Goal: Task Accomplishment & Management: Complete application form

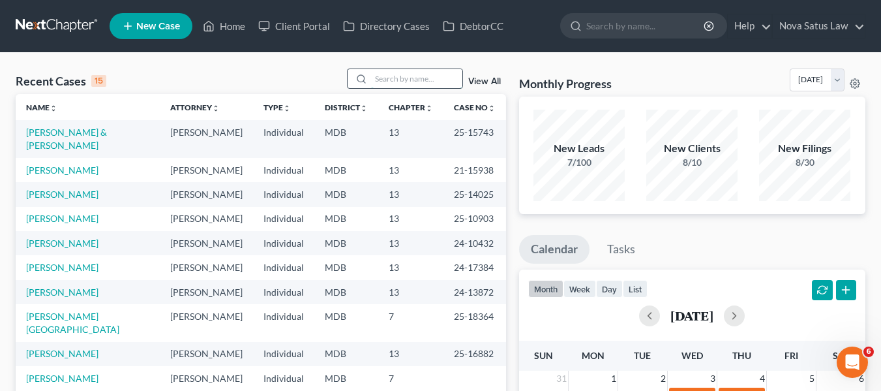
click at [374, 78] on input "search" at bounding box center [416, 78] width 91 height 19
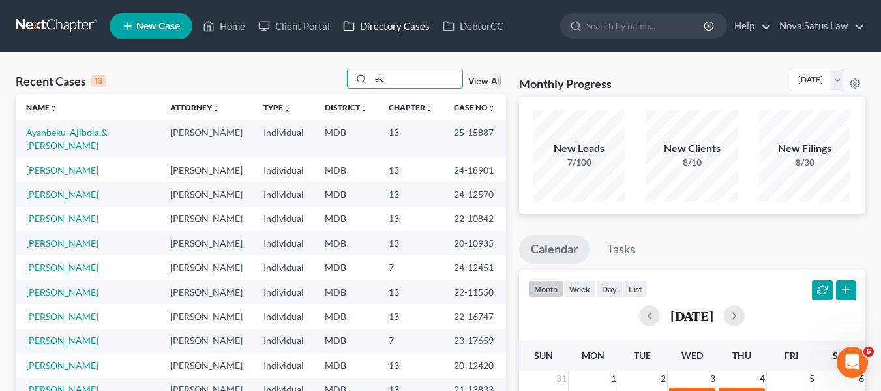
type input "e"
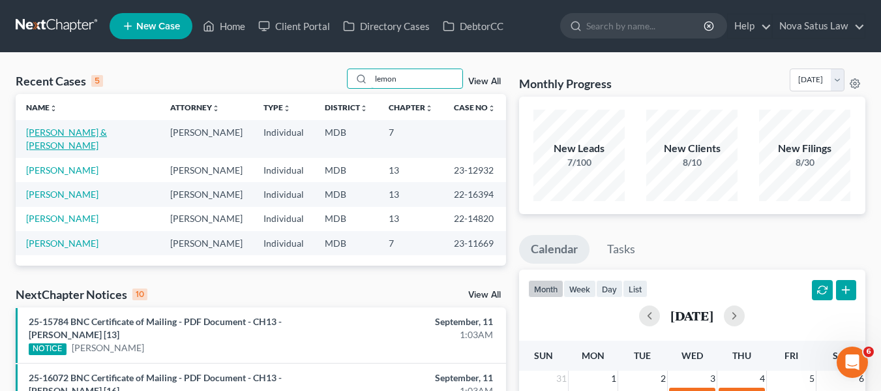
type input "lemon"
click at [44, 133] on link "[PERSON_NAME] & [PERSON_NAME]" at bounding box center [66, 138] width 81 height 24
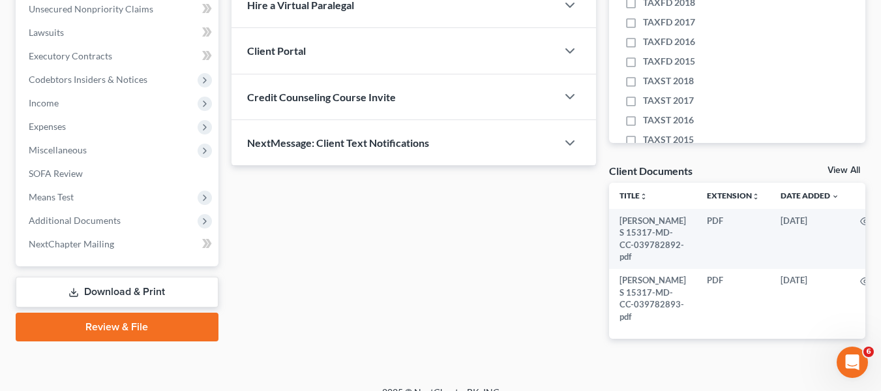
scroll to position [327, 0]
click at [44, 133] on span "Expenses" at bounding box center [118, 125] width 200 height 23
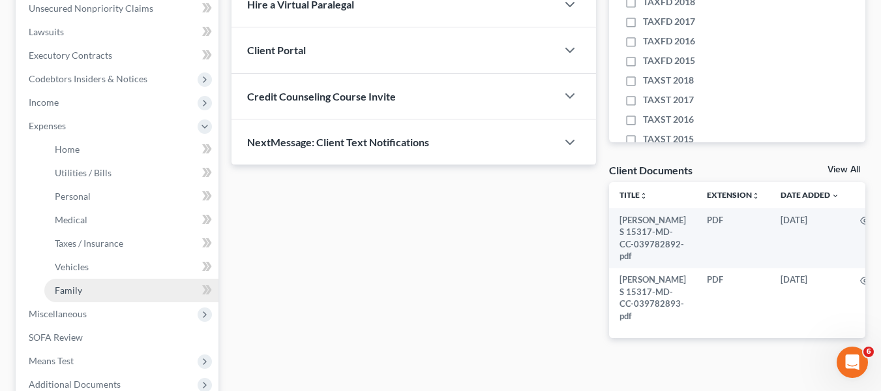
click at [82, 289] on link "Family" at bounding box center [131, 289] width 174 height 23
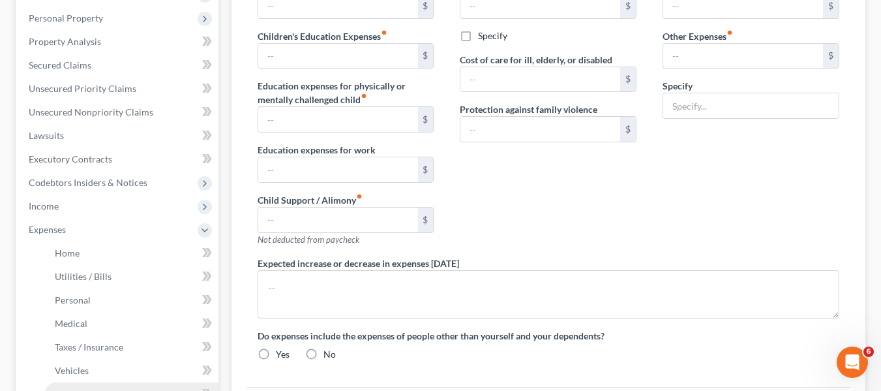
type input "0.00"
type input "500.00"
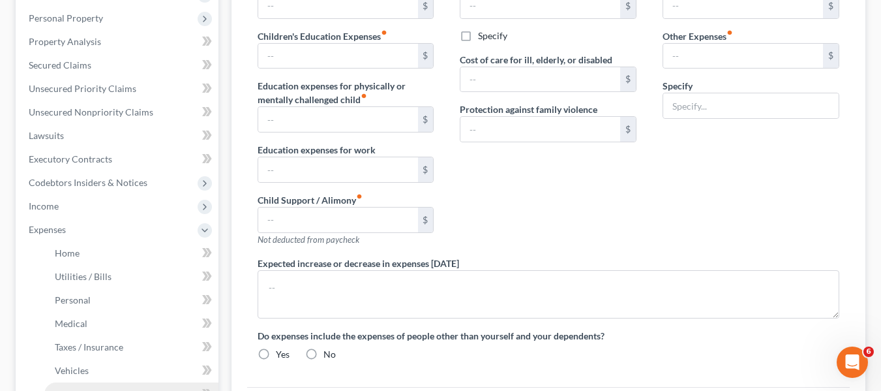
type input "0.00"
type input "350.00"
type input "150.00"
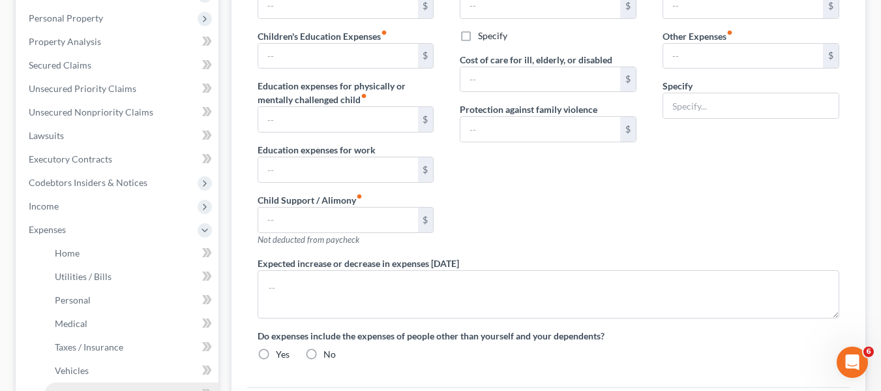
type input "Streaming"
type textarea "Spouse is 1099 on two jobs. In 2023 she owed approximately 2100 combined in fed…"
radio input "true"
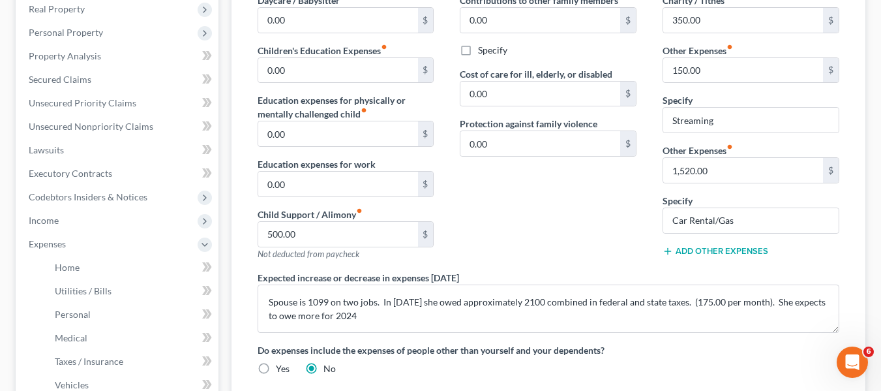
scroll to position [209, 0]
click at [297, 227] on input "500.00" at bounding box center [338, 233] width 160 height 25
type input "400"
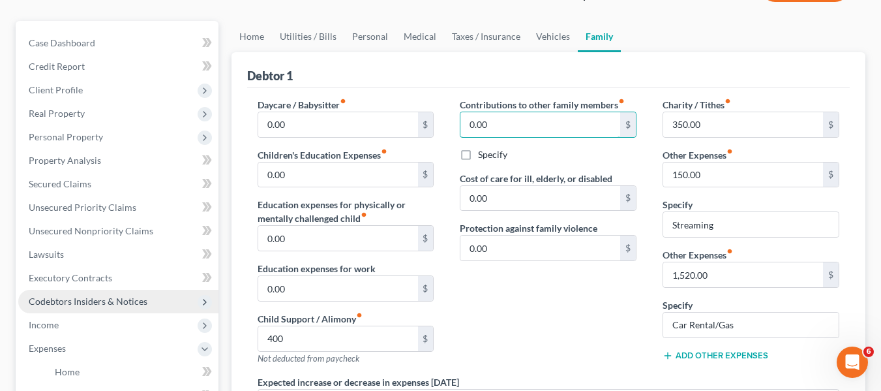
scroll to position [0, 0]
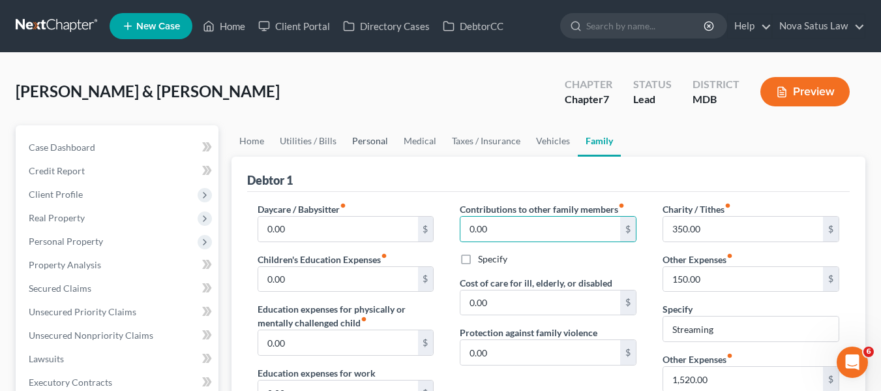
click at [369, 138] on link "Personal" at bounding box center [370, 140] width 52 height 31
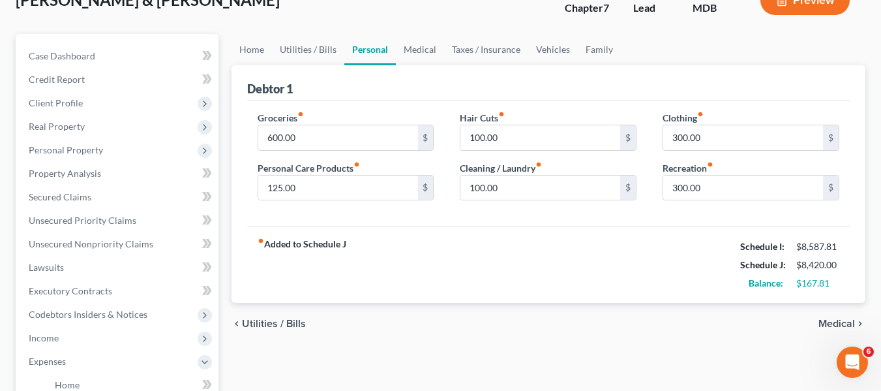
scroll to position [92, 0]
click at [421, 52] on link "Medical" at bounding box center [420, 48] width 48 height 31
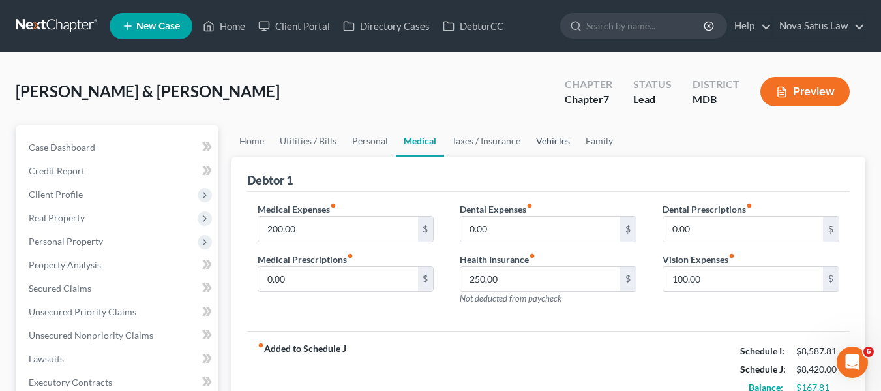
click at [542, 140] on link "Vehicles" at bounding box center [553, 140] width 50 height 31
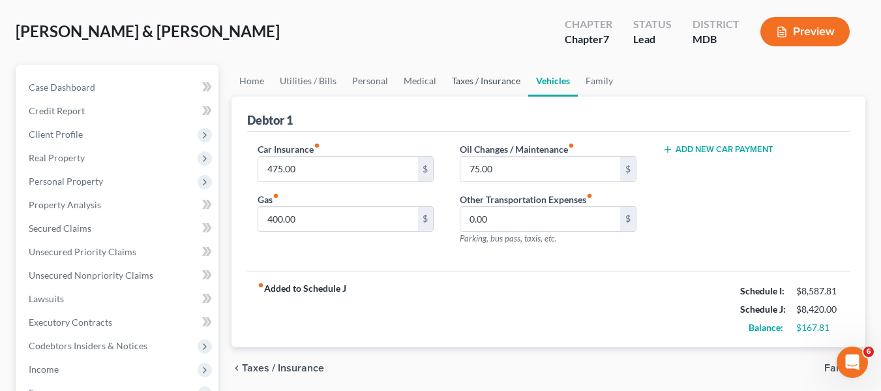
scroll to position [61, 0]
click at [595, 78] on link "Family" at bounding box center [599, 80] width 43 height 31
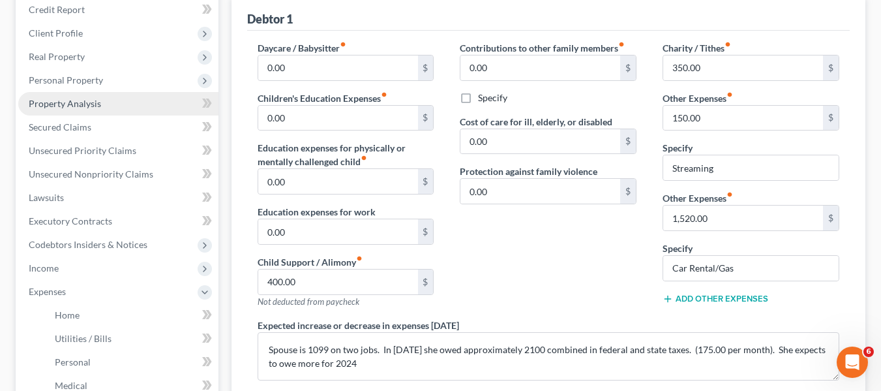
scroll to position [162, 0]
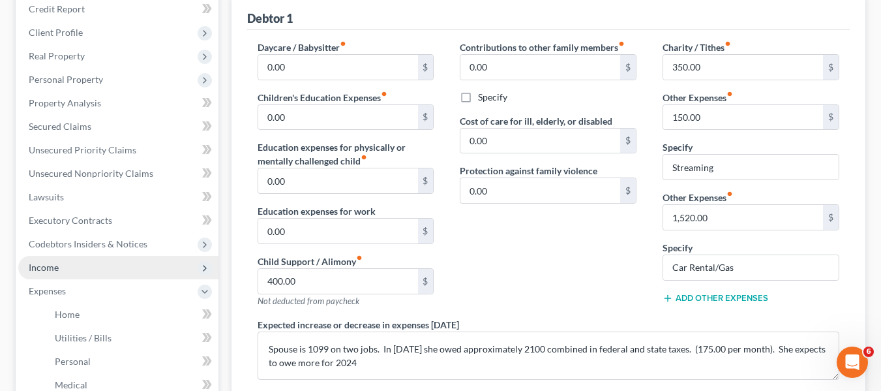
click at [49, 263] on span "Income" at bounding box center [44, 266] width 30 height 11
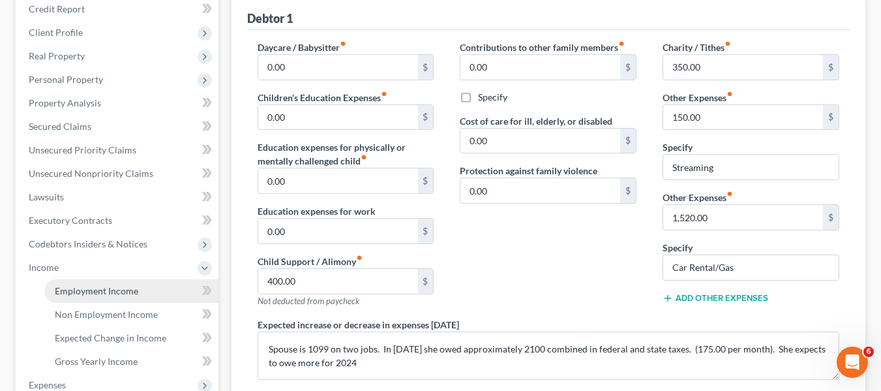
click at [65, 289] on span "Employment Income" at bounding box center [96, 290] width 83 height 11
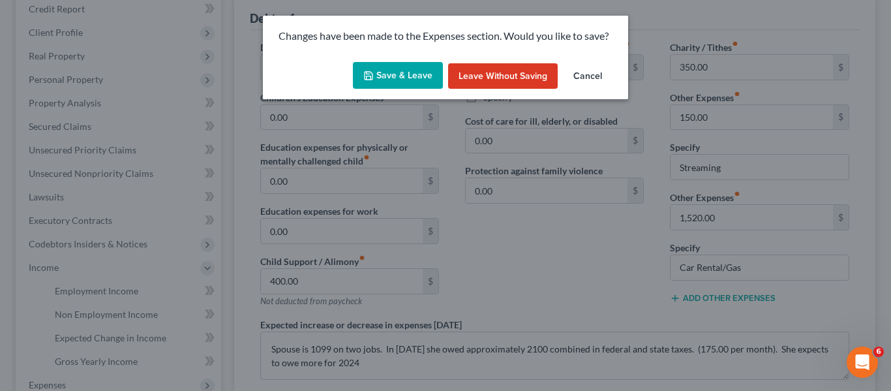
click at [392, 75] on button "Save & Leave" at bounding box center [398, 75] width 90 height 27
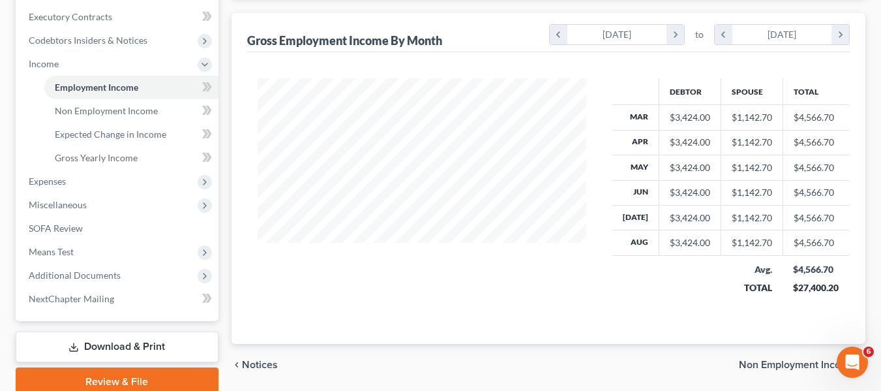
scroll to position [420, 0]
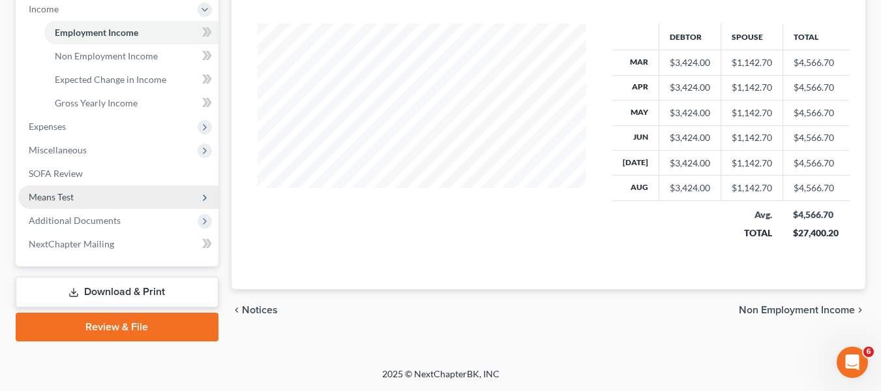
click at [93, 200] on span "Means Test" at bounding box center [118, 196] width 200 height 23
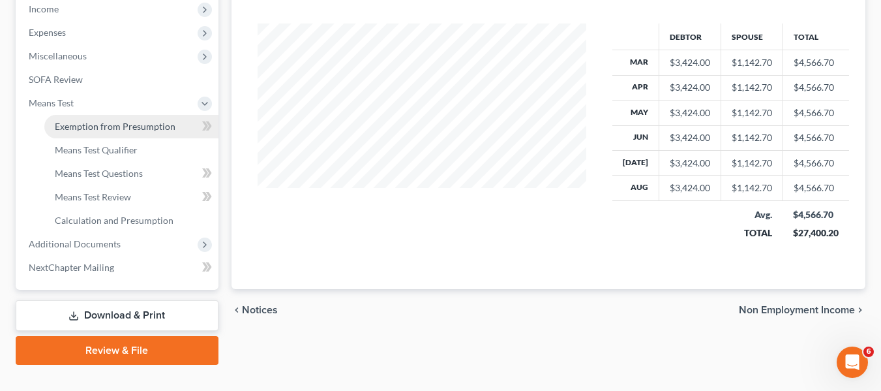
click at [101, 119] on link "Exemption from Presumption" at bounding box center [131, 126] width 174 height 23
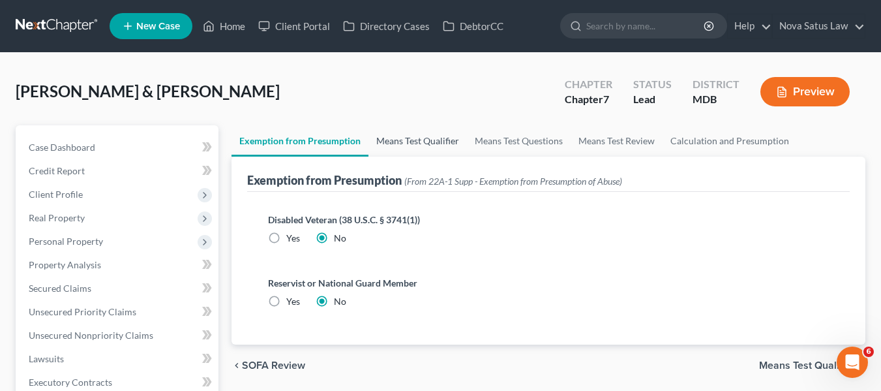
click at [423, 137] on link "Means Test Qualifier" at bounding box center [417, 140] width 98 height 31
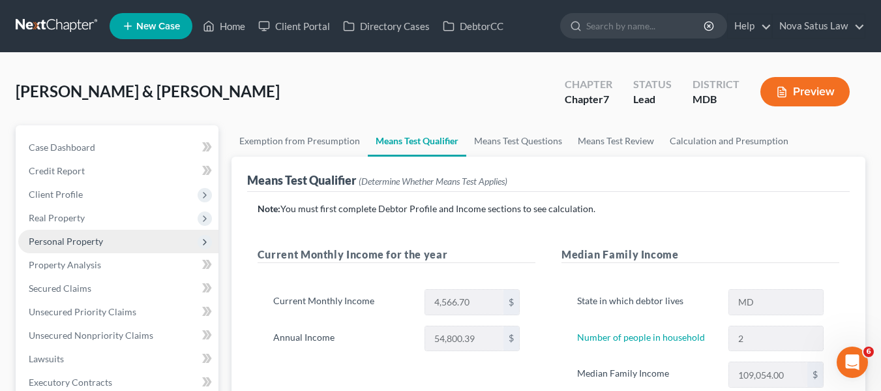
click at [74, 240] on span "Personal Property" at bounding box center [66, 240] width 74 height 11
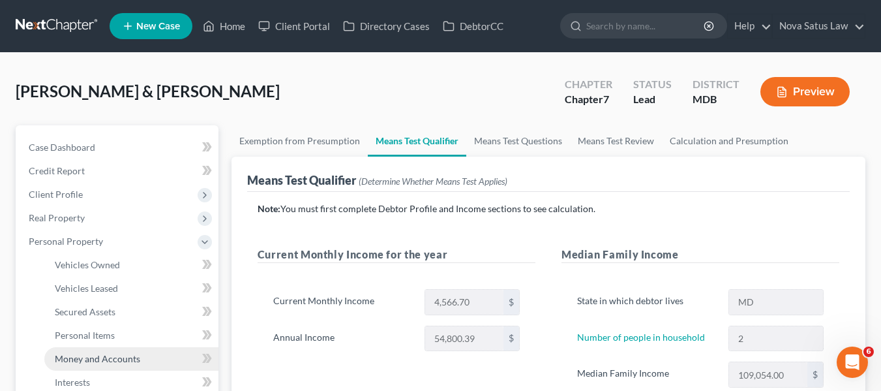
click at [84, 350] on link "Money and Accounts" at bounding box center [131, 358] width 174 height 23
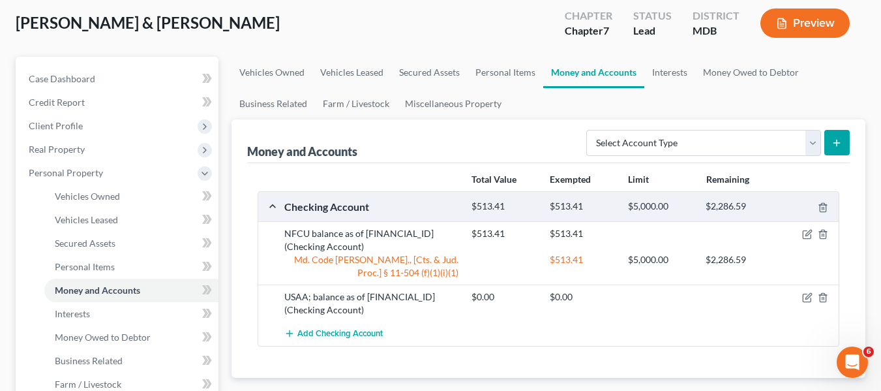
scroll to position [71, 0]
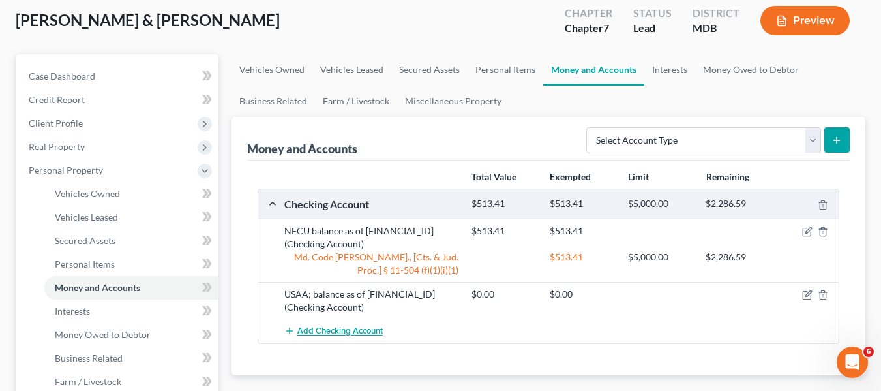
click at [329, 329] on span "Add Checking Account" at bounding box center [339, 331] width 85 height 10
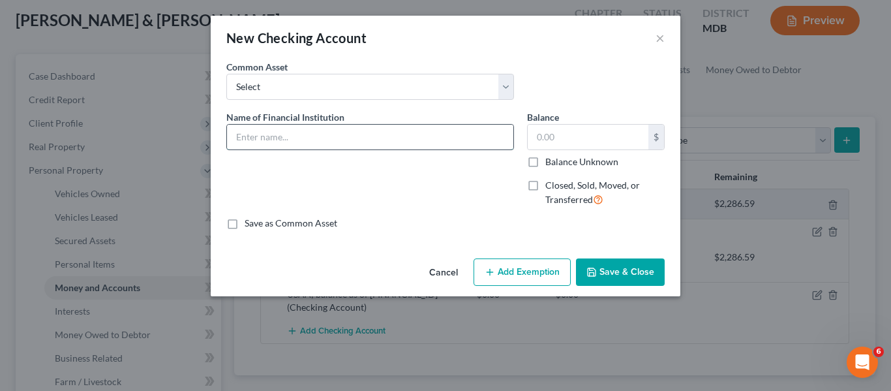
click at [282, 135] on input "text" at bounding box center [370, 137] width 286 height 25
type input "Peake FCU; balance as of 083125"
click at [595, 276] on icon "button" at bounding box center [591, 272] width 10 height 10
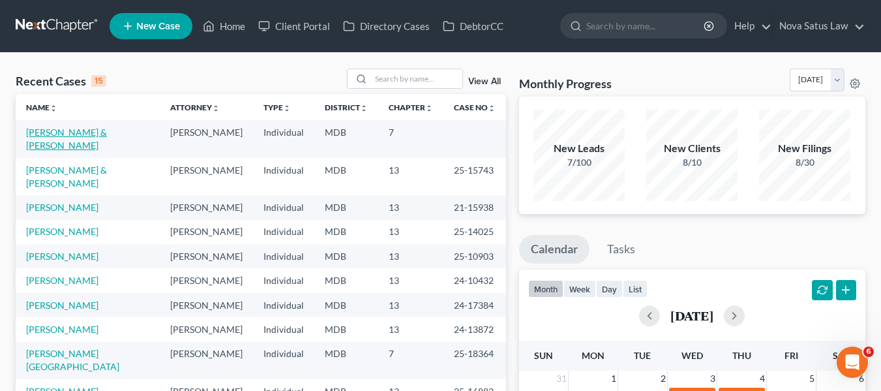
click at [78, 131] on link "[PERSON_NAME] & [PERSON_NAME]" at bounding box center [66, 138] width 81 height 24
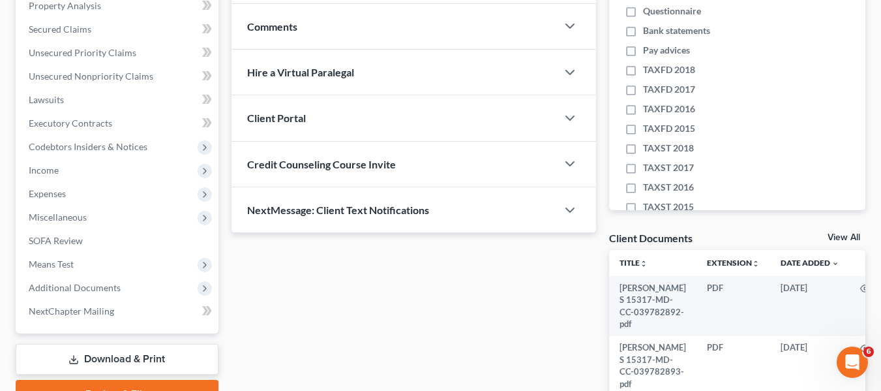
scroll to position [393, 0]
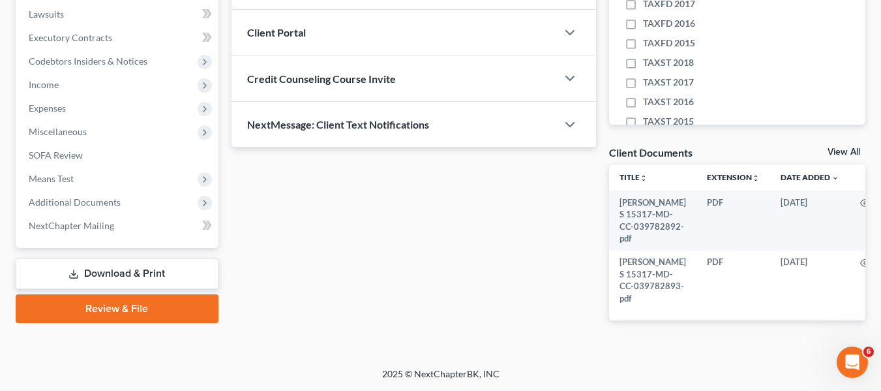
click at [110, 258] on link "Download & Print" at bounding box center [117, 273] width 203 height 31
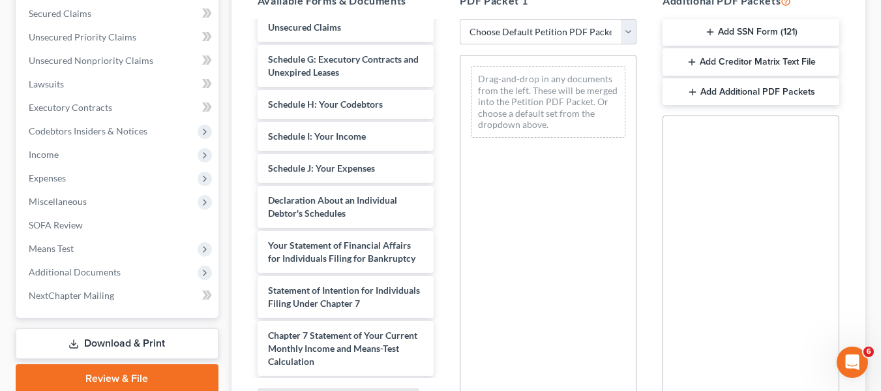
scroll to position [325, 0]
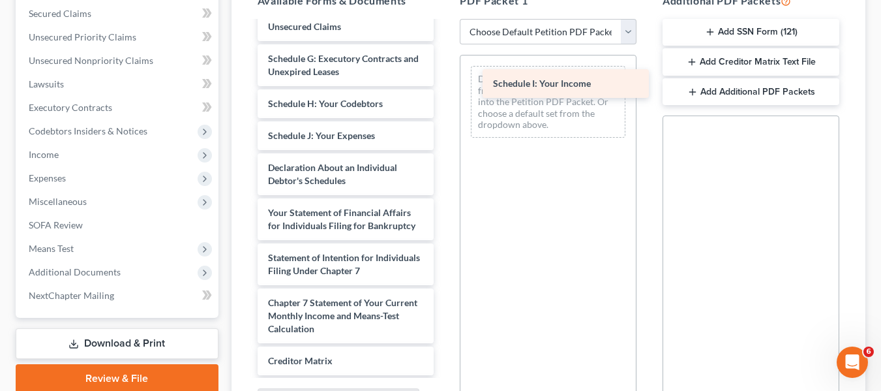
drag, startPoint x: 323, startPoint y: 132, endPoint x: 548, endPoint y: 80, distance: 230.9
click at [445, 80] on div "Schedule I: Your Income Lemon, Lakisha S 15317-MD-CC-039782892-pdf Lemon, Jerma…" at bounding box center [346, 96] width 198 height 799
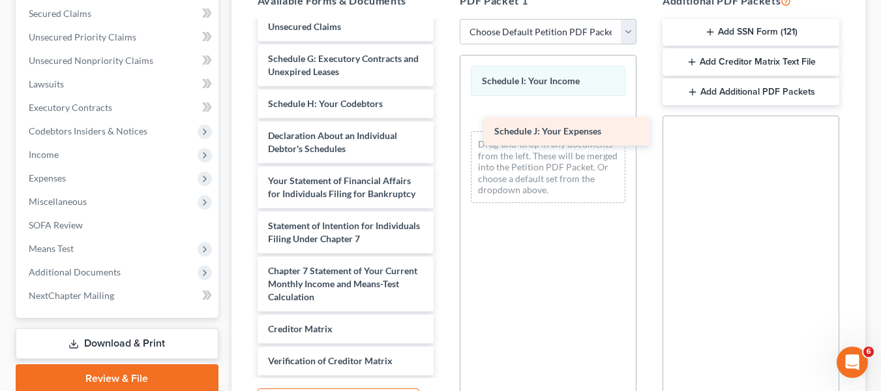
drag, startPoint x: 305, startPoint y: 133, endPoint x: 522, endPoint y: 123, distance: 217.3
click at [445, 123] on div "Schedule J: Your Expenses Lemon, Lakisha S 15317-MD-CC-039782892-pdf Lemon, Jer…" at bounding box center [346, 80] width 198 height 767
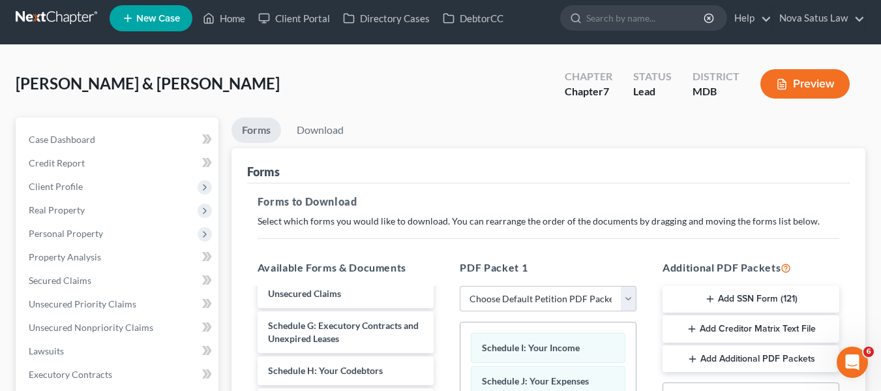
scroll to position [0, 0]
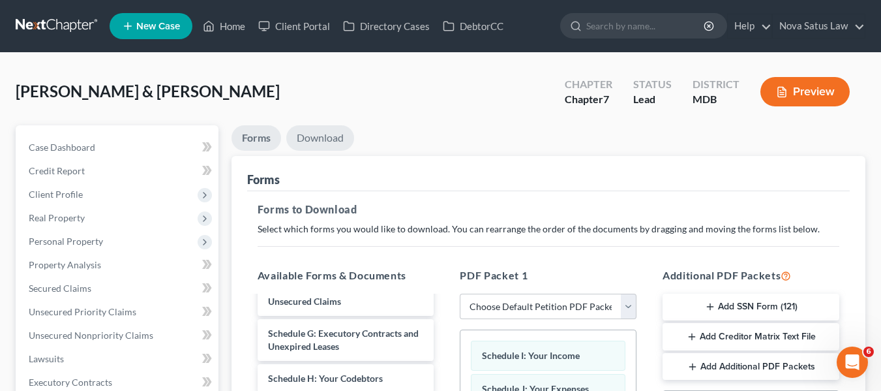
click at [321, 136] on link "Download" at bounding box center [320, 137] width 68 height 25
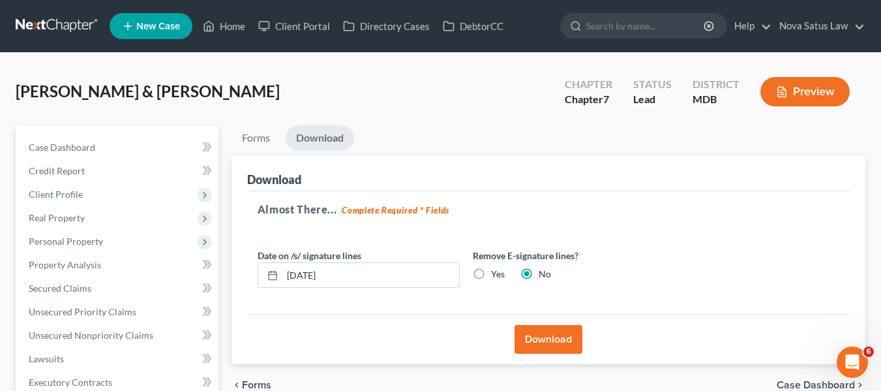
click at [535, 333] on button "Download" at bounding box center [548, 339] width 68 height 29
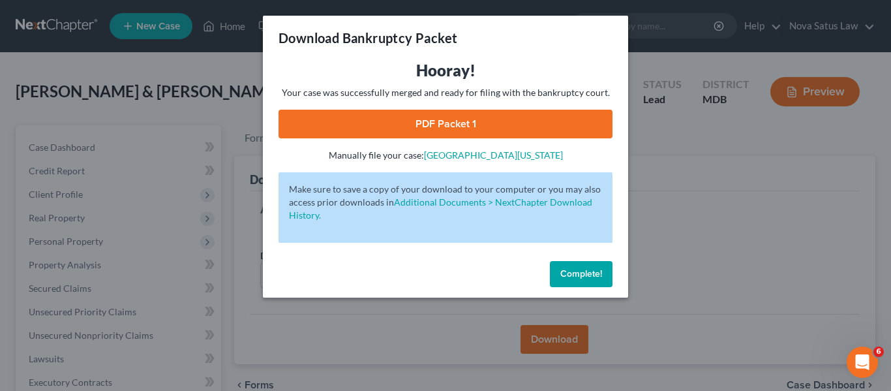
click at [567, 280] on button "Complete!" at bounding box center [581, 274] width 63 height 26
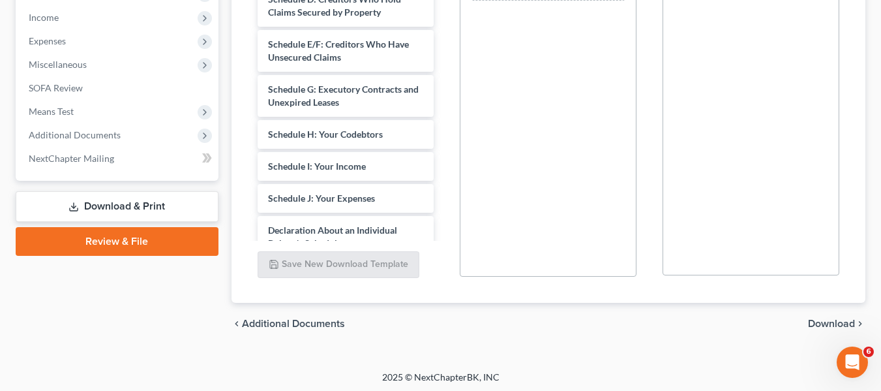
scroll to position [158, 0]
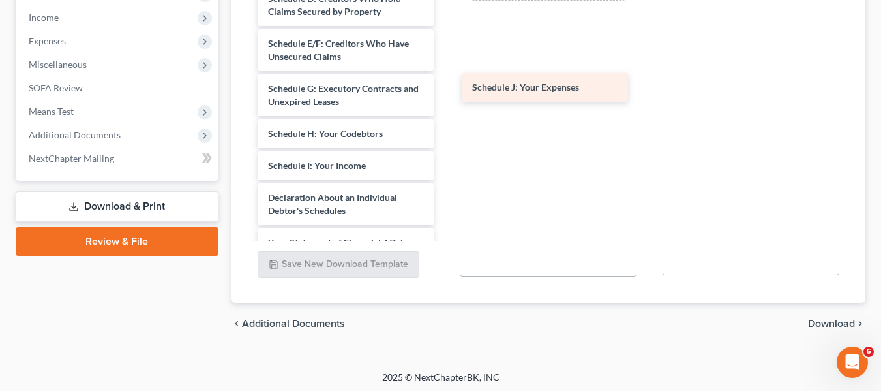
drag, startPoint x: 303, startPoint y: 200, endPoint x: 506, endPoint y: 93, distance: 230.1
click at [445, 93] on div "Schedule J: Your Expenses [PERSON_NAME] S 15317-MD-CC-039782892-pdf [PERSON_NAM…" at bounding box center [346, 126] width 198 height 799
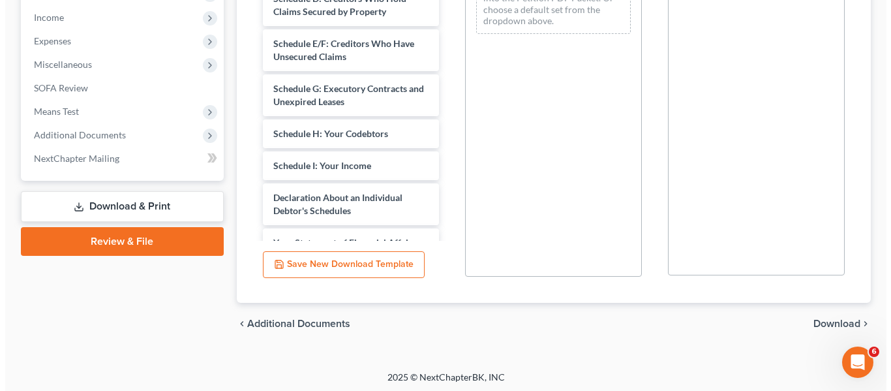
scroll to position [70, 0]
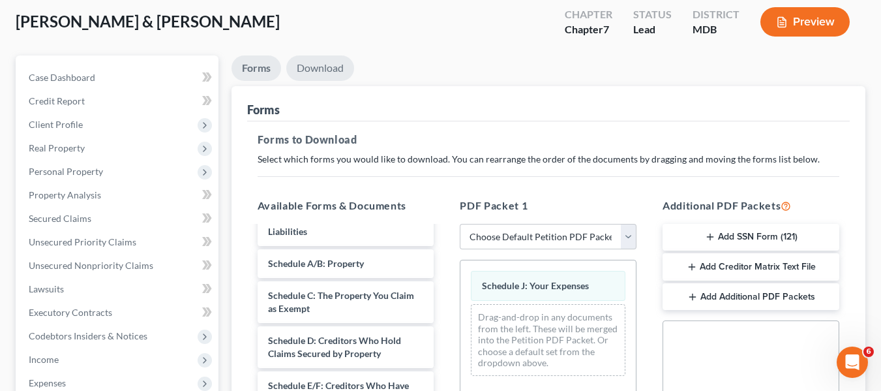
click at [330, 70] on link "Download" at bounding box center [320, 67] width 68 height 25
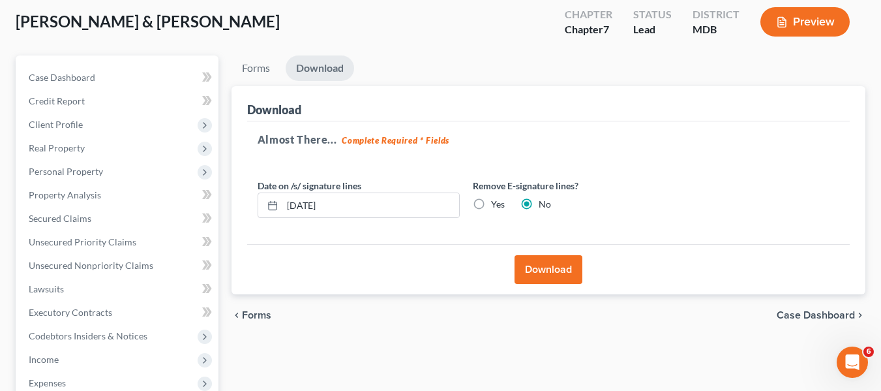
click at [536, 266] on button "Download" at bounding box center [548, 269] width 68 height 29
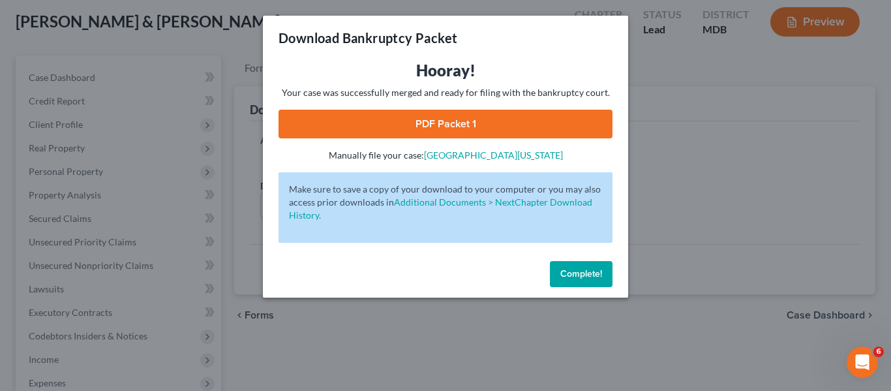
click at [445, 128] on link "PDF Packet 1" at bounding box center [445, 124] width 334 height 29
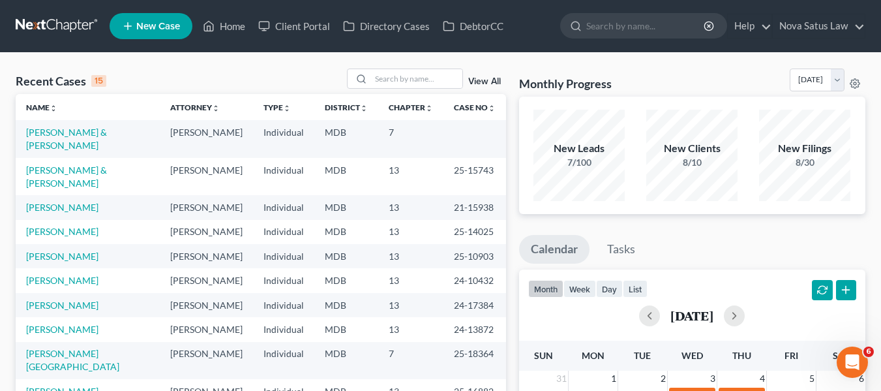
click at [141, 16] on link "New Case" at bounding box center [151, 26] width 83 height 26
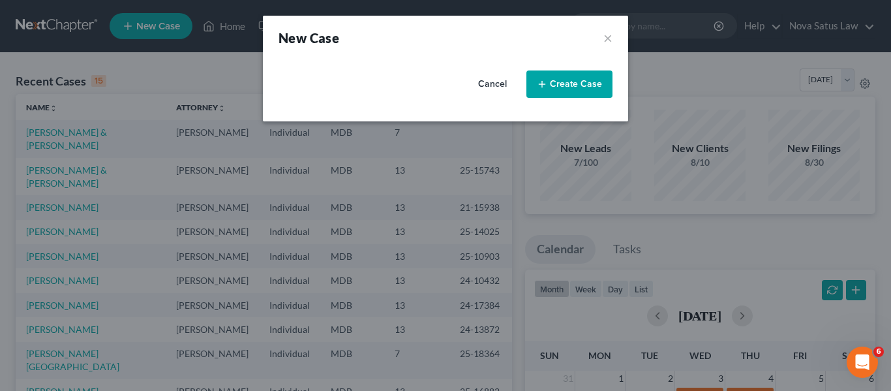
select select "38"
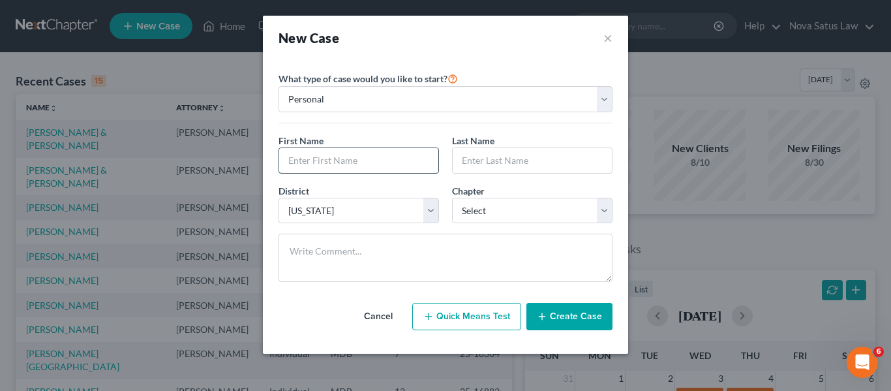
click at [323, 149] on input "text" at bounding box center [358, 160] width 159 height 25
type input "C"
type input "Corbin"
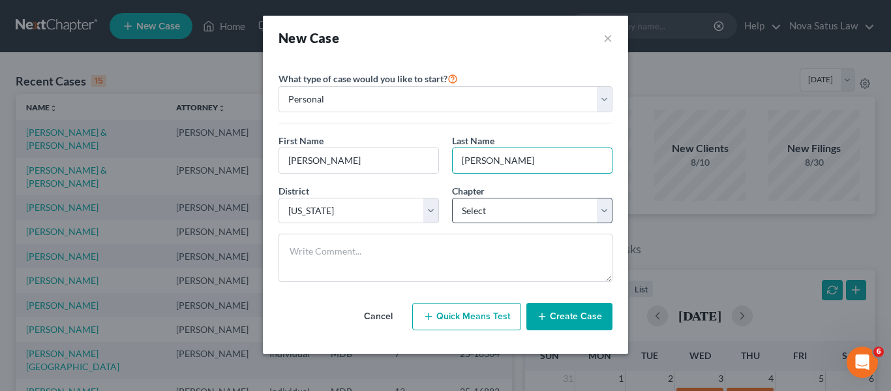
type input "Sulton"
click at [539, 212] on select "Select 7 11 12 13" at bounding box center [532, 211] width 160 height 26
select select "0"
click at [452, 198] on select "Select 7 11 12 13" at bounding box center [532, 211] width 160 height 26
click at [562, 324] on button "Create Case" at bounding box center [569, 316] width 86 height 27
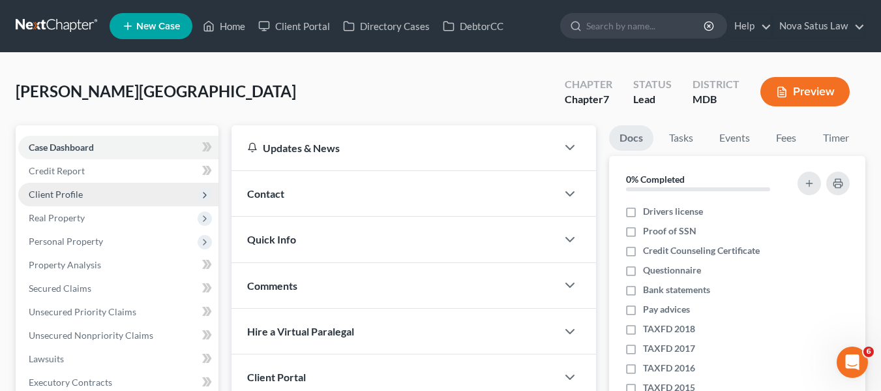
click at [74, 190] on span "Client Profile" at bounding box center [56, 193] width 54 height 11
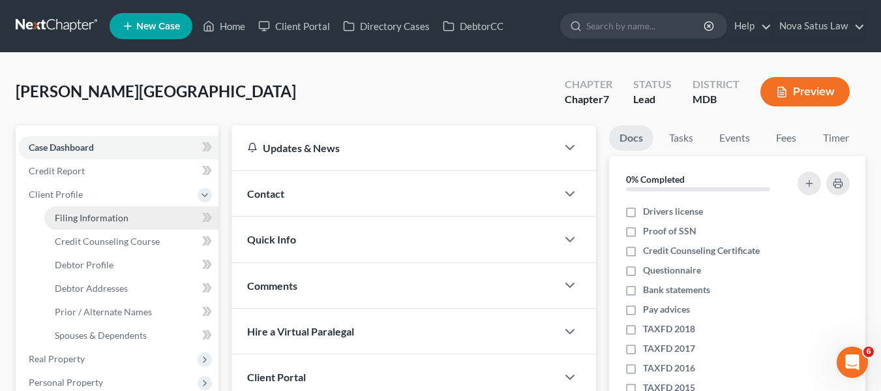
click at [131, 218] on link "Filing Information" at bounding box center [131, 217] width 174 height 23
select select "1"
select select "0"
select select "38"
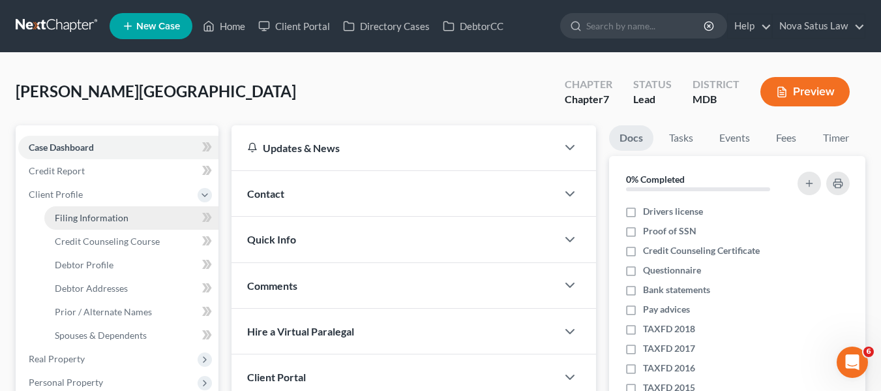
select select "21"
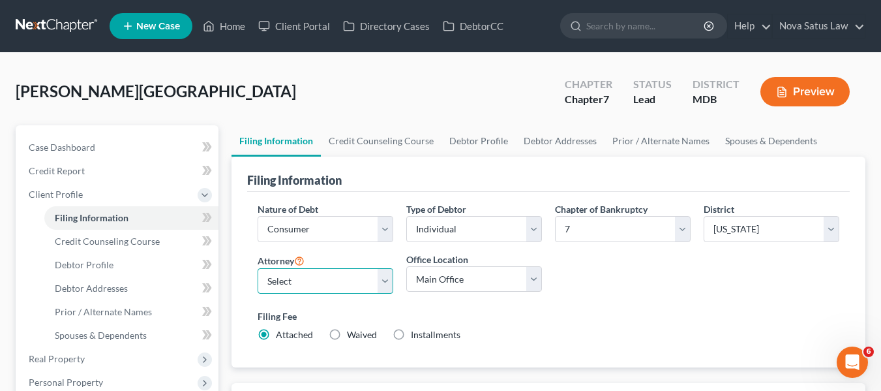
click at [310, 274] on select "Select James Logan - MDB Ken Bond - MDB Emma Buena - null" at bounding box center [326, 281] width 136 height 26
select select "0"
click at [258, 268] on select "Select James Logan - MDB Ken Bond - MDB Emma Buena - null" at bounding box center [326, 281] width 136 height 26
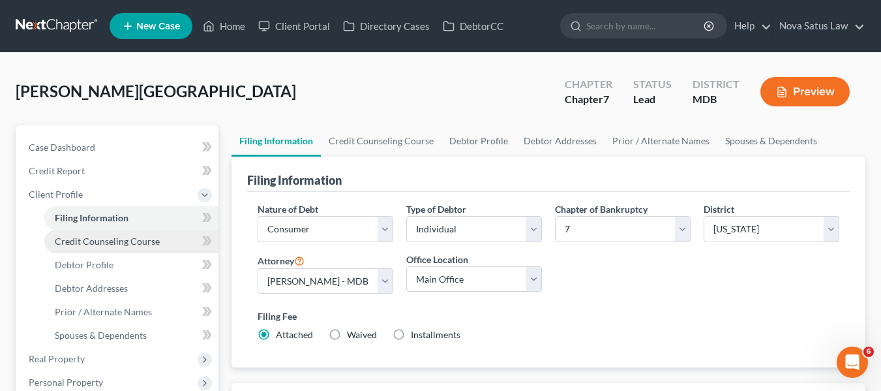
click at [144, 241] on span "Credit Counseling Course" at bounding box center [107, 240] width 105 height 11
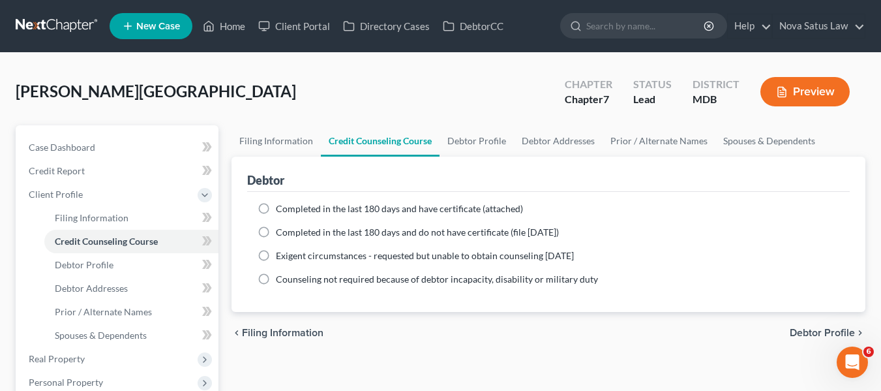
click at [276, 211] on label "Completed in the last 180 days and have certificate (attached)" at bounding box center [399, 208] width 247 height 13
click at [281, 211] on input "Completed in the last 180 days and have certificate (attached)" at bounding box center [285, 206] width 8 height 8
radio input "true"
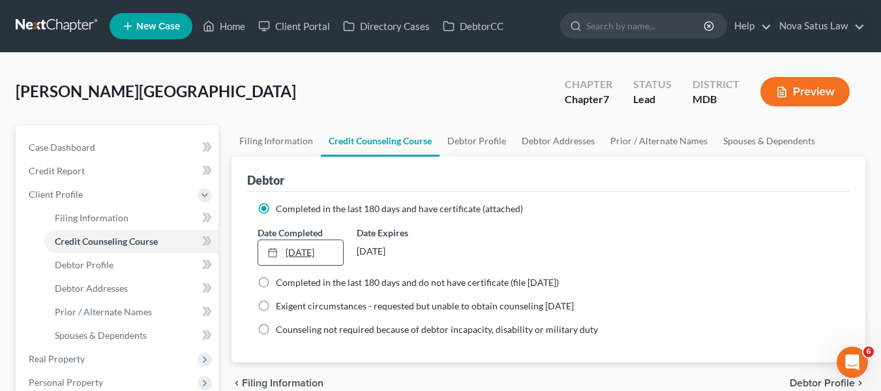
click at [295, 253] on link "9/11/2025" at bounding box center [300, 252] width 85 height 25
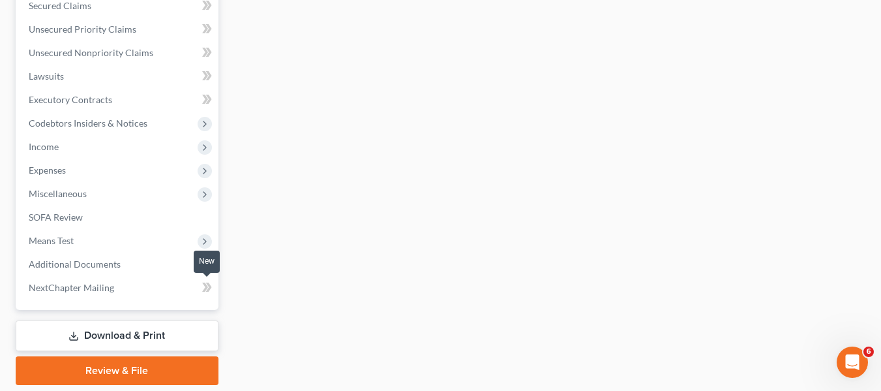
scroll to position [467, 0]
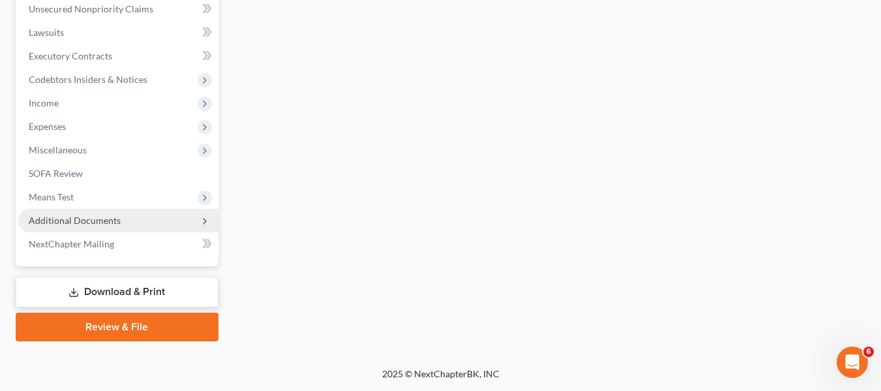
click at [84, 226] on span "Additional Documents" at bounding box center [118, 220] width 200 height 23
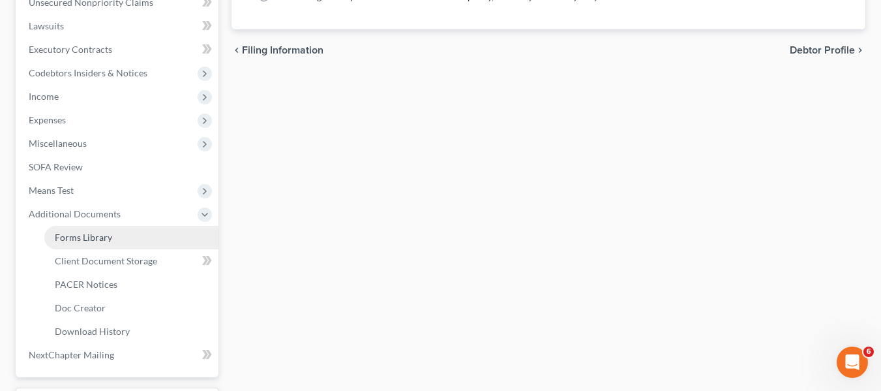
scroll to position [326, 0]
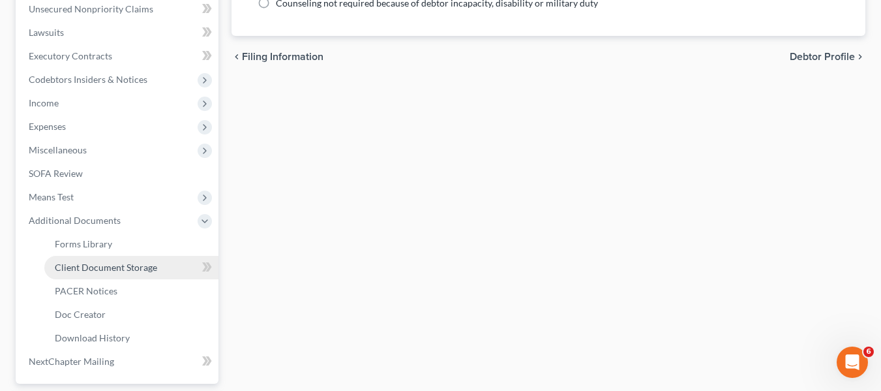
click at [88, 269] on span "Client Document Storage" at bounding box center [106, 266] width 102 height 11
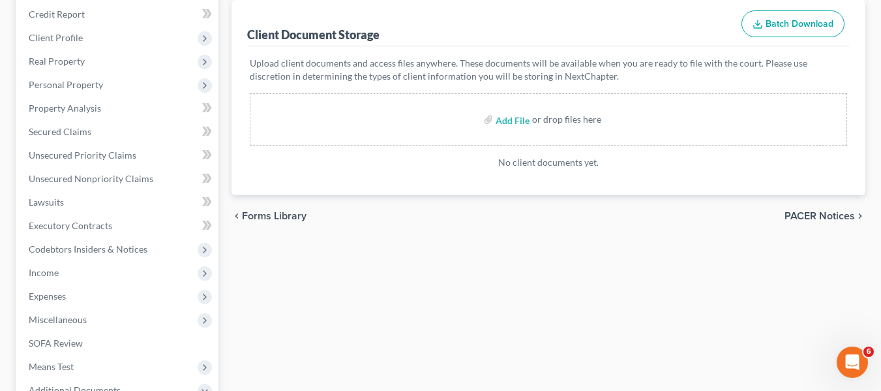
scroll to position [157, 0]
click at [505, 120] on input "file" at bounding box center [511, 118] width 31 height 23
type input "C:\fakepath\Sulton, Corbin B 15317-MD-CC-040064734.pdf"
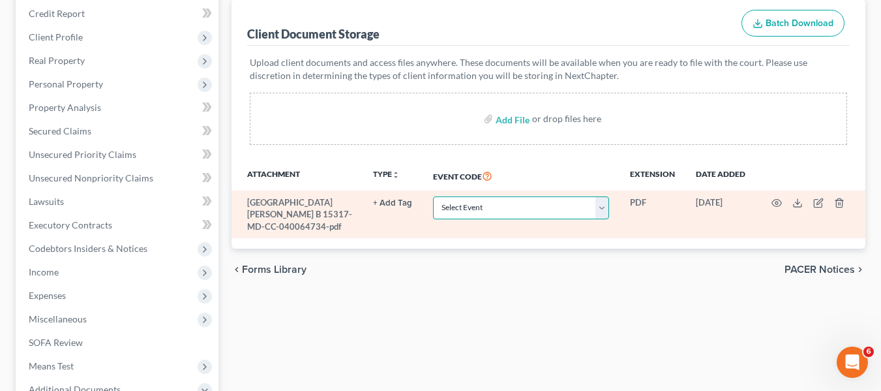
click at [481, 209] on select "Select Event Affidavit Affidavit of Adequate Protection and Lease Payments Affi…" at bounding box center [521, 207] width 176 height 23
select select "14"
click at [433, 196] on select "Select Event Affidavit Affidavit of Adequate Protection and Lease Payments Affi…" at bounding box center [521, 207] width 176 height 23
click at [773, 201] on icon "button" at bounding box center [777, 203] width 10 height 7
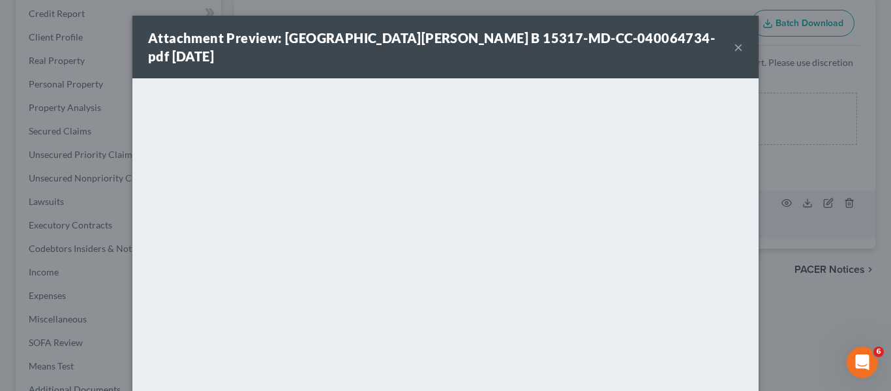
click at [734, 39] on button "×" at bounding box center [738, 47] width 9 height 16
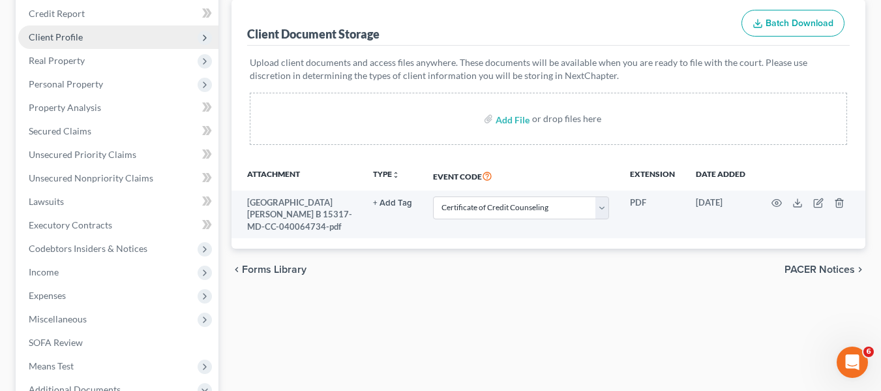
click at [67, 44] on span "Client Profile" at bounding box center [118, 36] width 200 height 23
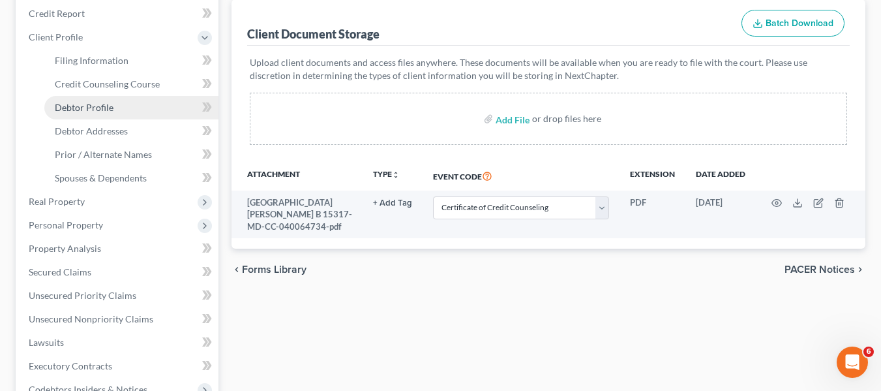
click at [78, 110] on span "Debtor Profile" at bounding box center [84, 107] width 59 height 11
select select "0"
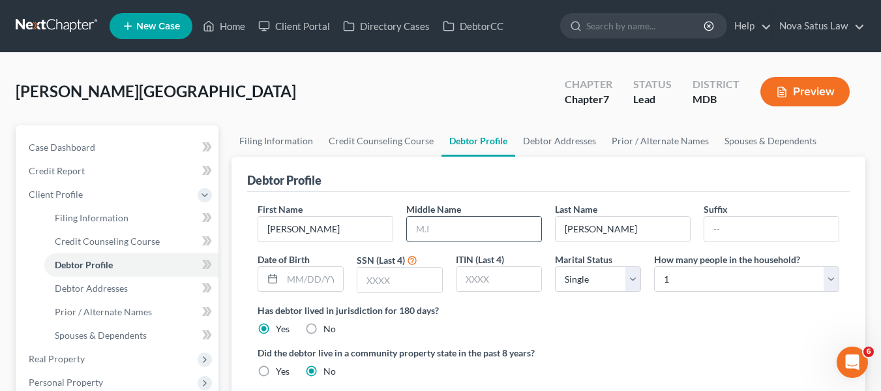
click at [413, 229] on input "text" at bounding box center [474, 228] width 134 height 25
type input "Benjamin"
click at [301, 276] on input "text" at bounding box center [312, 279] width 61 height 25
type input "03/07/1986"
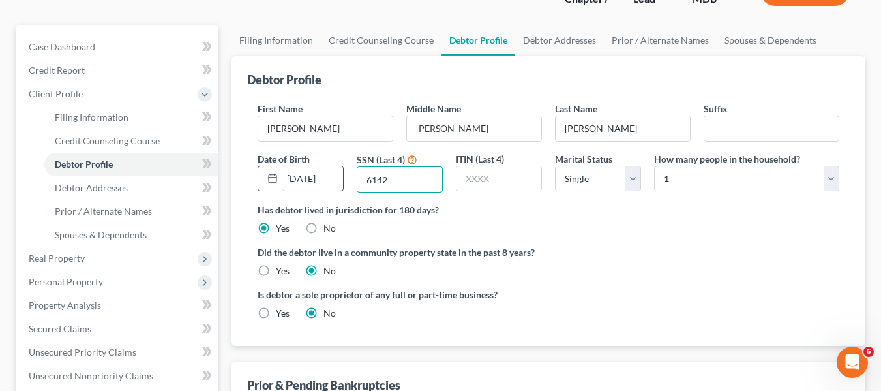
scroll to position [101, 0]
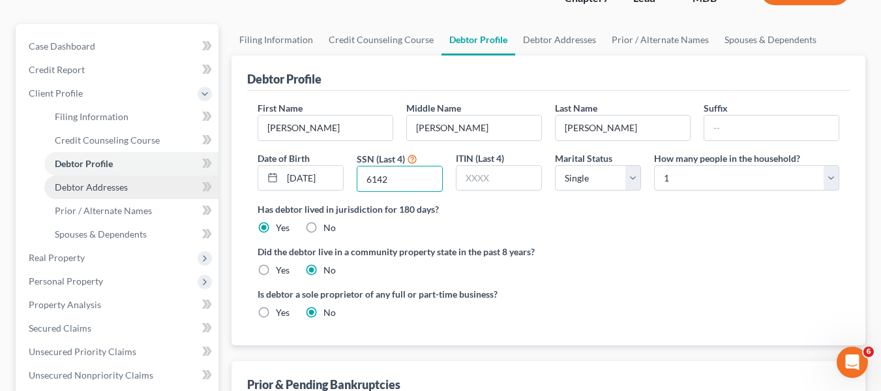
type input "6142"
click at [119, 190] on span "Debtor Addresses" at bounding box center [91, 186] width 73 height 11
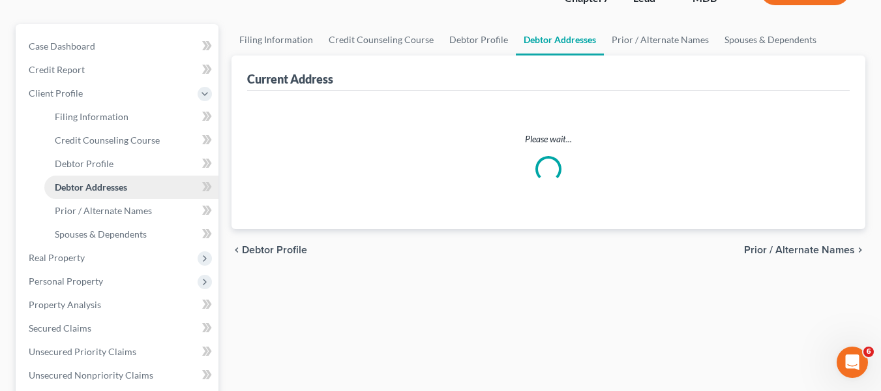
scroll to position [10, 0]
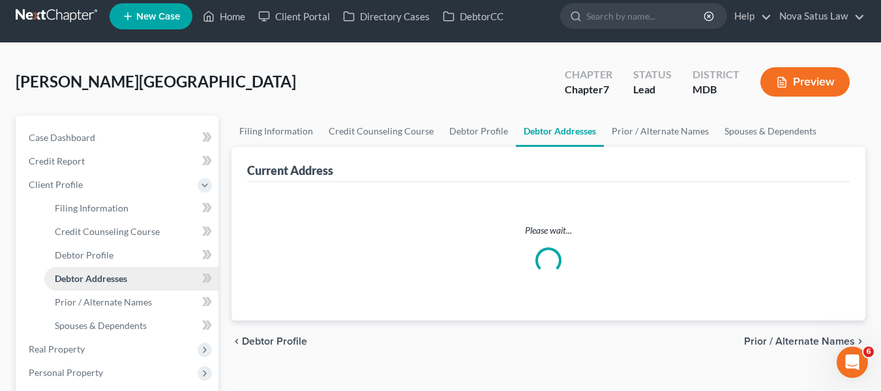
select select "0"
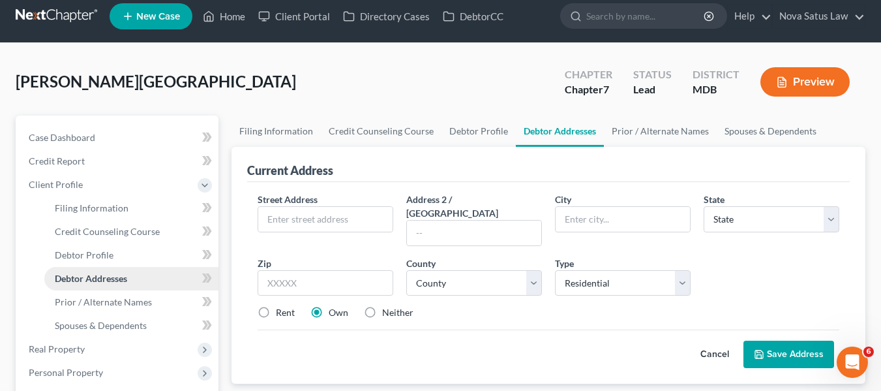
scroll to position [0, 0]
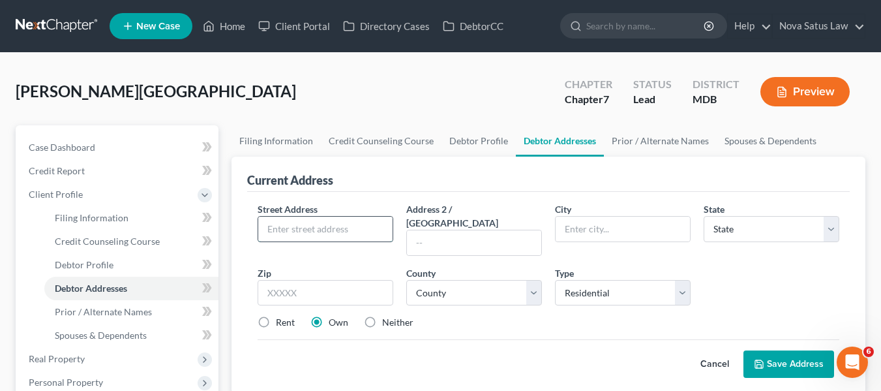
click at [277, 221] on input "text" at bounding box center [325, 228] width 134 height 25
type input "3223 Milford Avenue"
click at [278, 280] on input "text" at bounding box center [326, 293] width 136 height 26
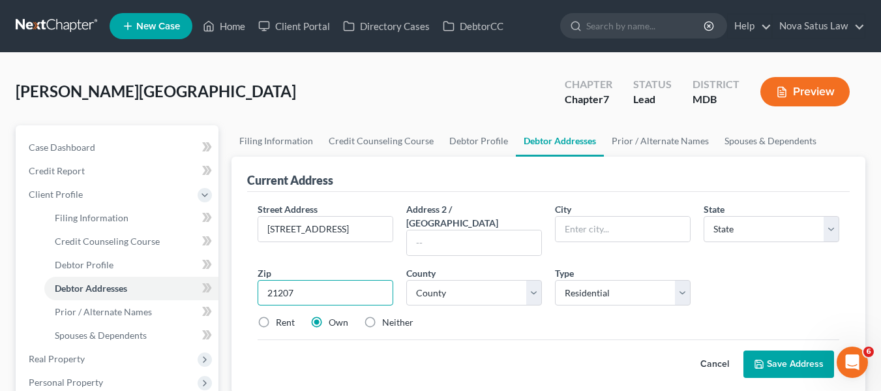
type input "21207"
type input "Gwynn Oak"
select select "21"
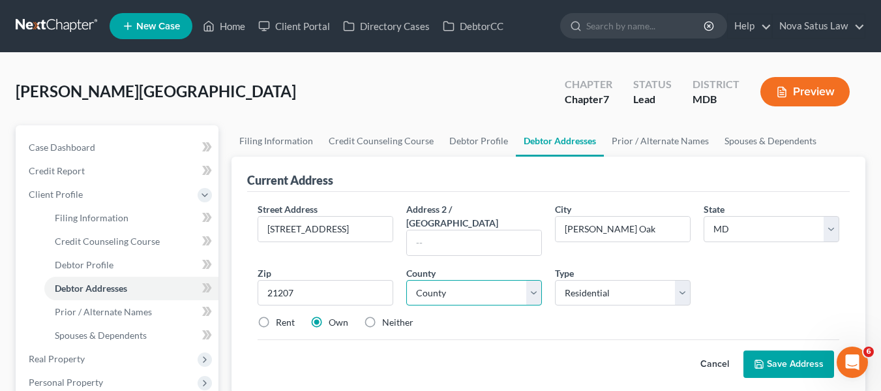
click at [467, 288] on select "County Allegany County Anne Arundel County Baltimore County Baltimore city Calv…" at bounding box center [474, 293] width 136 height 26
select select "3"
click at [406, 280] on select "County Allegany County Anne Arundel County Baltimore County Baltimore city Calv…" at bounding box center [474, 293] width 136 height 26
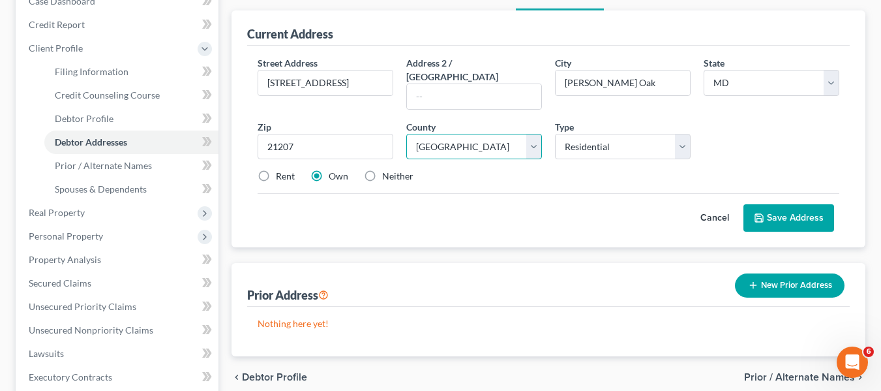
scroll to position [147, 0]
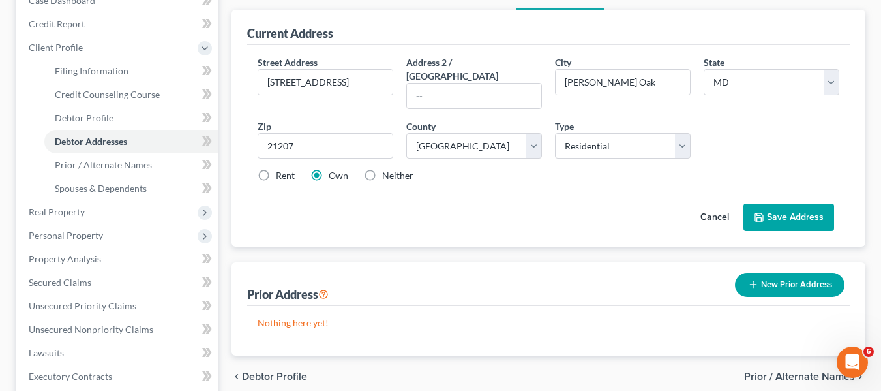
click at [276, 169] on label "Rent" at bounding box center [285, 175] width 19 height 13
click at [281, 169] on input "Rent" at bounding box center [285, 173] width 8 height 8
radio input "true"
click at [773, 203] on button "Save Address" at bounding box center [788, 216] width 91 height 27
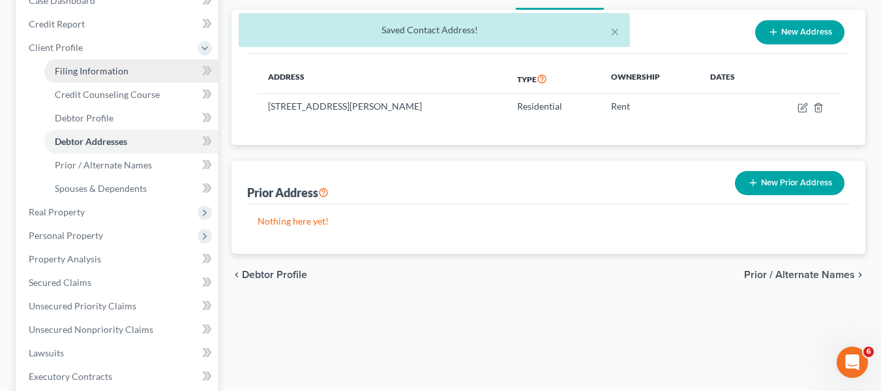
click at [84, 67] on span "Filing Information" at bounding box center [92, 70] width 74 height 11
select select "1"
select select "0"
select select "38"
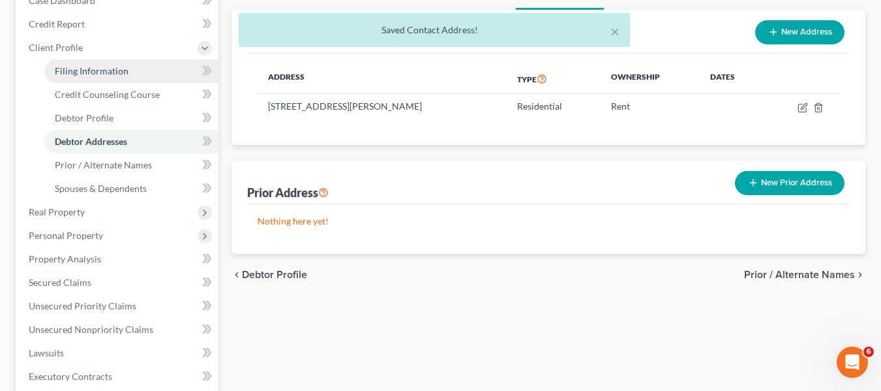
select select "0"
select select "21"
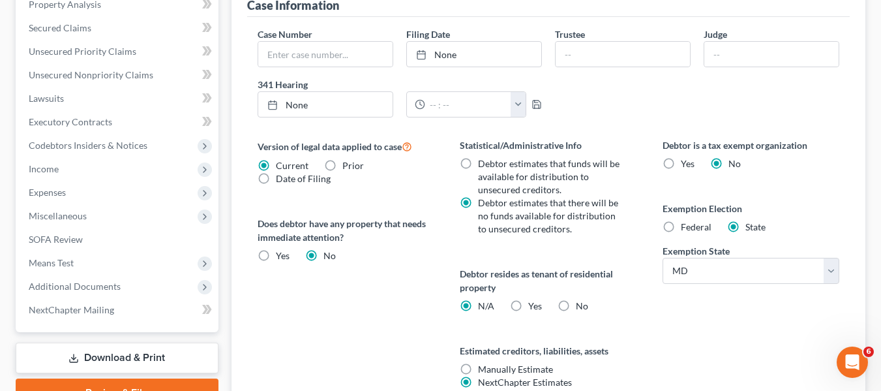
scroll to position [402, 0]
click at [528, 303] on label "Yes Yes" at bounding box center [535, 305] width 14 height 13
click at [533, 303] on input "Yes Yes" at bounding box center [537, 303] width 8 height 8
radio input "true"
radio input "false"
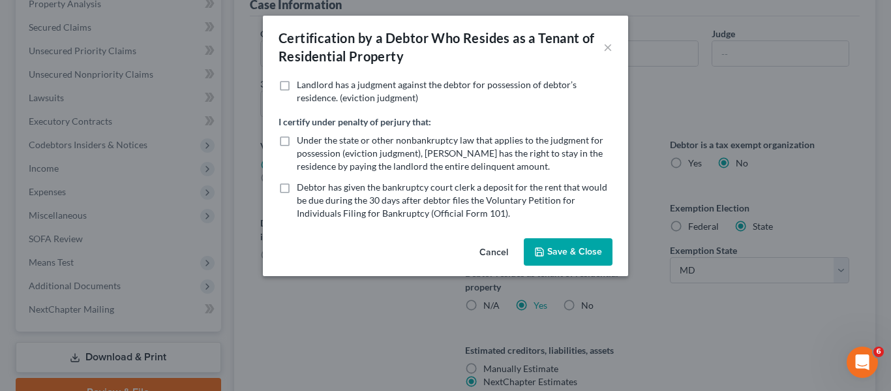
click at [548, 257] on button "Save & Close" at bounding box center [568, 251] width 89 height 27
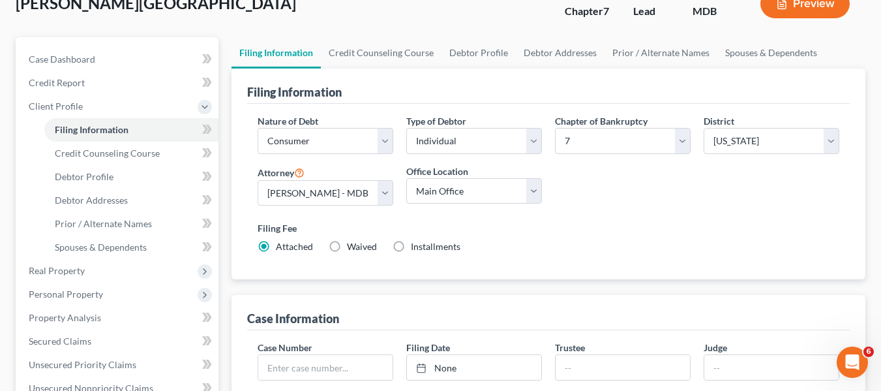
scroll to position [87, 0]
click at [84, 85] on link "Credit Report" at bounding box center [118, 83] width 200 height 23
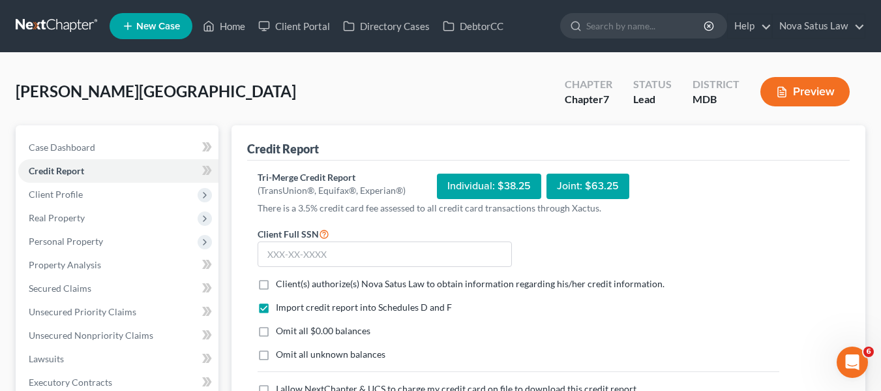
click at [276, 284] on label "Client(s) authorize(s) Nova Satus Law to obtain information regarding his/her c…" at bounding box center [470, 283] width 389 height 13
click at [281, 284] on input "Client(s) authorize(s) Nova Satus Law to obtain information regarding his/her c…" at bounding box center [285, 281] width 8 height 8
checkbox input "true"
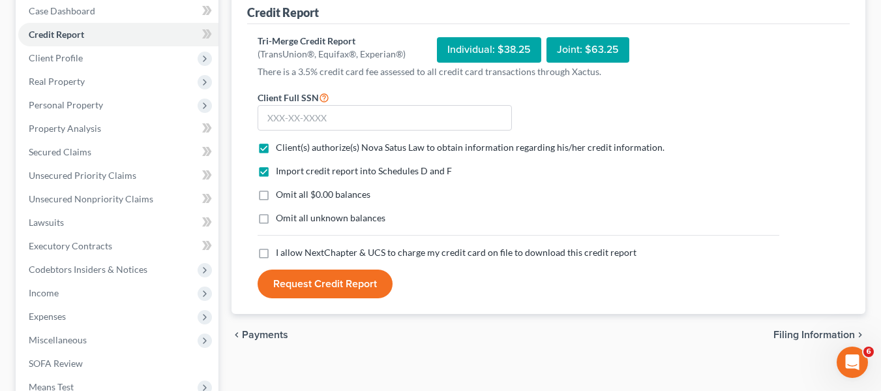
scroll to position [138, 0]
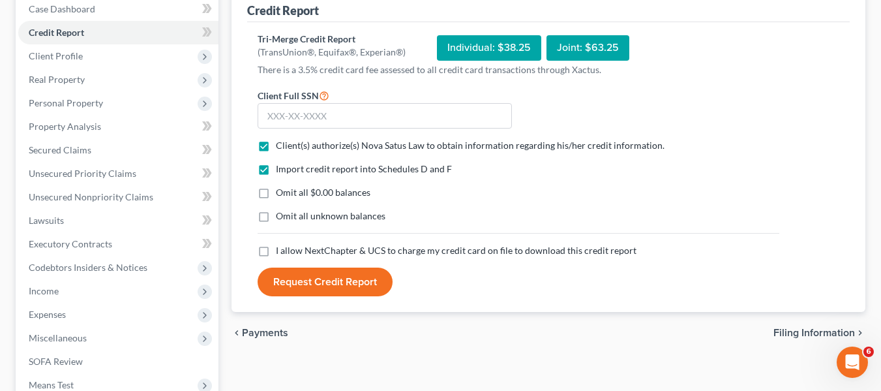
click at [276, 254] on label "I allow NextChapter & UCS to charge my credit card on file to download this cre…" at bounding box center [456, 250] width 361 height 13
click at [281, 252] on input "I allow NextChapter & UCS to charge my credit card on file to download this cre…" at bounding box center [285, 248] width 8 height 8
checkbox input "true"
click at [261, 119] on input "text" at bounding box center [385, 116] width 254 height 26
type input "219-11-6142"
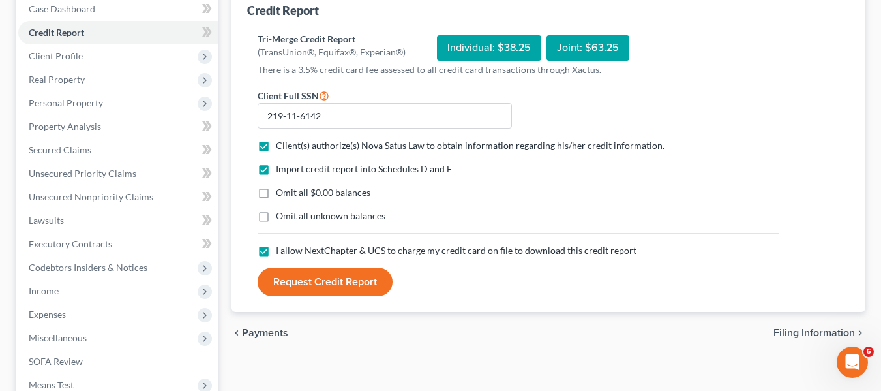
click at [330, 284] on button "Request Credit Report" at bounding box center [325, 281] width 135 height 29
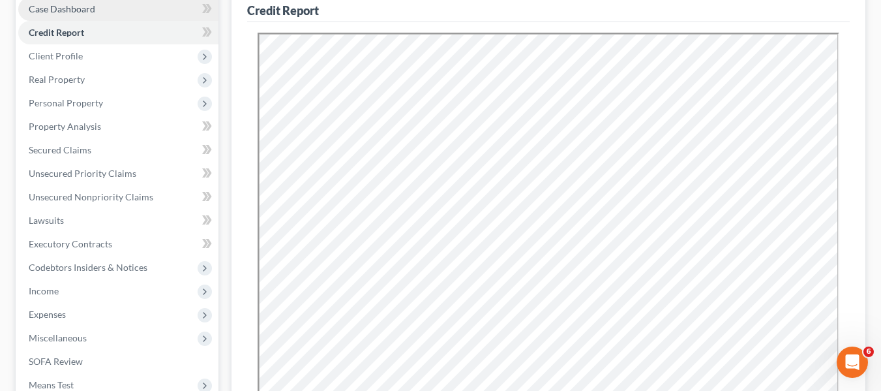
scroll to position [0, 0]
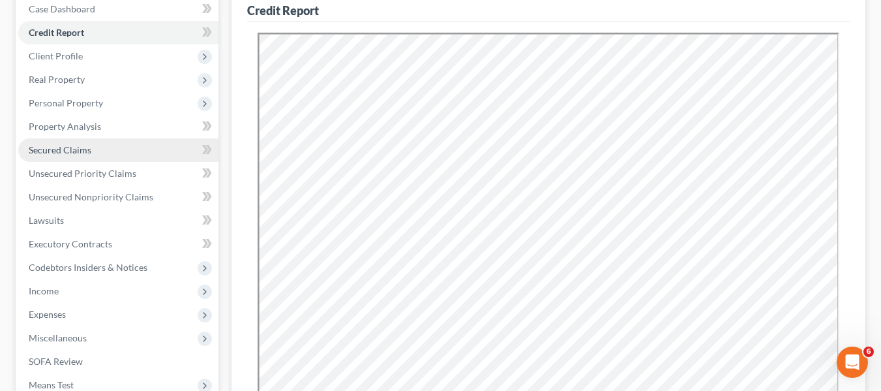
click at [78, 153] on span "Secured Claims" at bounding box center [60, 149] width 63 height 11
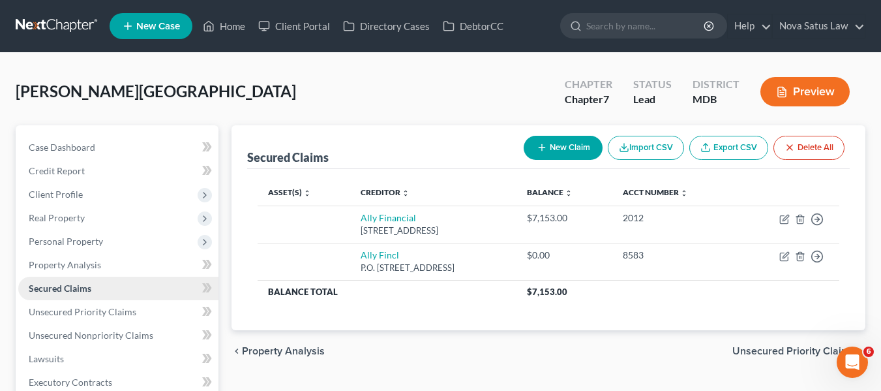
scroll to position [70, 0]
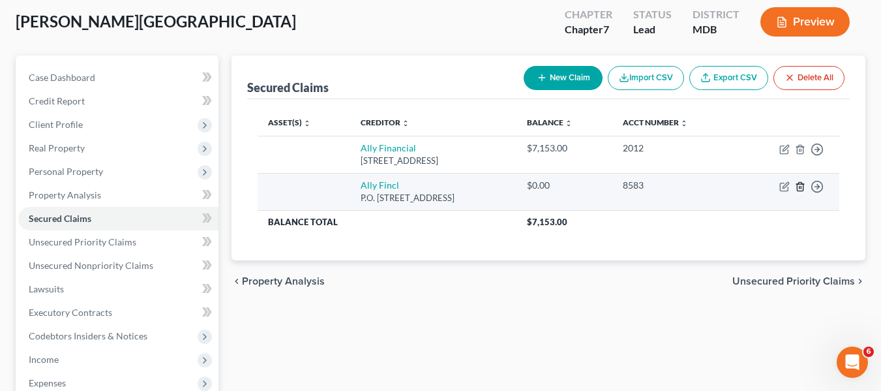
click at [797, 183] on icon "button" at bounding box center [800, 186] width 10 height 10
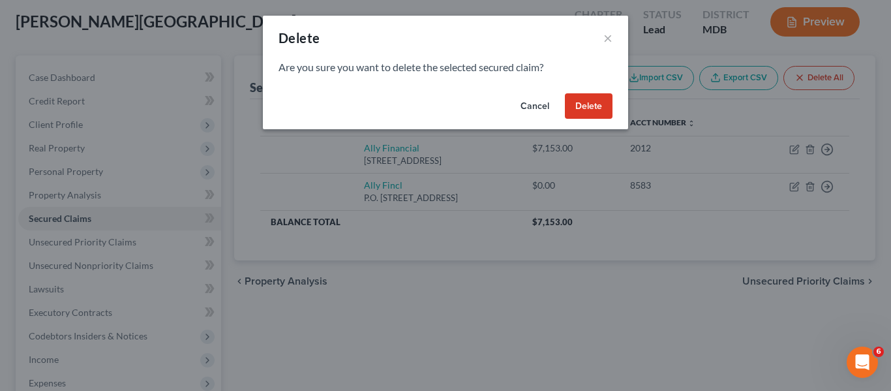
click at [582, 102] on button "Delete" at bounding box center [589, 106] width 48 height 26
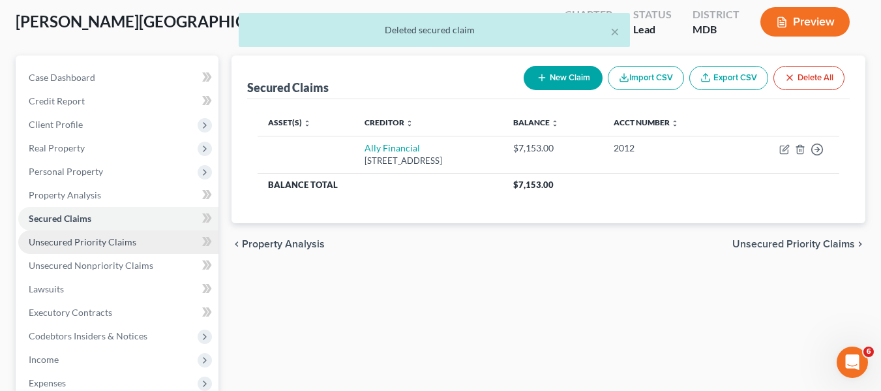
click at [153, 241] on link "Unsecured Priority Claims" at bounding box center [118, 241] width 200 height 23
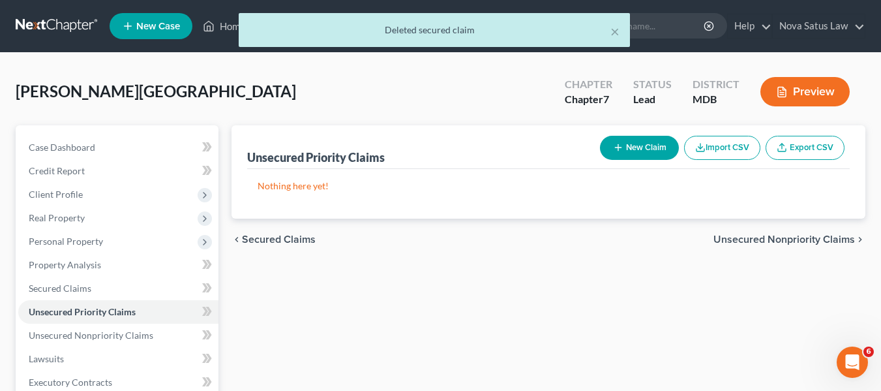
click at [636, 146] on button "New Claim" at bounding box center [639, 148] width 79 height 24
select select "0"
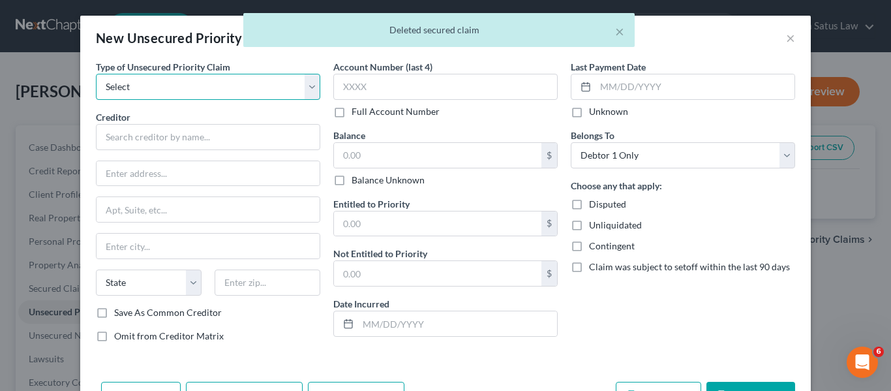
click at [232, 88] on select "Select Taxes & Other Government Units Domestic Support Obligations Extensions o…" at bounding box center [208, 87] width 224 height 26
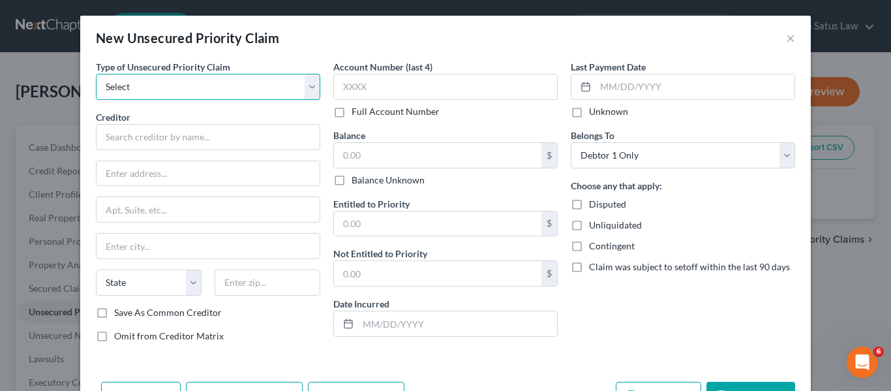
select select "0"
click at [96, 74] on select "Select Taxes & Other Government Units Domestic Support Obligations Extensions o…" at bounding box center [208, 87] width 224 height 26
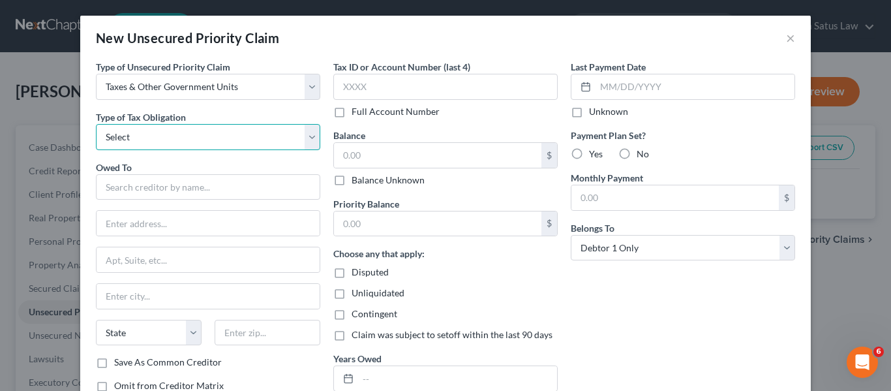
click at [200, 138] on select "Select Federal City State Franchise Tax Board Other" at bounding box center [208, 137] width 224 height 26
select select "0"
click at [96, 124] on select "Select Federal City State Franchise Tax Board Other" at bounding box center [208, 137] width 224 height 26
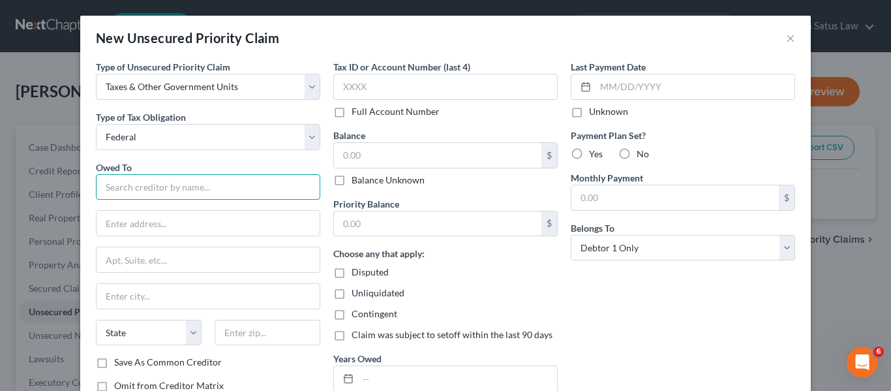
click at [142, 182] on input "text" at bounding box center [208, 187] width 224 height 26
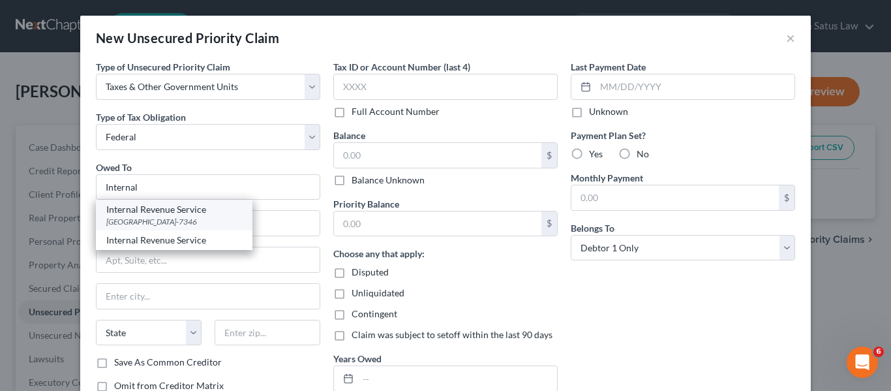
click at [150, 212] on div "Internal Revenue Service" at bounding box center [174, 209] width 136 height 13
type input "Internal Revenue Service"
type input "PO Box 7346"
type input "Philadelphia"
select select "39"
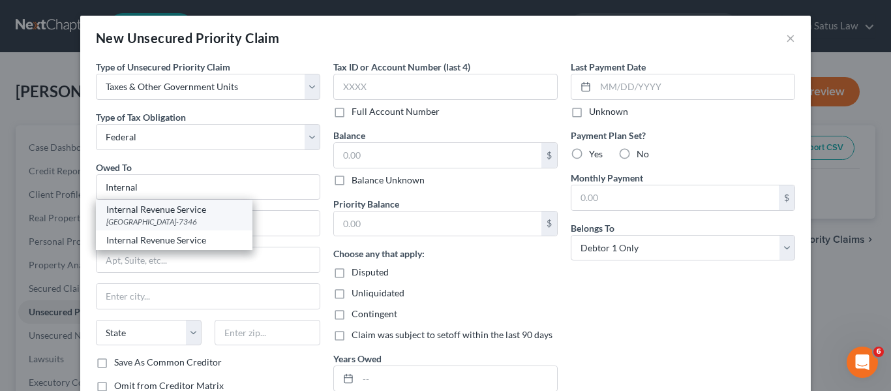
type input "19101-7346"
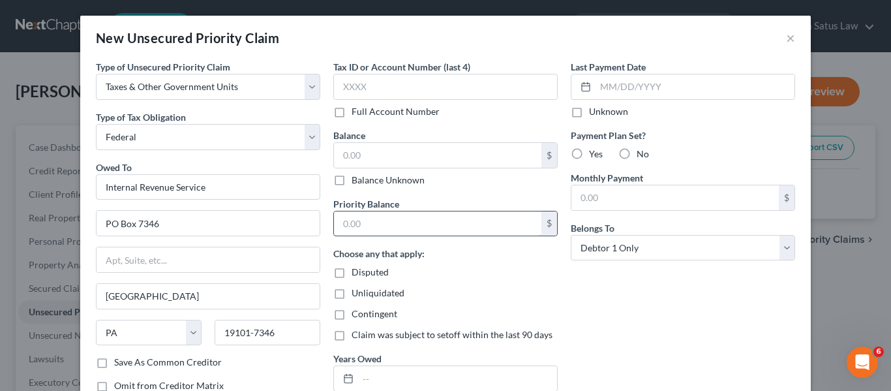
scroll to position [94, 0]
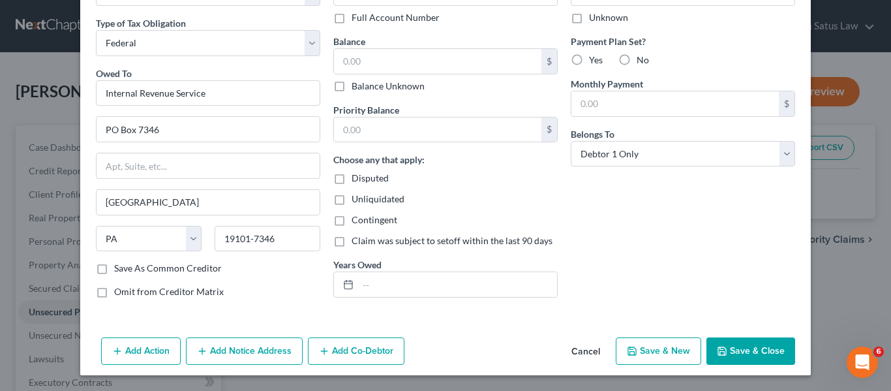
click at [723, 344] on button "Save & Close" at bounding box center [750, 350] width 89 height 27
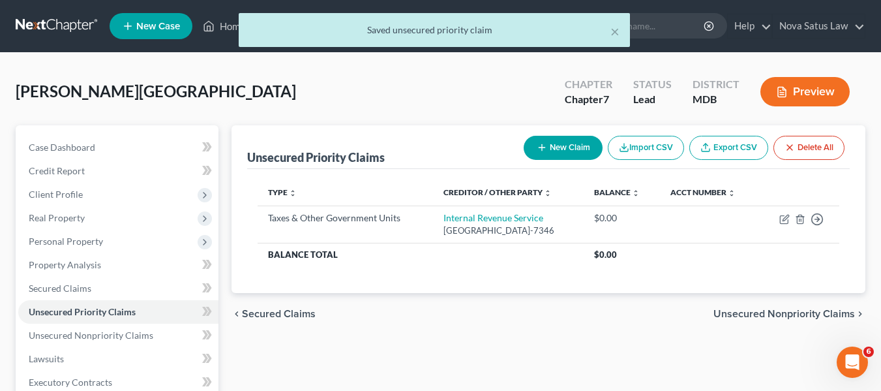
click at [551, 151] on button "New Claim" at bounding box center [563, 148] width 79 height 24
select select "0"
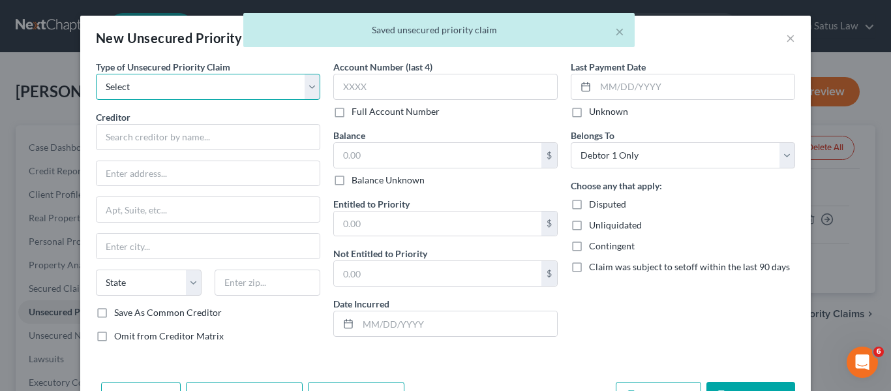
click at [184, 83] on select "Select Taxes & Other Government Units Domestic Support Obligations Extensions o…" at bounding box center [208, 87] width 224 height 26
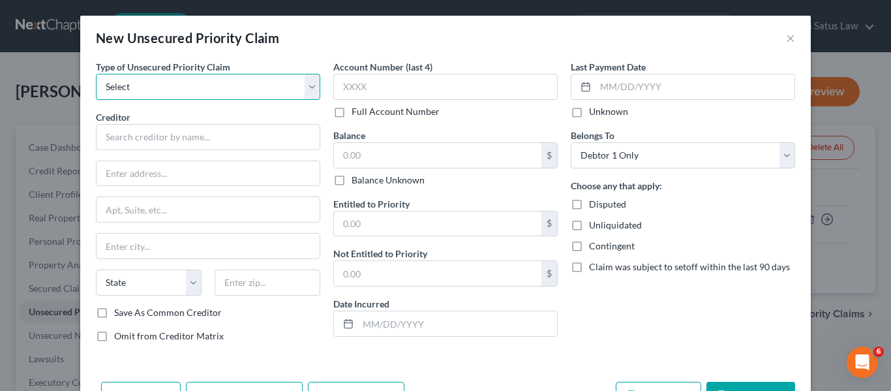
select select "0"
click at [96, 74] on select "Select Taxes & Other Government Units Domestic Support Obligations Extensions o…" at bounding box center [208, 87] width 224 height 26
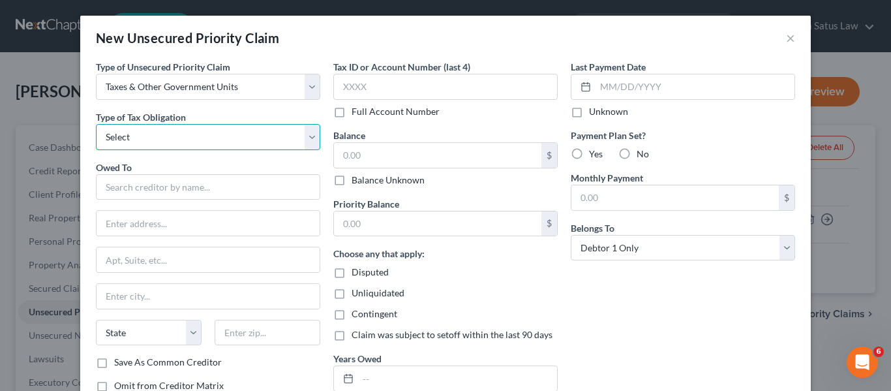
click at [145, 132] on select "Select Federal City State Franchise Tax Board Other" at bounding box center [208, 137] width 224 height 26
select select "2"
click at [96, 124] on select "Select Federal City State Franchise Tax Board Other" at bounding box center [208, 137] width 224 height 26
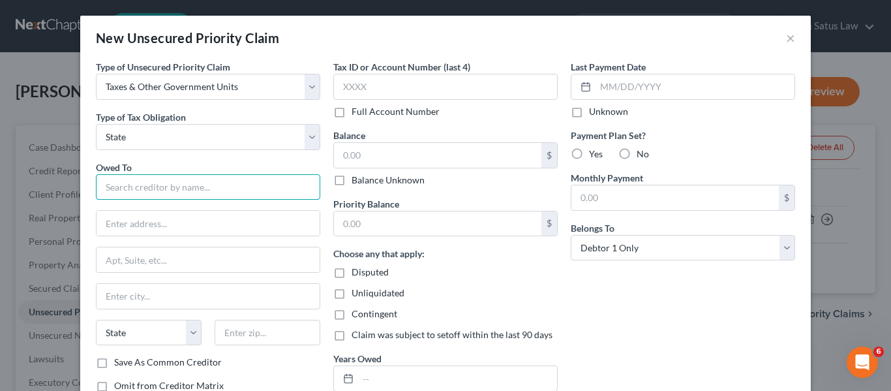
click at [124, 174] on input "text" at bounding box center [208, 187] width 224 height 26
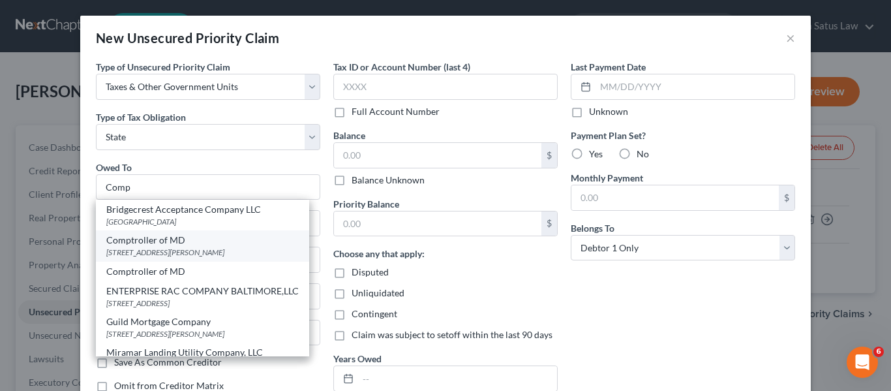
click at [132, 254] on div "301 W. Preston St #409, Baltimore, MD 21201" at bounding box center [202, 251] width 192 height 11
type input "Comptroller of MD"
type input "301 W. Preston St #409"
type input "Baltimore"
select select "21"
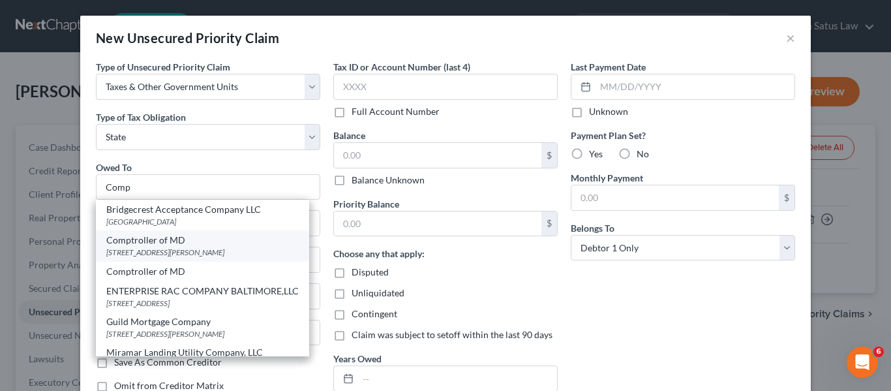
type input "21201"
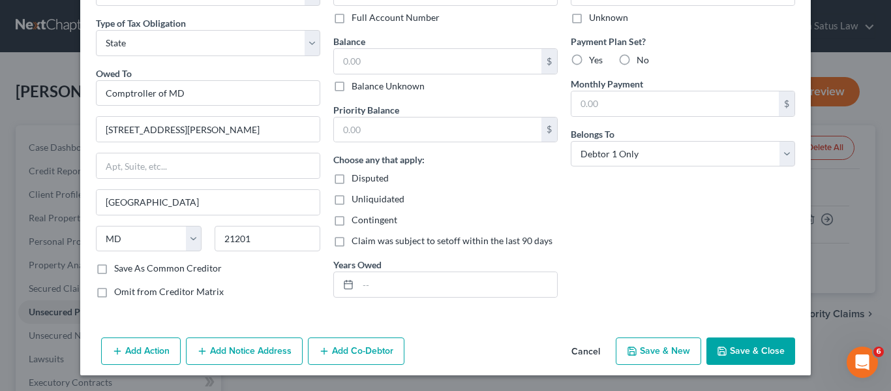
click at [724, 345] on button "Save & Close" at bounding box center [750, 350] width 89 height 27
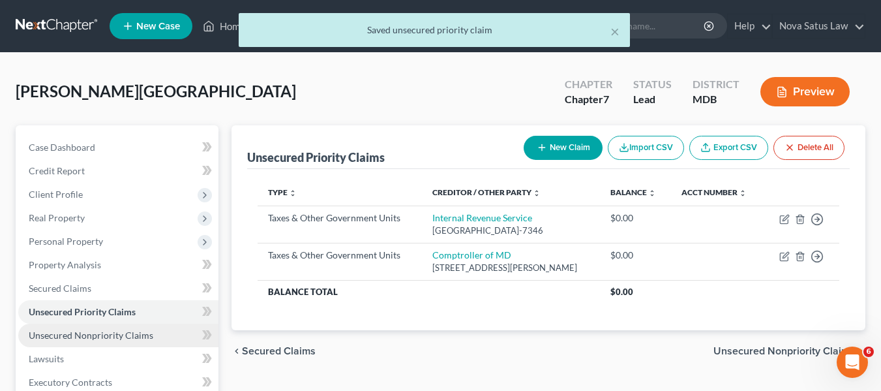
click at [108, 337] on span "Unsecured Nonpriority Claims" at bounding box center [91, 334] width 125 height 11
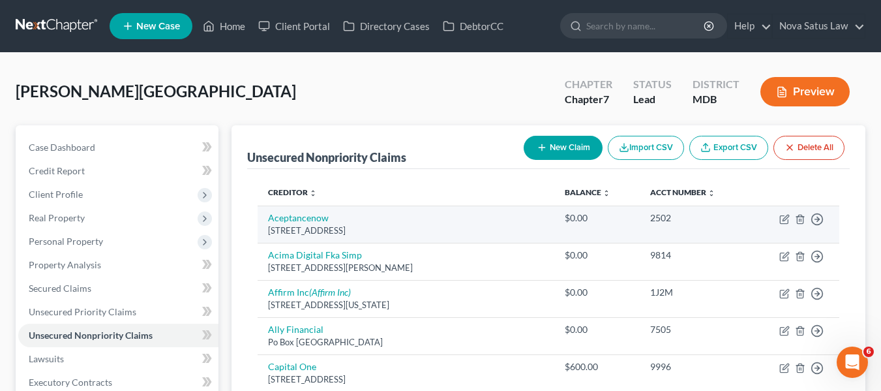
scroll to position [181, 0]
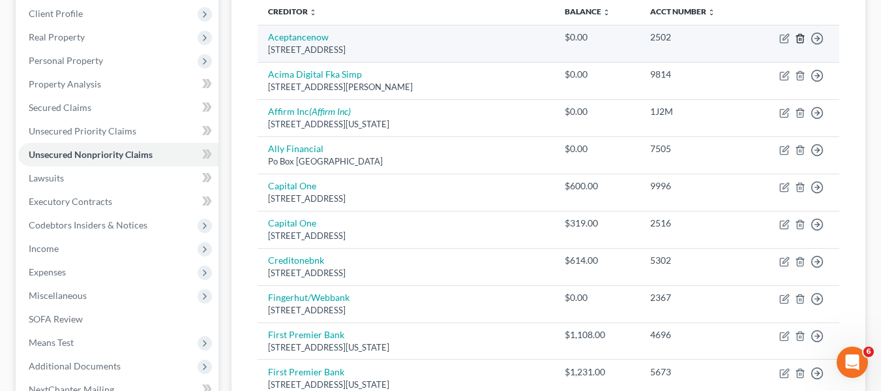
click at [801, 41] on icon "button" at bounding box center [800, 38] width 10 height 10
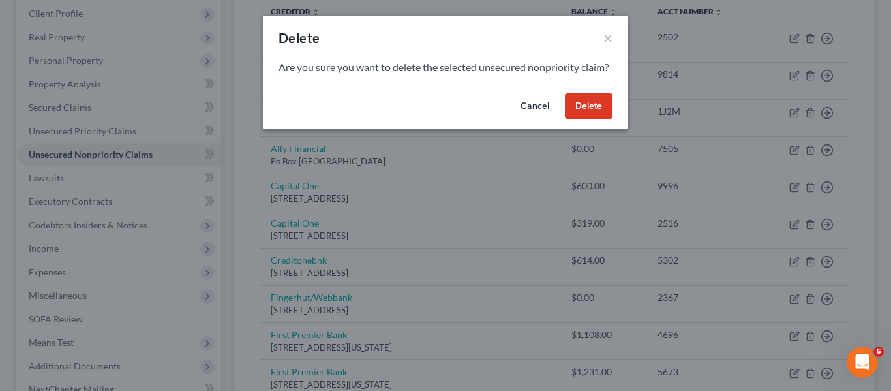
click at [591, 119] on button "Delete" at bounding box center [589, 106] width 48 height 26
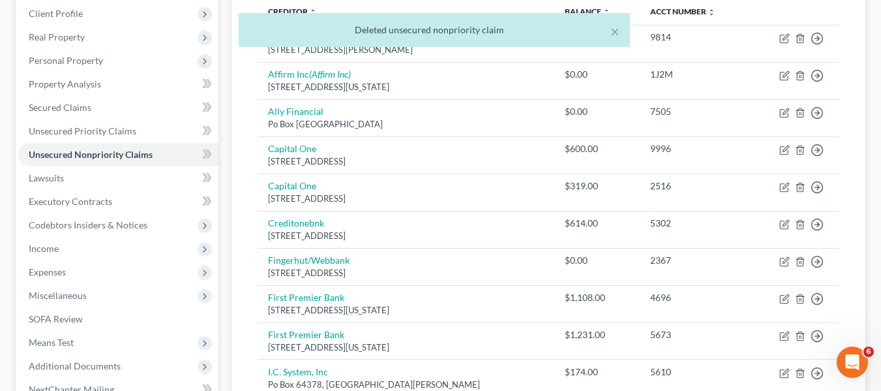
click at [801, 38] on div "× Deleted unsecured nonpriority claim" at bounding box center [433, 33] width 881 height 40
click at [797, 37] on div "× Deleted unsecured nonpriority claim" at bounding box center [433, 33] width 881 height 40
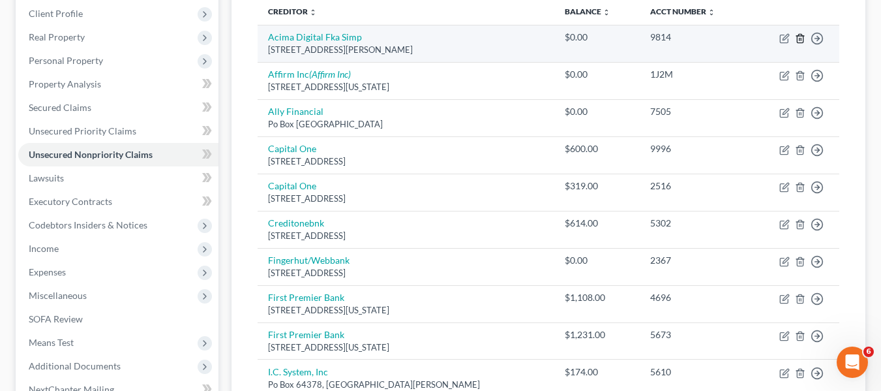
click at [798, 41] on icon "button" at bounding box center [800, 38] width 10 height 10
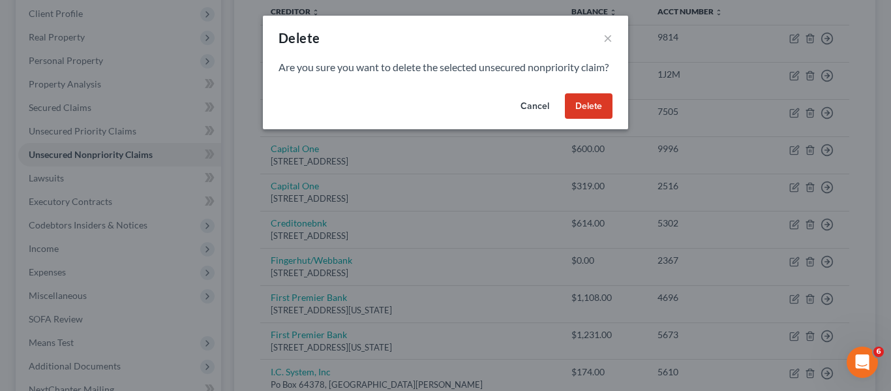
click at [582, 119] on button "Delete" at bounding box center [589, 106] width 48 height 26
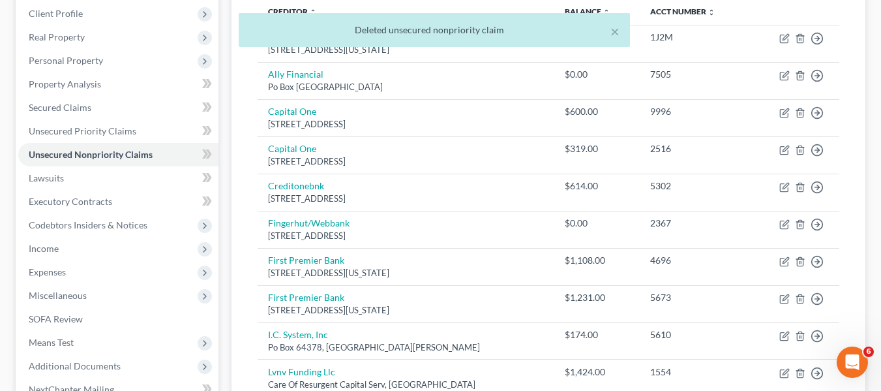
click at [799, 38] on div "× Deleted unsecured nonpriority claim" at bounding box center [433, 33] width 881 height 40
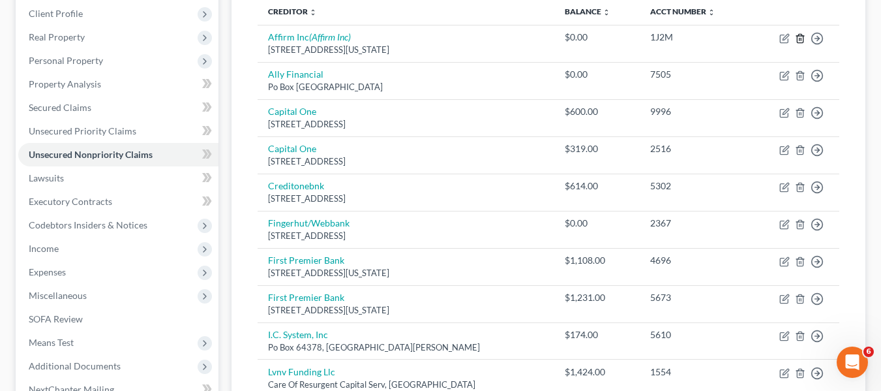
click at [799, 38] on line "button" at bounding box center [799, 39] width 0 height 3
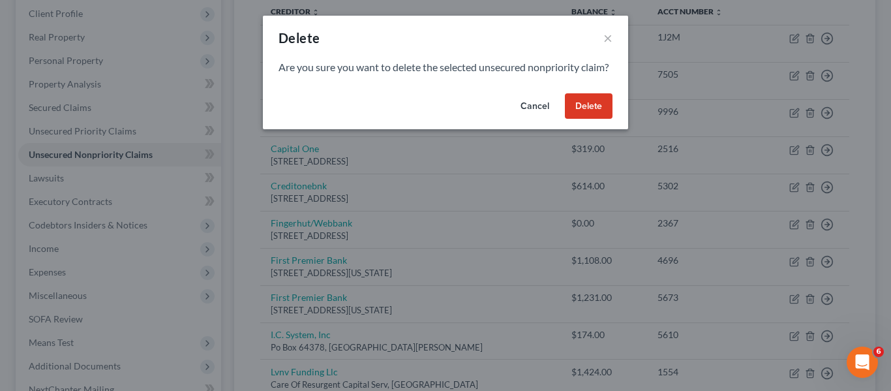
click at [592, 111] on button "Delete" at bounding box center [589, 106] width 48 height 26
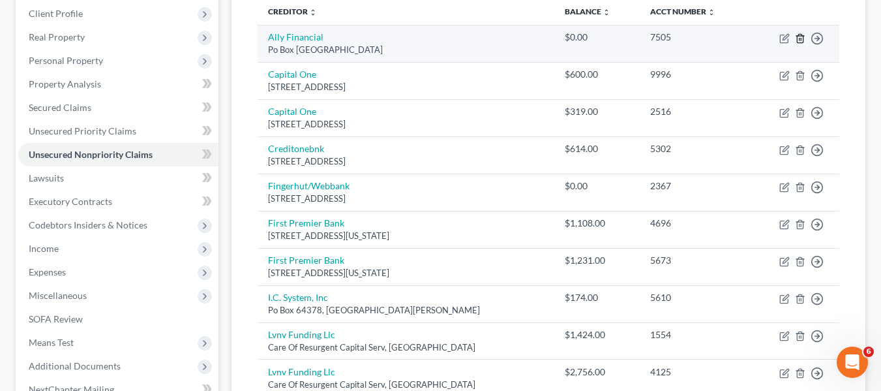
click at [803, 36] on icon "button" at bounding box center [800, 38] width 6 height 8
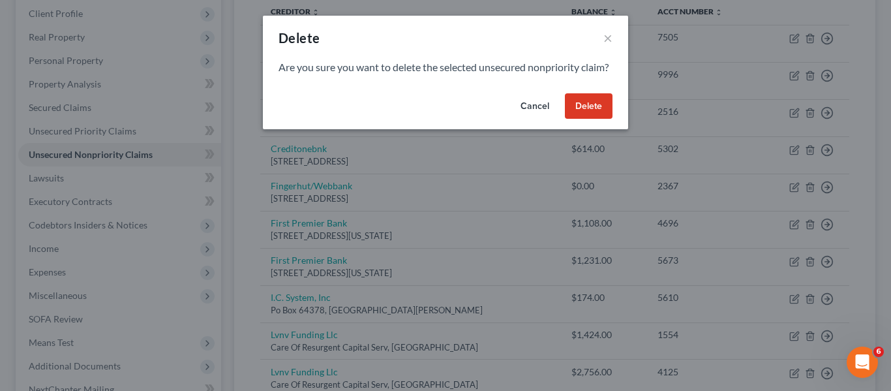
click at [588, 119] on button "Delete" at bounding box center [589, 106] width 48 height 26
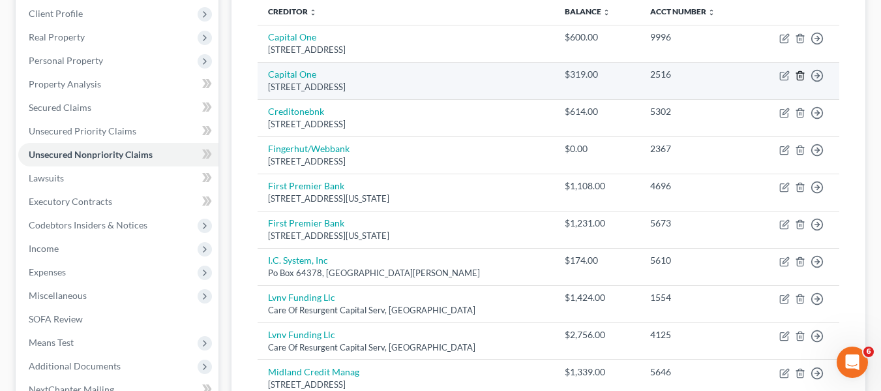
click at [799, 75] on line "button" at bounding box center [799, 76] width 0 height 3
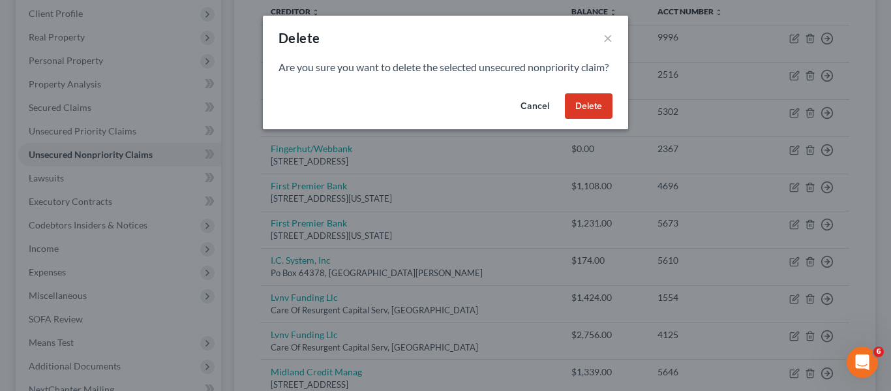
click at [586, 112] on button "Delete" at bounding box center [589, 106] width 48 height 26
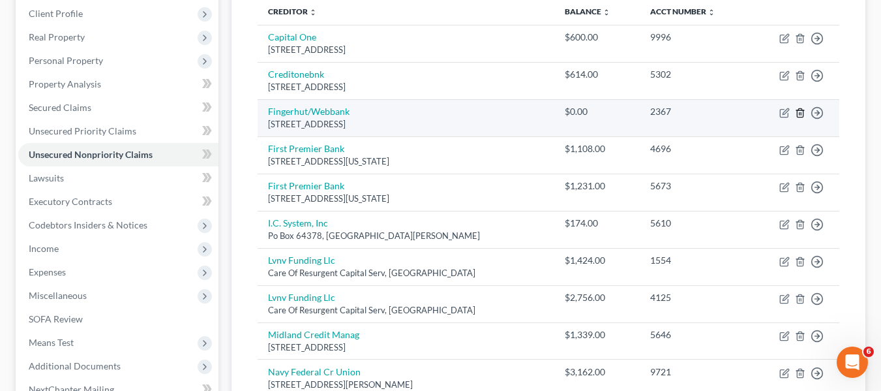
click at [796, 111] on icon "button" at bounding box center [800, 113] width 10 height 10
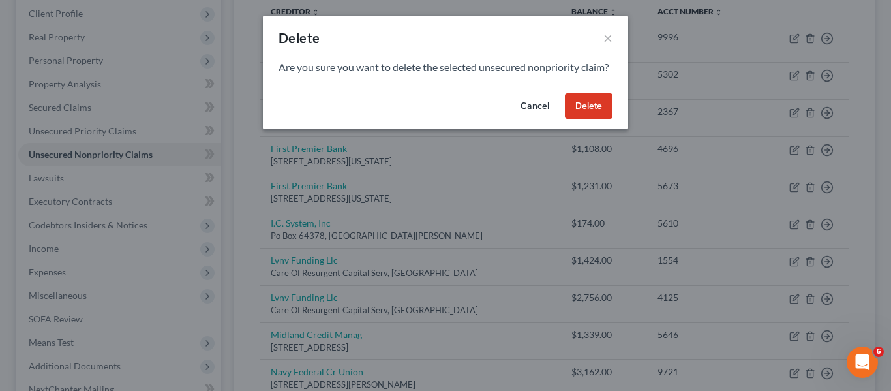
click at [587, 116] on button "Delete" at bounding box center [589, 106] width 48 height 26
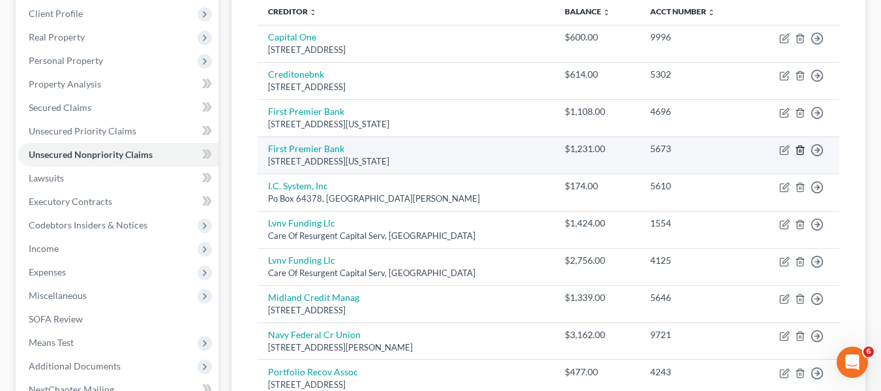
click at [800, 151] on icon "button" at bounding box center [800, 150] width 10 height 10
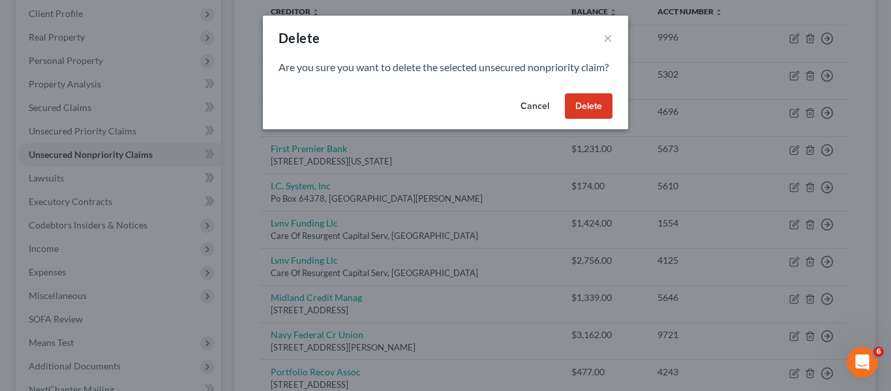
click at [589, 119] on button "Delete" at bounding box center [589, 106] width 48 height 26
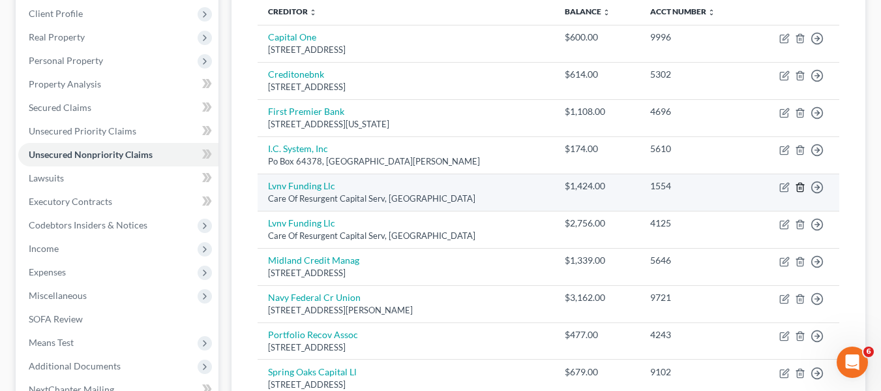
click at [797, 187] on icon "button" at bounding box center [800, 187] width 6 height 8
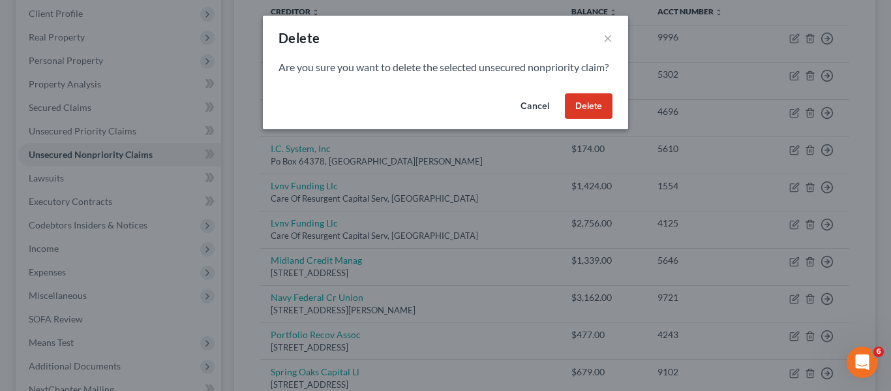
click at [568, 117] on button "Delete" at bounding box center [589, 106] width 48 height 26
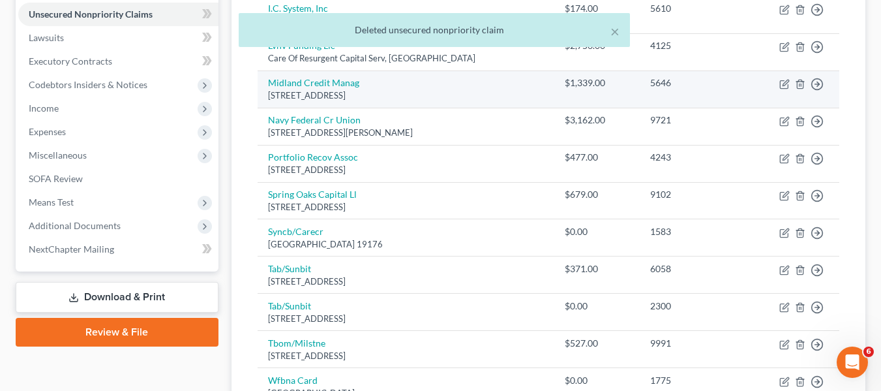
scroll to position [321, 0]
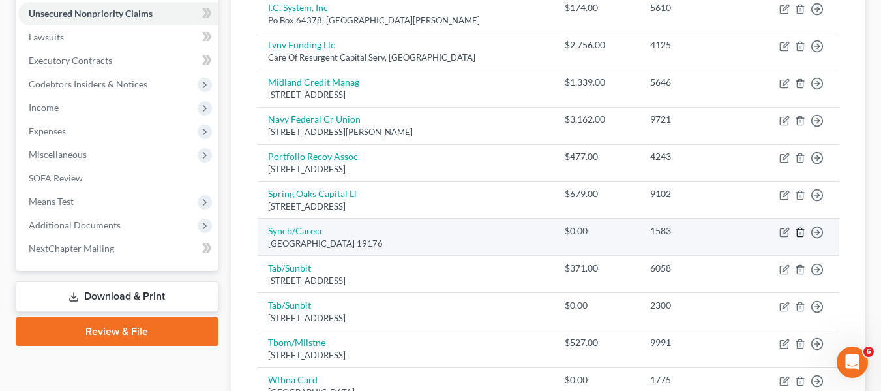
click at [801, 231] on icon "button" at bounding box center [800, 232] width 10 height 10
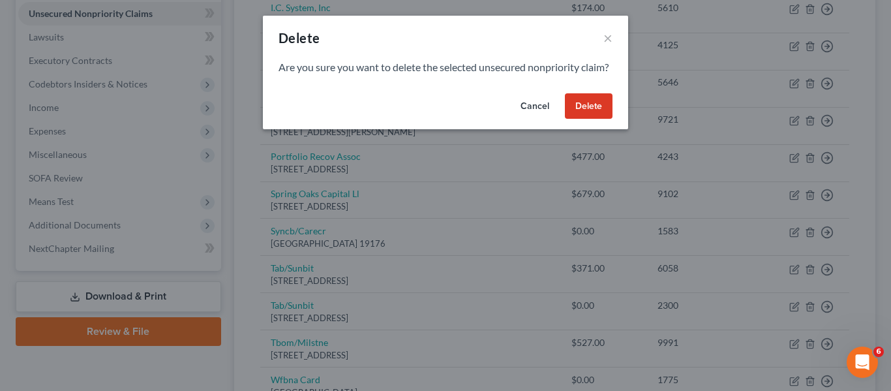
click at [578, 119] on button "Delete" at bounding box center [589, 106] width 48 height 26
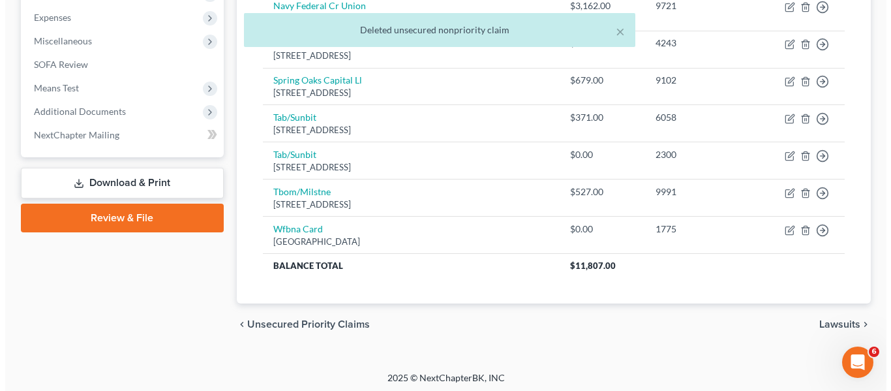
scroll to position [436, 0]
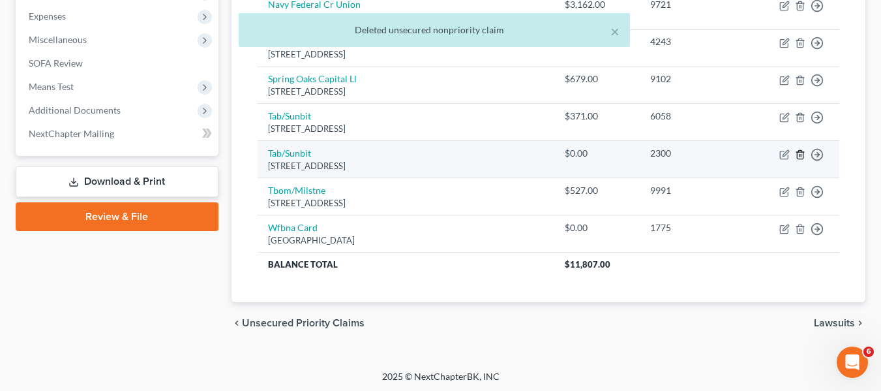
click at [801, 154] on line "button" at bounding box center [801, 155] width 0 height 3
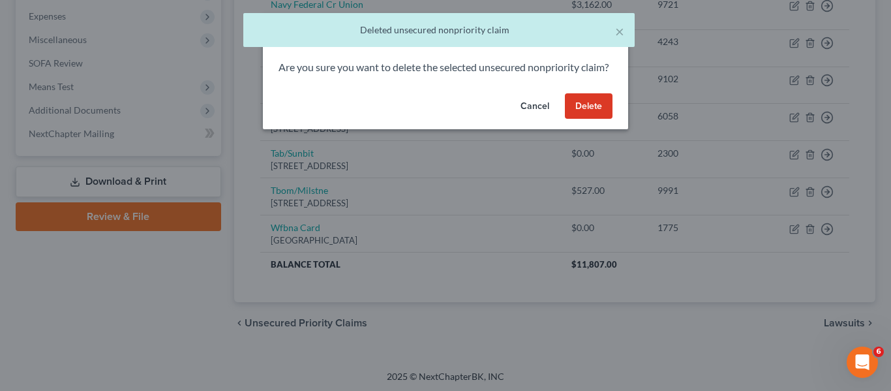
click at [593, 119] on button "Delete" at bounding box center [589, 106] width 48 height 26
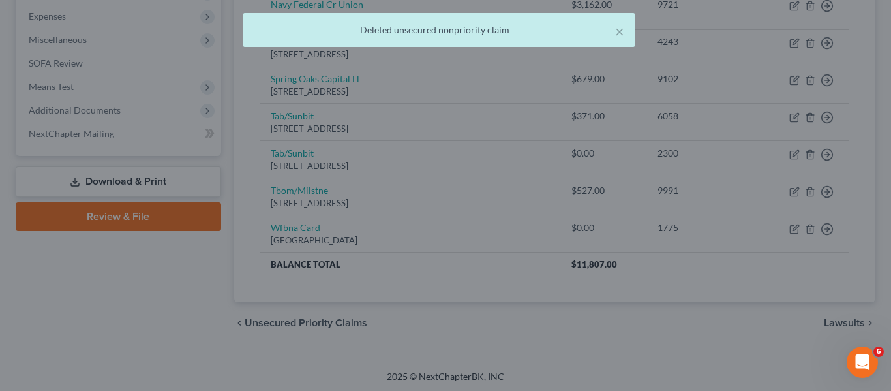
scroll to position [402, 0]
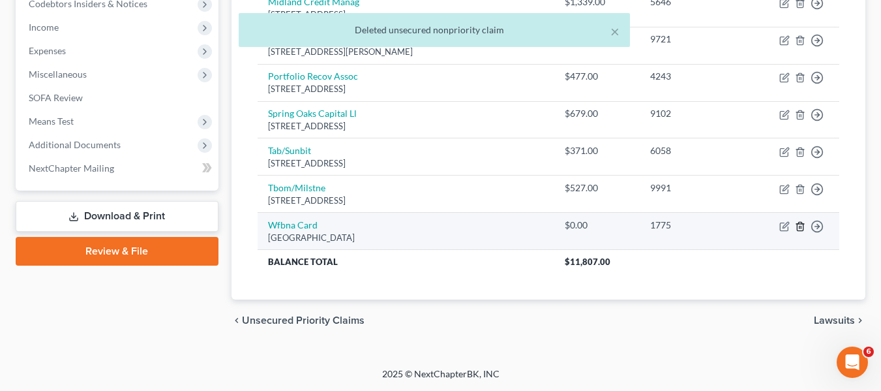
click at [796, 230] on icon "button" at bounding box center [800, 226] width 10 height 10
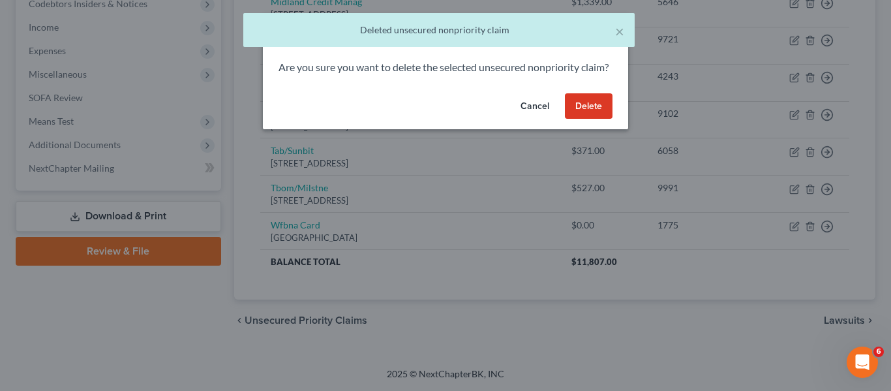
click at [571, 118] on button "Delete" at bounding box center [589, 106] width 48 height 26
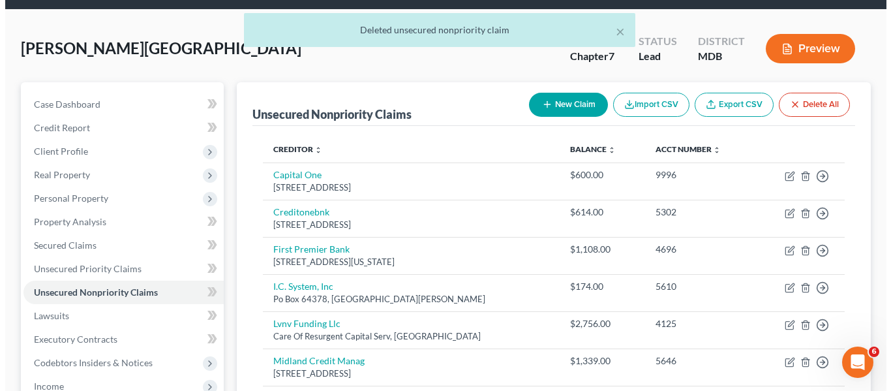
scroll to position [0, 0]
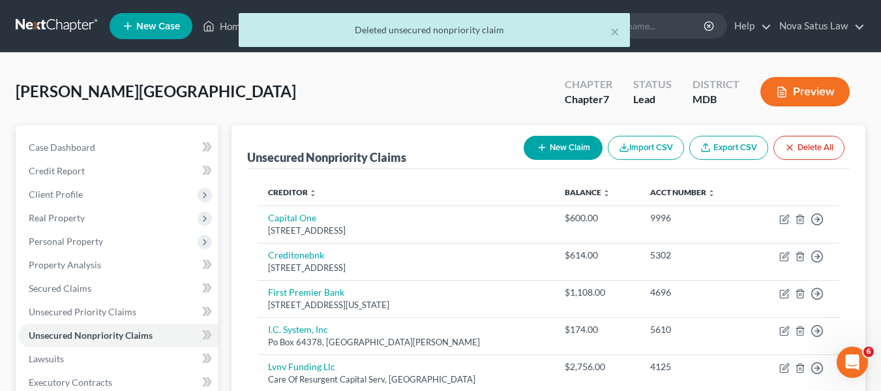
click at [537, 146] on icon "button" at bounding box center [542, 147] width 10 height 10
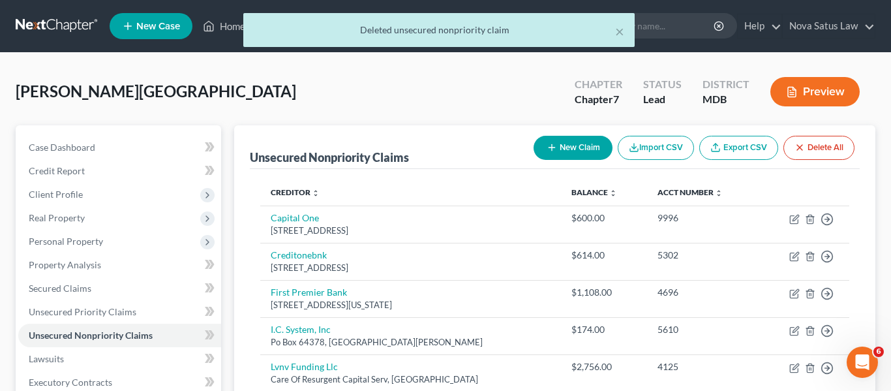
select select "0"
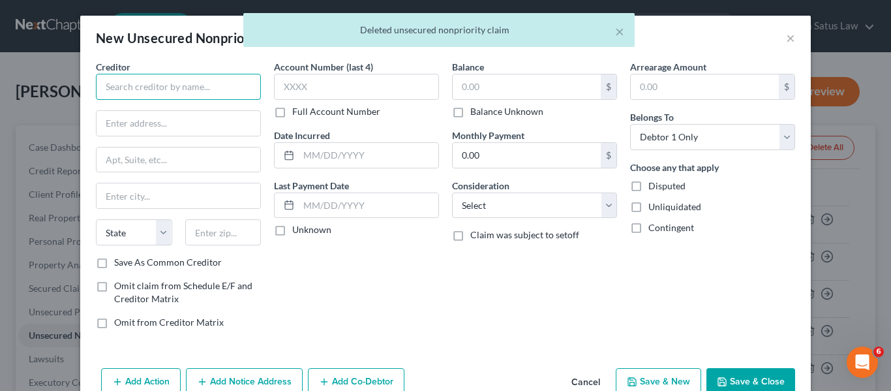
click at [134, 81] on input "text" at bounding box center [178, 87] width 165 height 26
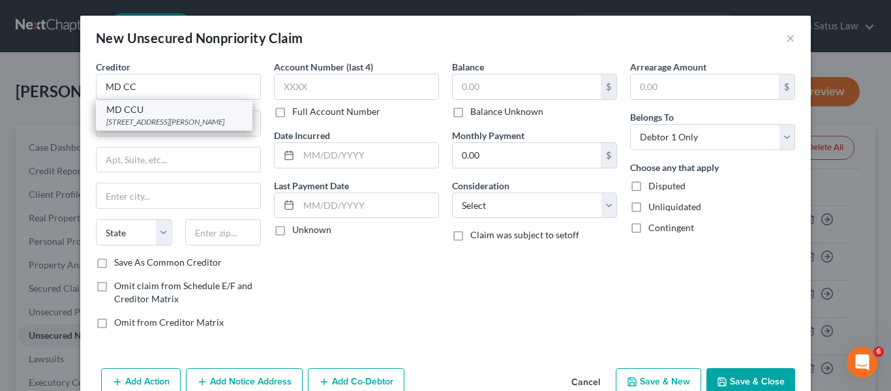
click at [134, 110] on div "MD CCU" at bounding box center [174, 109] width 136 height 13
type input "MD CCU"
type input "300 W. Preston St"
type input "Baltimore"
select select "21"
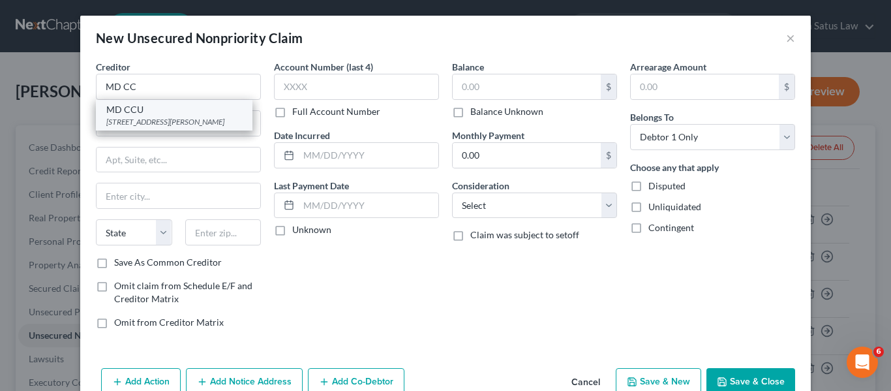
type input "21201"
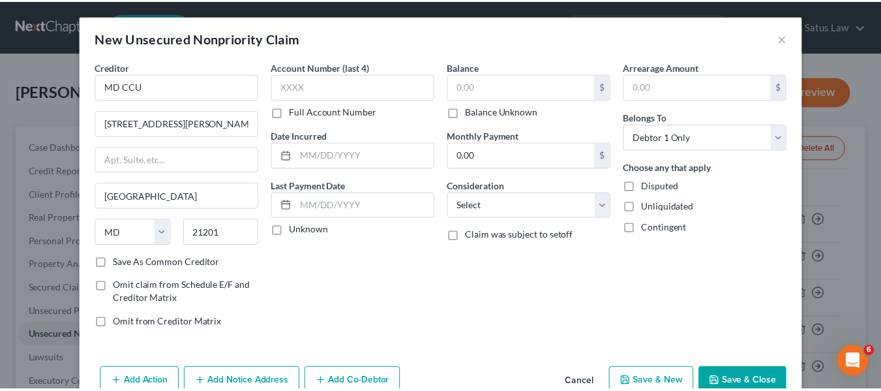
scroll to position [31, 0]
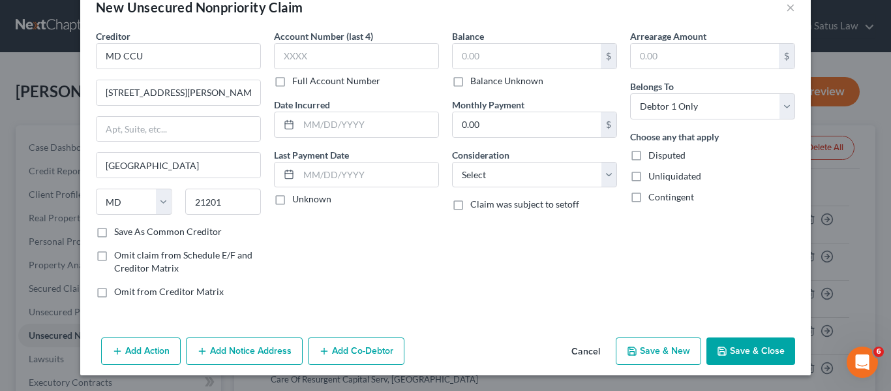
click at [712, 345] on button "Save & Close" at bounding box center [750, 350] width 89 height 27
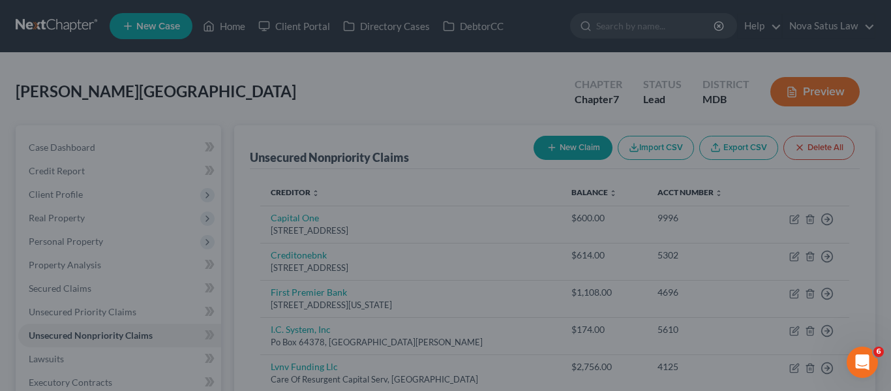
type input "0.00"
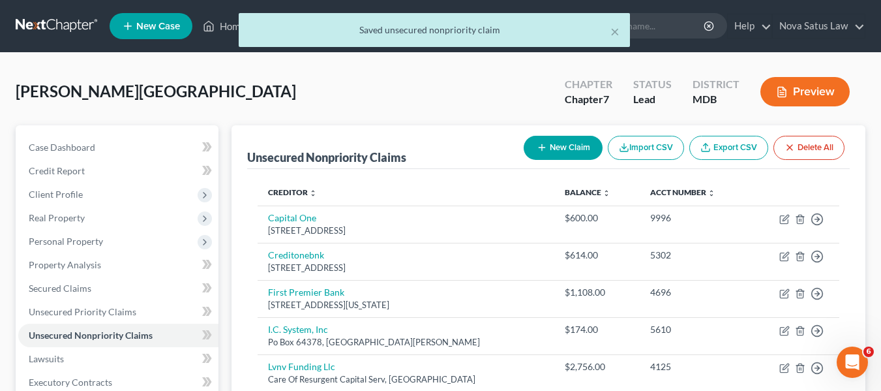
click at [545, 155] on button "New Claim" at bounding box center [563, 148] width 79 height 24
select select "0"
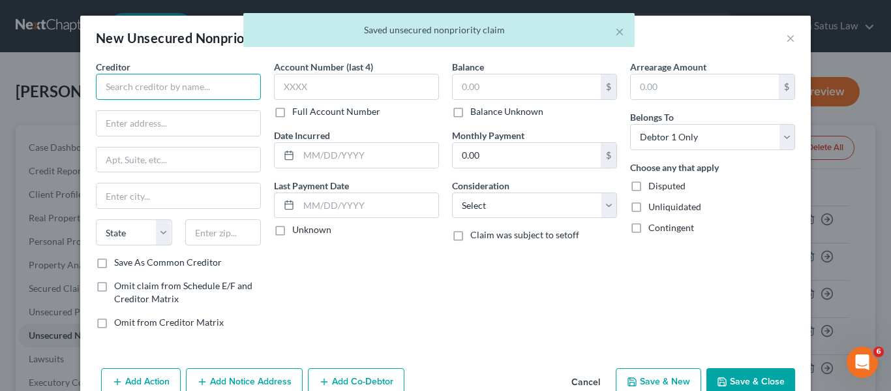
click at [182, 80] on input "text" at bounding box center [178, 87] width 165 height 26
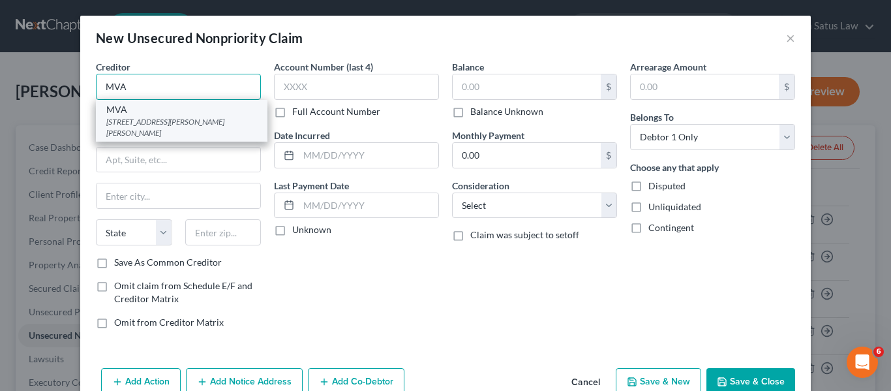
type input "MVA"
click at [170, 119] on div "6601 Ritchie Hwy, Glen Burnie, MD 21062" at bounding box center [181, 127] width 151 height 22
type input "6601 Ritchie Hwy"
type input "Glen Burnie"
select select "21"
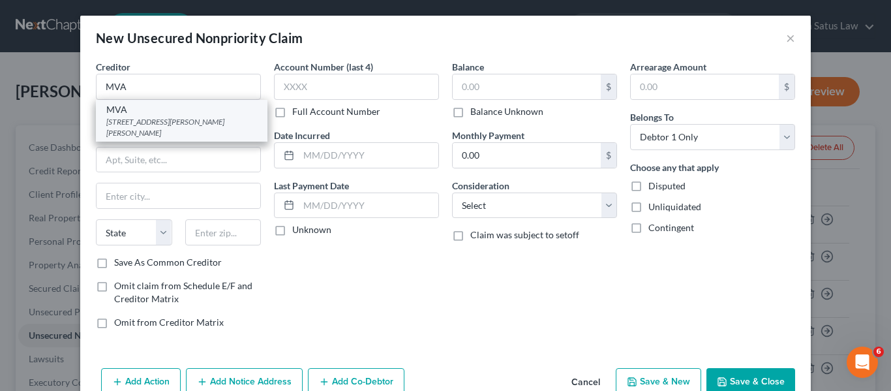
type input "21062"
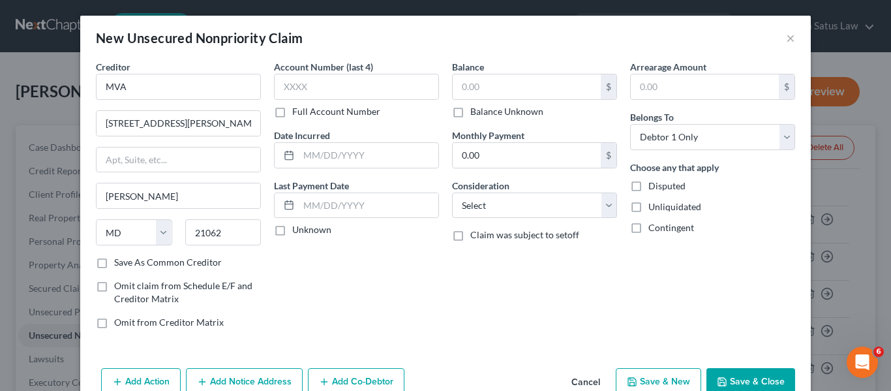
click at [743, 383] on button "Save & Close" at bounding box center [750, 381] width 89 height 27
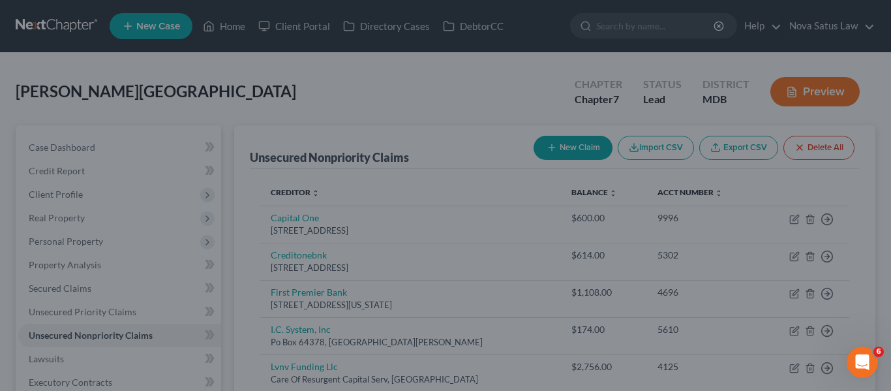
type input "0.00"
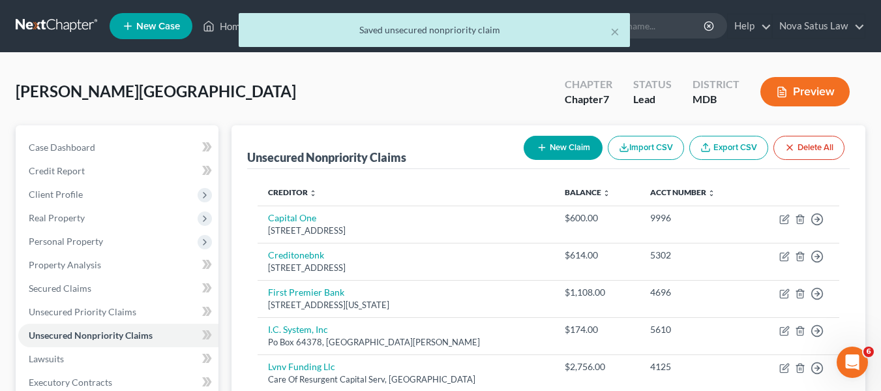
click at [537, 149] on icon "button" at bounding box center [542, 147] width 10 height 10
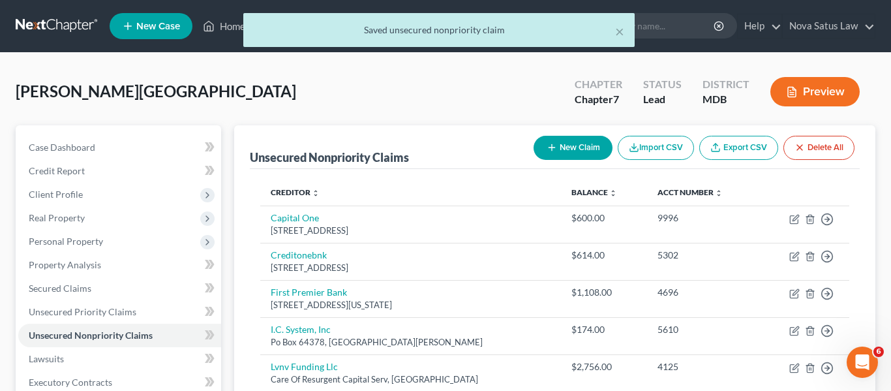
select select "0"
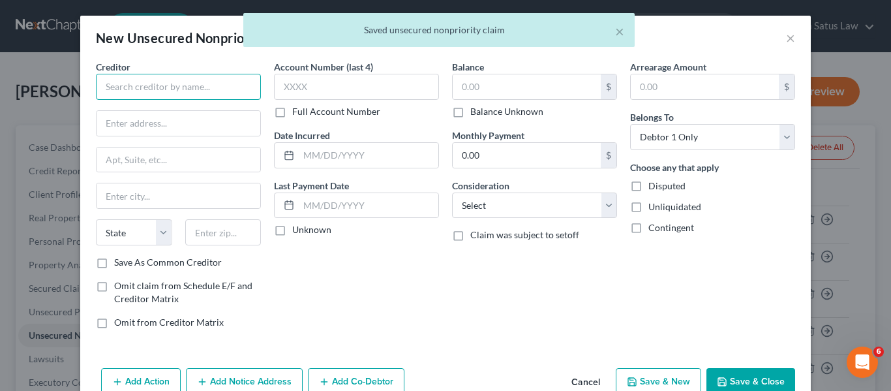
click at [158, 87] on input "text" at bounding box center [178, 87] width 165 height 26
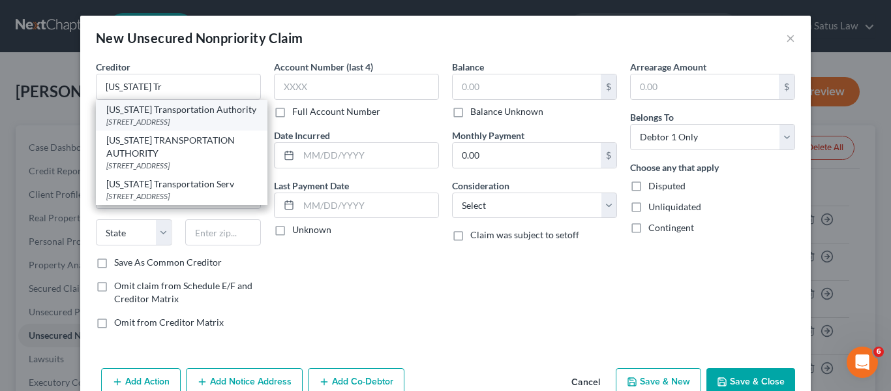
click at [152, 123] on div "2310 Broening Highway, Baltimore, MD 21224" at bounding box center [181, 121] width 151 height 11
type input "Maryland Transportation Authority"
type input "2310 Broening Highway"
type input "Baltimore"
select select "21"
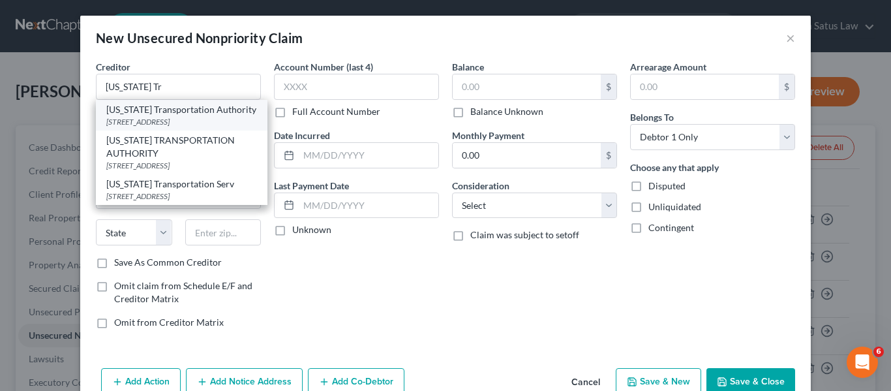
type input "21224"
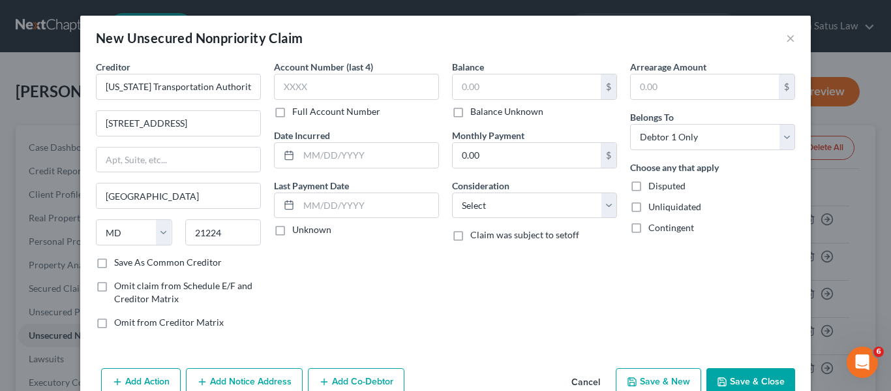
click at [717, 376] on icon "button" at bounding box center [722, 381] width 10 height 10
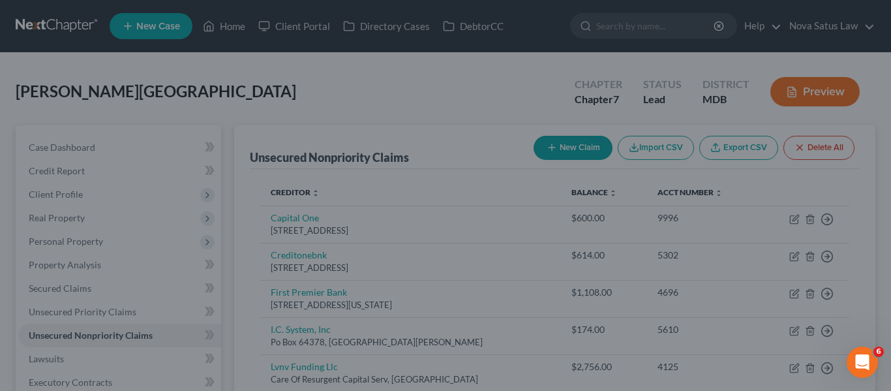
type input "0.00"
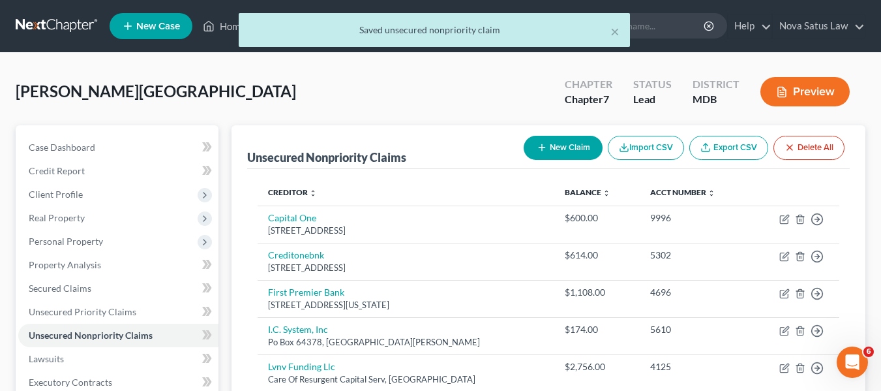
click at [542, 143] on icon "button" at bounding box center [542, 147] width 10 height 10
select select "0"
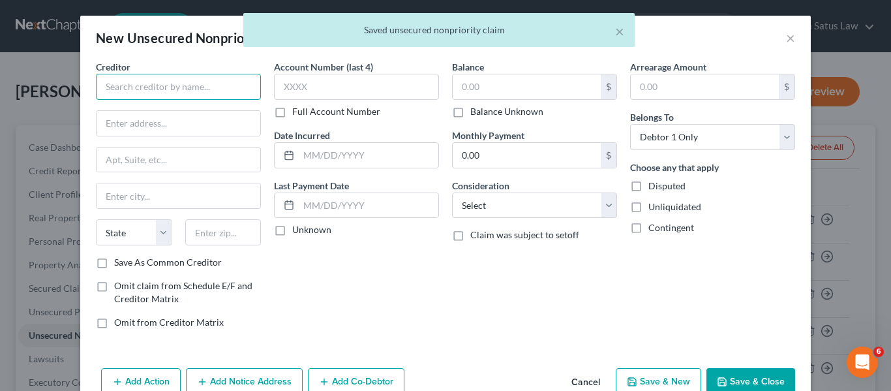
click at [143, 87] on input "text" at bounding box center [178, 87] width 165 height 26
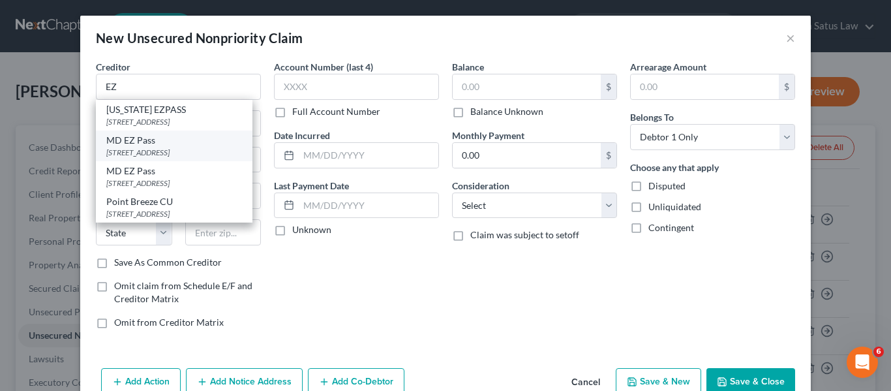
click at [157, 138] on div "MD EZ Pass" at bounding box center [174, 140] width 136 height 13
type input "MD EZ Pass"
type input "1 Turnpike Dr"
type input "Perryville"
select select "21"
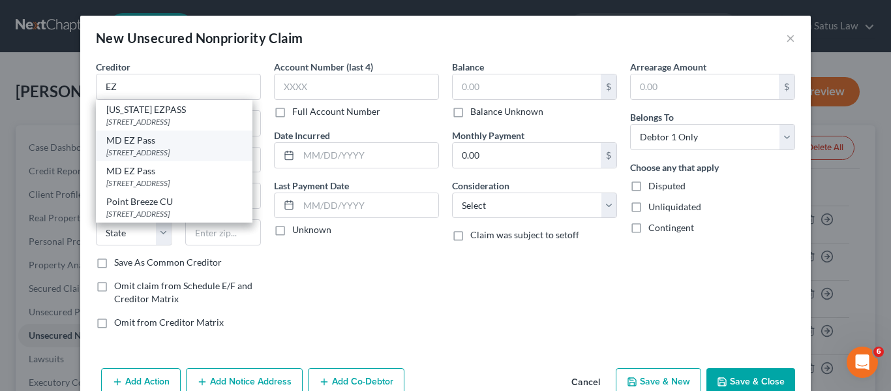
type input "21903"
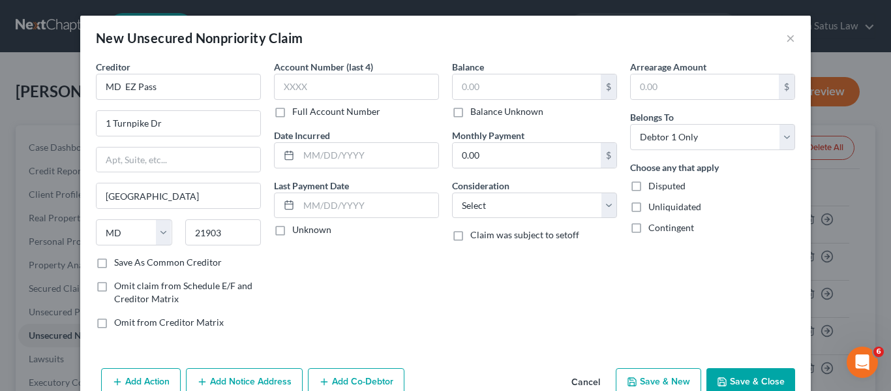
click at [736, 381] on button "Save & Close" at bounding box center [750, 381] width 89 height 27
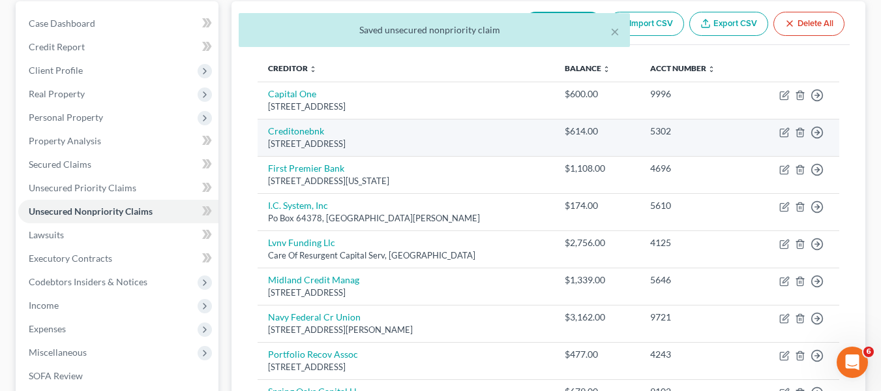
scroll to position [125, 0]
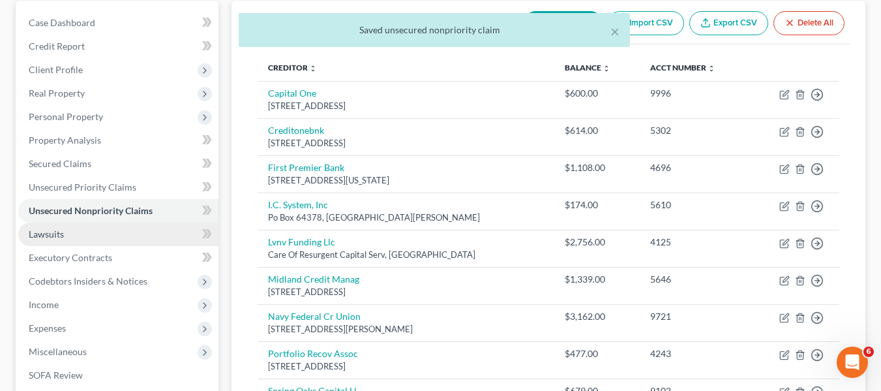
click at [84, 237] on link "Lawsuits" at bounding box center [118, 233] width 200 height 23
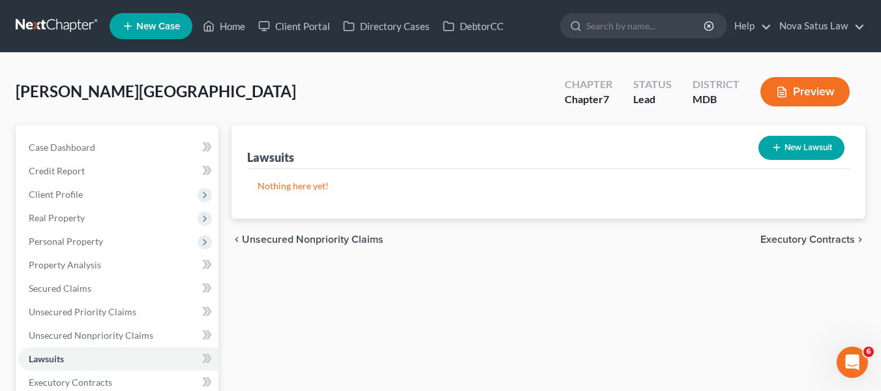
click at [795, 145] on button "New Lawsuit" at bounding box center [801, 148] width 86 height 24
select select "0"
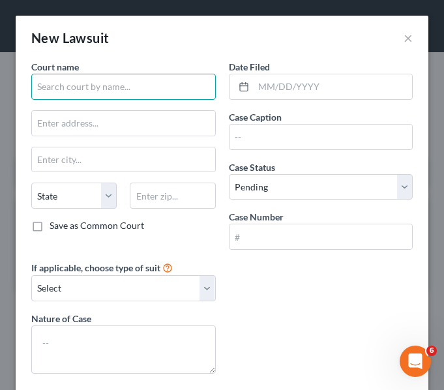
click at [130, 95] on input "text" at bounding box center [123, 87] width 185 height 26
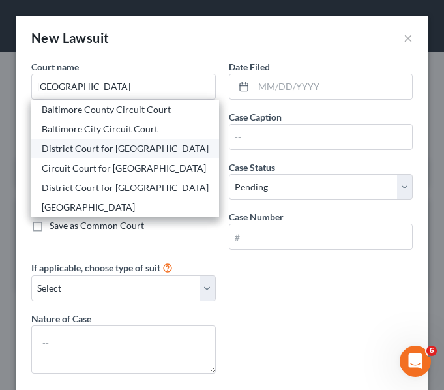
click at [128, 157] on div "District Court for Baltimore City" at bounding box center [125, 149] width 188 height 20
type input "District Court for Baltimore City"
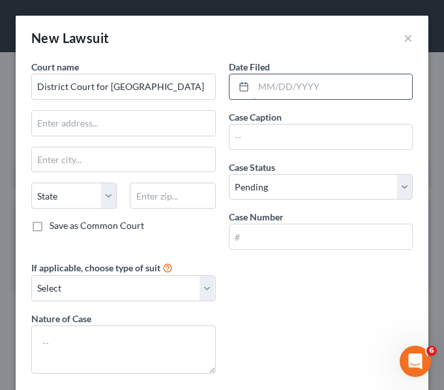
click at [271, 82] on input "text" at bounding box center [333, 86] width 159 height 25
type input "03/14/2024"
click at [276, 121] on label "Case Caption" at bounding box center [255, 117] width 53 height 14
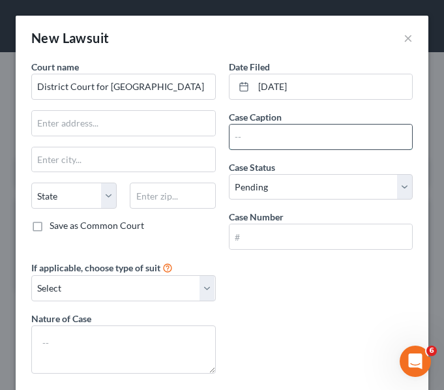
click at [263, 137] on input "text" at bounding box center [321, 137] width 183 height 25
paste input "NAVY FEDERAL CREDIT UNION vs SULTON, CORBIN"
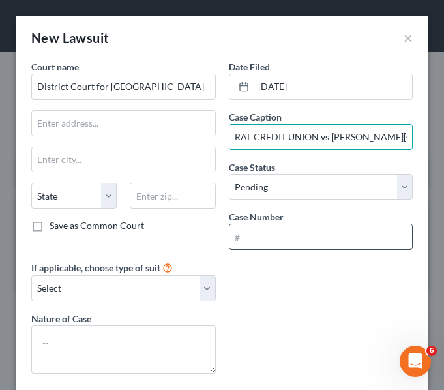
type input "NAVY FEDERAL CREDIT UNION vs SULTON, CORBIN"
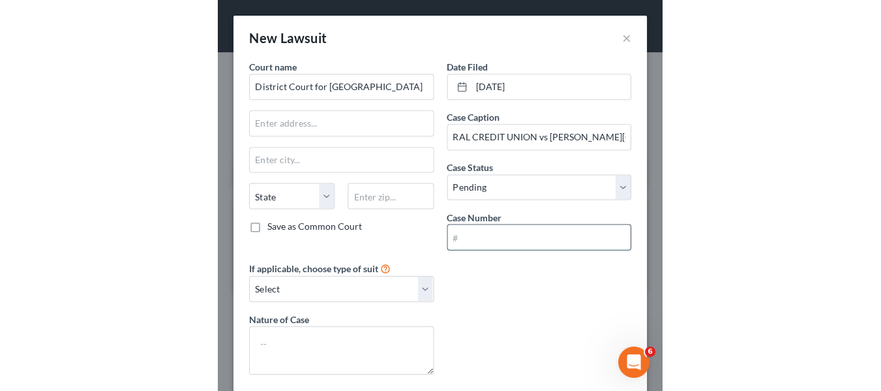
scroll to position [0, 0]
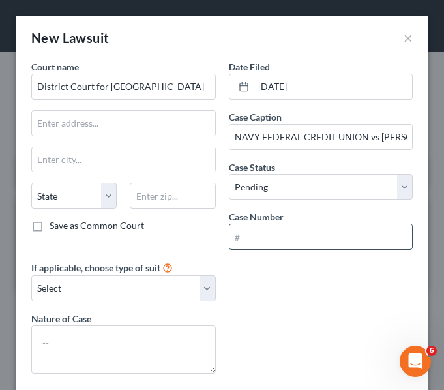
click at [282, 241] on input "text" at bounding box center [321, 236] width 183 height 25
click at [288, 232] on input "text" at bounding box center [321, 236] width 183 height 25
paste input "01-01-0006665-2024"
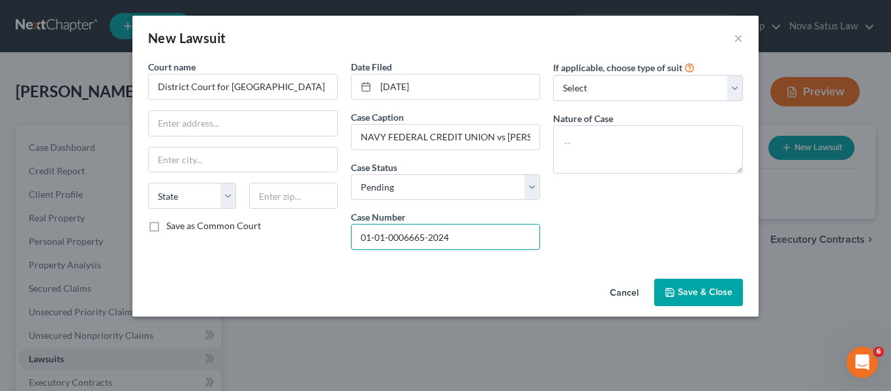
type input "01-01-0006665-2024"
click at [703, 291] on span "Save & Close" at bounding box center [704, 291] width 55 height 11
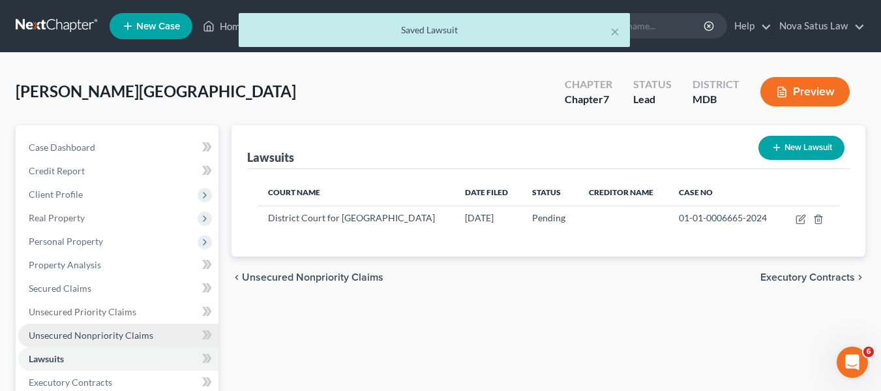
click at [55, 341] on link "Unsecured Nonpriority Claims" at bounding box center [118, 334] width 200 height 23
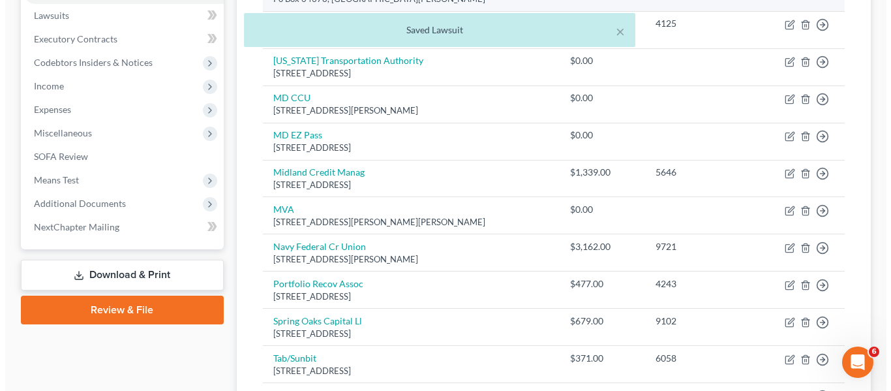
scroll to position [344, 0]
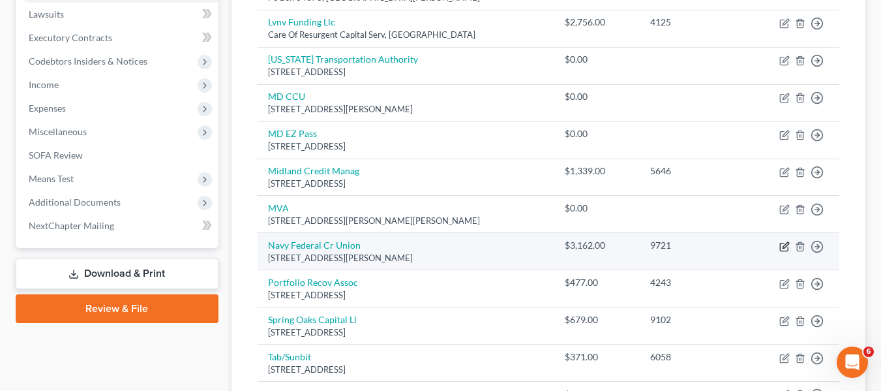
click at [785, 248] on icon "button" at bounding box center [784, 246] width 10 height 10
select select "48"
select select "2"
select select "0"
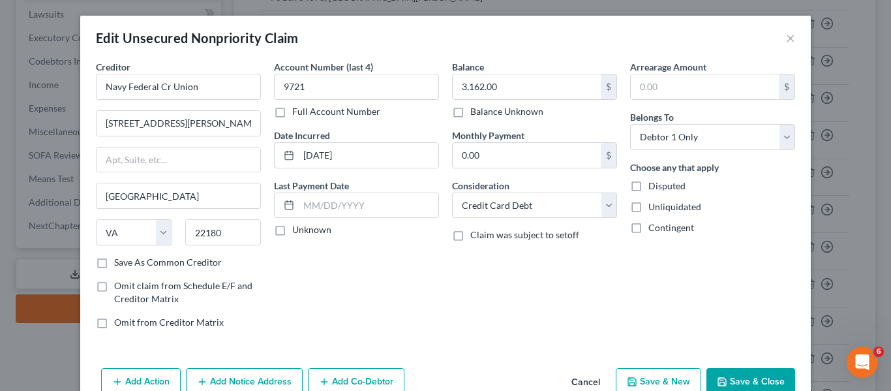
scroll to position [68, 0]
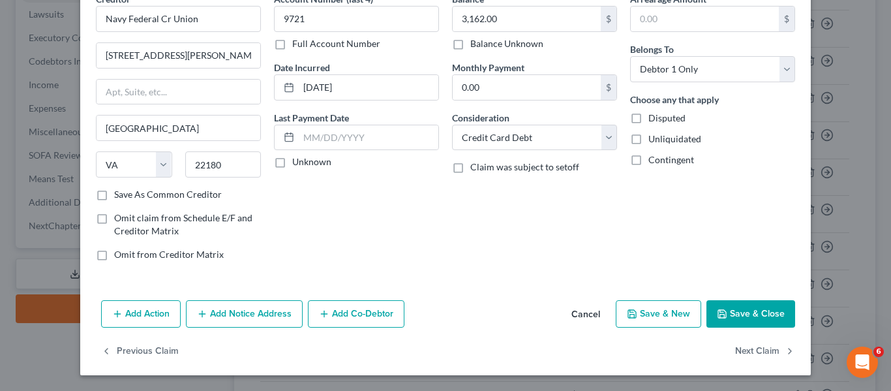
click at [269, 312] on button "Add Notice Address" at bounding box center [244, 313] width 117 height 27
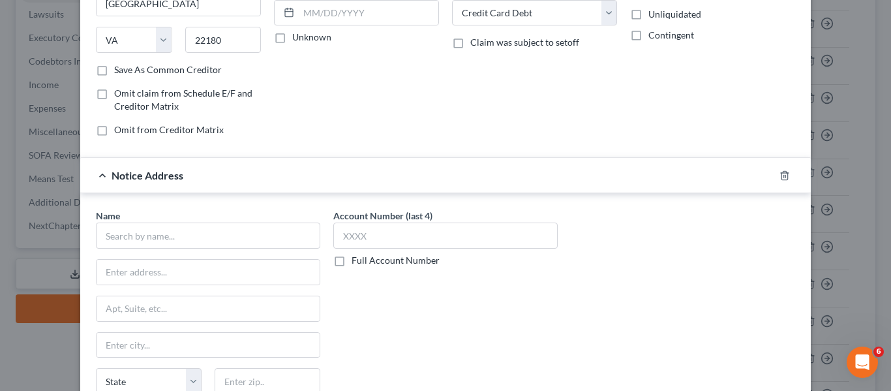
scroll to position [193, 0]
click at [149, 240] on input "text" at bounding box center [208, 235] width 224 height 26
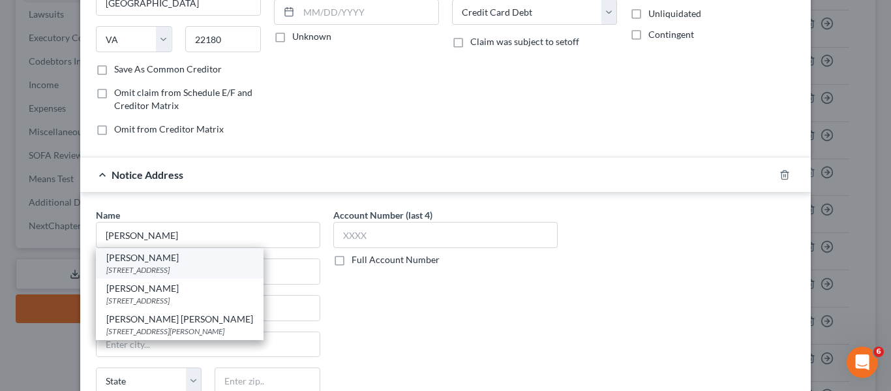
click at [153, 268] on div "11200 ROCKVILLE PIKE STE 520, Rockville, MD 20852" at bounding box center [179, 269] width 147 height 11
type input "Patrick Dowling"
type input "11200 ROCKVILLE PIKE STE 520"
type input "Rockville"
select select "21"
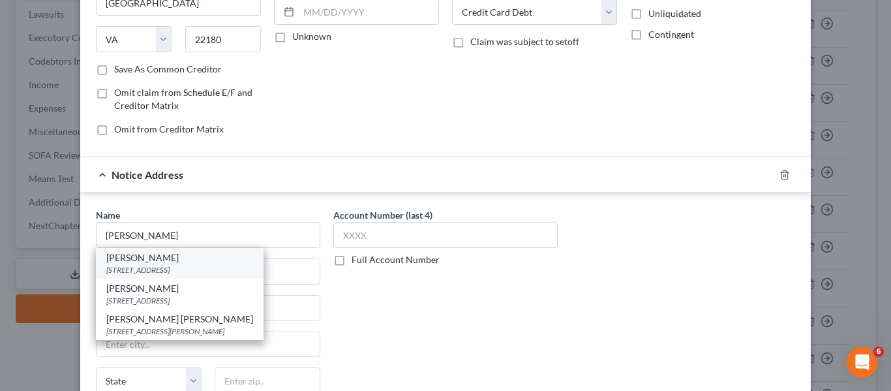
type input "20852"
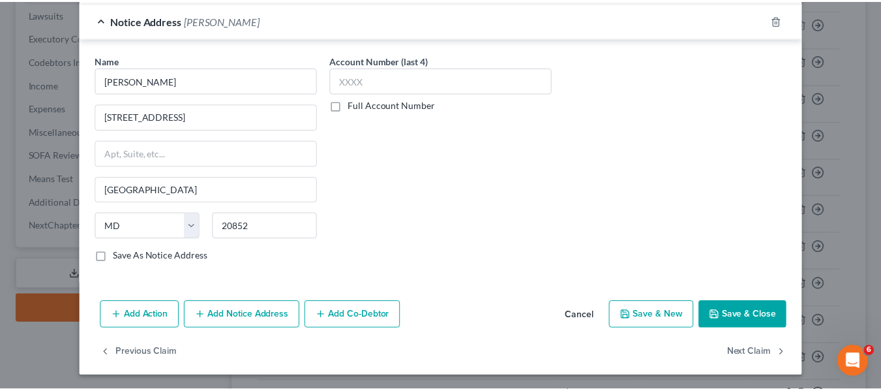
scroll to position [348, 0]
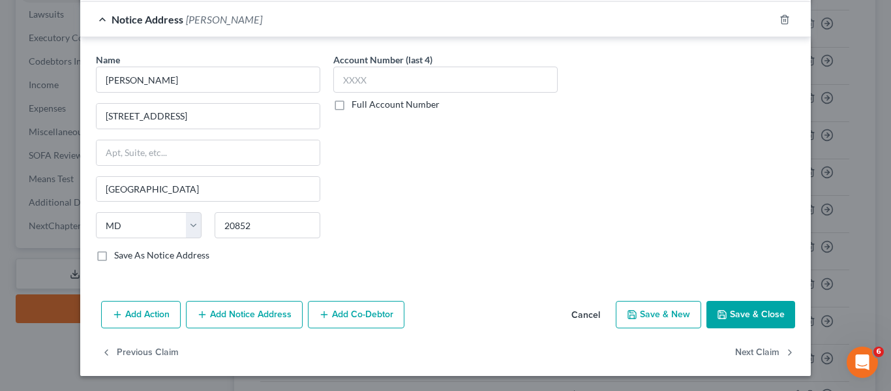
click at [712, 311] on button "Save & Close" at bounding box center [750, 314] width 89 height 27
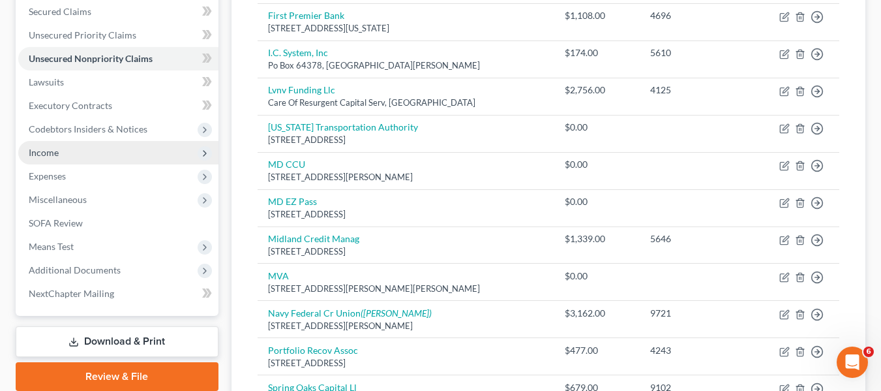
scroll to position [275, 0]
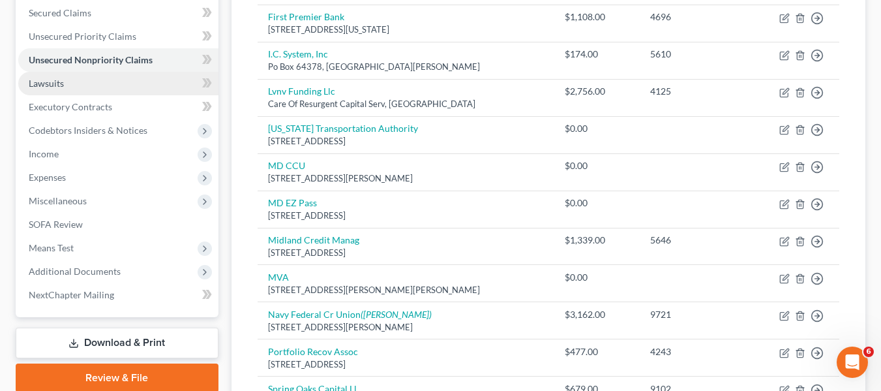
click at [73, 80] on link "Lawsuits" at bounding box center [118, 83] width 200 height 23
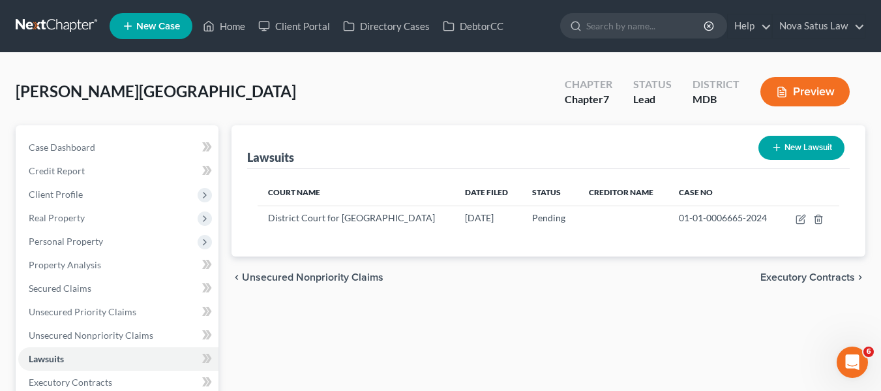
click at [788, 143] on button "New Lawsuit" at bounding box center [801, 148] width 86 height 24
select select "0"
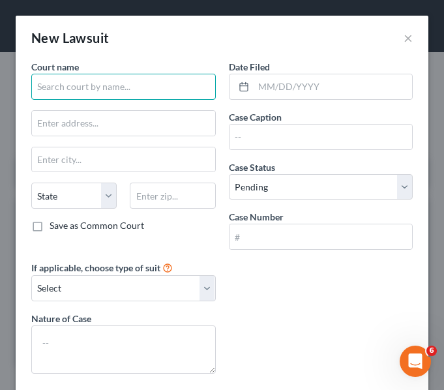
click at [100, 82] on input "text" at bounding box center [123, 87] width 185 height 26
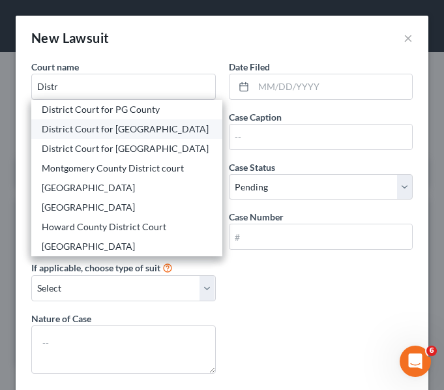
click at [110, 129] on div "District Court for Baltimore City" at bounding box center [127, 129] width 170 height 13
type input "District Court for Baltimore City"
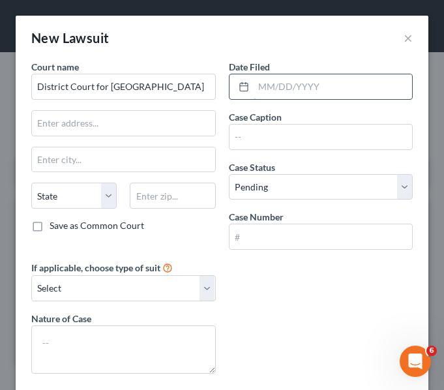
click at [280, 90] on input "text" at bounding box center [333, 86] width 159 height 25
type input "07/02/2025"
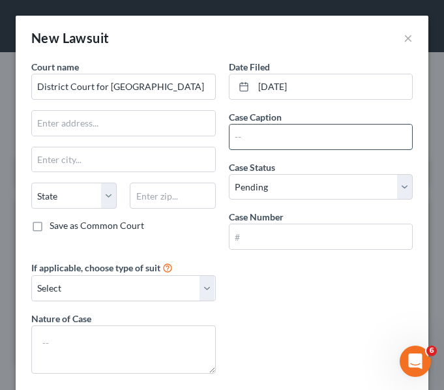
click at [276, 139] on input "text" at bounding box center [321, 137] width 183 height 25
paste input "LVNV FUNDING LLC vs. CORBIN SULTON"
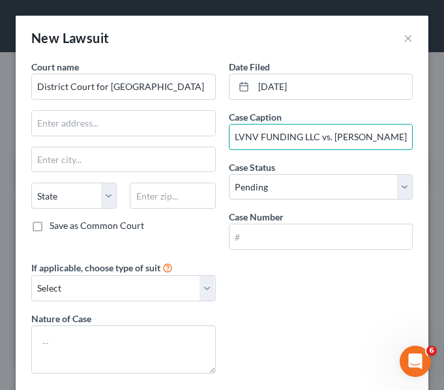
type input "LVNV FUNDING LLC vs. CORBIN SULTON"
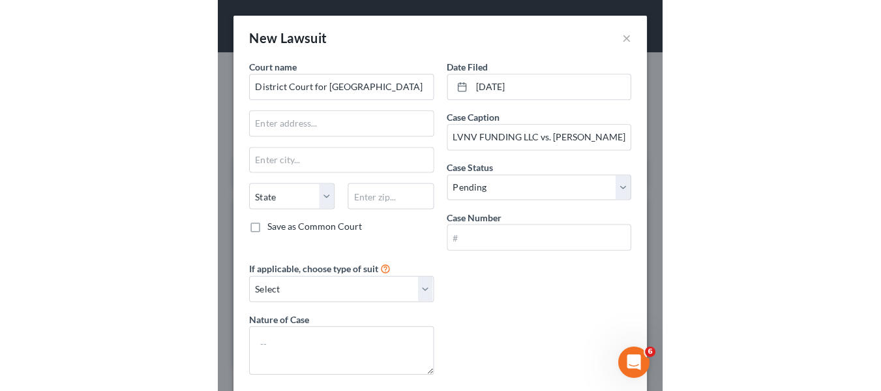
scroll to position [0, 0]
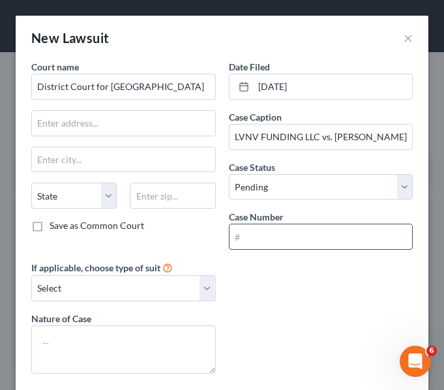
click at [257, 227] on input "text" at bounding box center [321, 236] width 183 height 25
paste input "D-01-CV-25-025044"
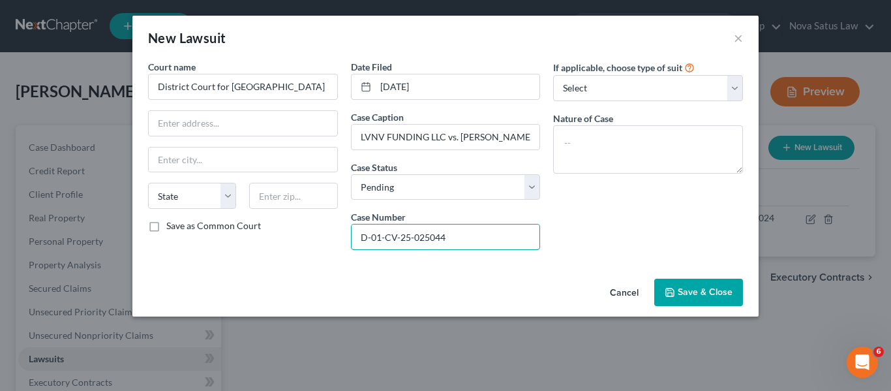
type input "D-01-CV-25-025044"
click at [697, 284] on button "Save & Close" at bounding box center [698, 291] width 89 height 27
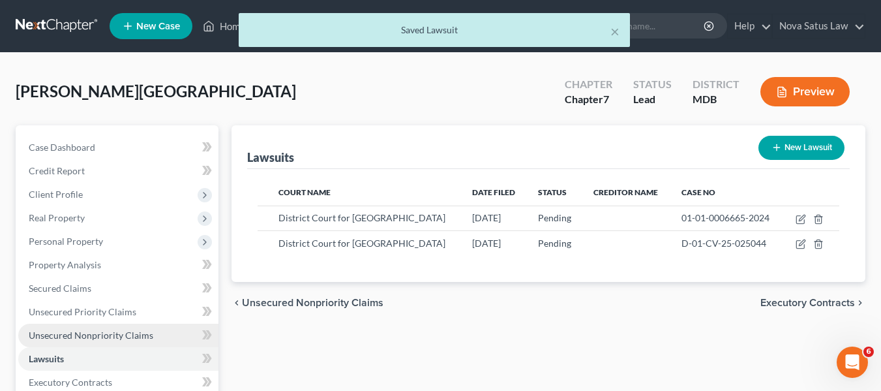
click at [80, 336] on span "Unsecured Nonpriority Claims" at bounding box center [91, 334] width 125 height 11
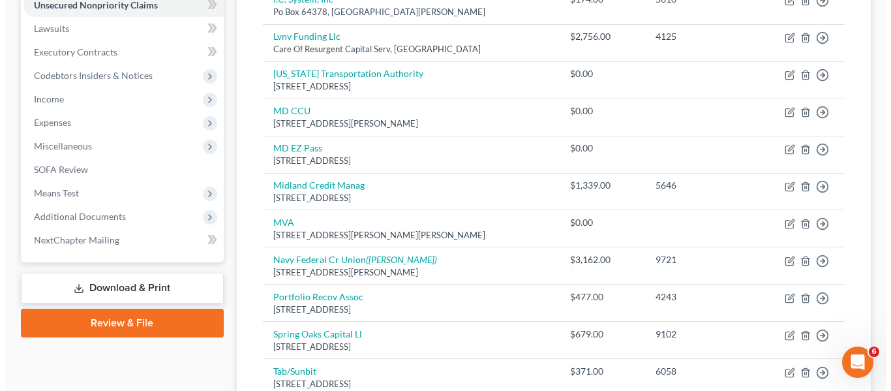
scroll to position [289, 0]
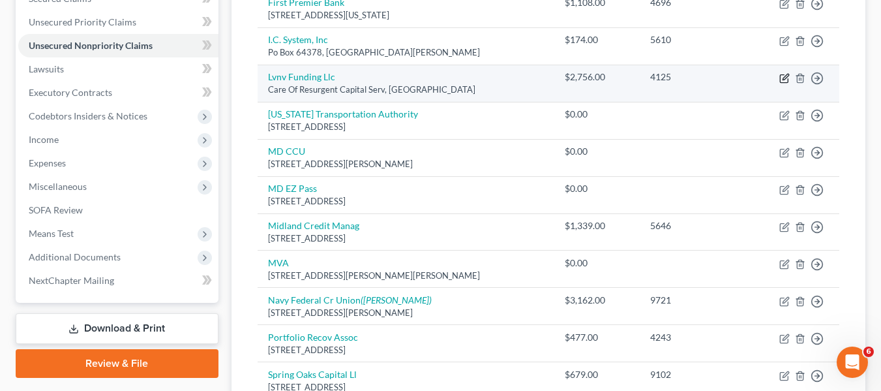
click at [782, 77] on icon "button" at bounding box center [784, 78] width 10 height 10
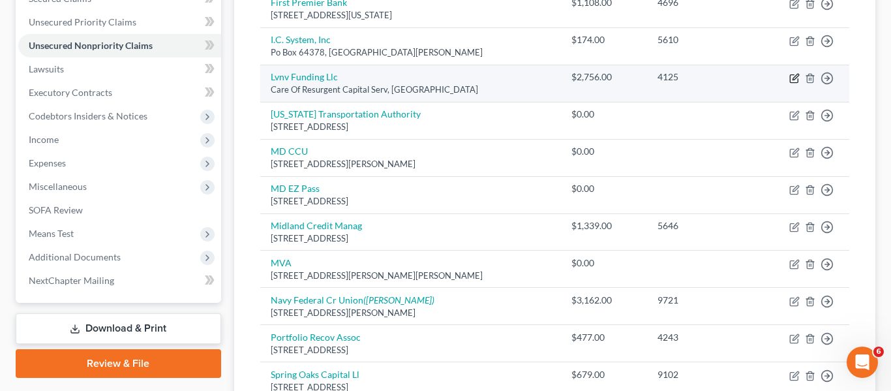
select select "42"
select select "1"
select select "0"
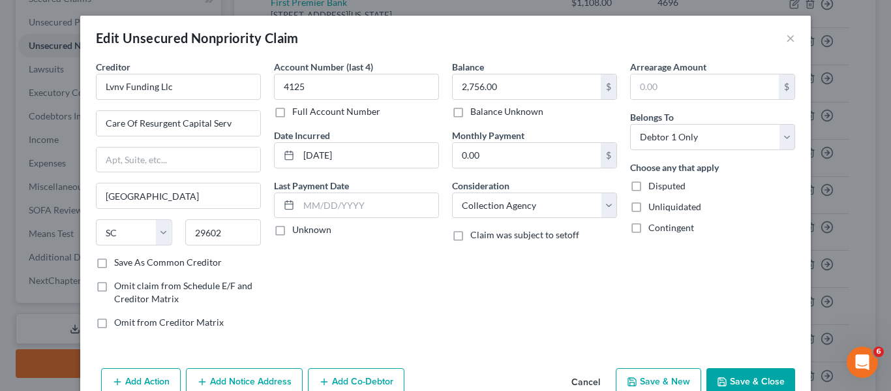
scroll to position [68, 0]
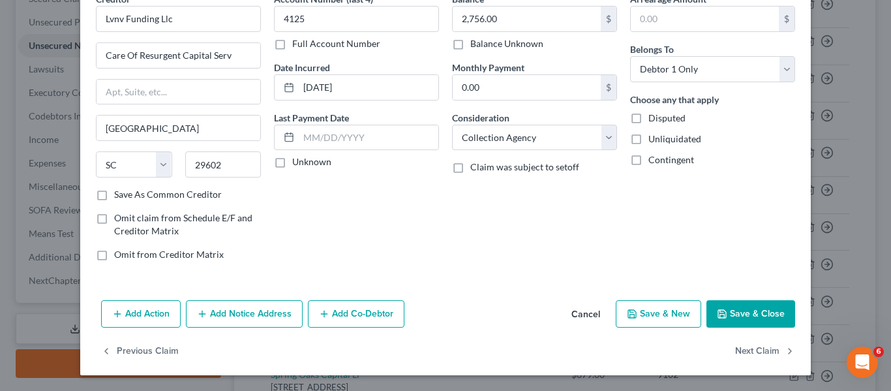
click at [205, 321] on button "Add Notice Address" at bounding box center [244, 313] width 117 height 27
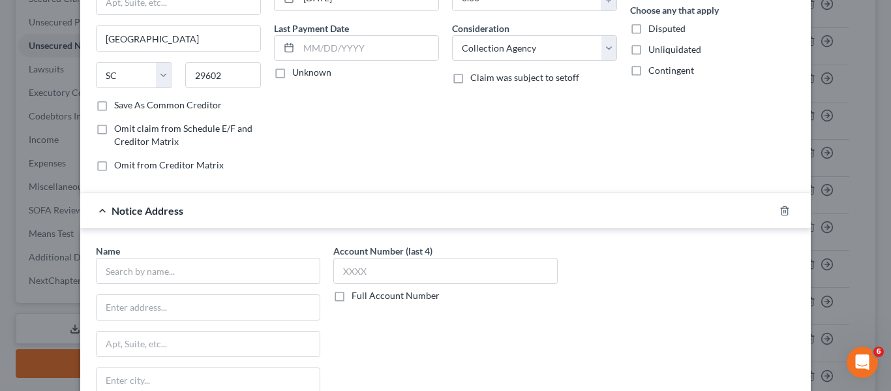
scroll to position [158, 0]
click at [121, 273] on input "text" at bounding box center [208, 270] width 224 height 26
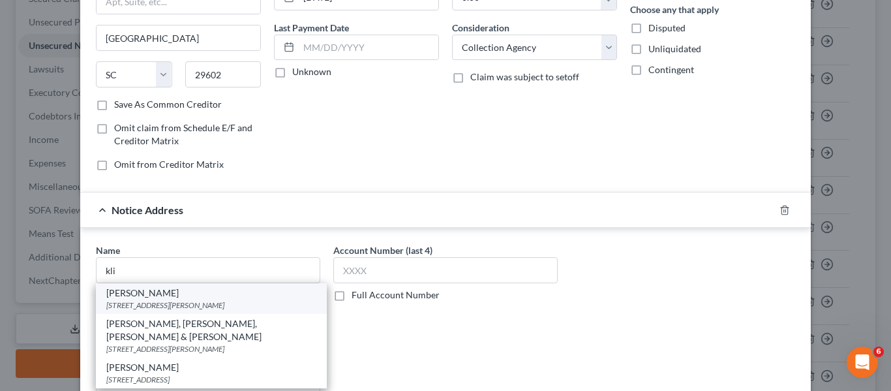
click at [131, 293] on div "Michael J. Klima" at bounding box center [211, 292] width 210 height 13
type input "Michael J. Klima"
type input "8028 Ritchie Hwy Suite 300"
type input "Pasadena"
select select "21"
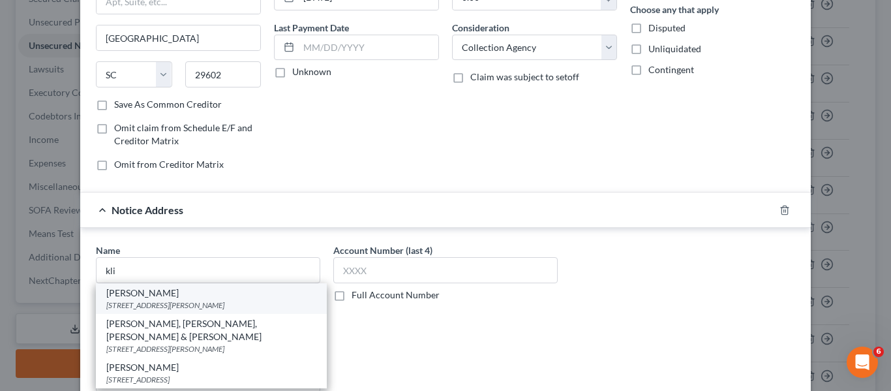
type input "21122"
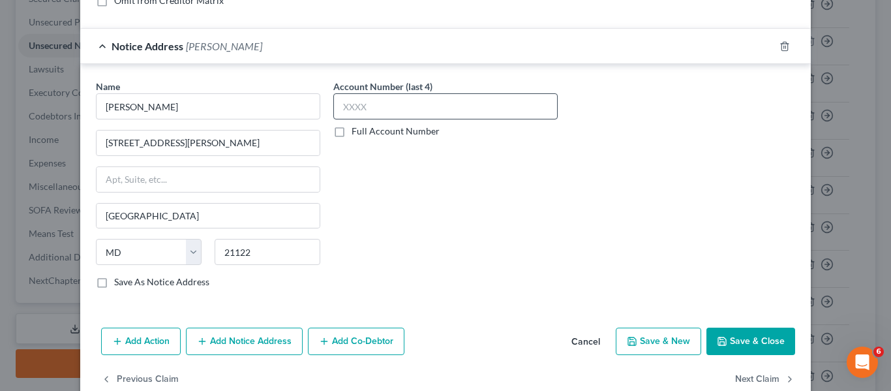
scroll to position [329, 0]
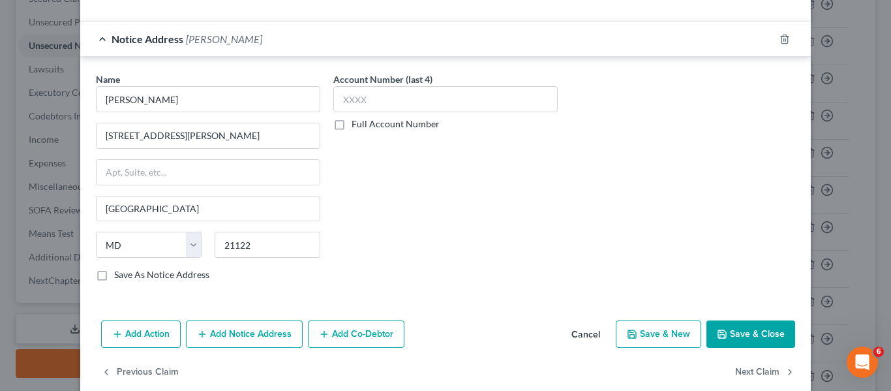
click at [741, 324] on button "Save & Close" at bounding box center [750, 333] width 89 height 27
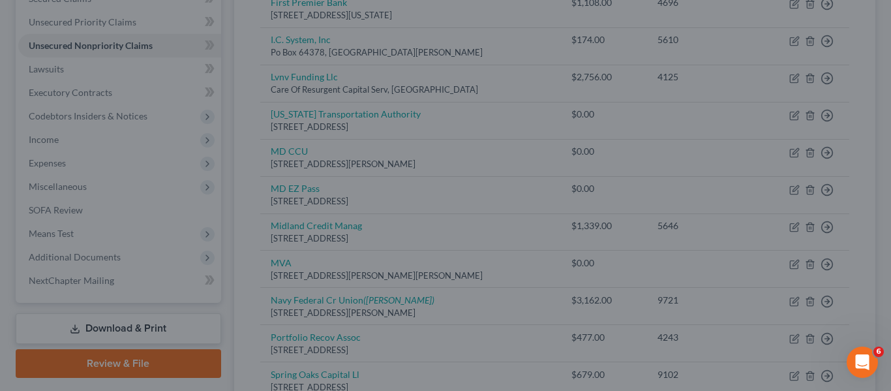
type input "0"
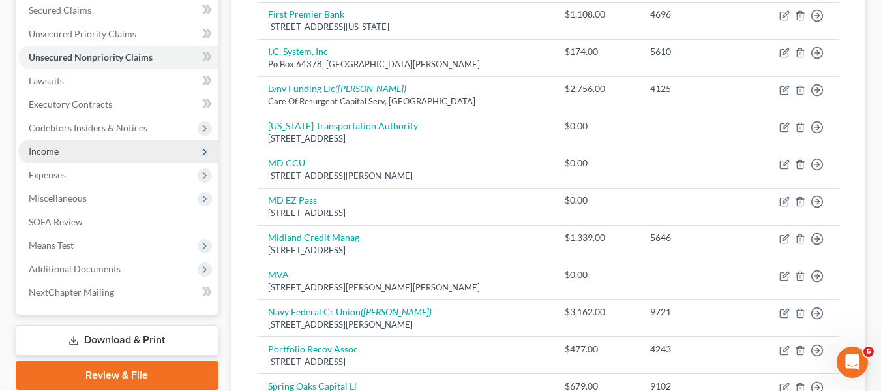
scroll to position [277, 0]
click at [48, 149] on span "Income" at bounding box center [44, 151] width 30 height 11
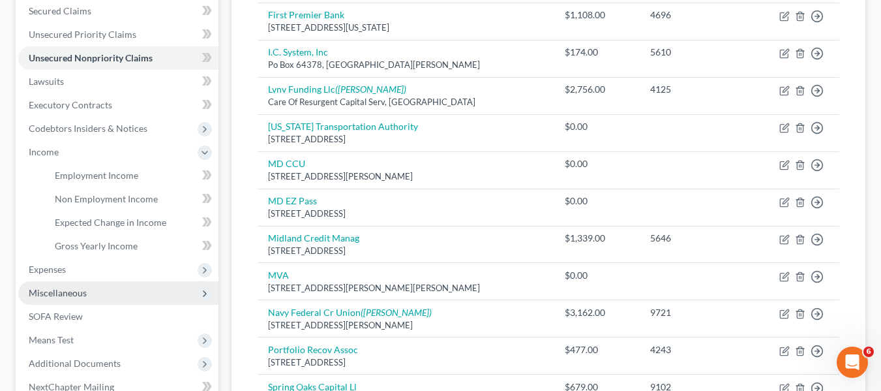
click at [56, 291] on span "Miscellaneous" at bounding box center [58, 292] width 58 height 11
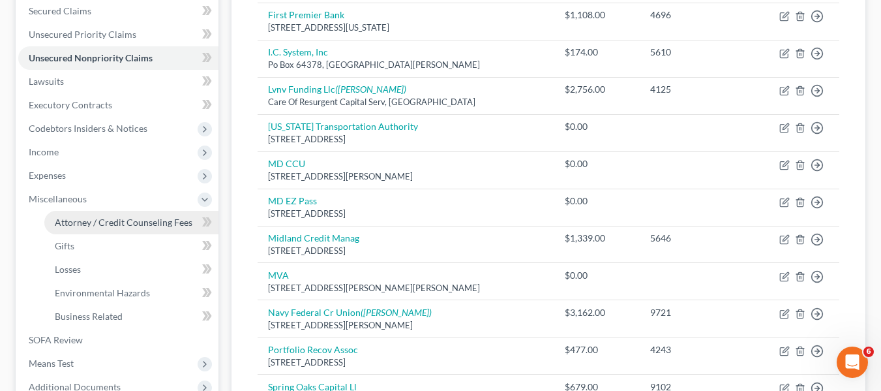
click at [101, 216] on span "Attorney / Credit Counseling Fees" at bounding box center [124, 221] width 138 height 11
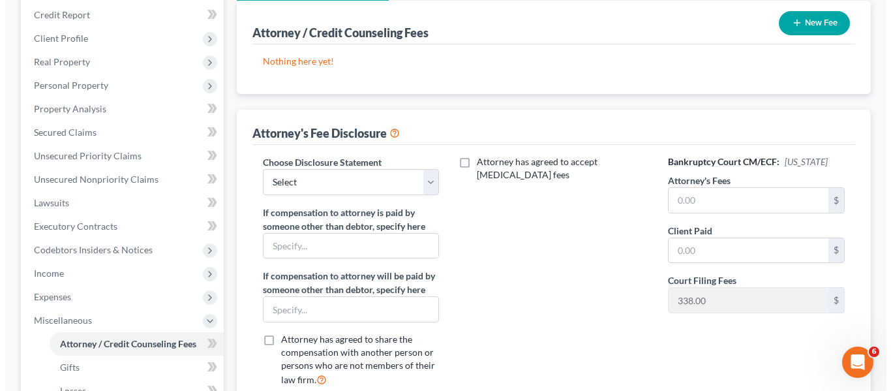
scroll to position [156, 0]
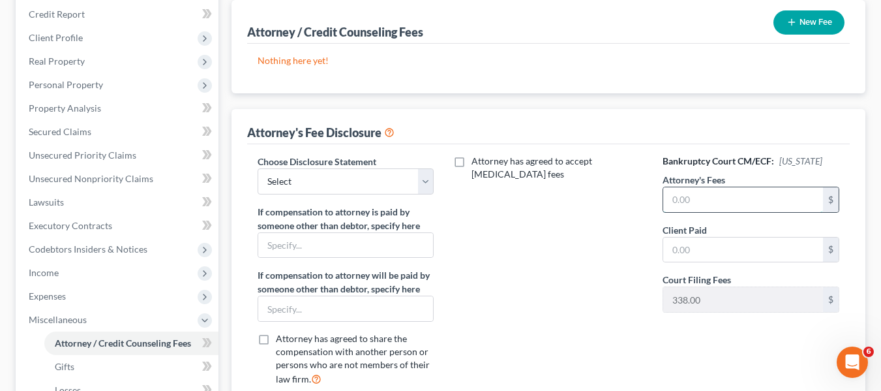
click at [695, 200] on input "text" at bounding box center [743, 199] width 160 height 25
type input "905"
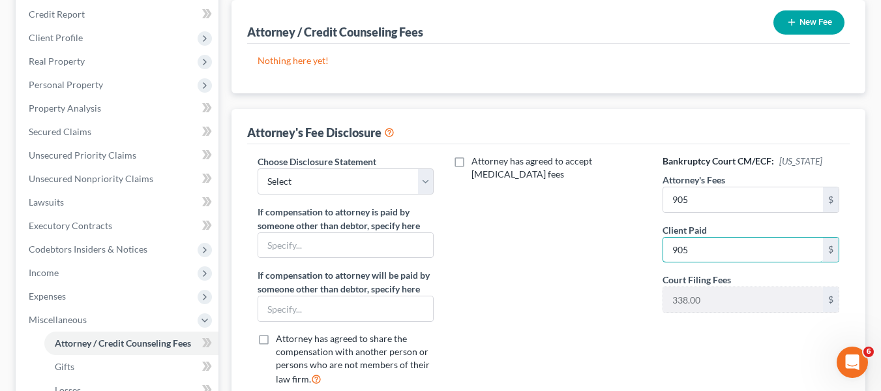
type input "905"
click at [798, 16] on button "New Fee" at bounding box center [808, 22] width 71 height 24
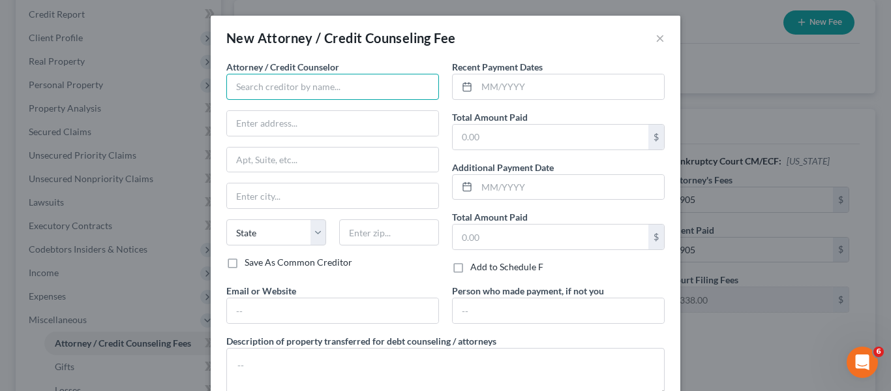
click at [331, 76] on input "text" at bounding box center [332, 87] width 213 height 26
type input "James R. Logan PA"
click at [534, 122] on div "Total Amount Paid $" at bounding box center [558, 130] width 213 height 40
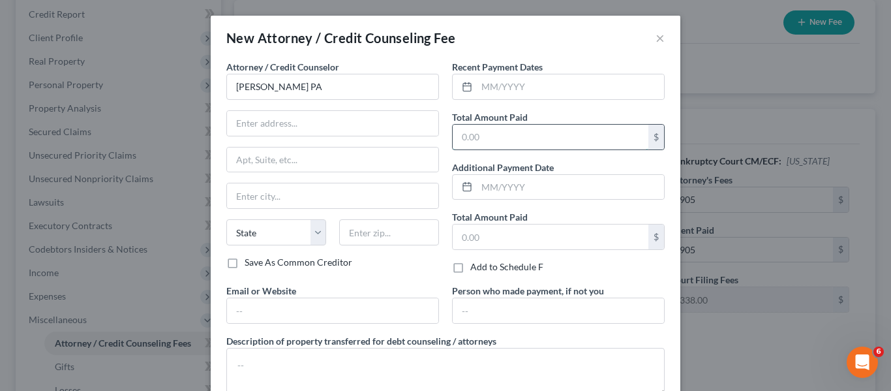
click at [518, 130] on input "text" at bounding box center [550, 137] width 196 height 25
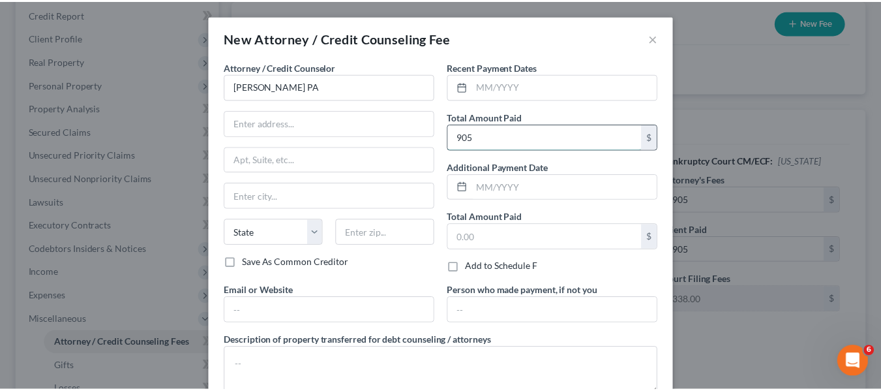
scroll to position [87, 0]
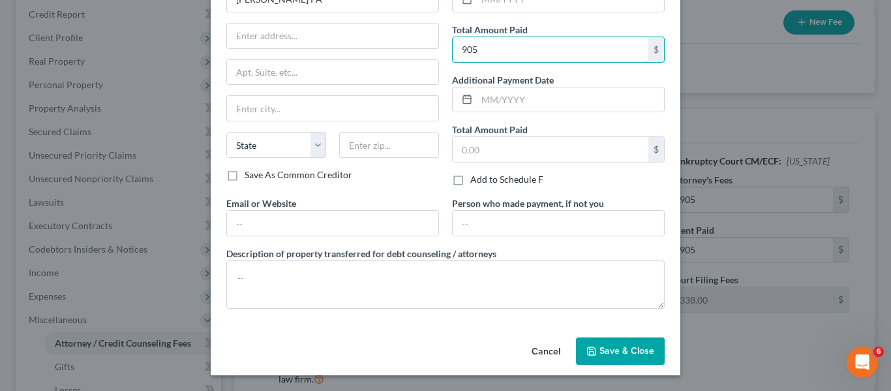
type input "905"
click at [606, 349] on span "Save & Close" at bounding box center [626, 350] width 55 height 11
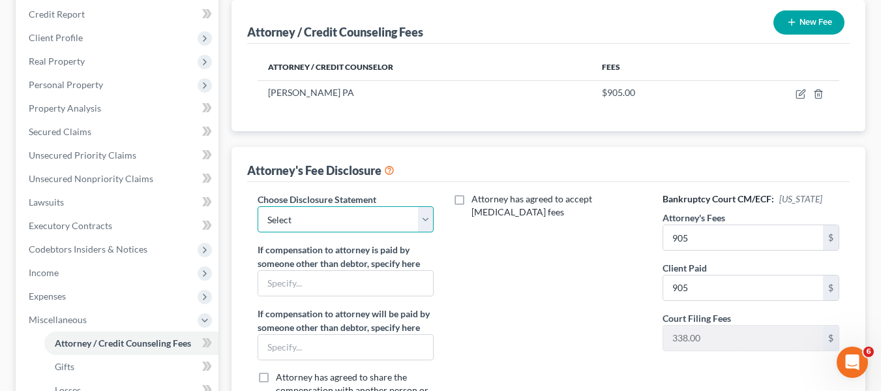
click at [350, 226] on select "Select Kim Deachilla Disclosure 7 Disclosure 13" at bounding box center [346, 219] width 177 height 26
select select "1"
click at [258, 206] on select "Select Kim Deachilla Disclosure 7 Disclosure 13" at bounding box center [346, 219] width 177 height 26
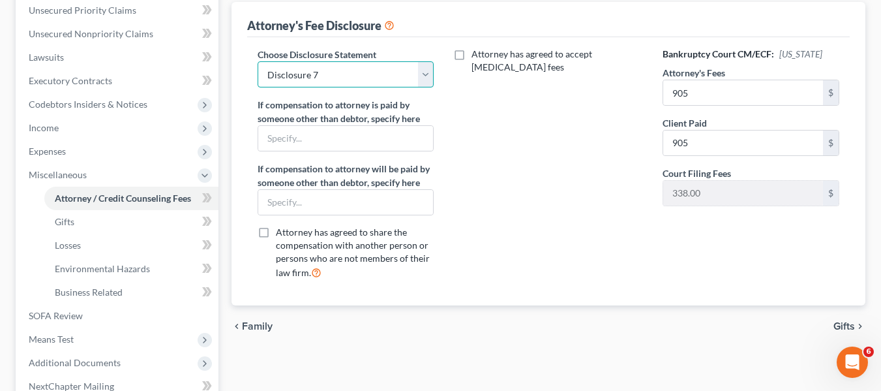
scroll to position [301, 0]
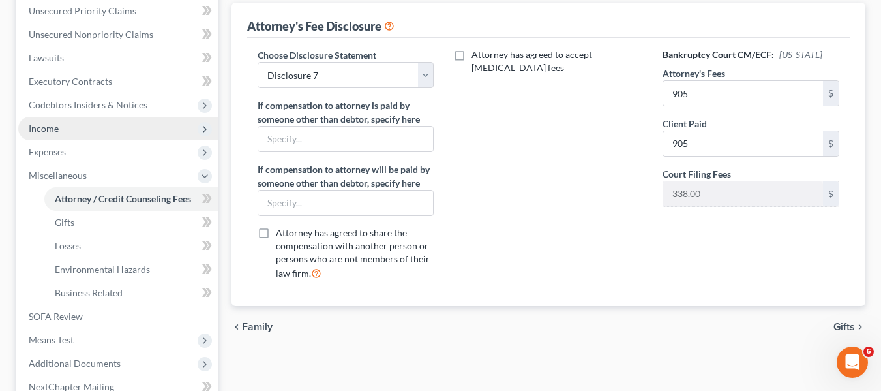
click at [83, 128] on span "Income" at bounding box center [118, 128] width 200 height 23
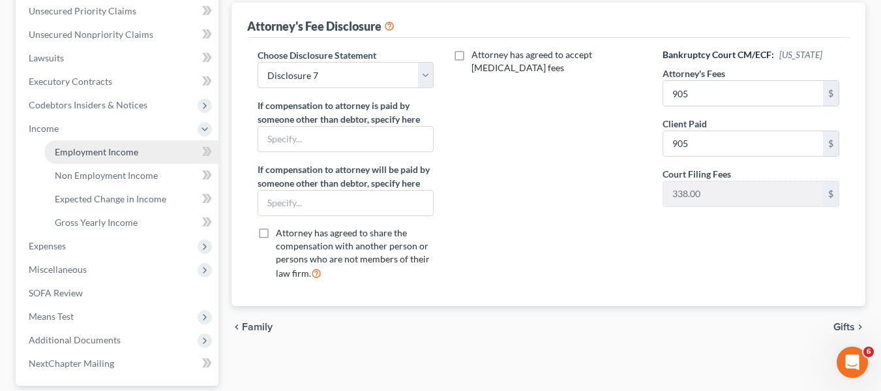
click at [93, 149] on span "Employment Income" at bounding box center [96, 151] width 83 height 11
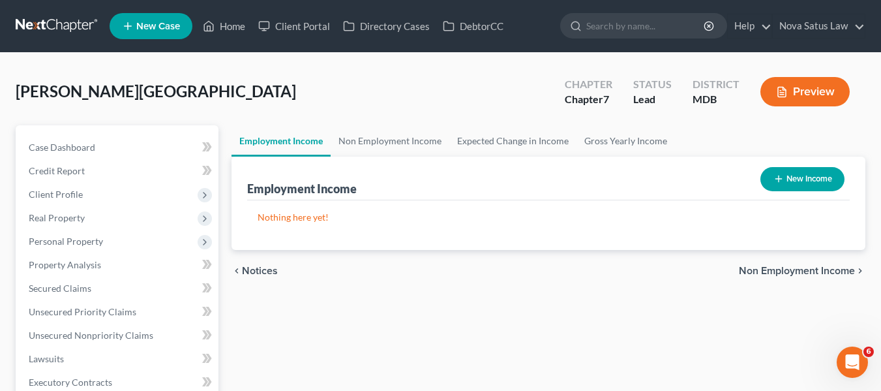
click at [782, 170] on button "New Income" at bounding box center [802, 179] width 84 height 24
select select "0"
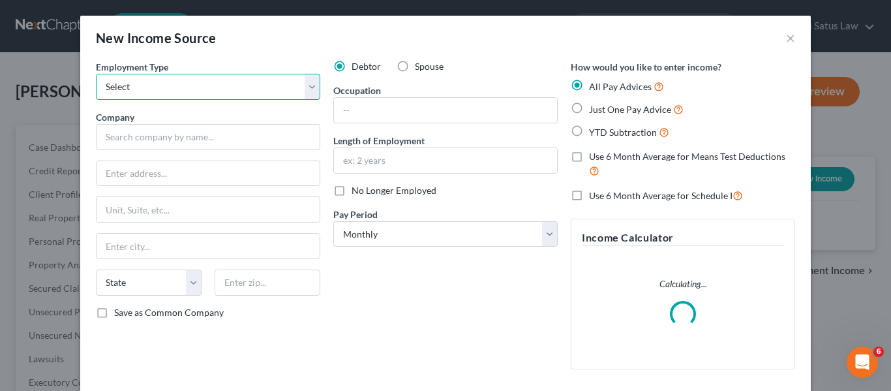
click at [260, 87] on select "Select Full or Part Time Employment Self Employment" at bounding box center [208, 87] width 224 height 26
select select "0"
click at [96, 74] on select "Select Full or Part Time Employment Self Employment" at bounding box center [208, 87] width 224 height 26
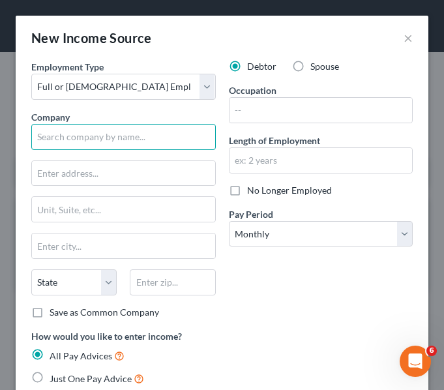
click at [143, 128] on input "text" at bounding box center [123, 137] width 185 height 26
type input "Blue Water Baltimore"
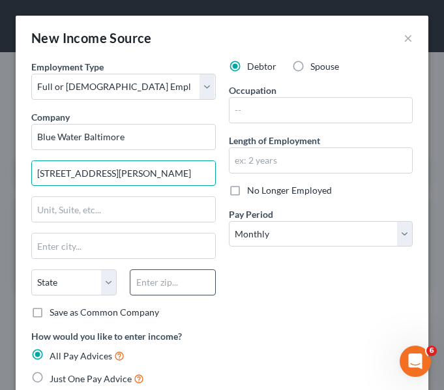
type input "2631 Sisson St"
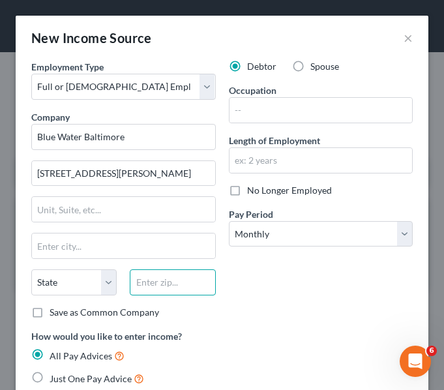
click at [144, 277] on input "text" at bounding box center [172, 282] width 85 height 26
type input "21211"
type input "Baltimore"
select select "21"
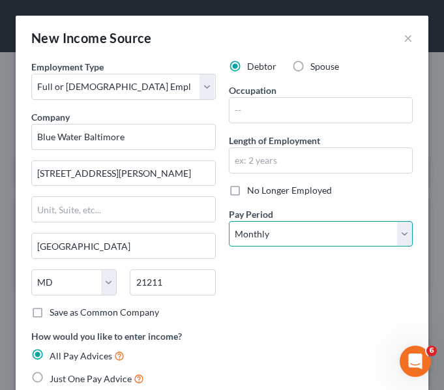
click at [338, 234] on select "Select Monthly Twice Monthly Every Other Week Weekly" at bounding box center [321, 234] width 185 height 26
select select "2"
click at [229, 221] on select "Select Monthly Twice Monthly Every Other Week Weekly" at bounding box center [321, 234] width 185 height 26
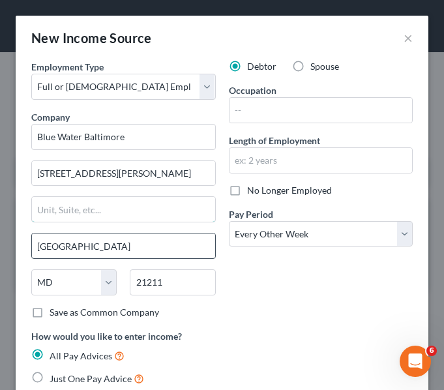
drag, startPoint x: 179, startPoint y: 216, endPoint x: 179, endPoint y: 206, distance: 10.4
click at [179, 206] on input "text" at bounding box center [123, 209] width 183 height 25
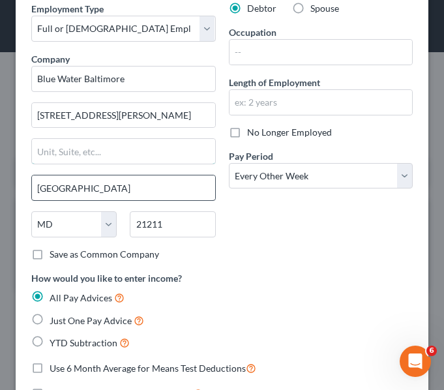
scroll to position [60, 0]
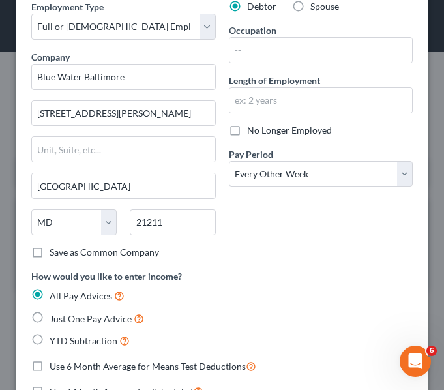
click at [50, 319] on label "Just One Pay Advice" at bounding box center [97, 318] width 95 height 15
click at [55, 319] on input "Just One Pay Advice" at bounding box center [59, 315] width 8 height 8
radio input "true"
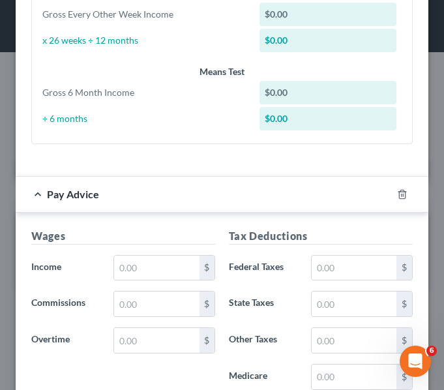
scroll to position [498, 0]
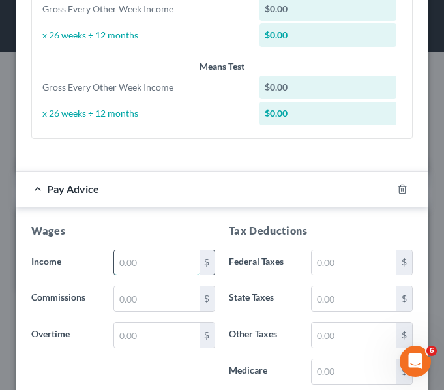
click at [149, 267] on input "text" at bounding box center [156, 262] width 85 height 25
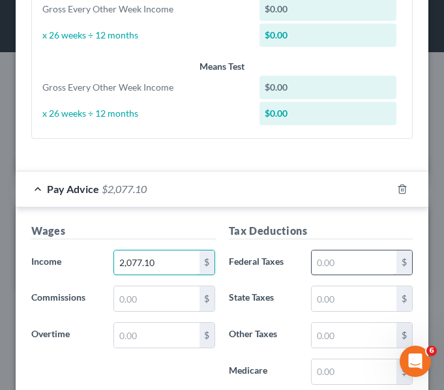
type input "2,077.10"
click at [326, 267] on input "text" at bounding box center [354, 262] width 85 height 25
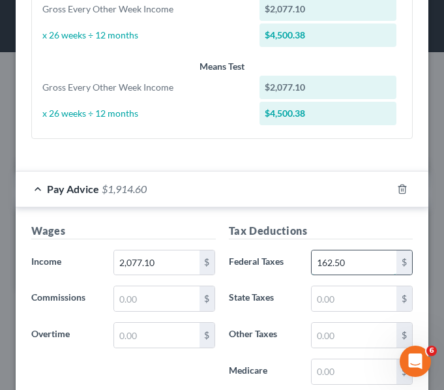
type input "162.50"
type input "83.39"
type input "60.12"
type input "29.40"
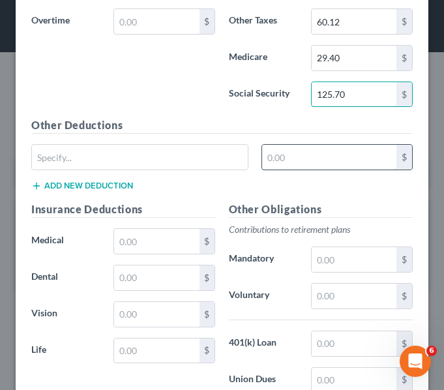
scroll to position [812, 0]
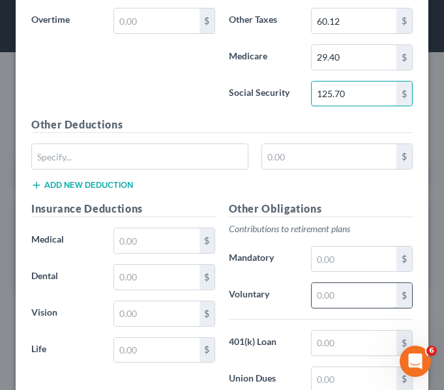
type input "125.70"
click at [312, 295] on input "text" at bounding box center [354, 295] width 85 height 25
type input "4"
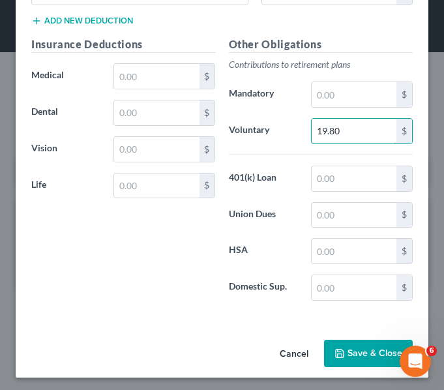
scroll to position [971, 0]
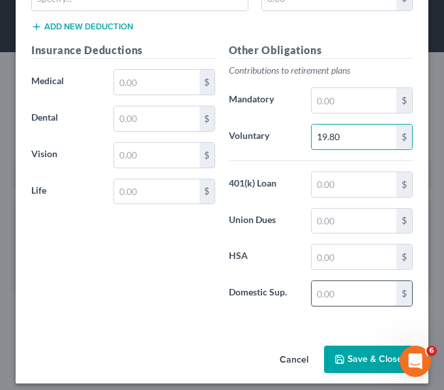
type input "19.80"
click at [317, 295] on input "text" at bounding box center [354, 293] width 85 height 25
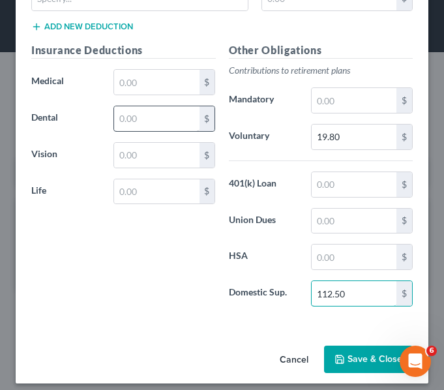
type input "112.50"
click at [132, 128] on input "text" at bounding box center [156, 118] width 85 height 25
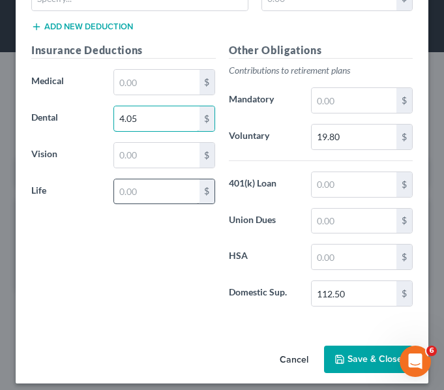
type input "4.05"
click at [180, 194] on input "text" at bounding box center [156, 191] width 85 height 25
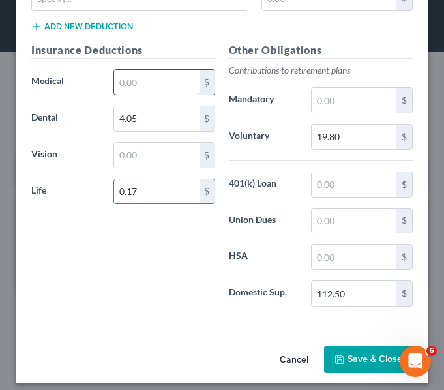
type input "0.17"
click at [171, 77] on input "text" at bounding box center [156, 82] width 85 height 25
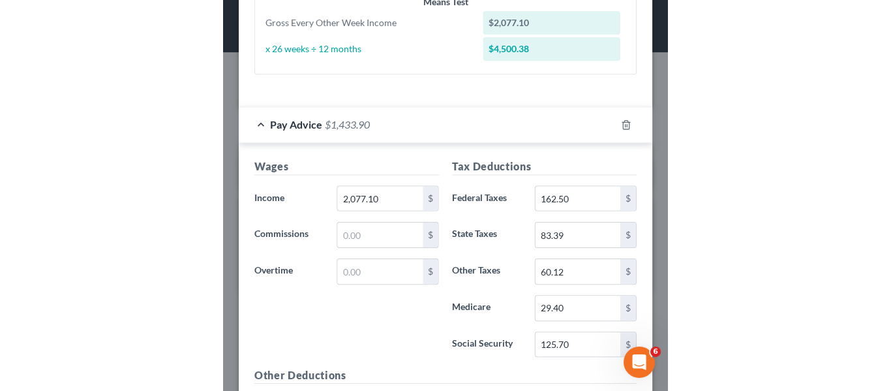
scroll to position [441, 0]
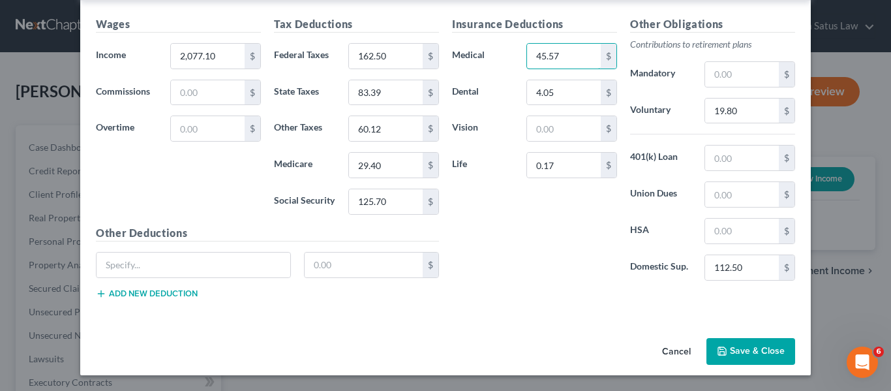
type input "45.57"
click at [718, 350] on icon "button" at bounding box center [722, 351] width 10 height 10
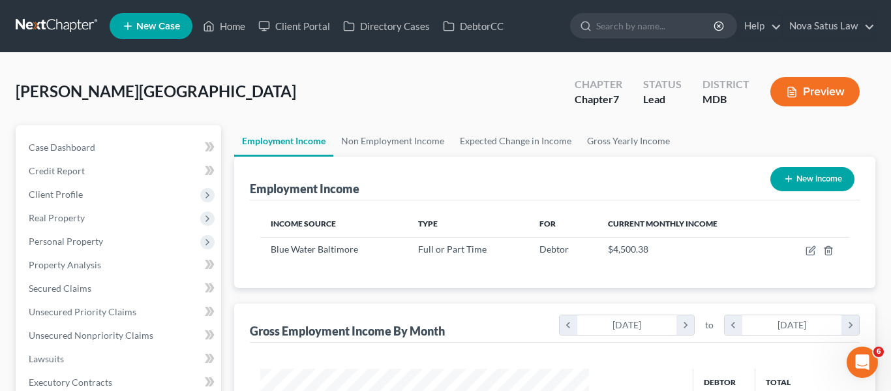
scroll to position [651772, 651651]
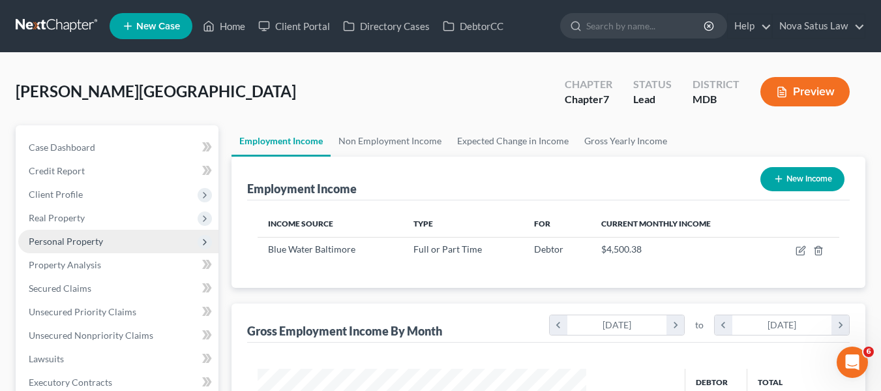
click at [67, 243] on span "Personal Property" at bounding box center [66, 240] width 74 height 11
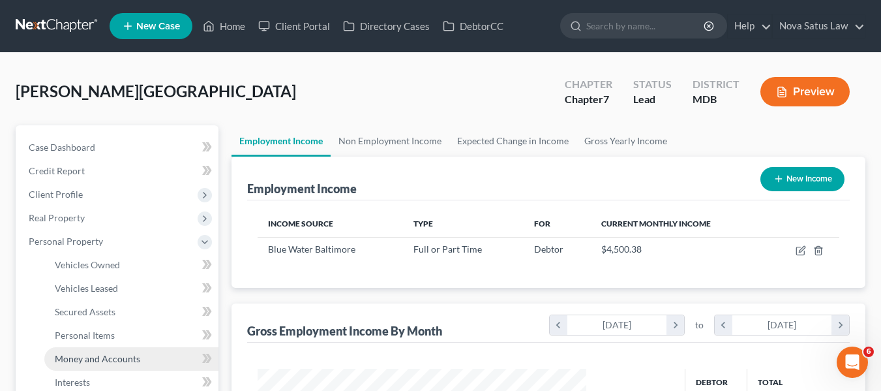
click at [95, 355] on span "Money and Accounts" at bounding box center [97, 358] width 85 height 11
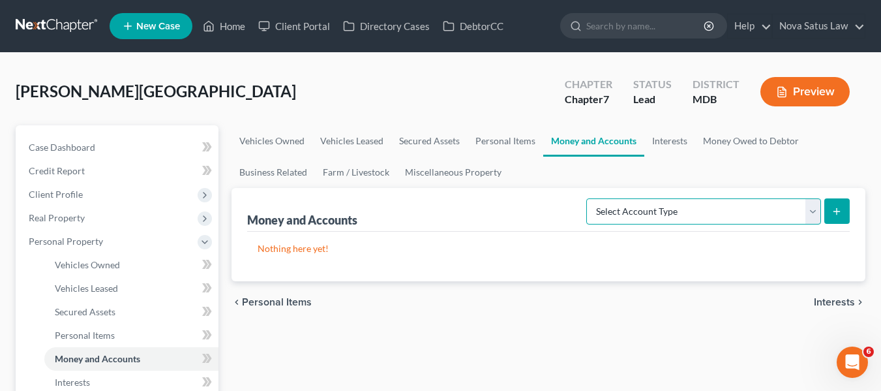
click at [767, 219] on select "Select Account Type Brokerage Cash on Hand Certificates of Deposit Checking Acc…" at bounding box center [703, 211] width 235 height 26
select select "checking"
click at [589, 198] on select "Select Account Type Brokerage Cash on Hand Certificates of Deposit Checking Acc…" at bounding box center [703, 211] width 235 height 26
click at [831, 216] on button "submit" at bounding box center [836, 210] width 25 height 25
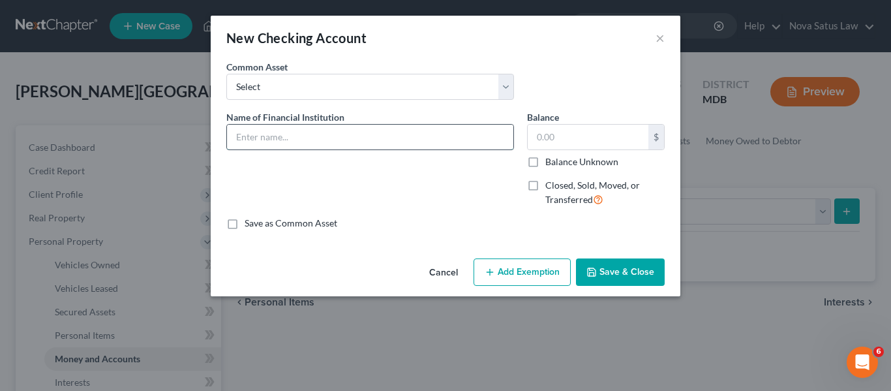
click at [252, 135] on input "text" at bounding box center [370, 137] width 286 height 25
type input "Truist; balance as of 081325"
click at [607, 264] on button "Save & Close" at bounding box center [620, 271] width 89 height 27
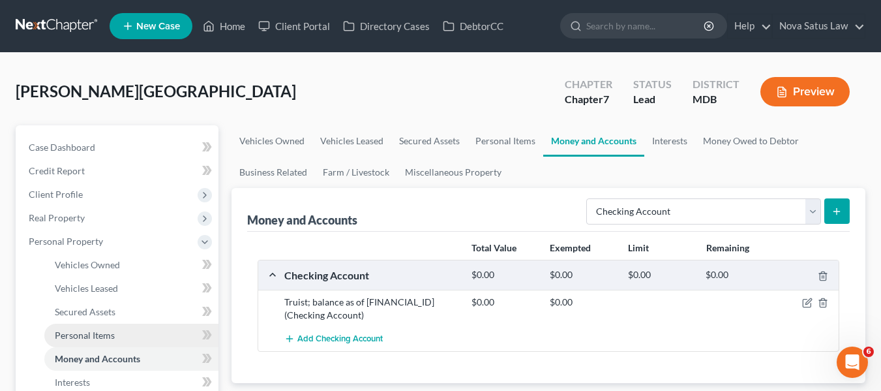
click at [101, 333] on span "Personal Items" at bounding box center [85, 334] width 60 height 11
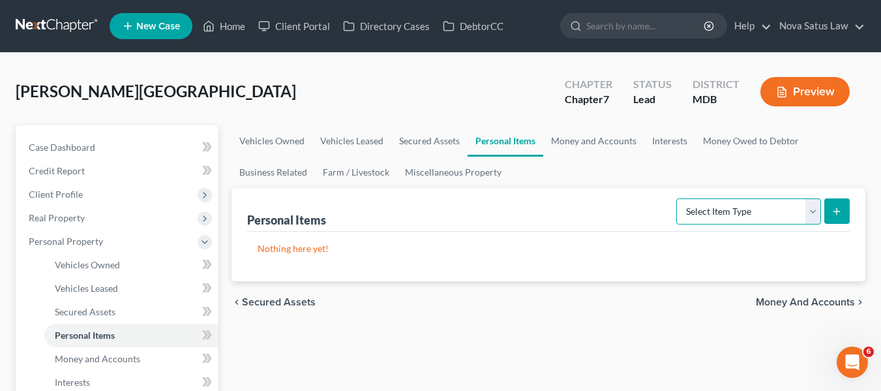
click at [711, 218] on select "Select Item Type Clothing Collectibles Of Value Electronics Firearms Household …" at bounding box center [748, 211] width 145 height 26
select select "household_goods"
click at [677, 198] on select "Select Item Type Clothing Collectibles Of Value Electronics Firearms Household …" at bounding box center [748, 211] width 145 height 26
click at [828, 214] on button "submit" at bounding box center [836, 210] width 25 height 25
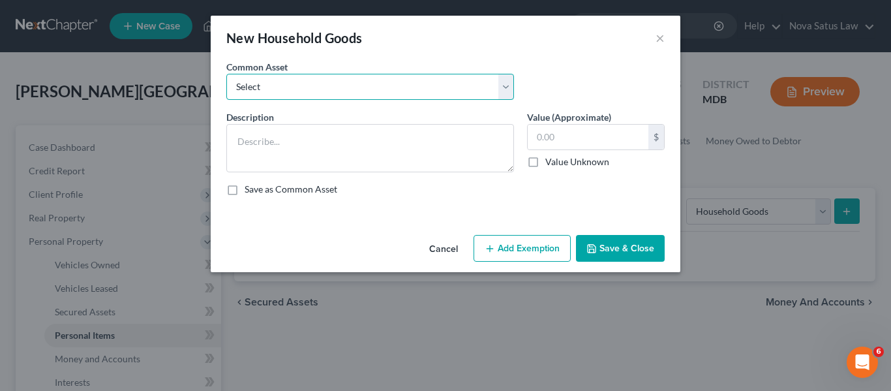
click at [350, 90] on select "Select All household goods and furnishings" at bounding box center [370, 87] width 288 height 26
select select "0"
click at [226, 74] on select "Select All household goods and furnishings" at bounding box center [370, 87] width 288 height 26
type textarea "All household goods and furnishings"
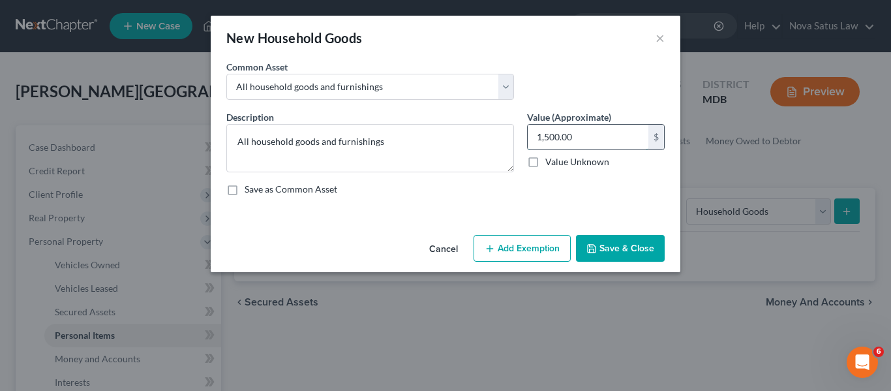
click at [597, 138] on input "1,500.00" at bounding box center [587, 137] width 121 height 25
type input "900"
click at [527, 248] on button "Add Exemption" at bounding box center [521, 248] width 97 height 27
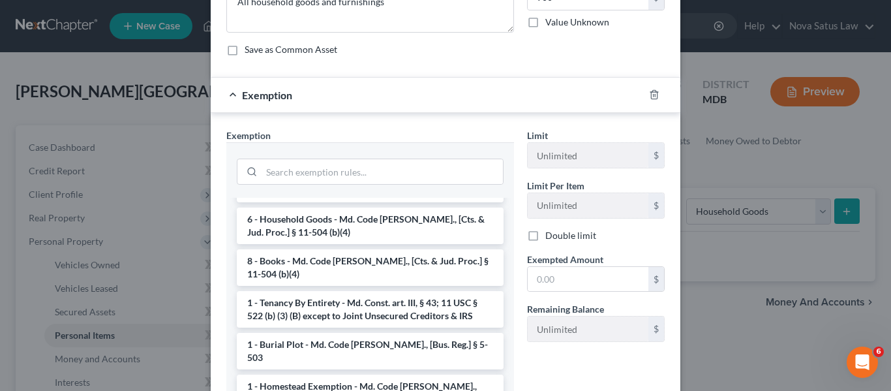
scroll to position [145, 0]
click at [311, 228] on li "6 - Household Goods - Md. Code Ann., [Cts. & Jud. Proc.] § 11-504 (b)(4)" at bounding box center [370, 225] width 267 height 37
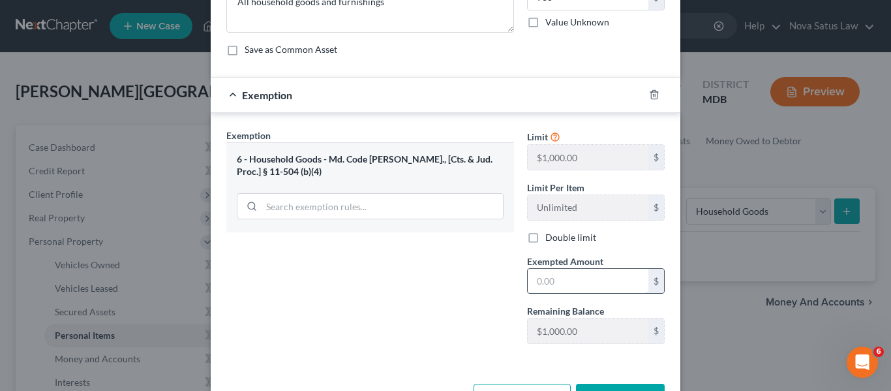
click at [569, 285] on input "text" at bounding box center [587, 281] width 121 height 25
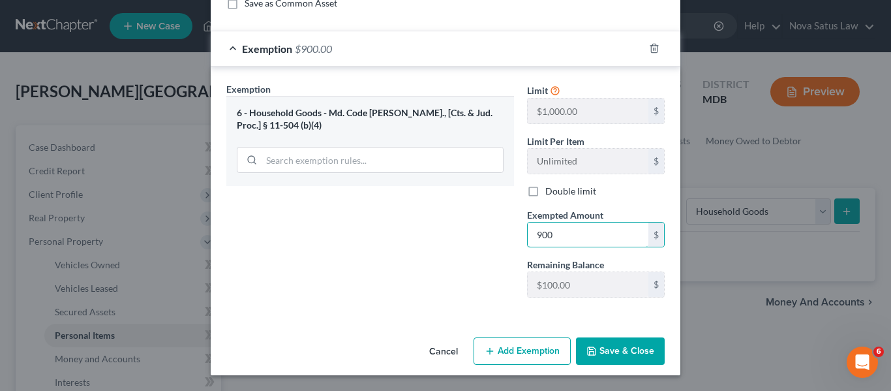
type input "900"
click at [479, 295] on div "Exemption Set must be selected for CA. Exemption * 6 - Household Goods - Md. Co…" at bounding box center [370, 195] width 301 height 226
click at [596, 351] on button "Save & Close" at bounding box center [620, 350] width 89 height 27
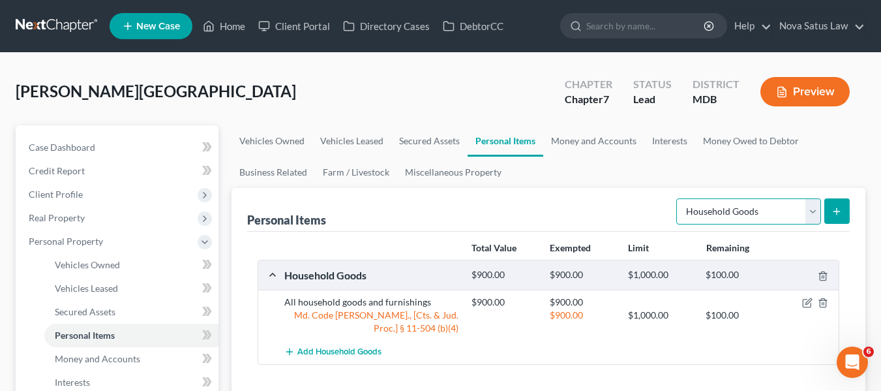
click at [758, 208] on select "Select Item Type Clothing Collectibles Of Value Electronics Firearms Household …" at bounding box center [748, 211] width 145 height 26
select select "electronics"
click at [677, 198] on select "Select Item Type Clothing Collectibles Of Value Electronics Firearms Household …" at bounding box center [748, 211] width 145 height 26
click at [833, 212] on icon "submit" at bounding box center [836, 211] width 10 height 10
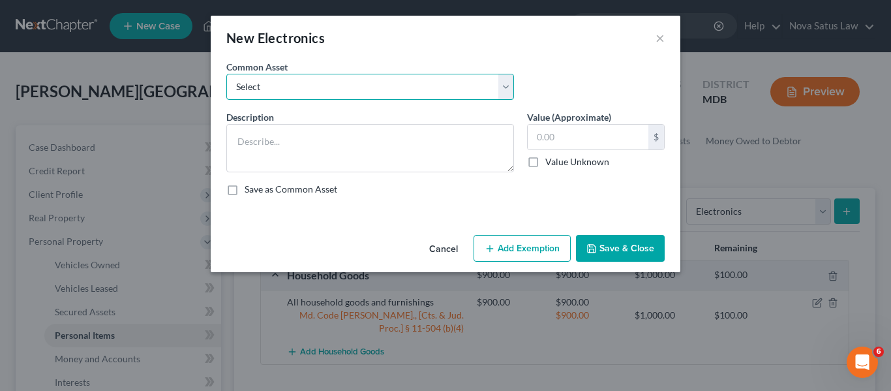
click at [259, 95] on select "Select All electronics including TV's computers music equipment etc" at bounding box center [370, 87] width 288 height 26
select select "0"
click at [226, 74] on select "Select All electronics including TV's computers music equipment etc" at bounding box center [370, 87] width 288 height 26
type textarea "All electronics including TV's computers music equipment etc"
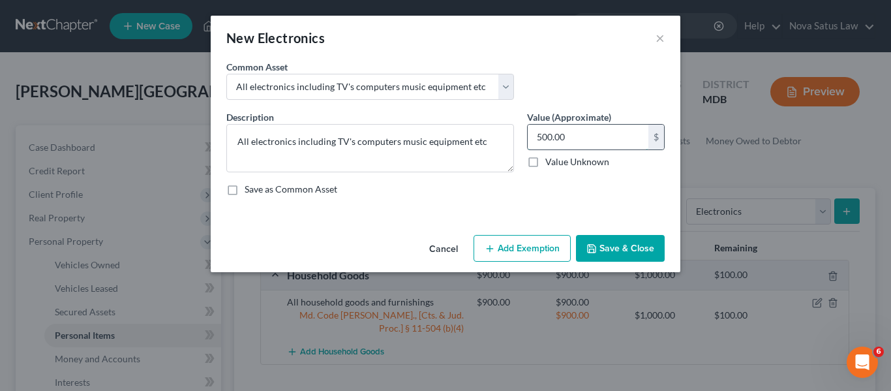
click at [575, 128] on input "500.00" at bounding box center [587, 137] width 121 height 25
type input "700"
click at [520, 239] on button "Add Exemption" at bounding box center [521, 248] width 97 height 27
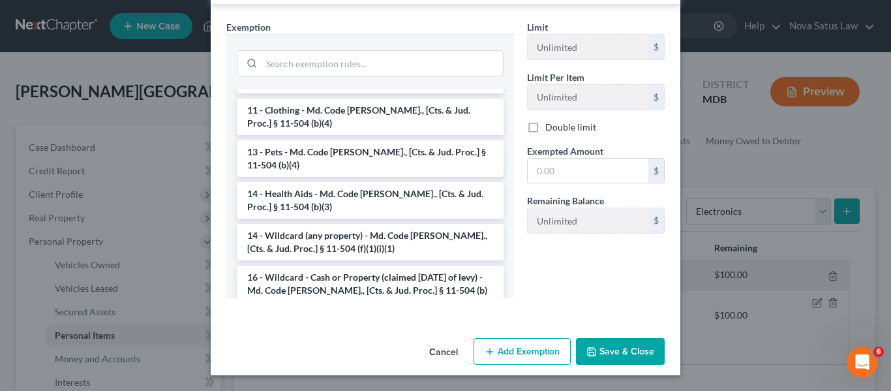
scroll to position [153, 0]
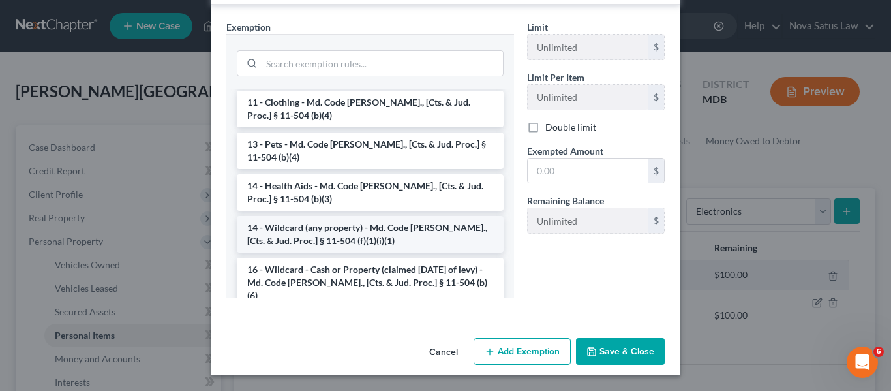
click at [366, 218] on li "14 - Wildcard (any property) - Md. Code Ann., [Cts. & Jud. Proc.] § 11-504 (f)(…" at bounding box center [370, 234] width 267 height 37
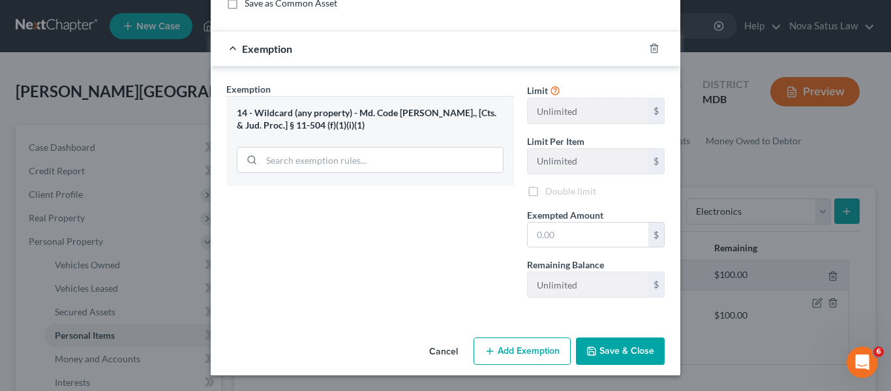
scroll to position [186, 0]
click at [587, 228] on input "text" at bounding box center [587, 234] width 121 height 25
type input "700"
click at [601, 343] on button "Save & Close" at bounding box center [620, 350] width 89 height 27
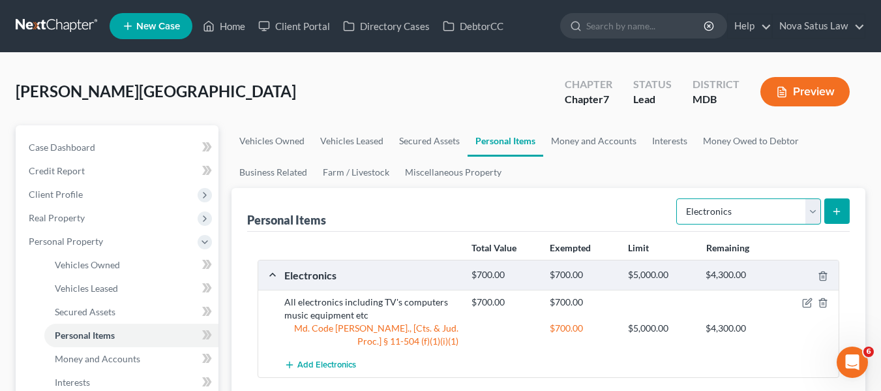
click at [728, 205] on select "Select Item Type Clothing Collectibles Of Value Electronics Firearms Household …" at bounding box center [748, 211] width 145 height 26
select select "clothing"
click at [677, 198] on select "Select Item Type Clothing Collectibles Of Value Electronics Firearms Household …" at bounding box center [748, 211] width 145 height 26
click at [841, 206] on icon "submit" at bounding box center [836, 211] width 10 height 10
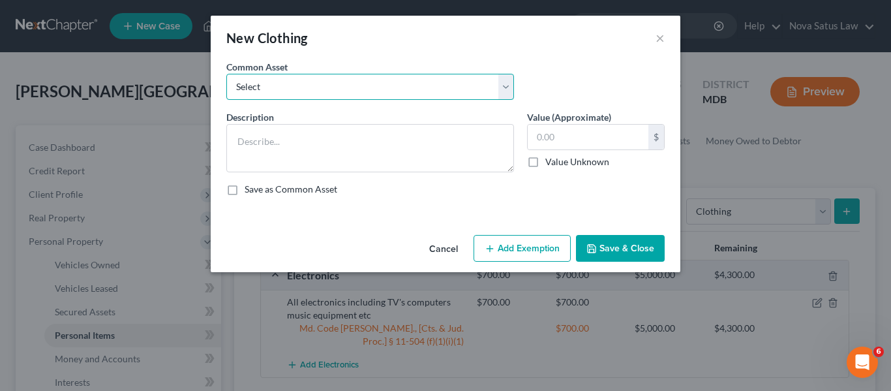
click at [358, 83] on select "Select All articles of clothing including shoes and outerwear" at bounding box center [370, 87] width 288 height 26
select select "0"
click at [226, 74] on select "Select All articles of clothing including shoes and outerwear" at bounding box center [370, 87] width 288 height 26
type textarea "All articles of clothing including shoes and outerwear"
type input "300.00"
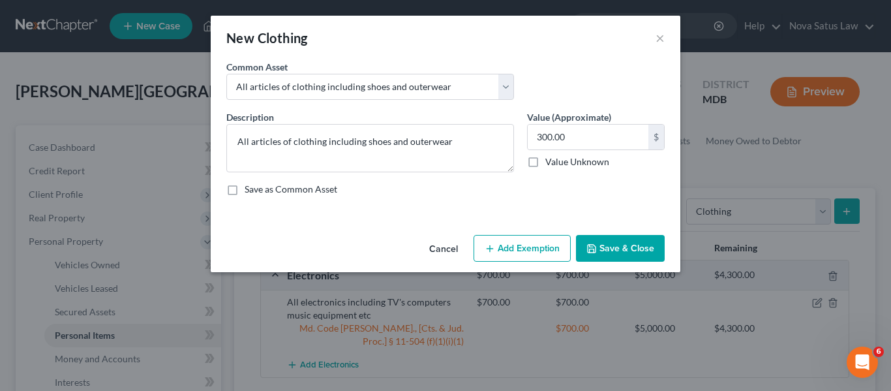
click at [494, 247] on icon "button" at bounding box center [489, 248] width 10 height 10
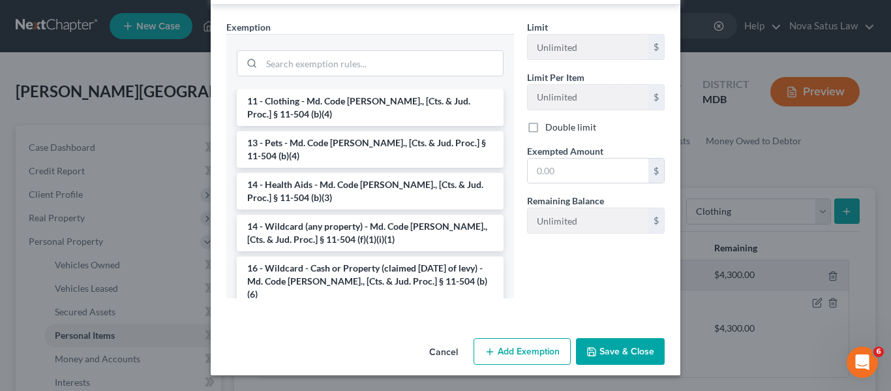
scroll to position [197, 0]
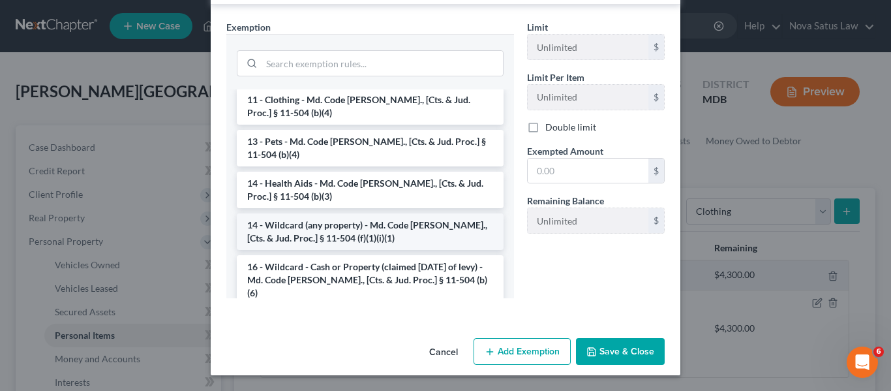
click at [351, 220] on li "14 - Wildcard (any property) - Md. Code Ann., [Cts. & Jud. Proc.] § 11-504 (f)(…" at bounding box center [370, 231] width 267 height 37
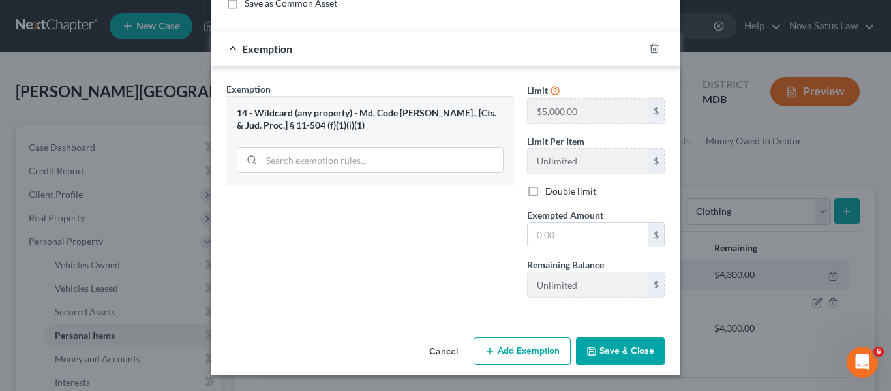
scroll to position [186, 0]
click at [597, 232] on input "text" at bounding box center [587, 234] width 121 height 25
type input "300"
click at [610, 347] on button "Save & Close" at bounding box center [620, 350] width 89 height 27
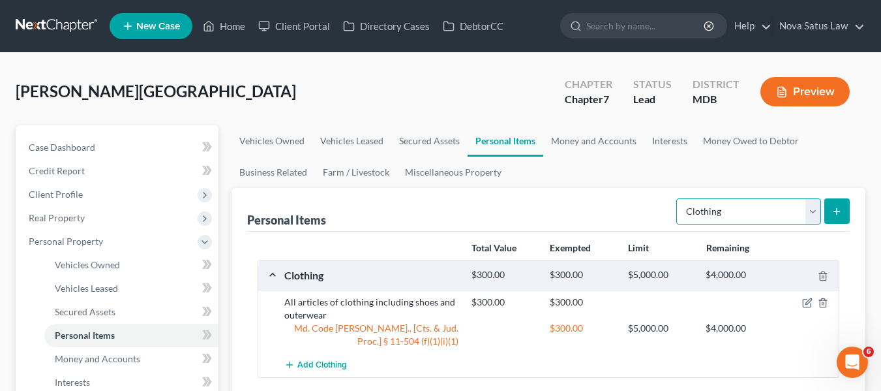
click at [705, 213] on select "Select Item Type Clothing Collectibles Of Value Electronics Firearms Household …" at bounding box center [748, 211] width 145 height 26
select select "jewelry"
click at [677, 198] on select "Select Item Type Clothing Collectibles Of Value Electronics Firearms Household …" at bounding box center [748, 211] width 145 height 26
click at [835, 210] on icon "submit" at bounding box center [836, 211] width 10 height 10
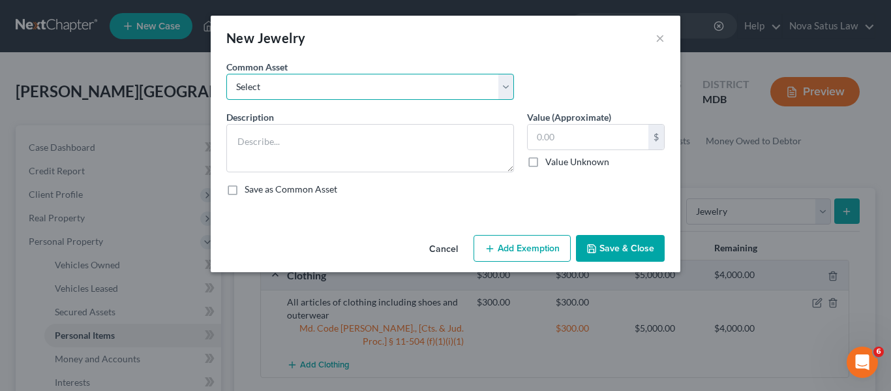
click at [424, 93] on select "Select All jewelry including rings watches bracelets earrings etc" at bounding box center [370, 87] width 288 height 26
select select "0"
click at [226, 74] on select "Select All jewelry including rings watches bracelets earrings etc" at bounding box center [370, 87] width 288 height 26
type textarea "All jewelry including rings watches bracelets earrings etc"
type input "150.00"
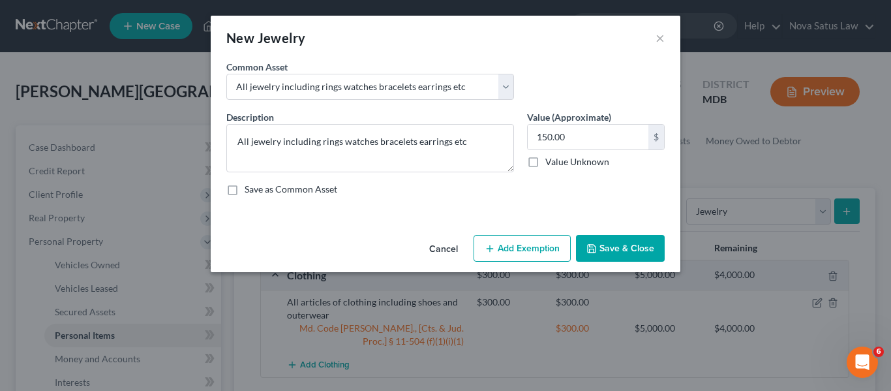
click at [527, 244] on button "Add Exemption" at bounding box center [521, 248] width 97 height 27
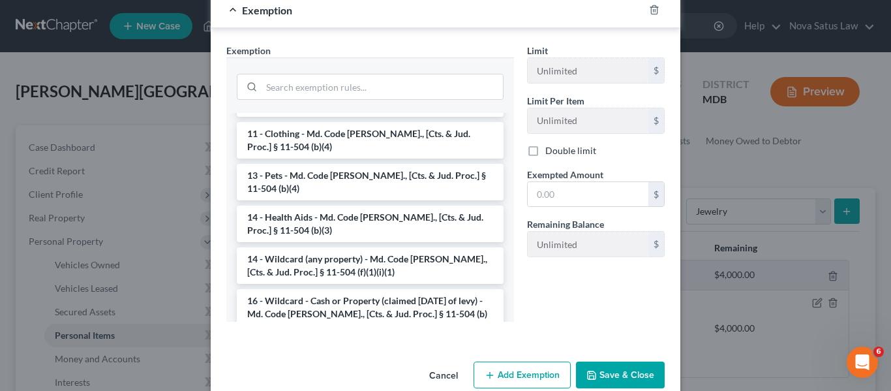
scroll to position [145, 0]
click at [351, 264] on li "14 - Wildcard (any property) - Md. Code Ann., [Cts. & Jud. Proc.] § 11-504 (f)(…" at bounding box center [370, 264] width 267 height 37
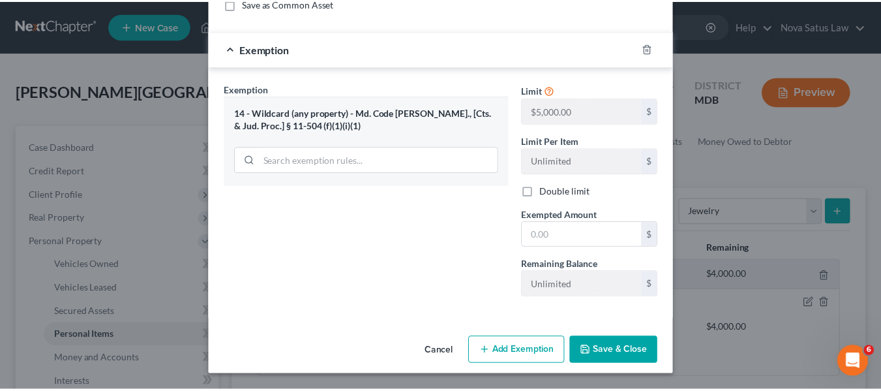
scroll to position [186, 0]
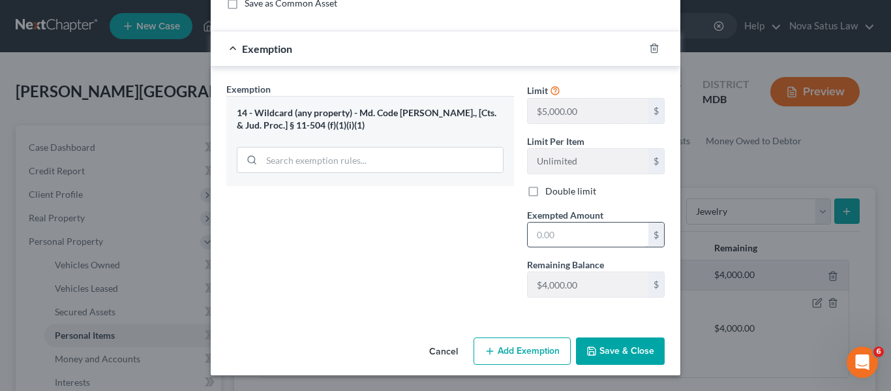
click at [572, 239] on input "text" at bounding box center [587, 234] width 121 height 25
type input "150"
click at [600, 348] on button "Save & Close" at bounding box center [620, 350] width 89 height 27
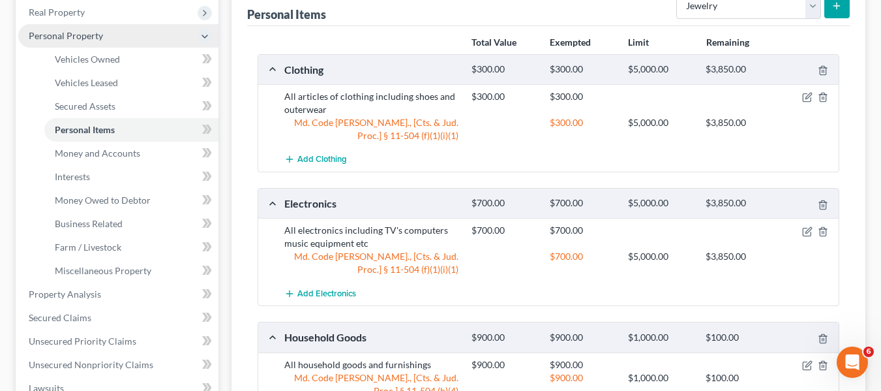
scroll to position [211, 0]
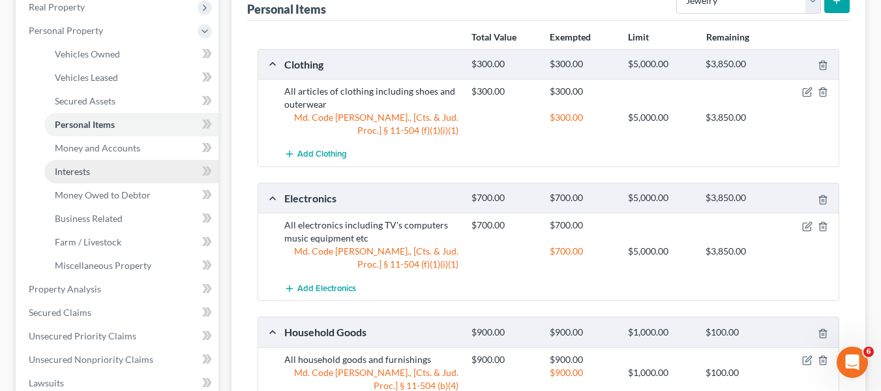
click at [112, 170] on link "Interests" at bounding box center [131, 171] width 174 height 23
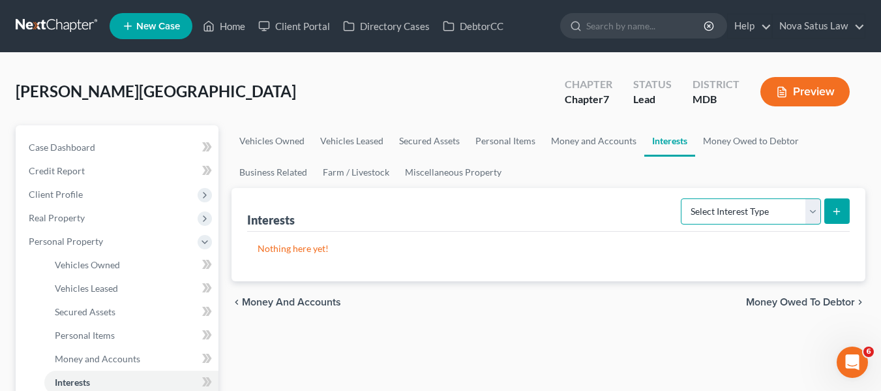
click at [752, 218] on select "Select Interest Type 401K Annuity Bond Education IRA Government Bond Government…" at bounding box center [751, 211] width 140 height 26
select select "term_life_insurance"
click at [682, 198] on select "Select Interest Type 401K Annuity Bond Education IRA Government Bond Government…" at bounding box center [751, 211] width 140 height 26
click at [829, 208] on button "submit" at bounding box center [836, 210] width 25 height 25
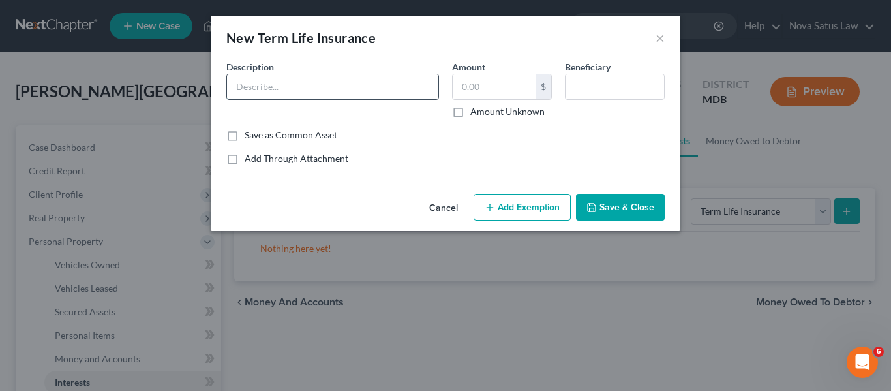
click at [301, 89] on input "text" at bounding box center [332, 86] width 211 height 25
type input "Term Life Ins"
click at [584, 205] on button "Save & Close" at bounding box center [620, 207] width 89 height 27
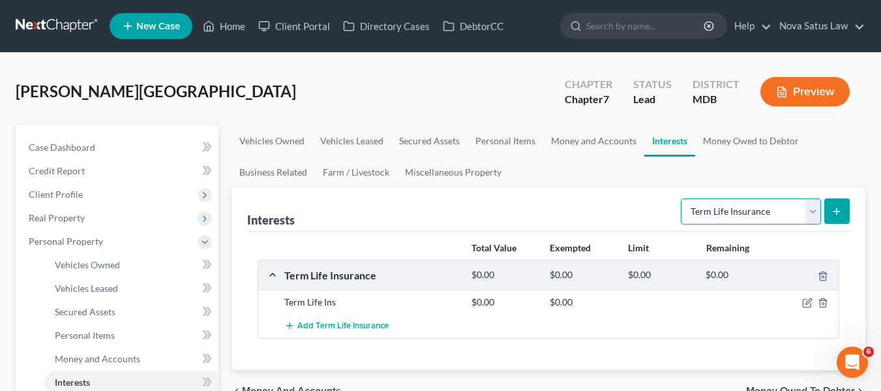
click at [734, 211] on select "Select Interest Type 401K Annuity Bond Education IRA Government Bond Government…" at bounding box center [751, 211] width 140 height 26
select select "401k"
click at [682, 198] on select "Select Interest Type 401K Annuity Bond Education IRA Government Bond Government…" at bounding box center [751, 211] width 140 height 26
click at [835, 201] on button "submit" at bounding box center [836, 210] width 25 height 25
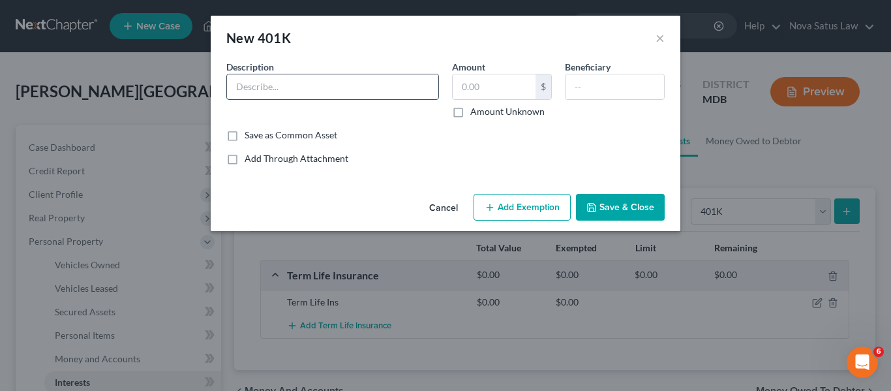
click at [276, 95] on input "text" at bounding box center [332, 86] width 211 height 25
type input "401K"
click at [624, 211] on button "Save & Close" at bounding box center [620, 207] width 89 height 27
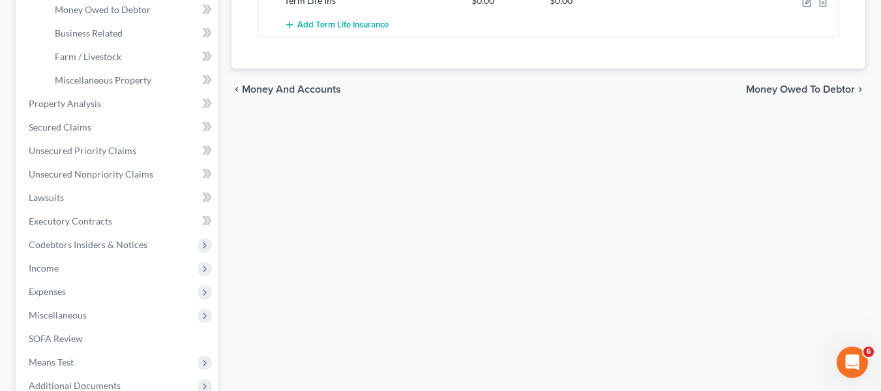
scroll to position [561, 0]
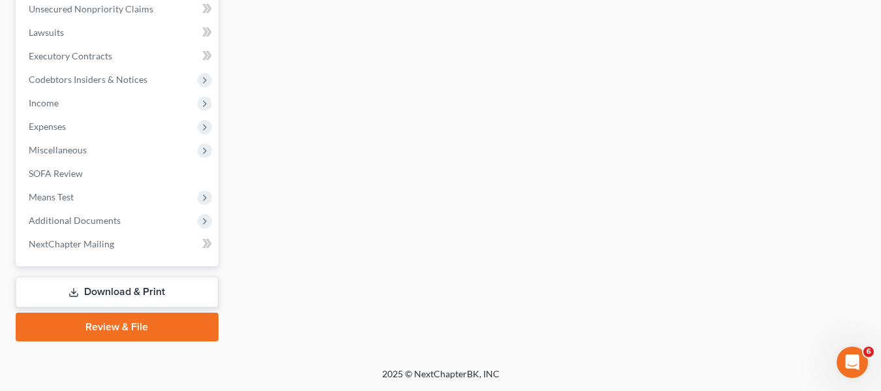
click at [86, 282] on link "Download & Print" at bounding box center [117, 291] width 203 height 31
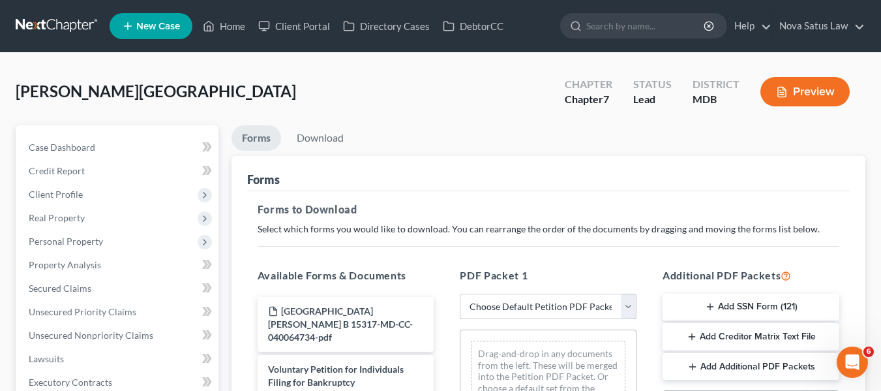
click at [477, 300] on select "Choose Default Petition PDF Packet Complete Bankruptcy Petition (all forms and …" at bounding box center [548, 306] width 177 height 26
select select "0"
click at [460, 293] on select "Choose Default Petition PDF Packet Complete Bankruptcy Petition (all forms and …" at bounding box center [548, 306] width 177 height 26
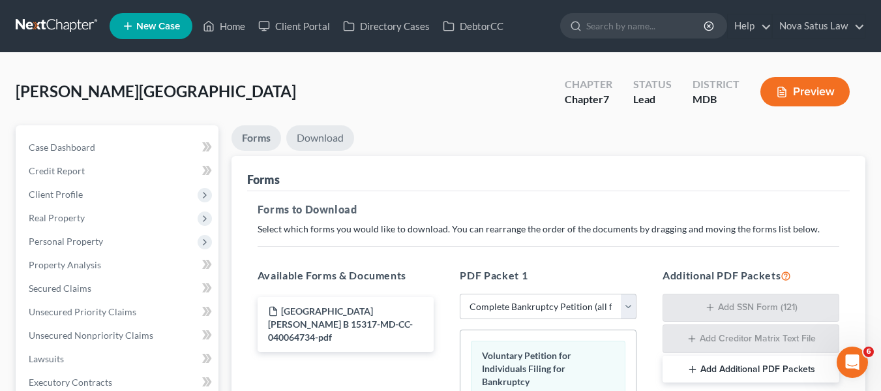
click at [333, 134] on link "Download" at bounding box center [320, 137] width 68 height 25
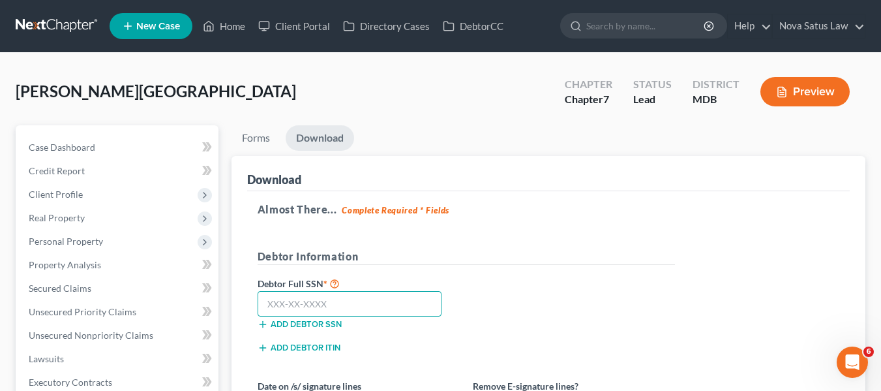
click at [267, 302] on input "text" at bounding box center [350, 304] width 185 height 26
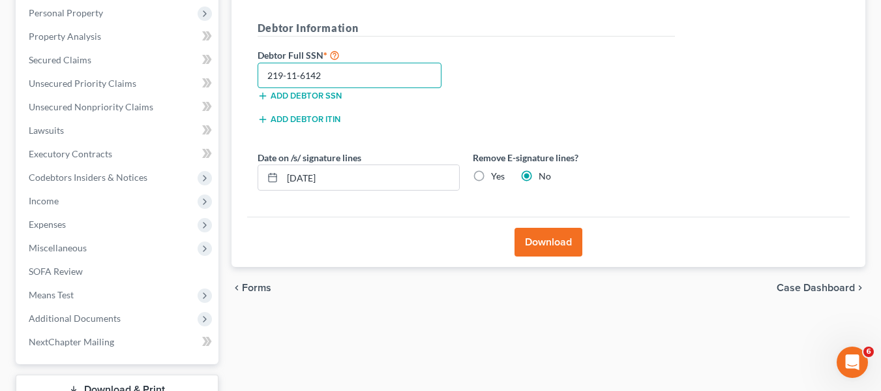
scroll to position [239, 0]
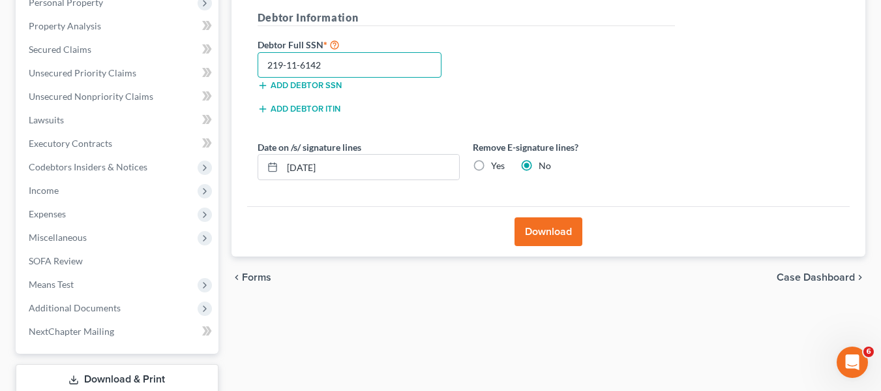
type input "219-11-6142"
click at [537, 232] on button "Download" at bounding box center [548, 231] width 68 height 29
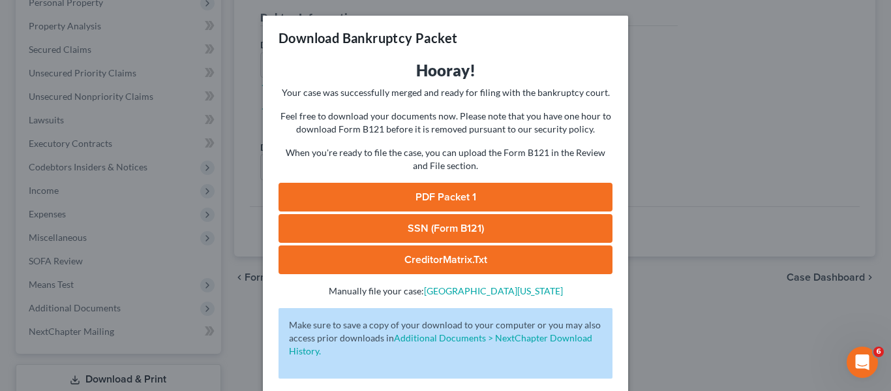
click at [485, 200] on link "PDF Packet 1" at bounding box center [445, 197] width 334 height 29
click at [429, 222] on link "SSN (Form B121)" at bounding box center [445, 228] width 334 height 29
click at [480, 255] on link "CreditorMatrix.txt" at bounding box center [445, 259] width 334 height 29
click at [741, 85] on div "Download Bankruptcy Packet Hooray! Your case was successfully merged and ready …" at bounding box center [445, 195] width 891 height 391
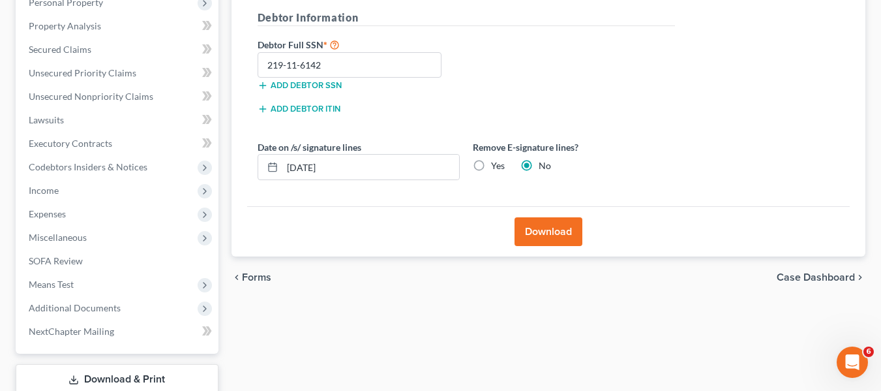
scroll to position [0, 0]
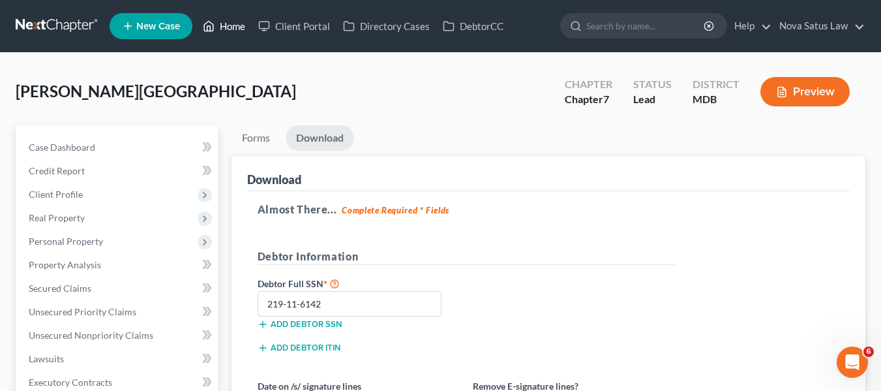
click at [235, 29] on link "Home" at bounding box center [223, 25] width 55 height 23
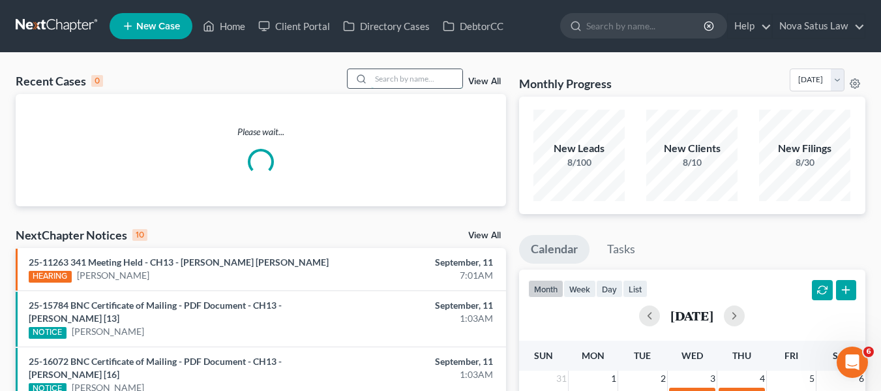
click at [387, 76] on input "search" at bounding box center [416, 78] width 91 height 19
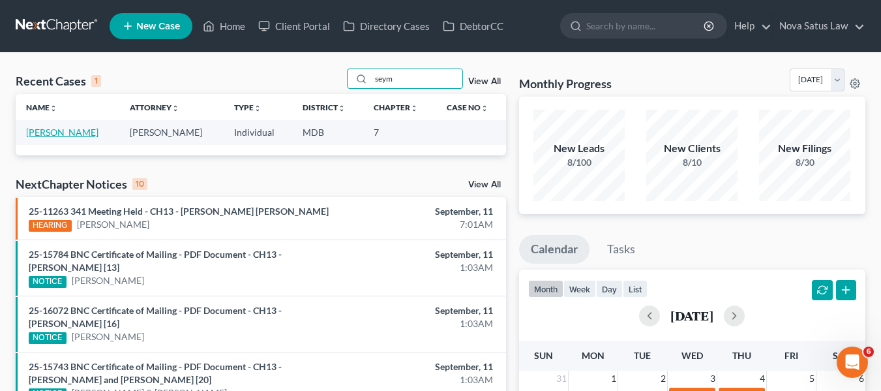
type input "seym"
click at [52, 130] on link "Seymour, George" at bounding box center [62, 131] width 72 height 11
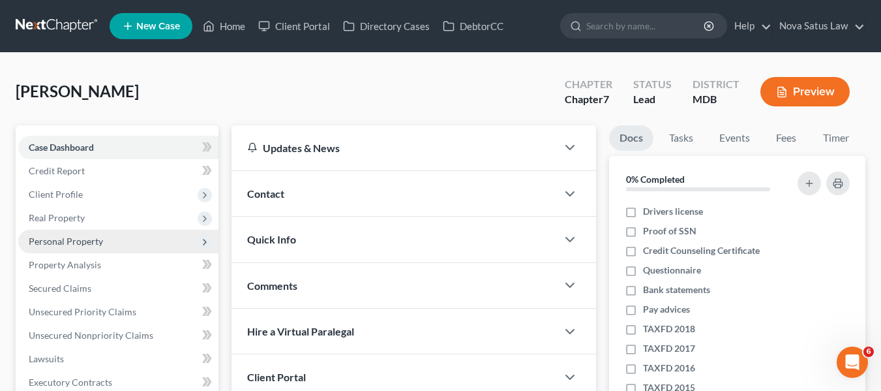
click at [47, 239] on span "Personal Property" at bounding box center [66, 240] width 74 height 11
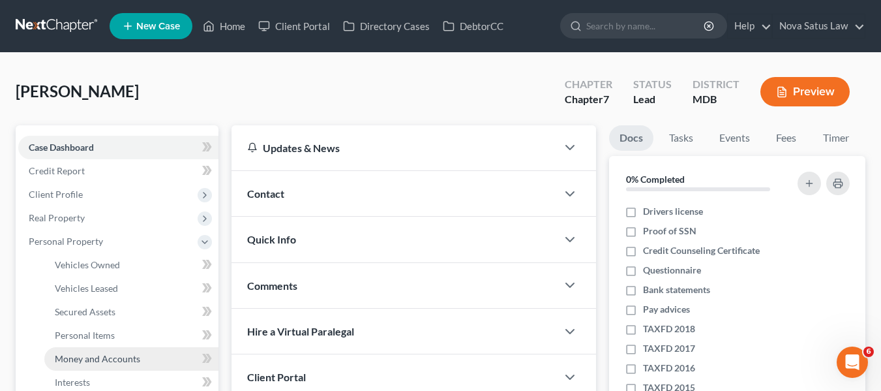
click at [89, 360] on span "Money and Accounts" at bounding box center [97, 358] width 85 height 11
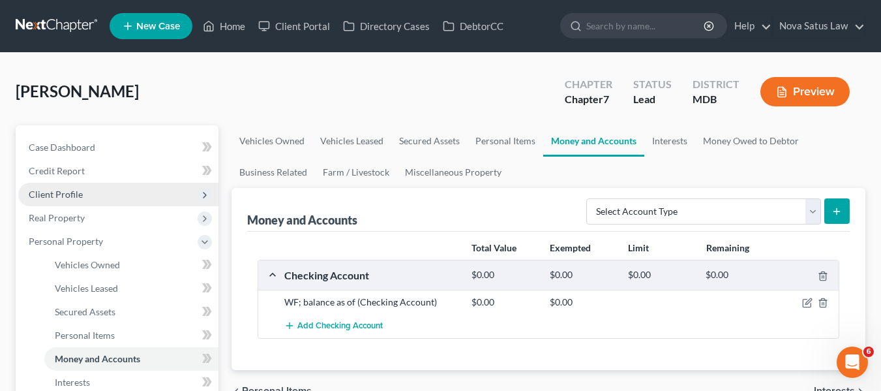
click at [49, 202] on span "Client Profile" at bounding box center [118, 194] width 200 height 23
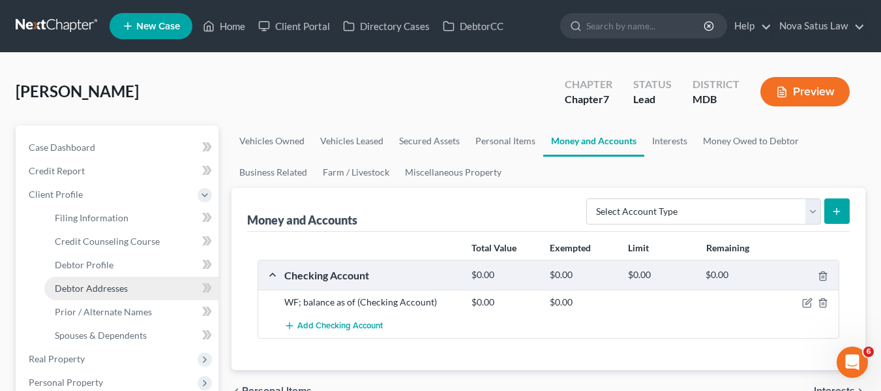
click at [91, 289] on span "Debtor Addresses" at bounding box center [91, 287] width 73 height 11
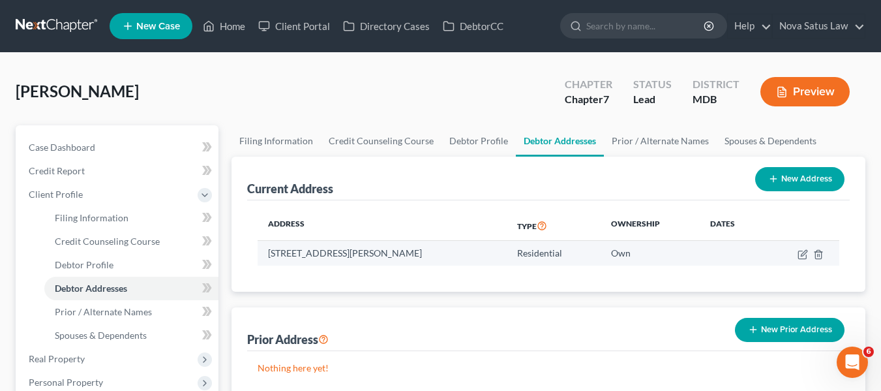
drag, startPoint x: 270, startPoint y: 251, endPoint x: 447, endPoint y: 257, distance: 176.8
click at [447, 257] on td "7022 Cresthaven Dr, Glen Burnie, MD 21061" at bounding box center [382, 253] width 249 height 25
copy td "7022 Cresthaven Dr, Glen Burnie, MD 21061"
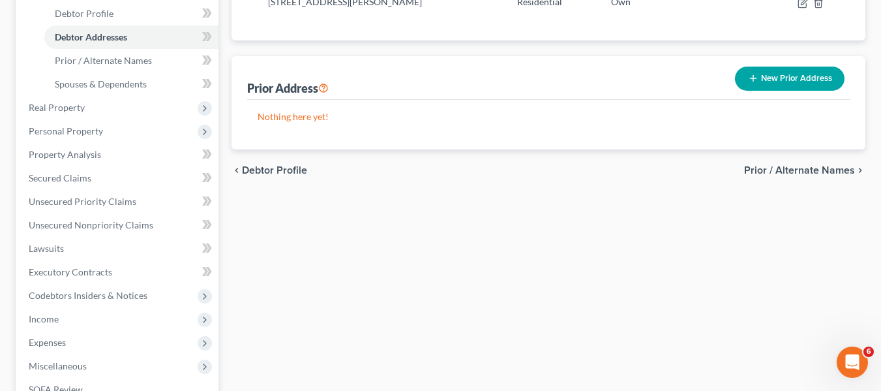
scroll to position [274, 0]
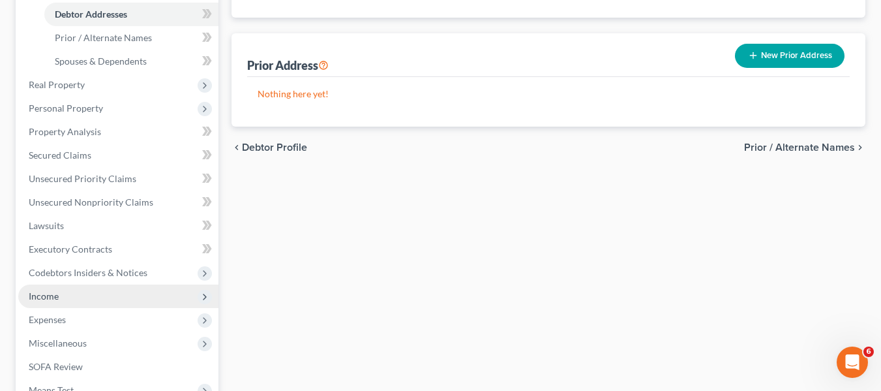
click at [51, 301] on span "Income" at bounding box center [44, 295] width 30 height 11
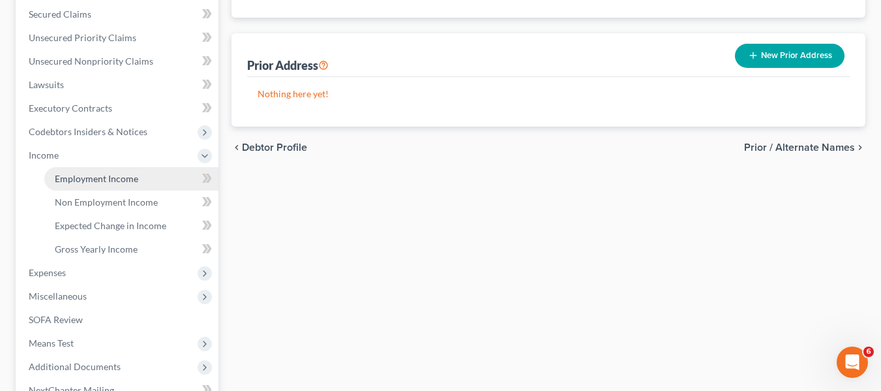
click at [98, 184] on link "Employment Income" at bounding box center [131, 178] width 174 height 23
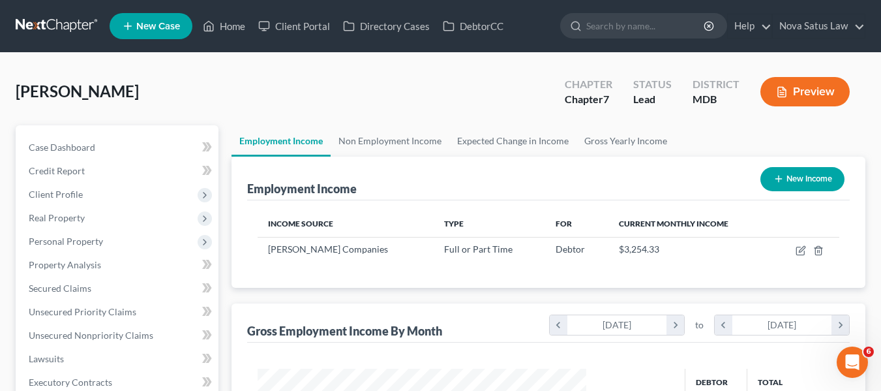
scroll to position [234, 355]
click at [396, 142] on link "Non Employment Income" at bounding box center [390, 140] width 119 height 31
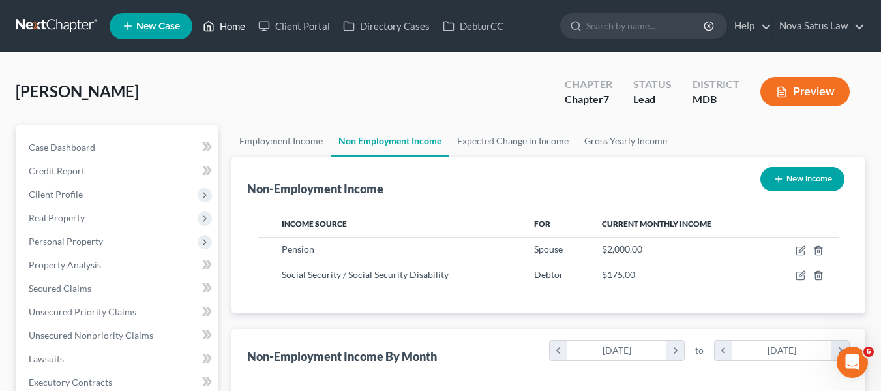
click at [237, 26] on link "Home" at bounding box center [223, 25] width 55 height 23
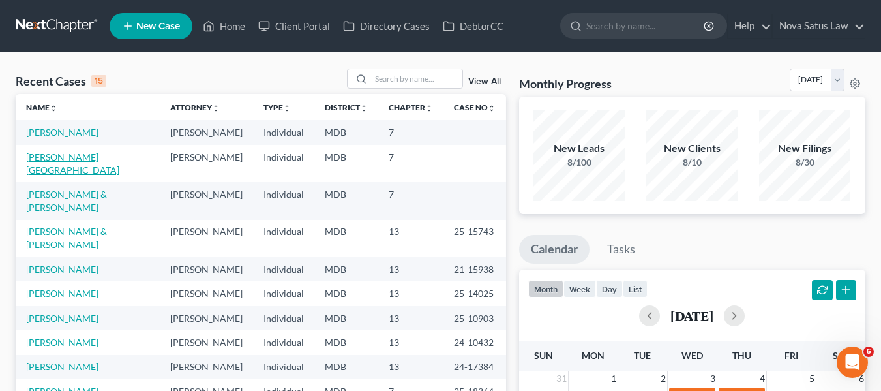
click at [55, 158] on link "Sulton, Corbin" at bounding box center [72, 163] width 93 height 24
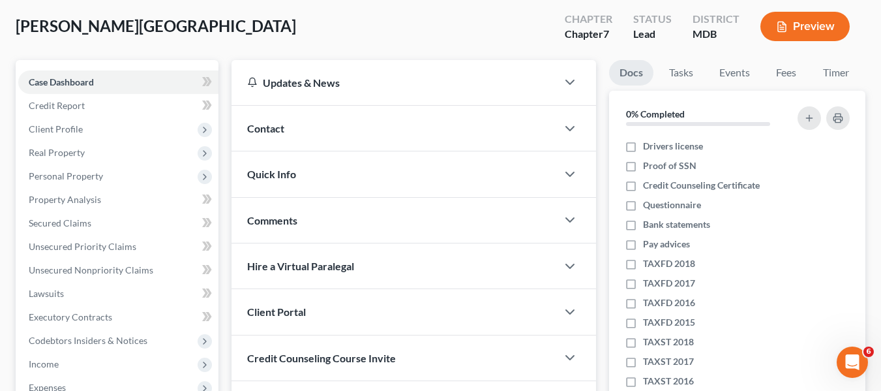
scroll to position [66, 0]
click at [74, 124] on span "Client Profile" at bounding box center [56, 128] width 54 height 11
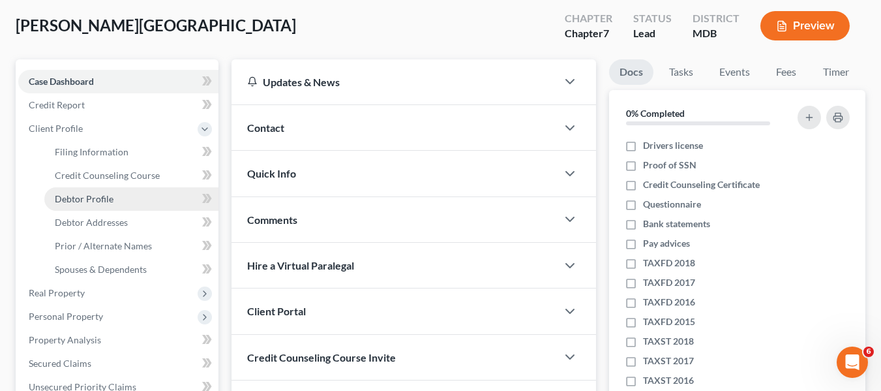
click at [102, 195] on span "Debtor Profile" at bounding box center [84, 198] width 59 height 11
select select "0"
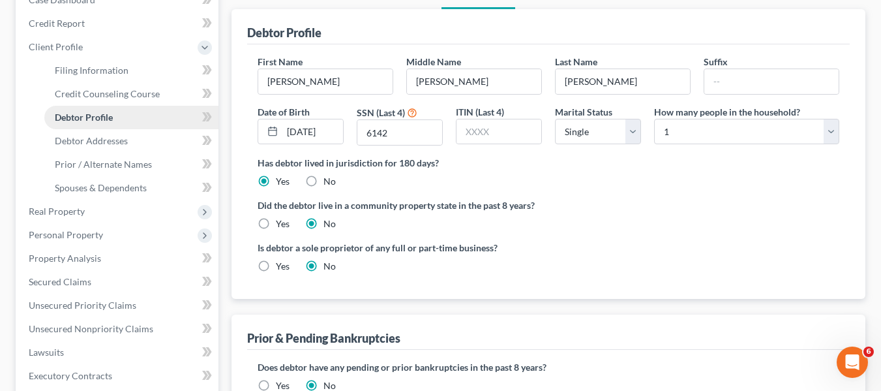
scroll to position [148, 0]
click at [143, 142] on link "Debtor Addresses" at bounding box center [131, 139] width 174 height 23
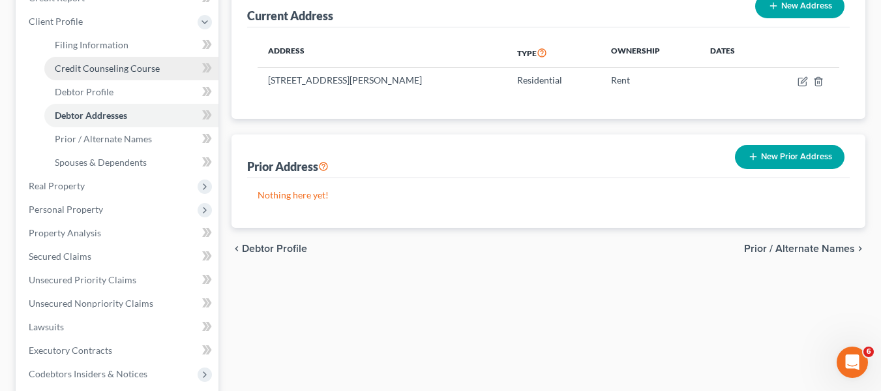
scroll to position [174, 0]
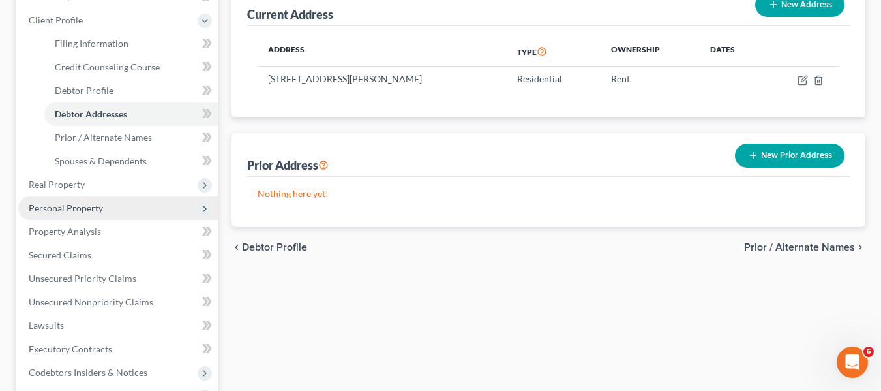
click at [79, 202] on span "Personal Property" at bounding box center [66, 207] width 74 height 11
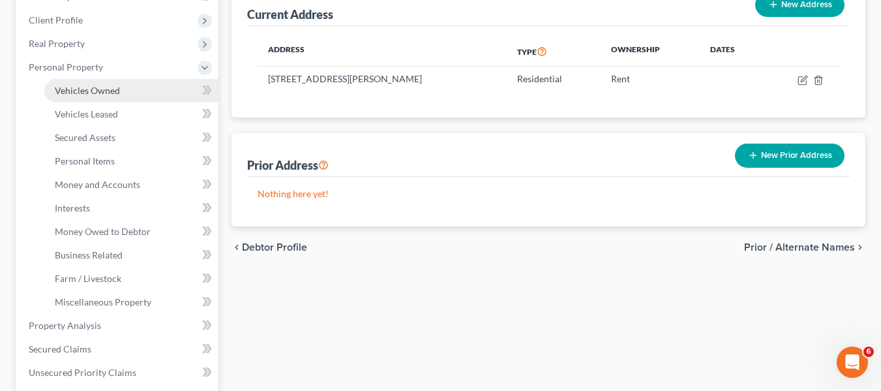
click at [82, 98] on link "Vehicles Owned" at bounding box center [131, 90] width 174 height 23
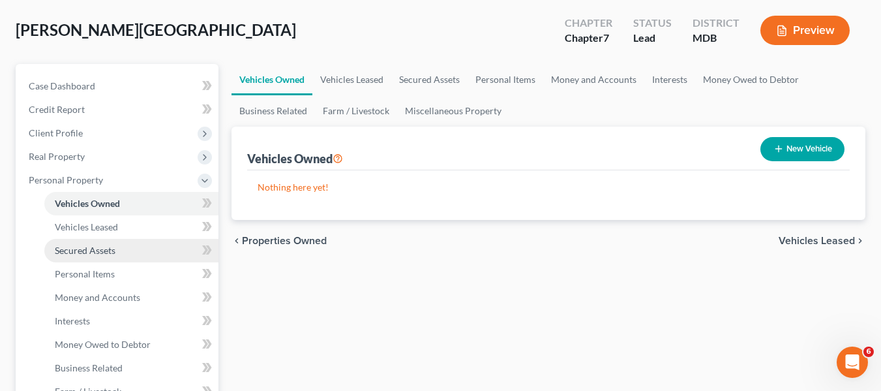
scroll to position [98, 0]
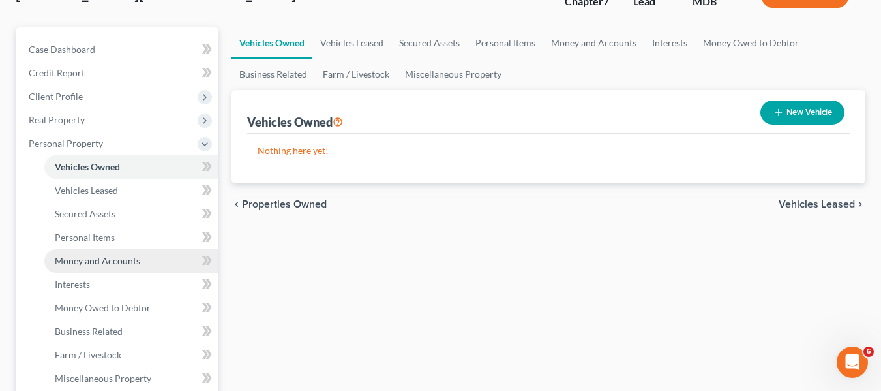
click at [122, 260] on span "Money and Accounts" at bounding box center [97, 260] width 85 height 11
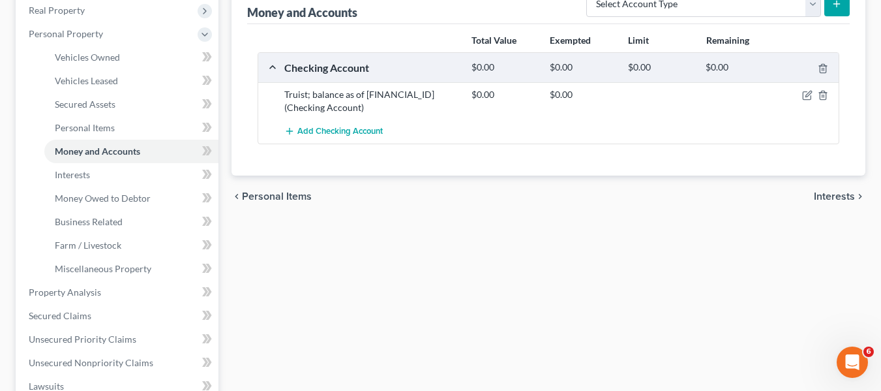
scroll to position [208, 0]
click at [344, 136] on button "Add Checking Account" at bounding box center [333, 131] width 98 height 24
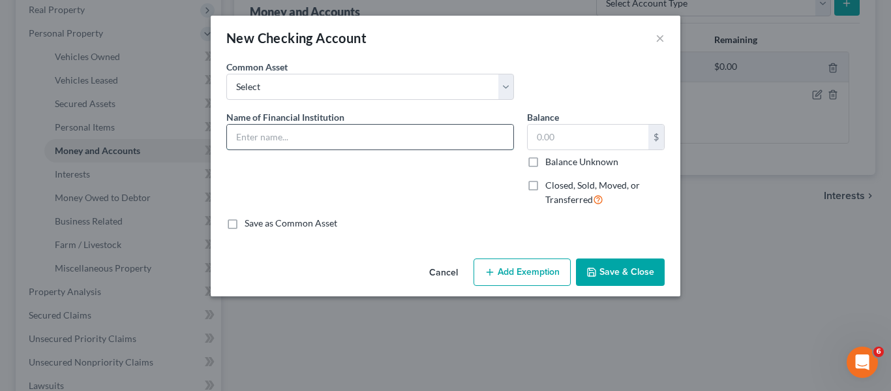
click at [256, 146] on input "text" at bounding box center [370, 137] width 286 height 25
type input "Point Breeze CU; balance as of"
click at [608, 267] on button "Save & Close" at bounding box center [620, 271] width 89 height 27
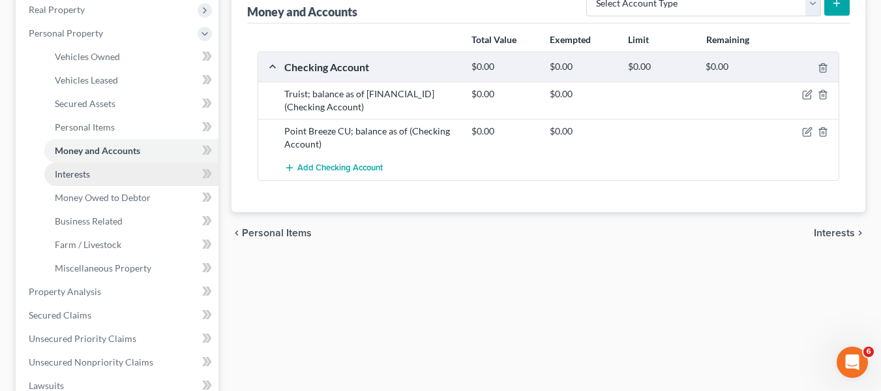
click at [106, 173] on link "Interests" at bounding box center [131, 173] width 174 height 23
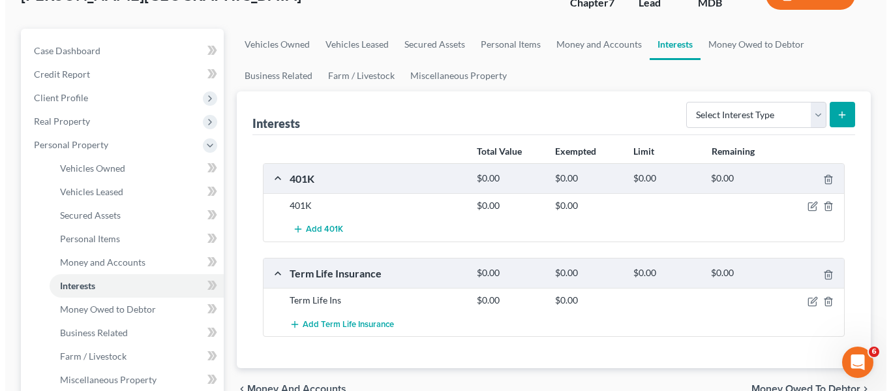
scroll to position [97, 0]
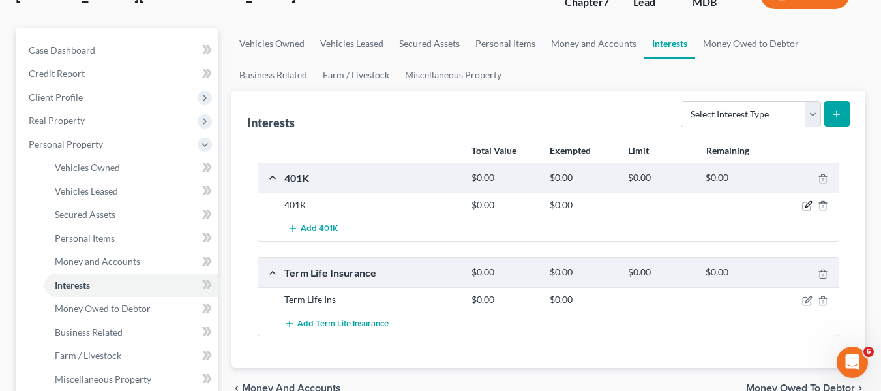
click at [804, 208] on icon "button" at bounding box center [807, 205] width 10 height 10
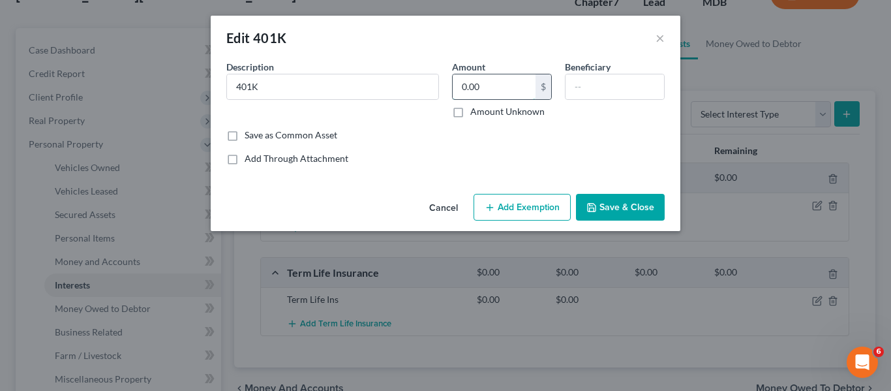
click at [518, 93] on input "0.00" at bounding box center [493, 86] width 83 height 25
type input "4,000"
click at [518, 214] on button "Add Exemption" at bounding box center [521, 207] width 97 height 27
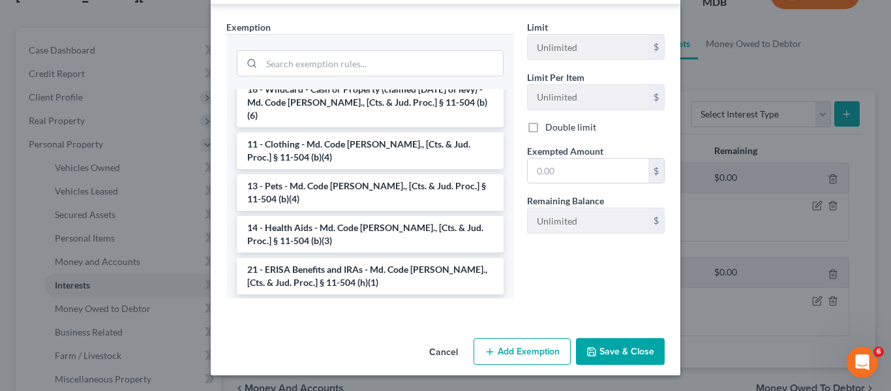
scroll to position [860, 0]
click at [310, 257] on li "21 - ERISA Benefits and IRAs - Md. Code Ann., [Cts. & Jud. Proc.] § 11-504 (h)(…" at bounding box center [370, 275] width 267 height 37
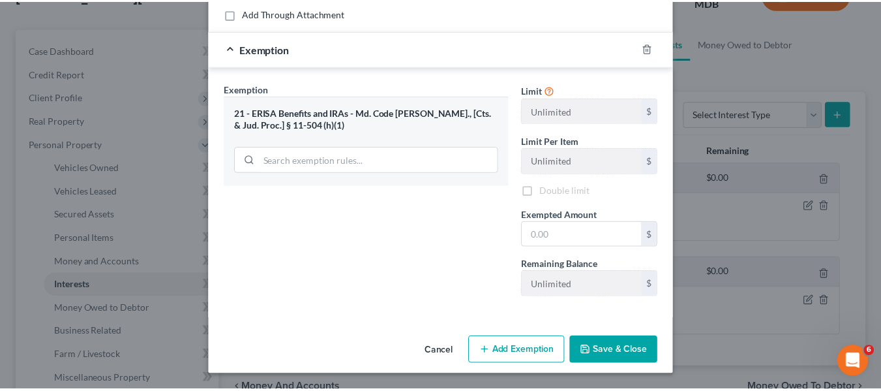
scroll to position [145, 0]
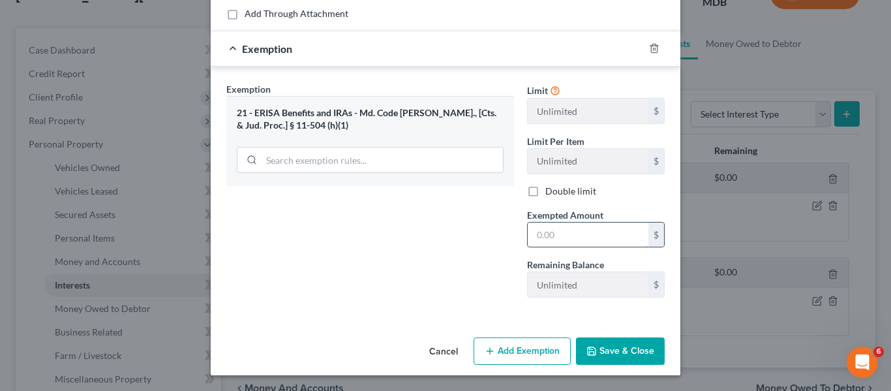
click at [553, 237] on input "text" at bounding box center [587, 234] width 121 height 25
type input "4,000"
click at [597, 347] on button "Save & Close" at bounding box center [620, 350] width 89 height 27
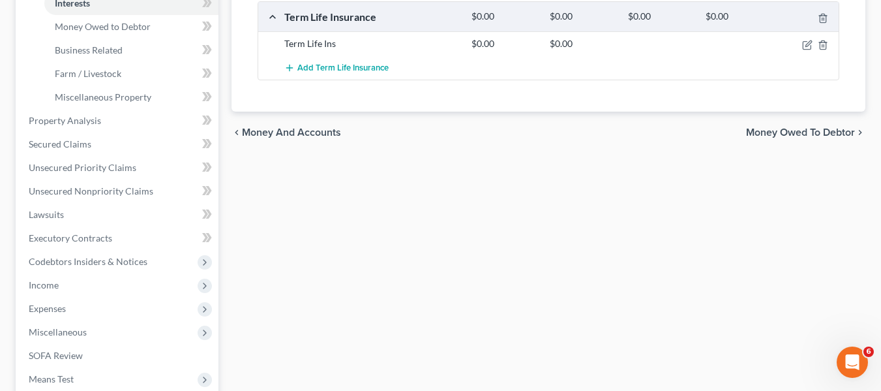
scroll to position [379, 0]
click at [64, 148] on span "Secured Claims" at bounding box center [60, 143] width 63 height 11
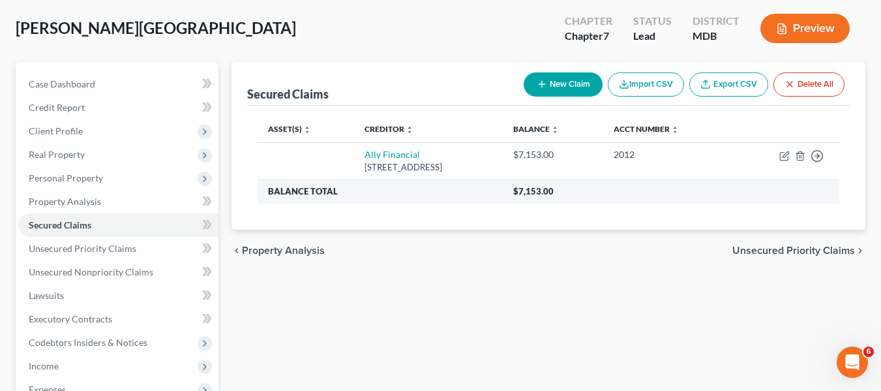
scroll to position [64, 0]
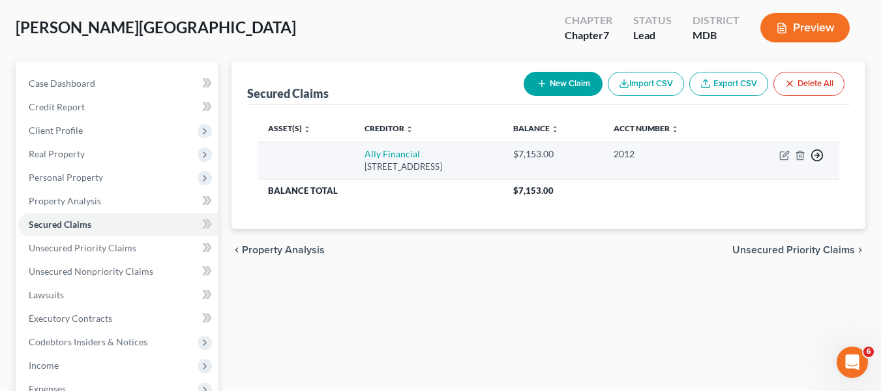
click at [816, 151] on icon "button" at bounding box center [816, 155] width 13 height 13
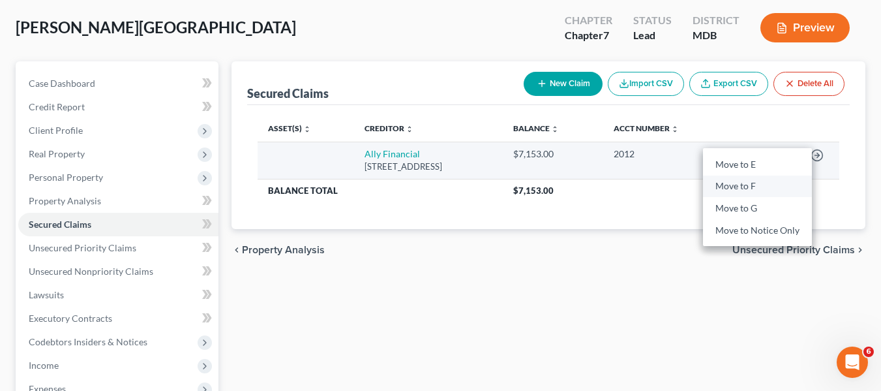
click at [749, 181] on link "Move to F" at bounding box center [757, 186] width 109 height 22
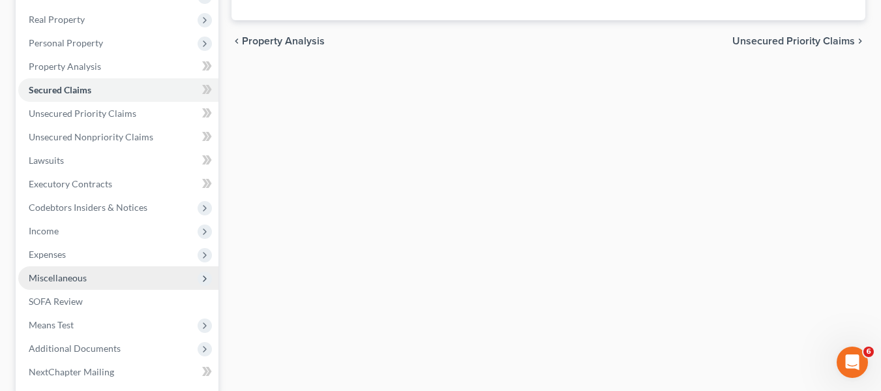
scroll to position [196, 0]
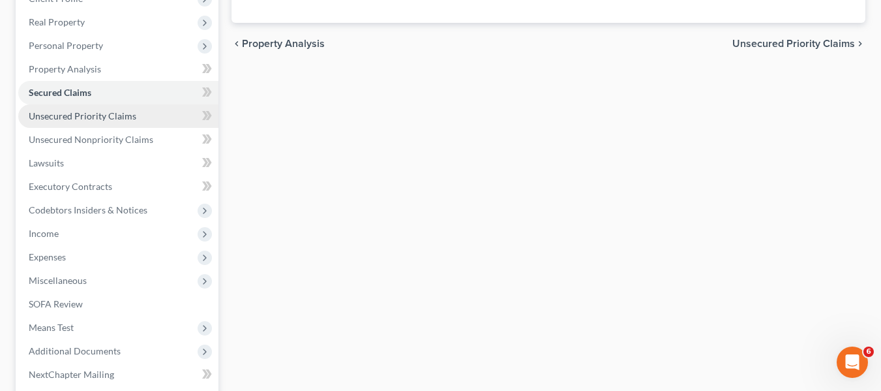
click at [115, 115] on span "Unsecured Priority Claims" at bounding box center [83, 115] width 108 height 11
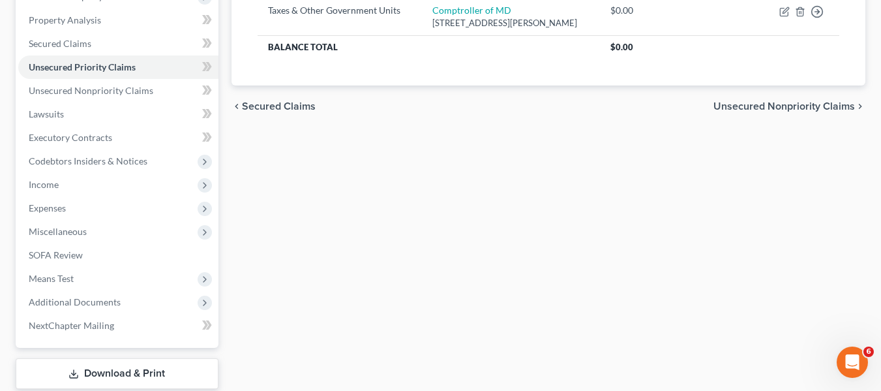
scroll to position [245, 0]
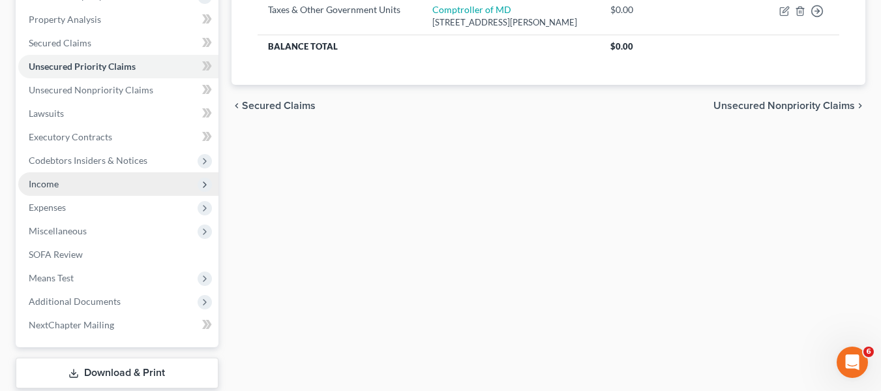
click at [39, 186] on span "Income" at bounding box center [44, 183] width 30 height 11
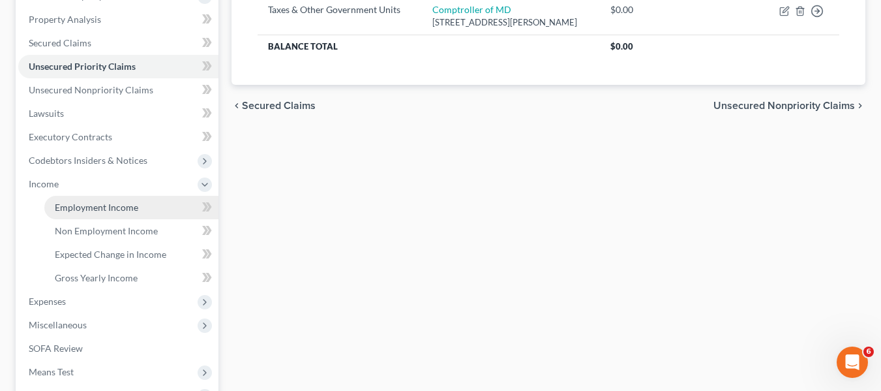
click at [72, 207] on span "Employment Income" at bounding box center [96, 206] width 83 height 11
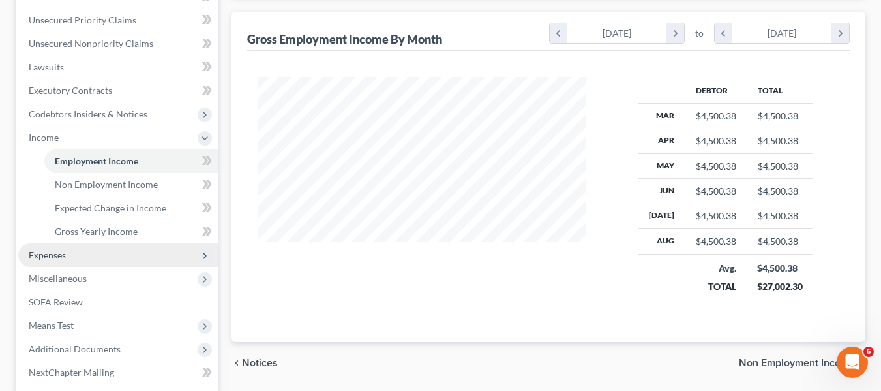
scroll to position [292, 0]
click at [37, 262] on span "Expenses" at bounding box center [118, 254] width 200 height 23
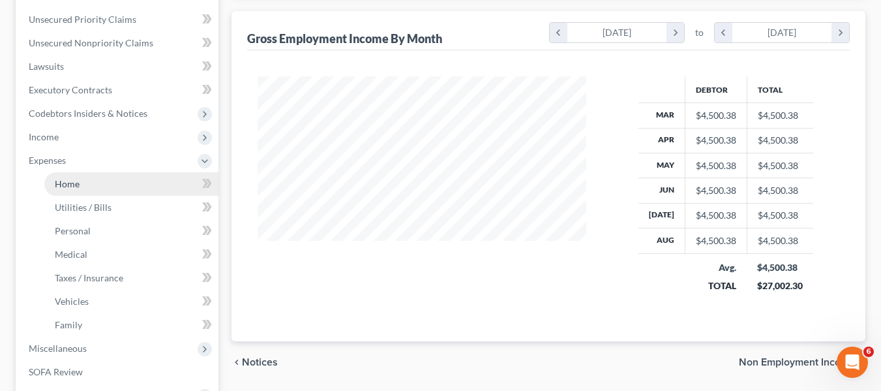
click at [67, 188] on span "Home" at bounding box center [67, 183] width 25 height 11
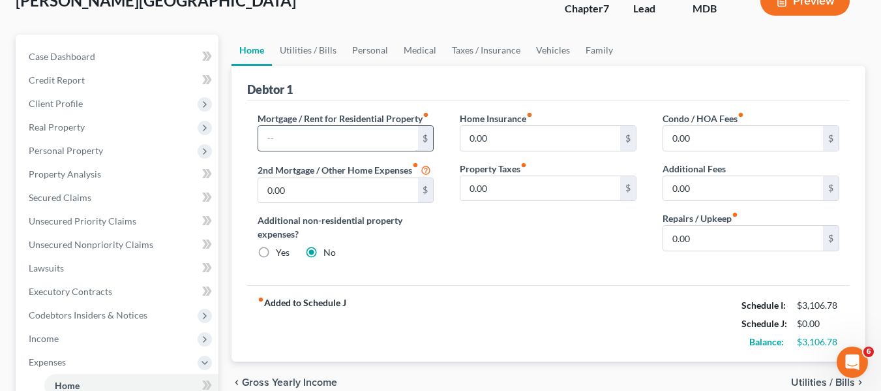
scroll to position [93, 0]
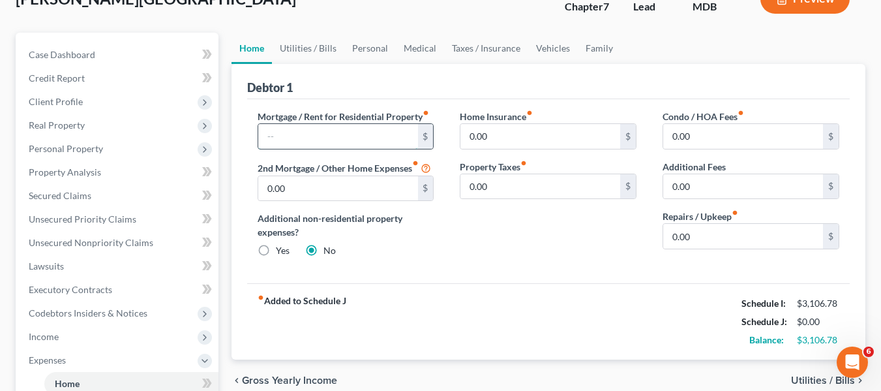
click at [387, 131] on input "text" at bounding box center [338, 136] width 160 height 25
type input "400"
click at [292, 50] on link "Utilities / Bills" at bounding box center [308, 48] width 72 height 31
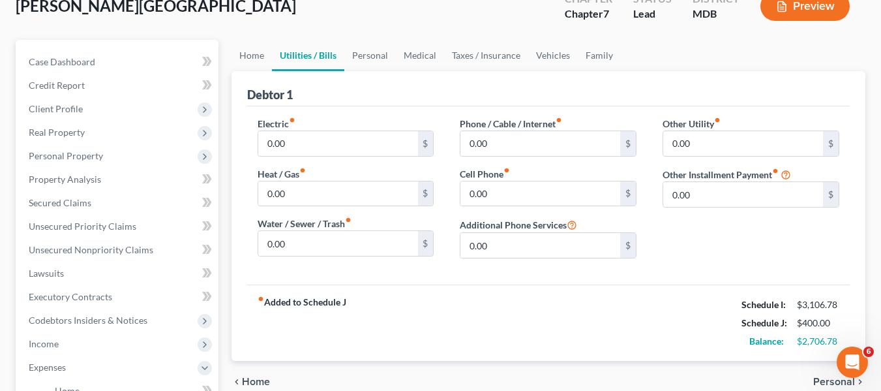
scroll to position [86, 0]
click at [304, 138] on input "0.00" at bounding box center [338, 142] width 160 height 25
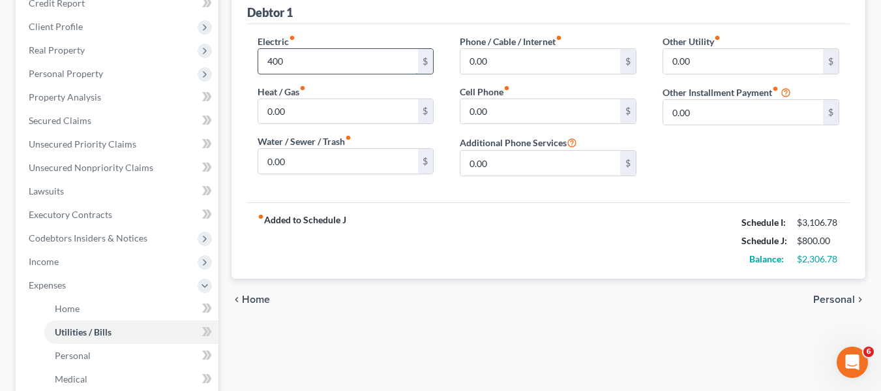
scroll to position [127, 0]
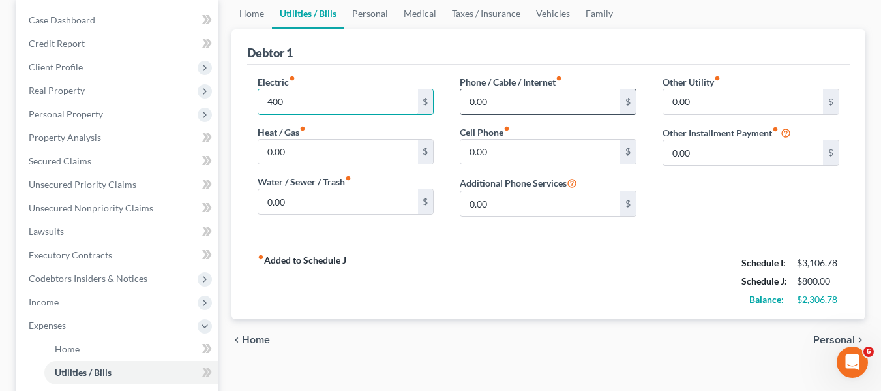
type input "400"
click at [525, 98] on input "0.00" at bounding box center [540, 101] width 160 height 25
type input "120"
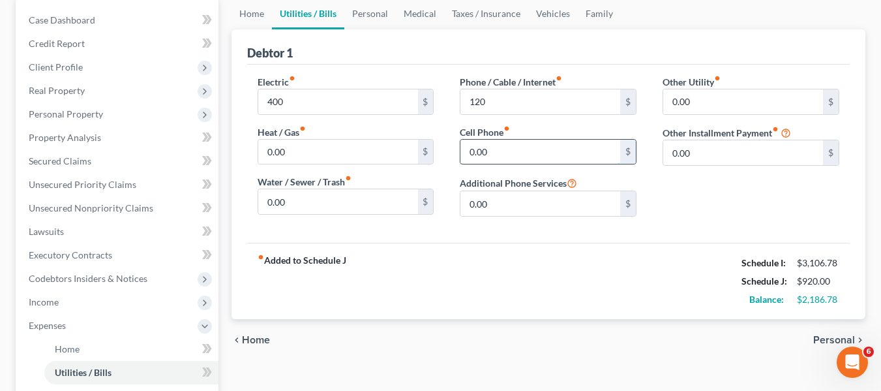
click at [493, 153] on input "0.00" at bounding box center [540, 152] width 160 height 25
type input "150"
click at [377, 8] on link "Personal" at bounding box center [370, 13] width 52 height 31
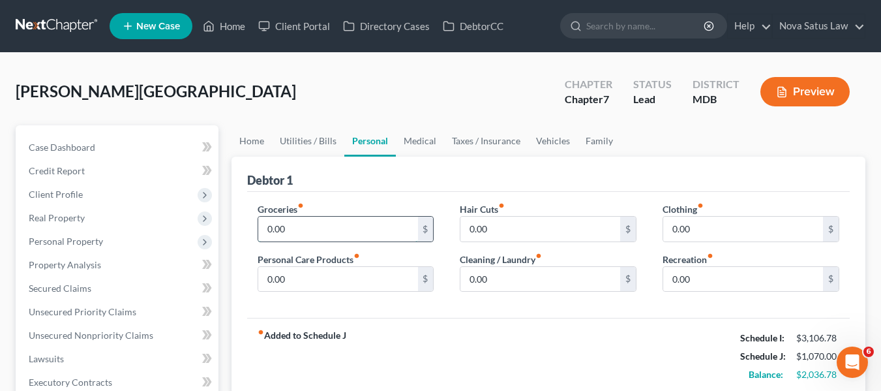
click at [308, 224] on input "0.00" at bounding box center [338, 228] width 160 height 25
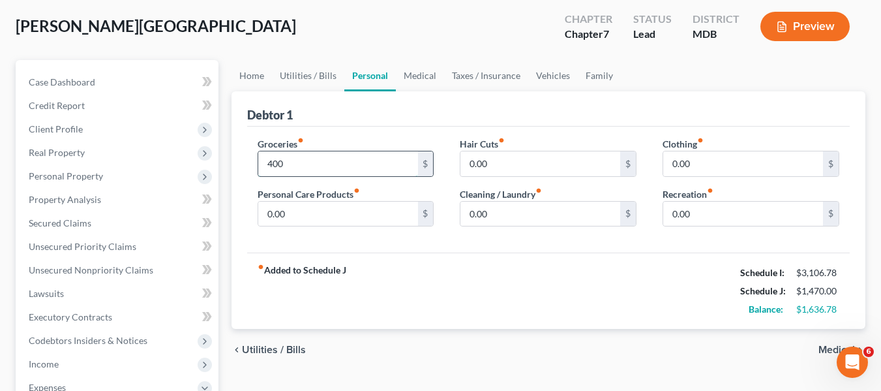
scroll to position [68, 0]
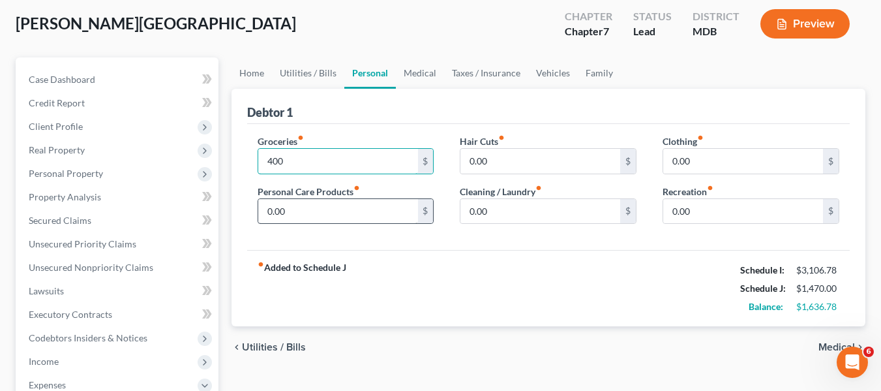
type input "400"
click at [306, 220] on input "0.00" at bounding box center [338, 211] width 160 height 25
type input "75"
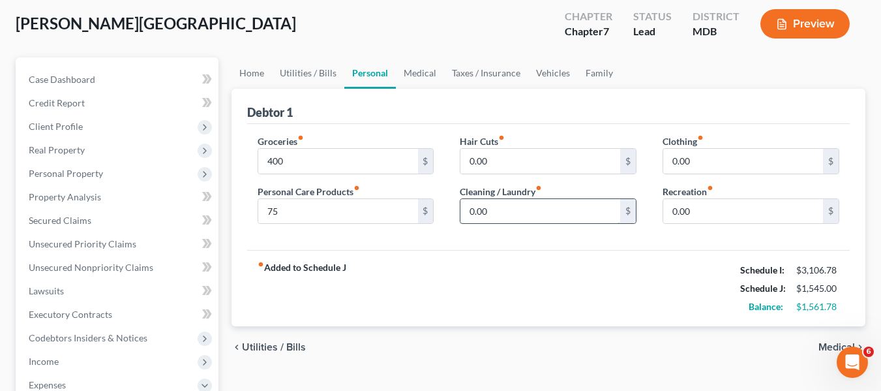
click at [509, 216] on input "0.00" at bounding box center [540, 211] width 160 height 25
type input "50"
click at [719, 152] on input "0.00" at bounding box center [743, 161] width 160 height 25
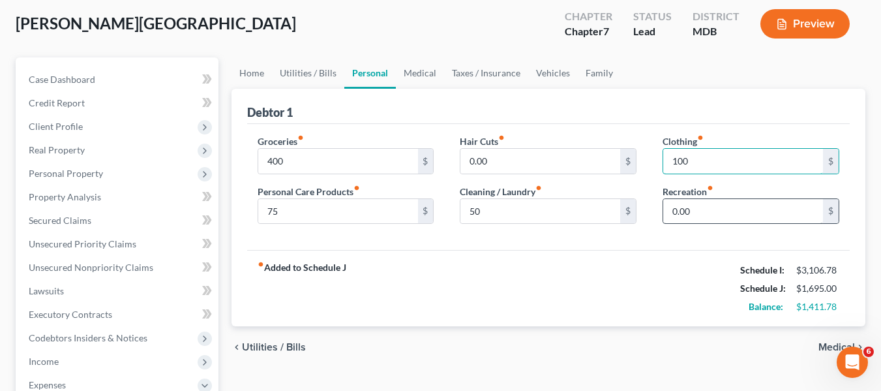
type input "100"
click at [704, 209] on input "0.00" at bounding box center [743, 211] width 160 height 25
type input "300"
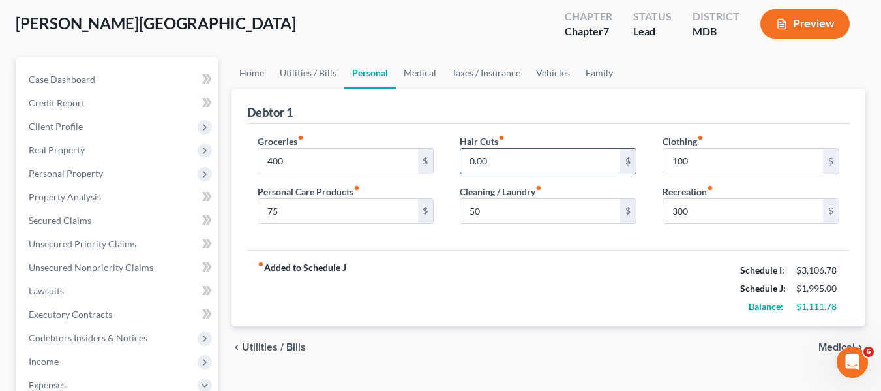
click at [519, 162] on input "0.00" at bounding box center [540, 161] width 160 height 25
type input "50"
click at [414, 74] on link "Medical" at bounding box center [420, 72] width 48 height 31
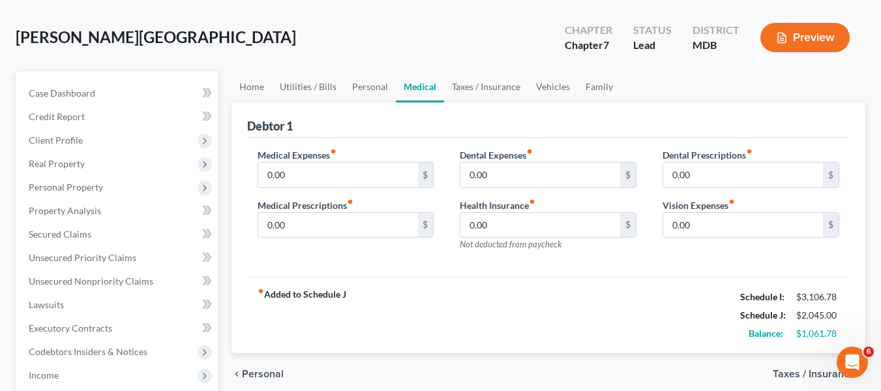
scroll to position [57, 0]
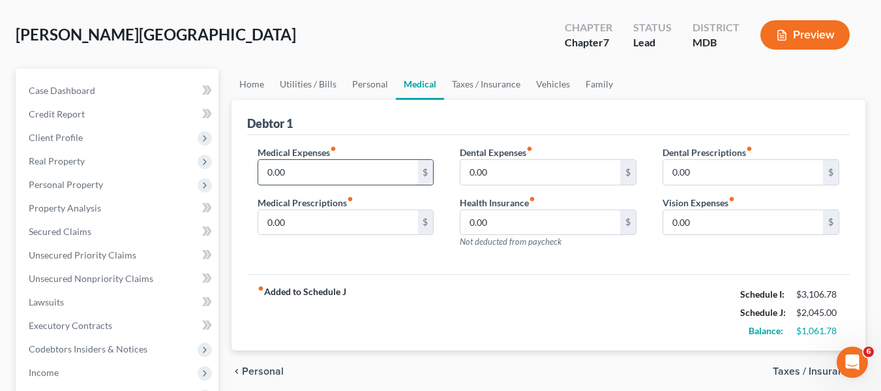
click at [303, 174] on input "0.00" at bounding box center [338, 172] width 160 height 25
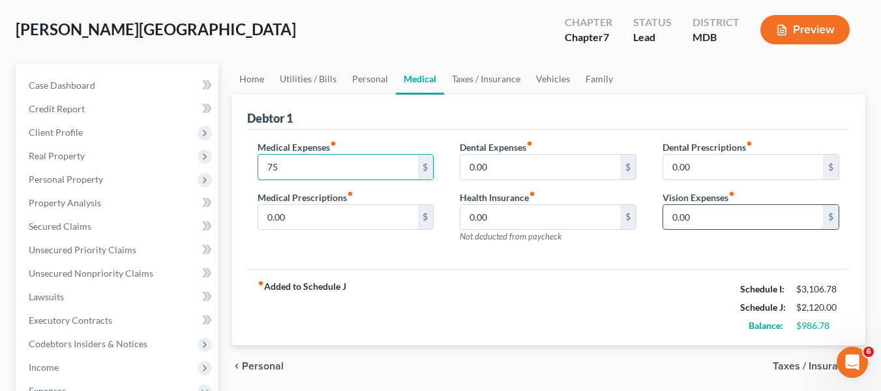
type input "75"
click at [690, 216] on input "0.00" at bounding box center [743, 217] width 160 height 25
type input "50"
click at [551, 82] on link "Vehicles" at bounding box center [553, 78] width 50 height 31
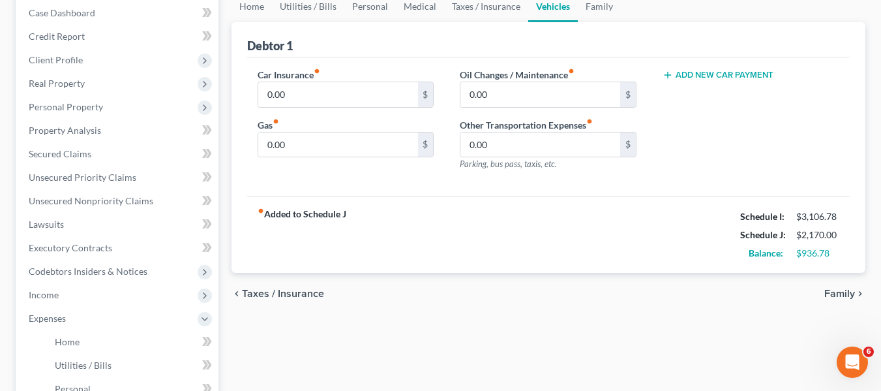
scroll to position [135, 0]
click at [366, 100] on input "0.00" at bounding box center [338, 94] width 160 height 25
click at [724, 72] on button "Add New Car Payment" at bounding box center [717, 74] width 111 height 10
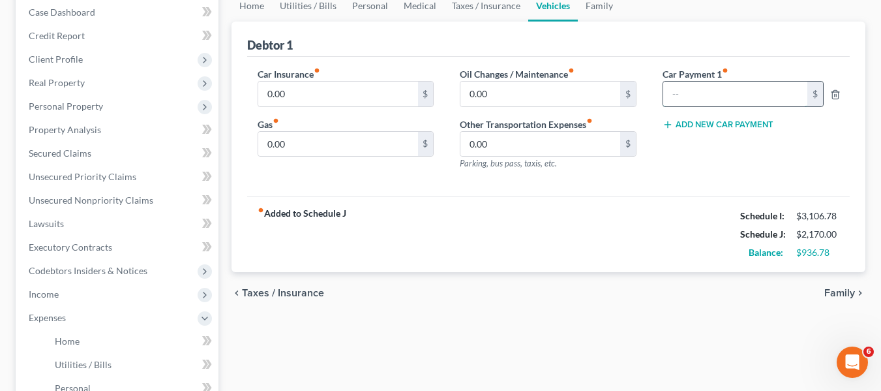
click at [714, 87] on input "text" at bounding box center [735, 94] width 144 height 25
type input "640"
click at [370, 92] on input "0.00" at bounding box center [338, 94] width 160 height 25
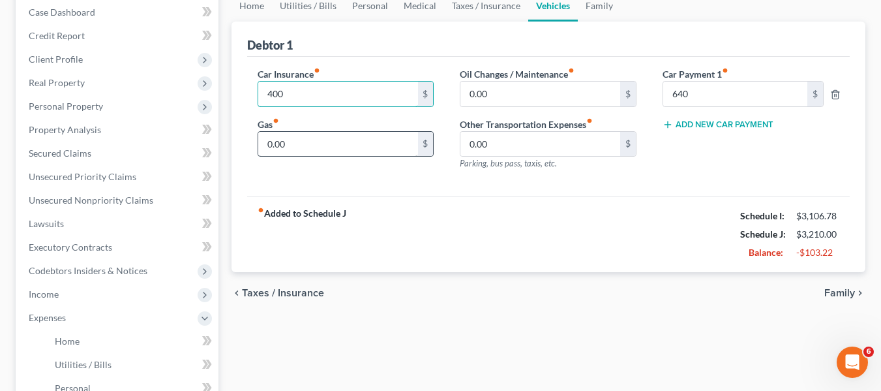
type input "400"
click at [295, 146] on input "0.00" at bounding box center [338, 144] width 160 height 25
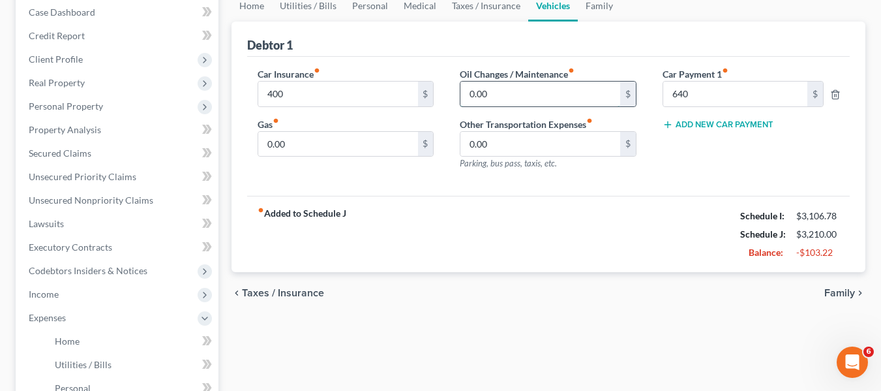
click at [503, 92] on input "0.00" at bounding box center [540, 94] width 160 height 25
type input "50"
click at [345, 139] on input "0.00" at bounding box center [338, 144] width 160 height 25
type input "200"
click at [600, 9] on link "Family" at bounding box center [599, 5] width 43 height 31
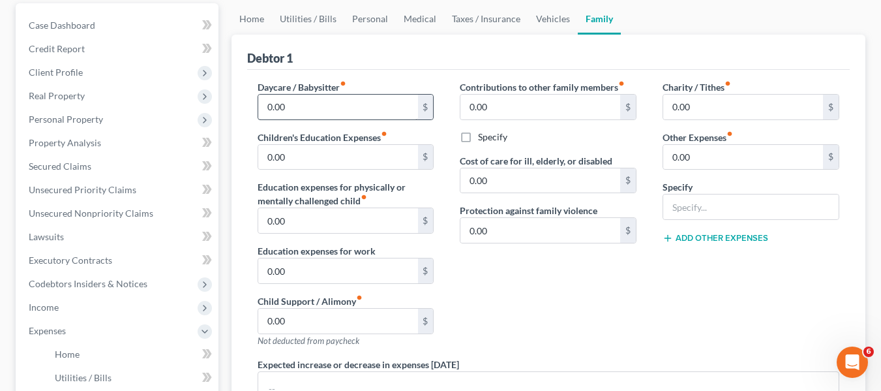
scroll to position [123, 0]
click at [701, 158] on input "0.00" at bounding box center [743, 156] width 160 height 25
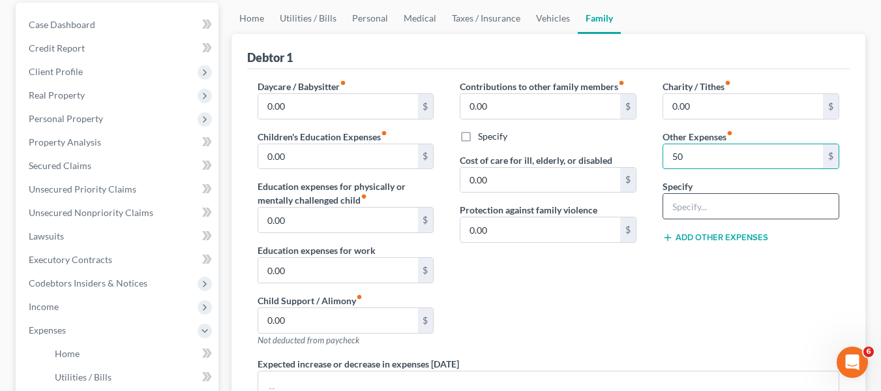
type input "50"
click at [683, 201] on input "text" at bounding box center [750, 206] width 175 height 25
type input "Streaming"
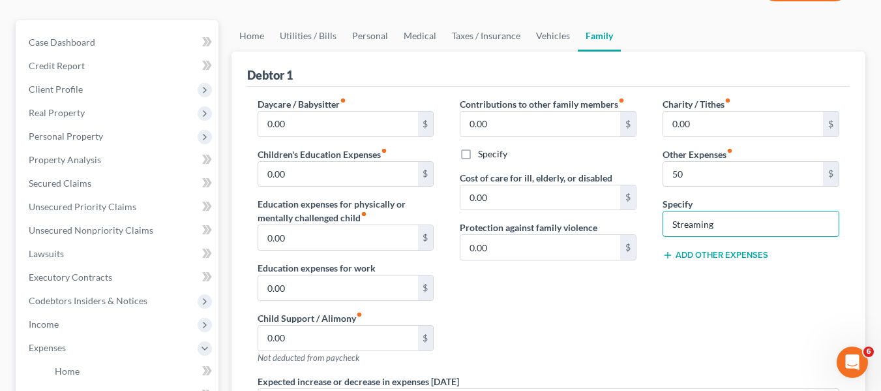
scroll to position [77, 0]
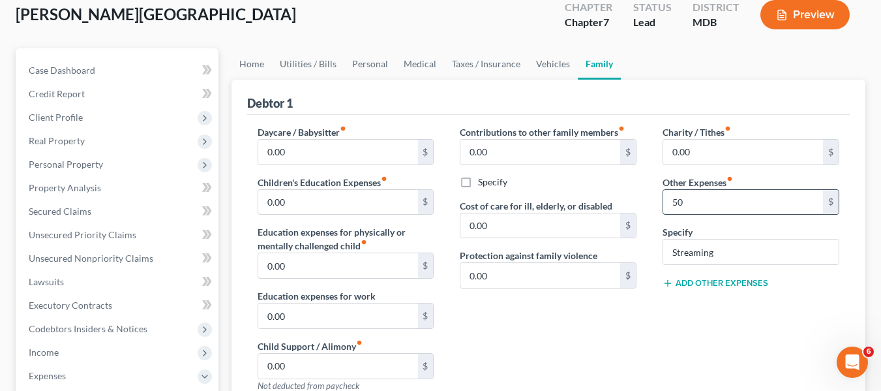
click at [686, 196] on input "50" at bounding box center [743, 202] width 160 height 25
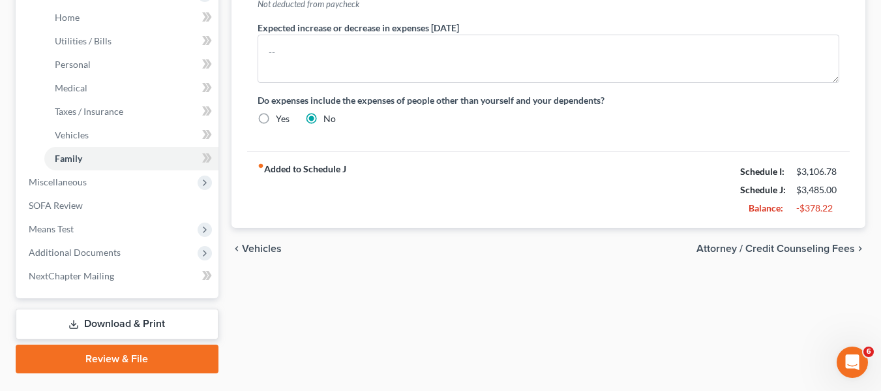
scroll to position [460, 0]
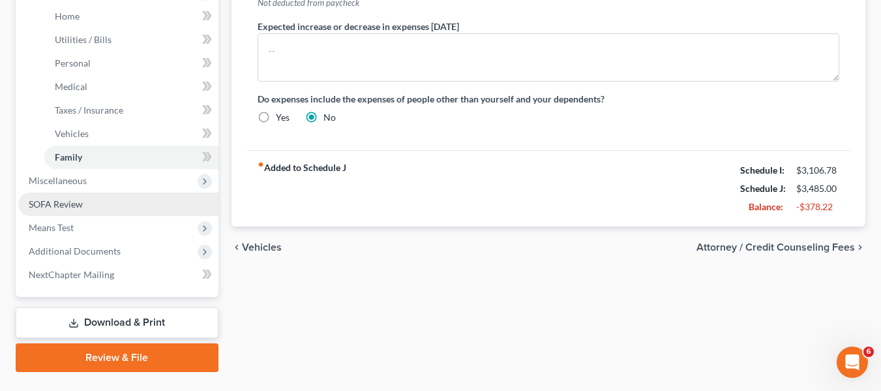
click at [54, 200] on span "SOFA Review" at bounding box center [56, 203] width 54 height 11
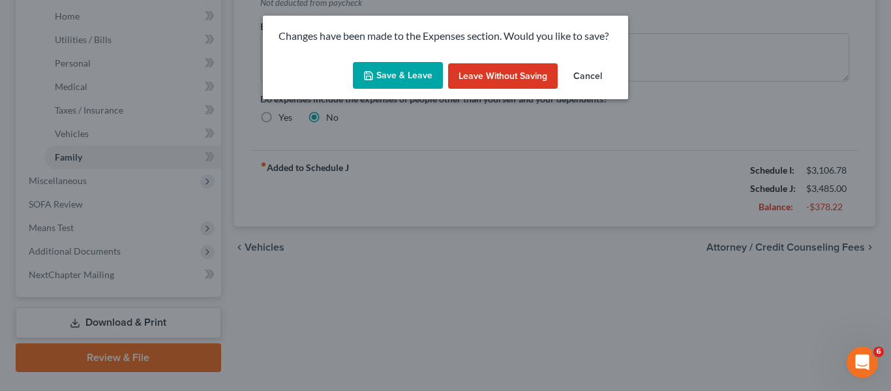
click at [399, 73] on button "Save & Leave" at bounding box center [398, 75] width 90 height 27
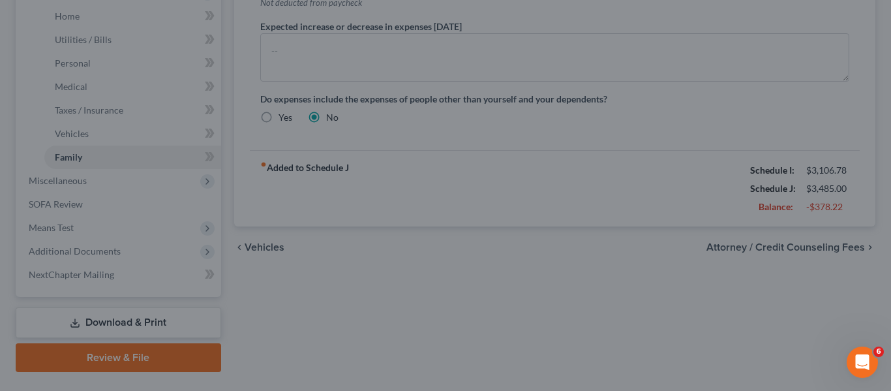
type input "25.00"
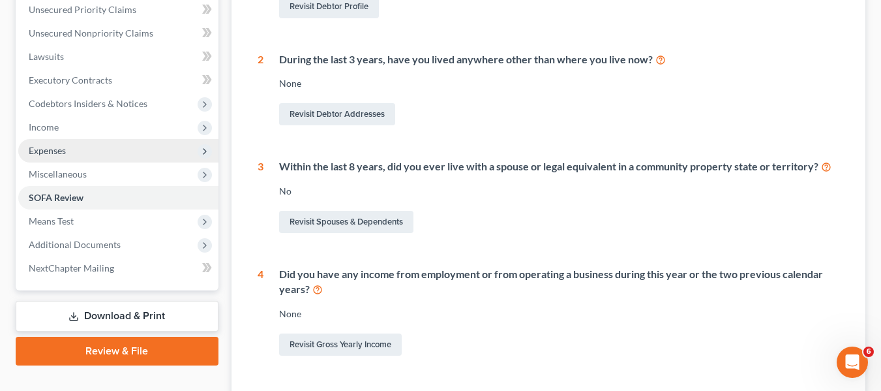
scroll to position [212, 0]
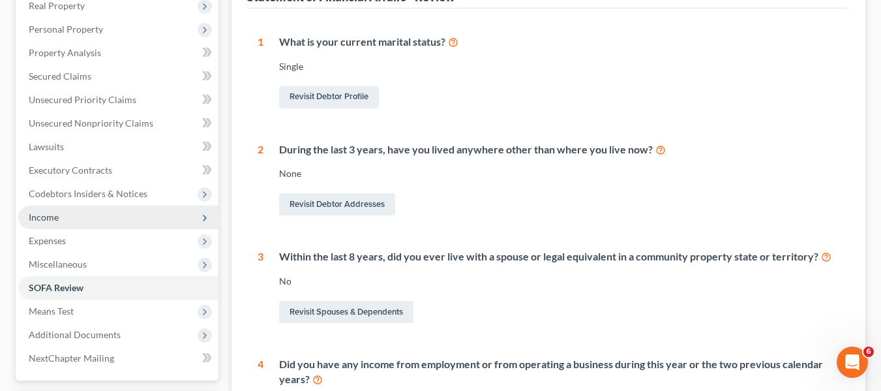
click at [53, 219] on span "Income" at bounding box center [44, 216] width 30 height 11
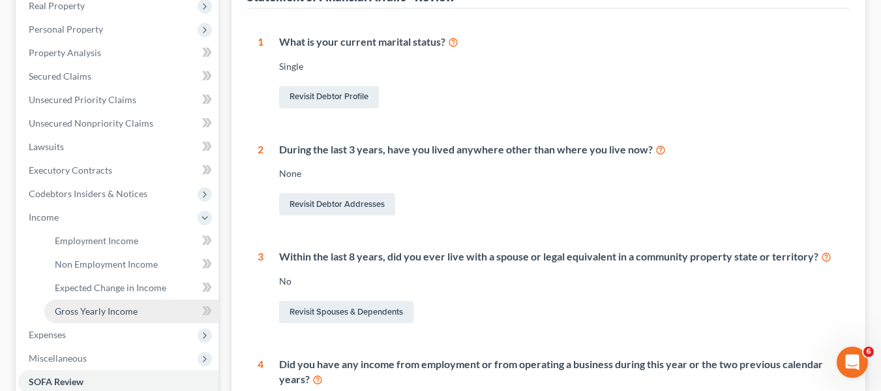
click at [85, 307] on span "Gross Yearly Income" at bounding box center [96, 310] width 83 height 11
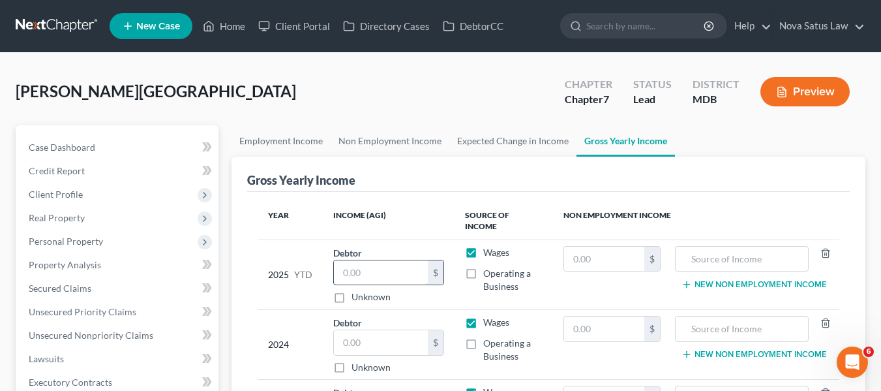
click at [346, 268] on input "text" at bounding box center [381, 272] width 95 height 25
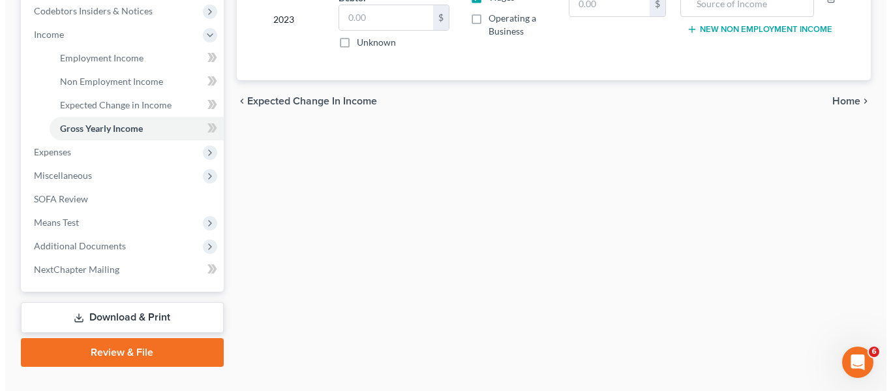
scroll to position [395, 0]
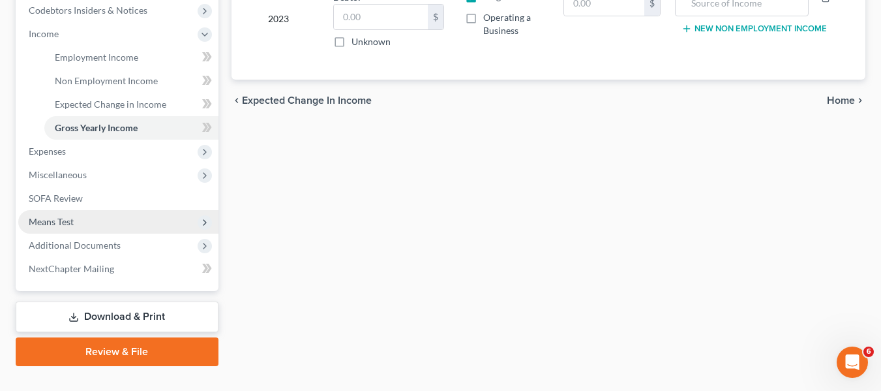
type input "37,387"
click at [91, 230] on span "Means Test" at bounding box center [118, 221] width 200 height 23
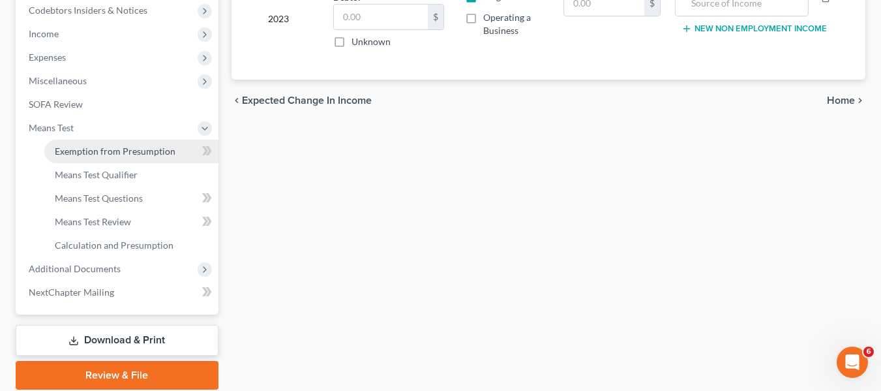
click at [90, 155] on span "Exemption from Presumption" at bounding box center [115, 150] width 121 height 11
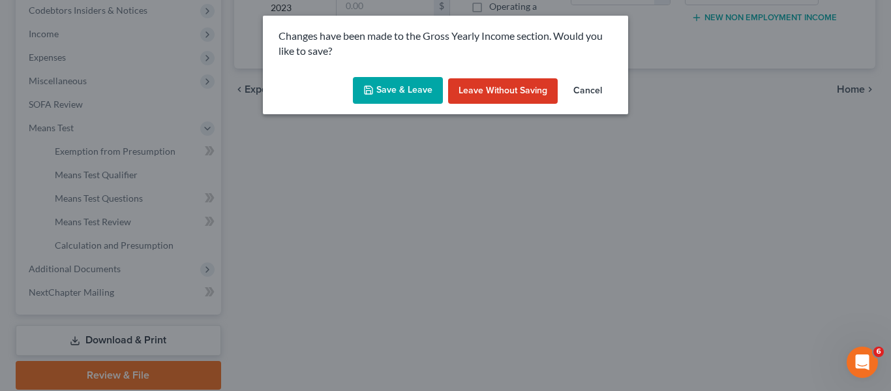
click at [391, 80] on button "Save & Leave" at bounding box center [398, 90] width 90 height 27
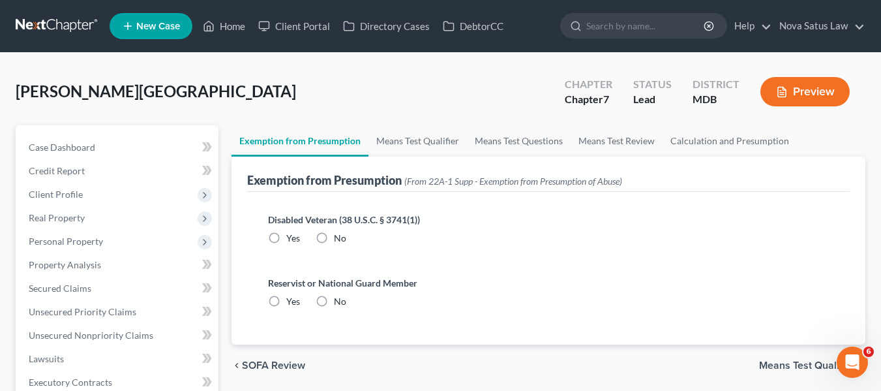
click at [334, 238] on label "No" at bounding box center [340, 237] width 12 height 13
click at [339, 238] on input "No" at bounding box center [343, 235] width 8 height 8
radio input "true"
click at [334, 300] on label "No" at bounding box center [340, 301] width 12 height 13
click at [339, 300] on input "No" at bounding box center [343, 299] width 8 height 8
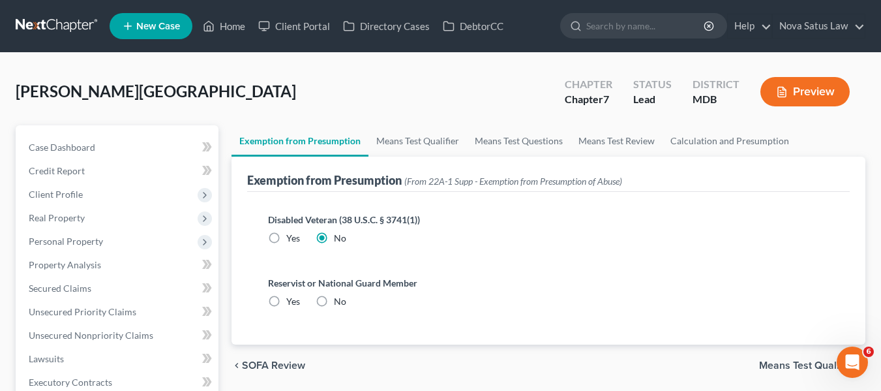
radio input "true"
click at [409, 136] on link "Means Test Qualifier" at bounding box center [417, 140] width 98 height 31
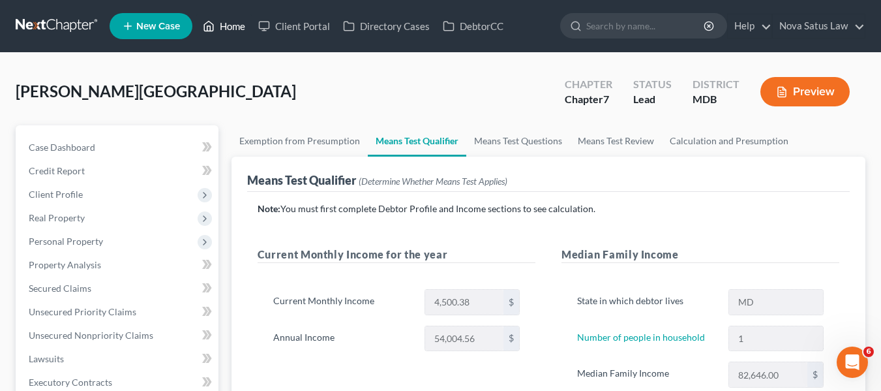
click at [232, 24] on link "Home" at bounding box center [223, 25] width 55 height 23
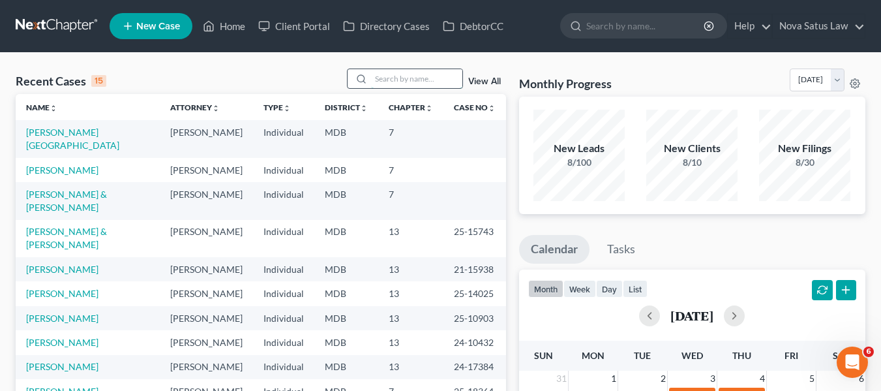
click at [384, 76] on input "search" at bounding box center [416, 78] width 91 height 19
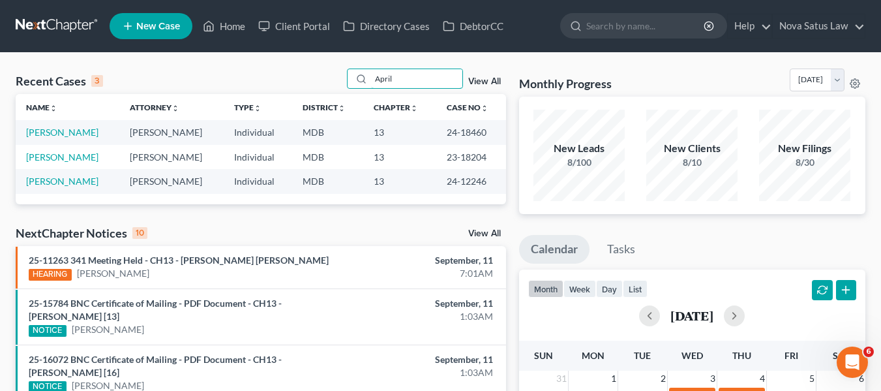
type input "April"
click at [59, 126] on td "Dixon, April" at bounding box center [68, 132] width 104 height 24
click at [44, 134] on link "Dixon, April" at bounding box center [62, 131] width 72 height 11
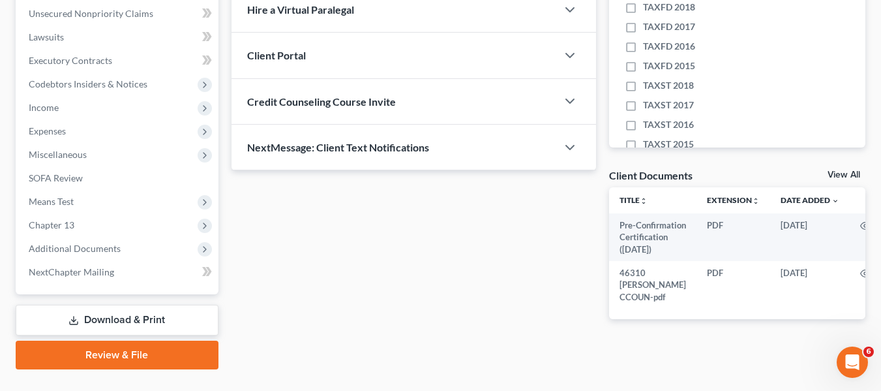
scroll to position [349, 0]
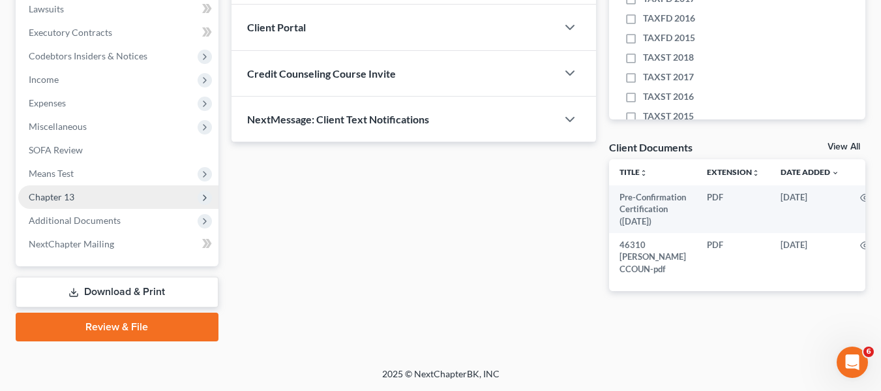
click at [74, 197] on span "Chapter 13" at bounding box center [52, 196] width 46 height 11
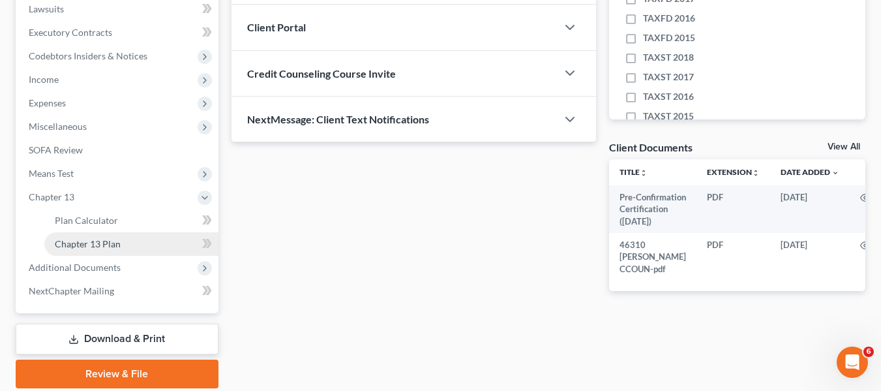
click at [93, 243] on span "Chapter 13 Plan" at bounding box center [88, 243] width 66 height 11
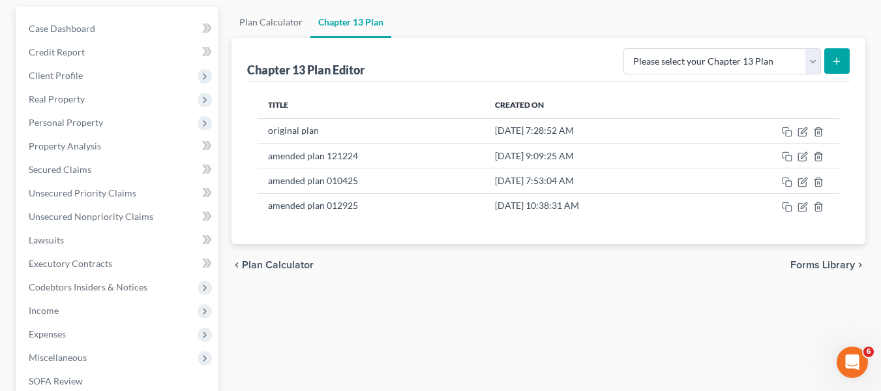
scroll to position [119, 0]
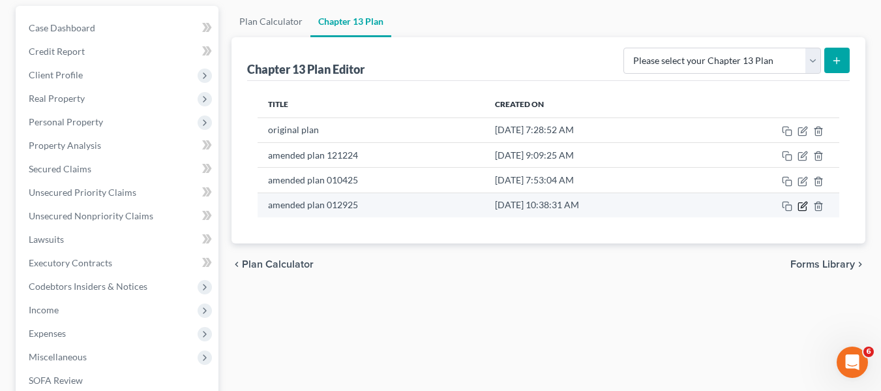
click at [803, 206] on icon "button" at bounding box center [804, 204] width 6 height 6
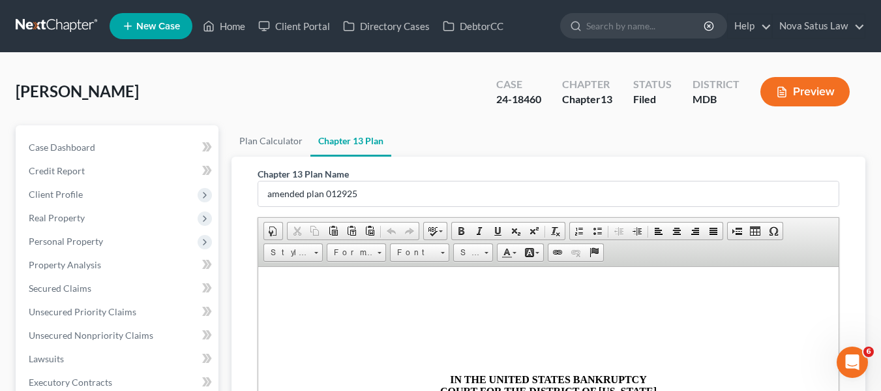
scroll to position [342, 0]
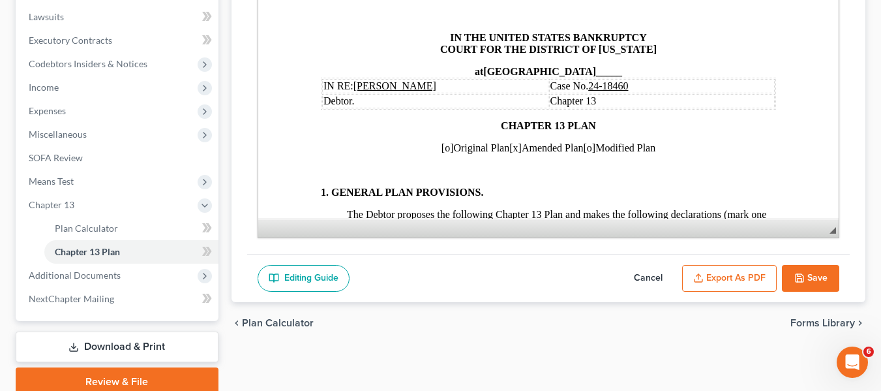
click at [651, 276] on button "Cancel" at bounding box center [647, 278] width 57 height 27
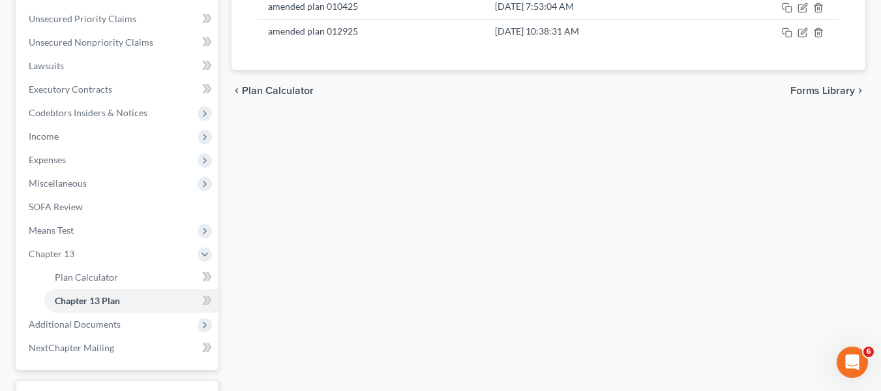
scroll to position [194, 0]
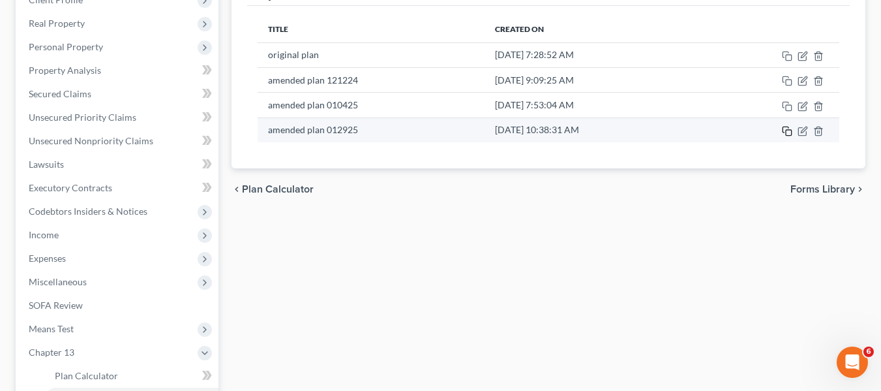
click at [788, 133] on icon "button" at bounding box center [787, 131] width 10 height 10
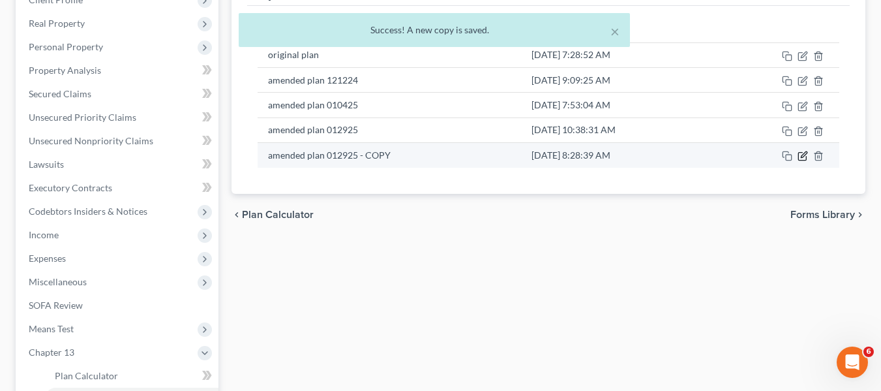
click at [799, 159] on icon "button" at bounding box center [802, 156] width 10 height 10
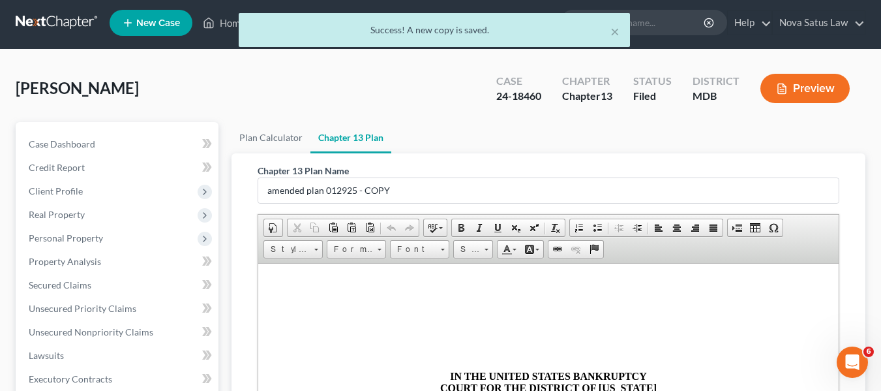
scroll to position [0, 0]
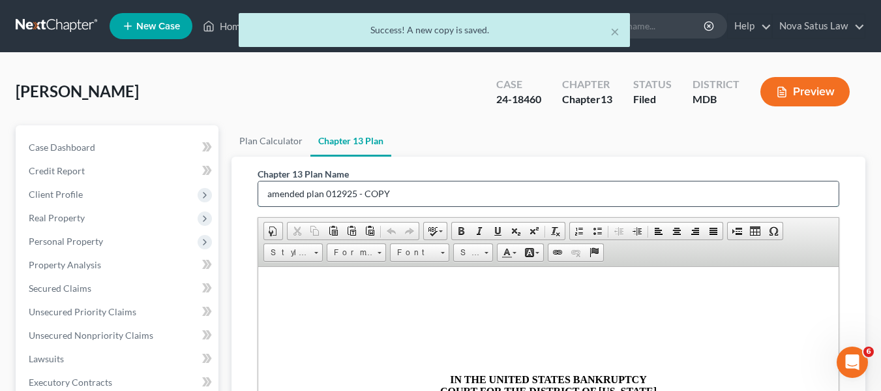
click at [402, 188] on input "amended plan 012925 - COPY" at bounding box center [548, 193] width 580 height 25
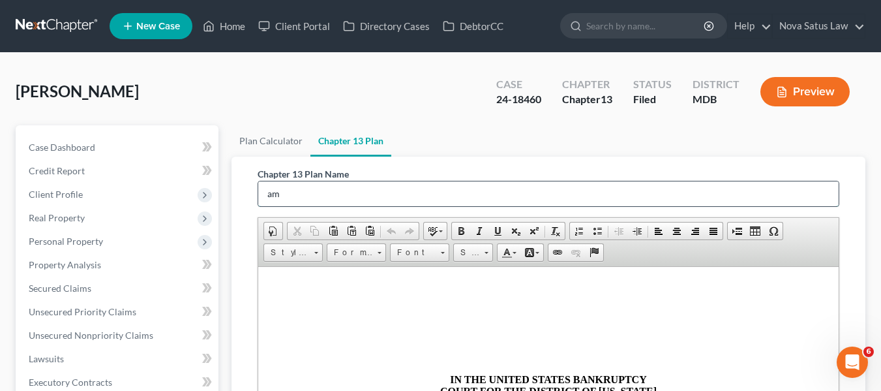
type input "a"
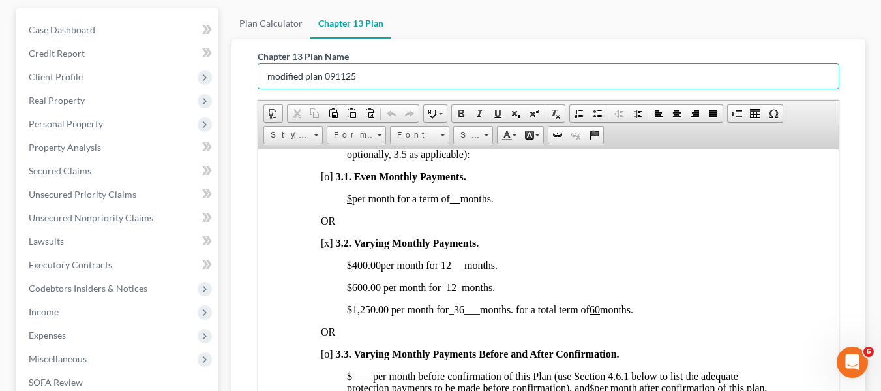
scroll to position [972, 0]
type input "modified plan 091125"
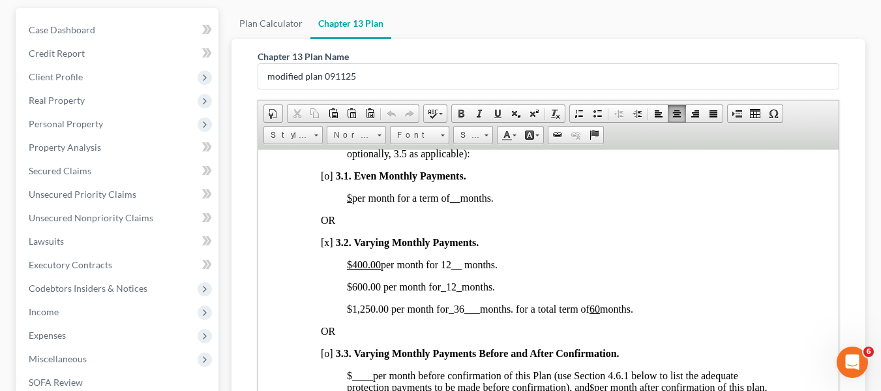
click at [444, 269] on span "$400.00 per month for 12__ months." at bounding box center [421, 263] width 151 height 11
click at [347, 291] on span "$600.00 per month for _12_ months." at bounding box center [420, 285] width 148 height 11
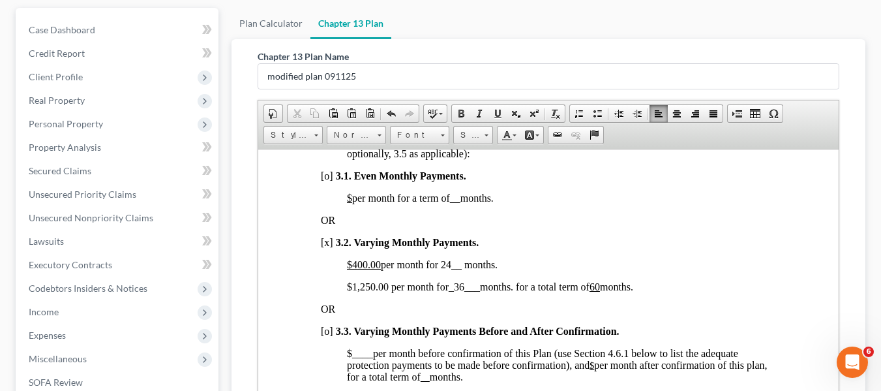
click at [363, 291] on span "$1,250.00 per month for _36___ months. for a total term of 60 months." at bounding box center [489, 285] width 286 height 11
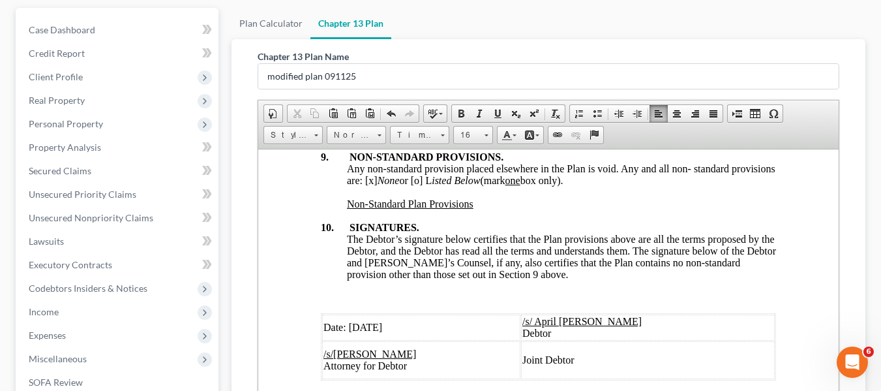
scroll to position [5279, 0]
click at [353, 321] on span "Date: 01/29/2025" at bounding box center [352, 326] width 59 height 11
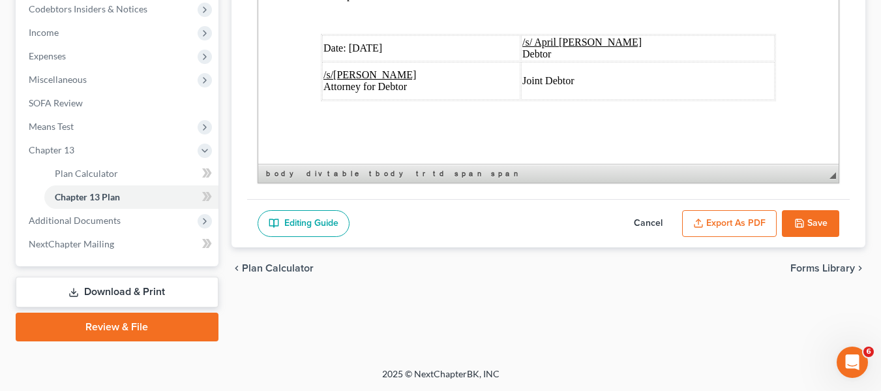
click at [729, 229] on button "Export as PDF" at bounding box center [729, 223] width 95 height 27
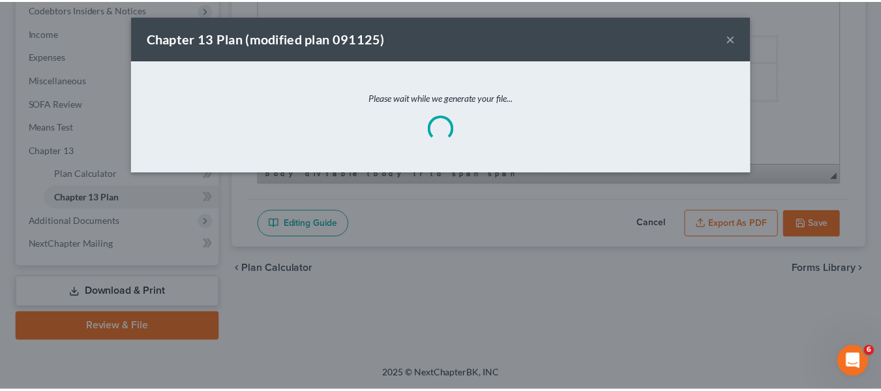
scroll to position [5196, 0]
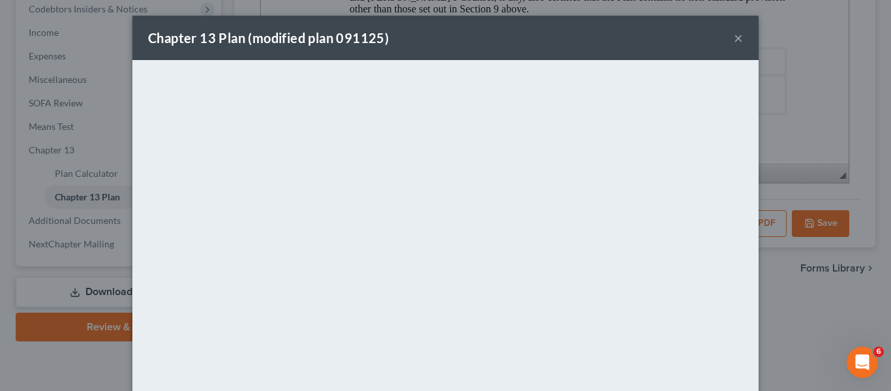
click at [444, 49] on div "Chapter 13 Plan (modified plan 091125) ×" at bounding box center [445, 38] width 626 height 44
click at [734, 39] on button "×" at bounding box center [738, 38] width 9 height 16
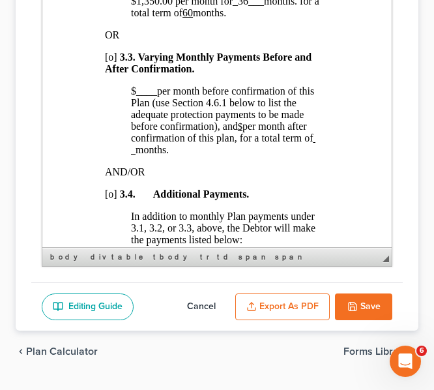
scroll to position [1378, 0]
